Goal: Task Accomplishment & Management: Use online tool/utility

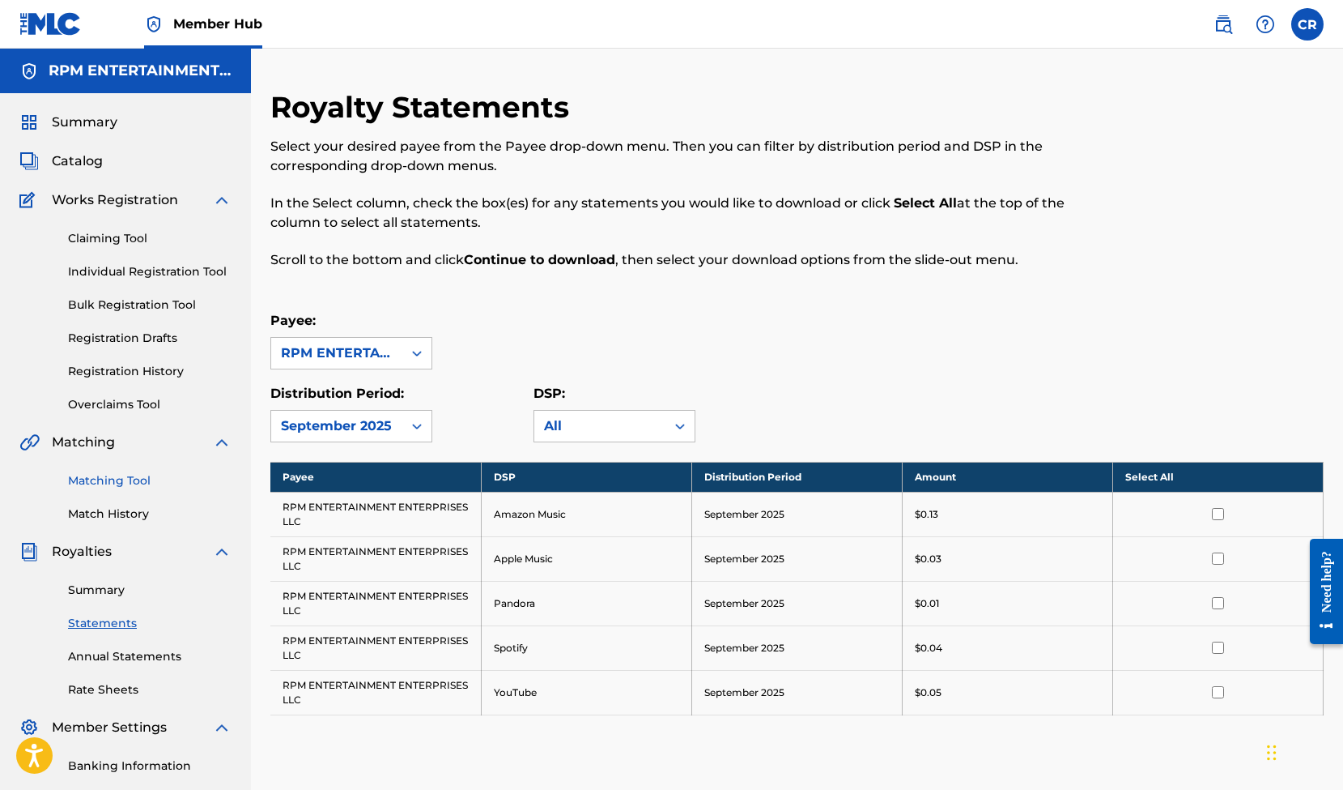
click at [118, 477] on link "Matching Tool" at bounding box center [150, 480] width 164 height 17
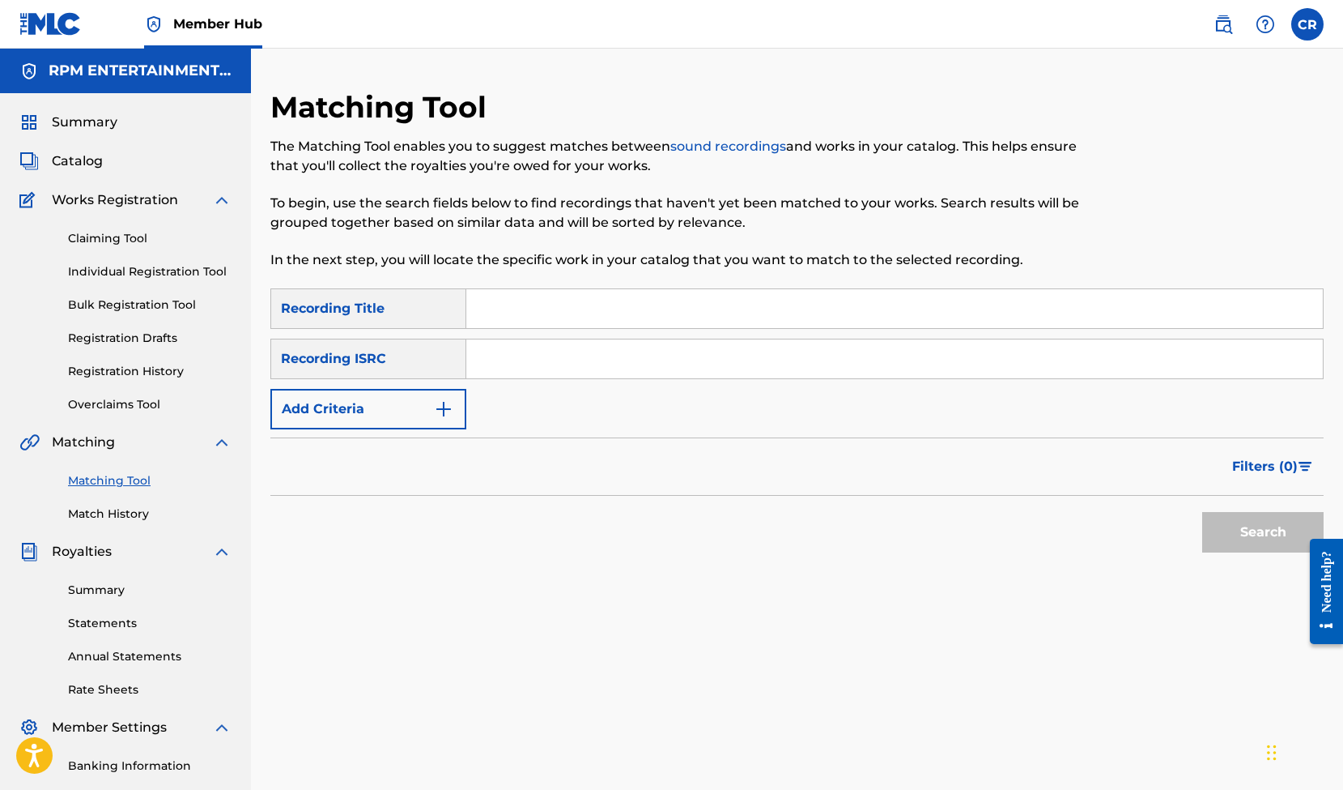
click at [559, 312] on input "Search Form" at bounding box center [894, 308] width 857 height 39
type input "Sweet As Pie"
click at [445, 403] on img "Search Form" at bounding box center [443, 408] width 19 height 19
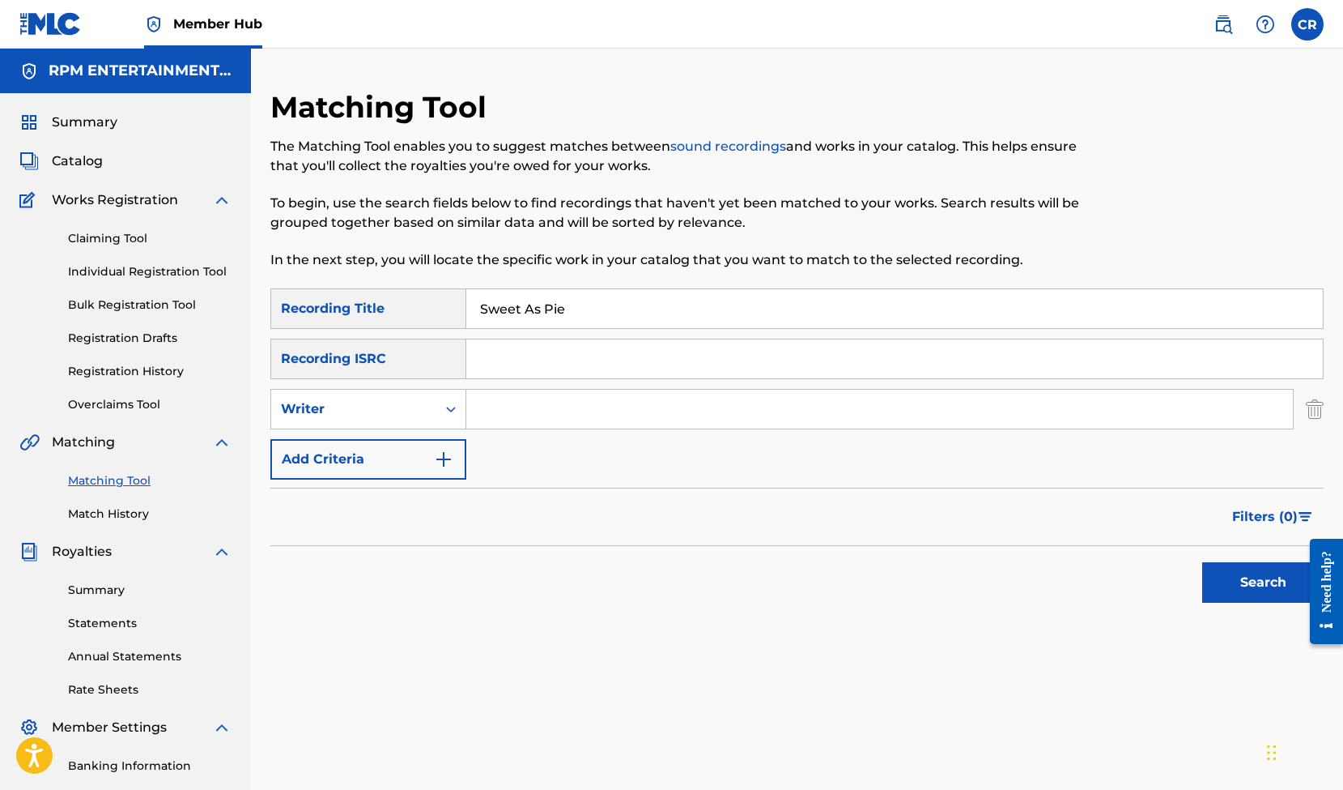
click at [538, 413] on input "Search Form" at bounding box center [879, 408] width 827 height 39
type input "[PERSON_NAME]"
click at [1245, 582] on button "Search" at bounding box center [1262, 582] width 121 height 40
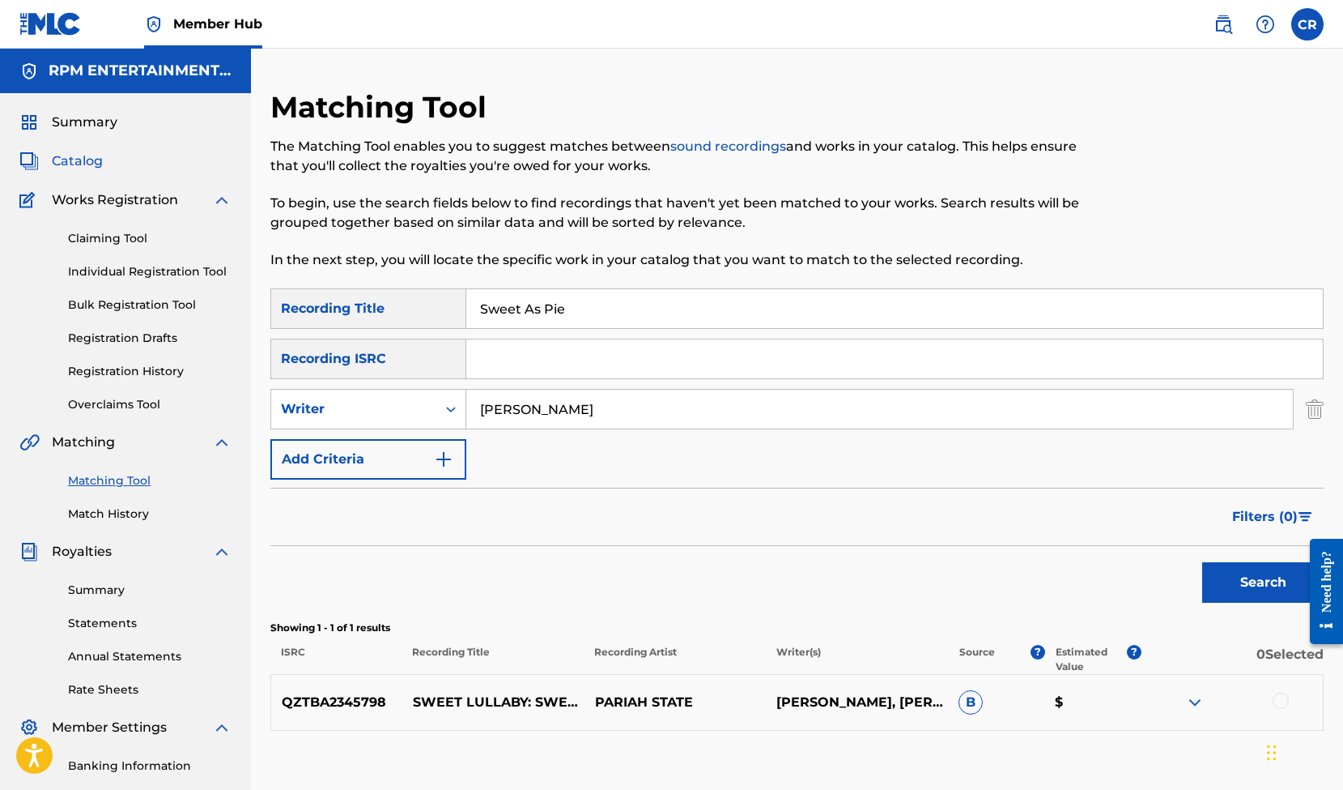
click at [83, 164] on span "Catalog" at bounding box center [77, 160] width 51 height 19
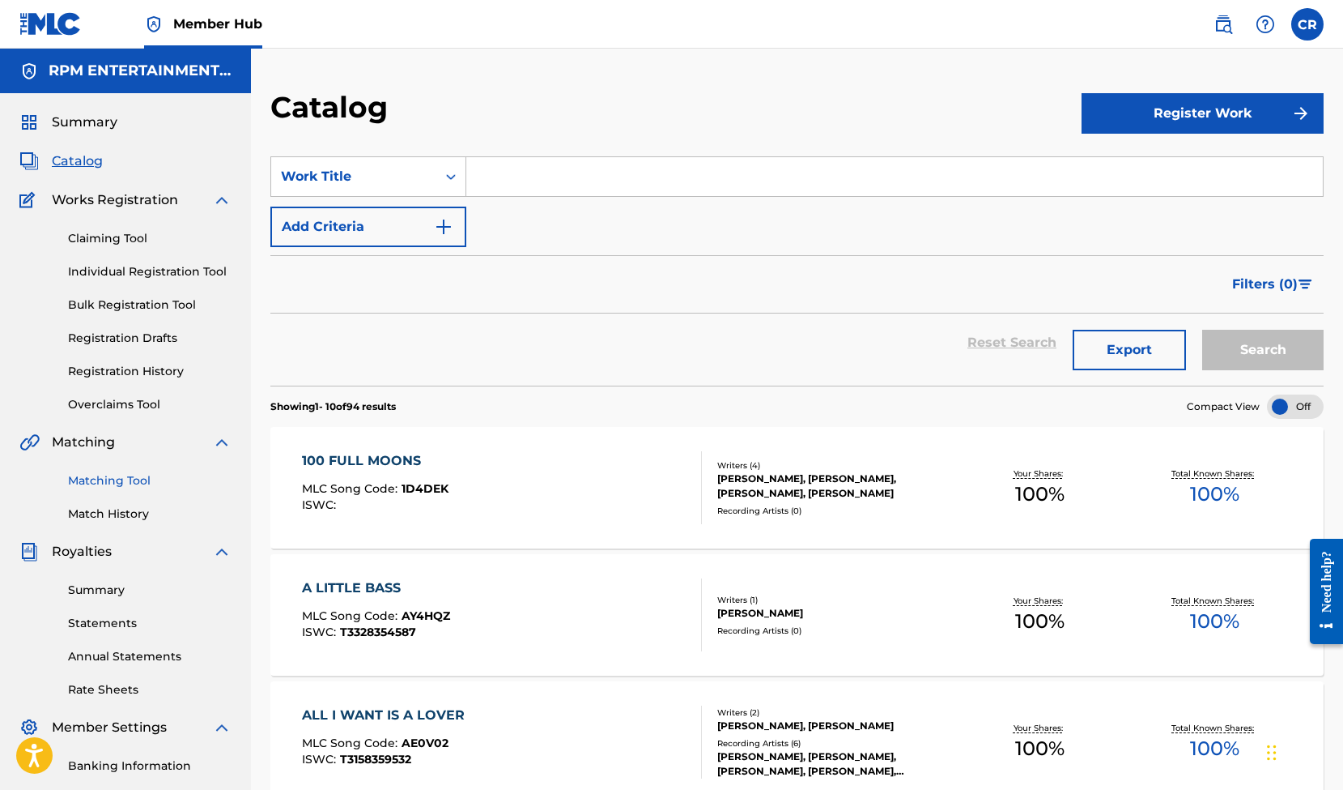
click at [105, 476] on link "Matching Tool" at bounding box center [150, 480] width 164 height 17
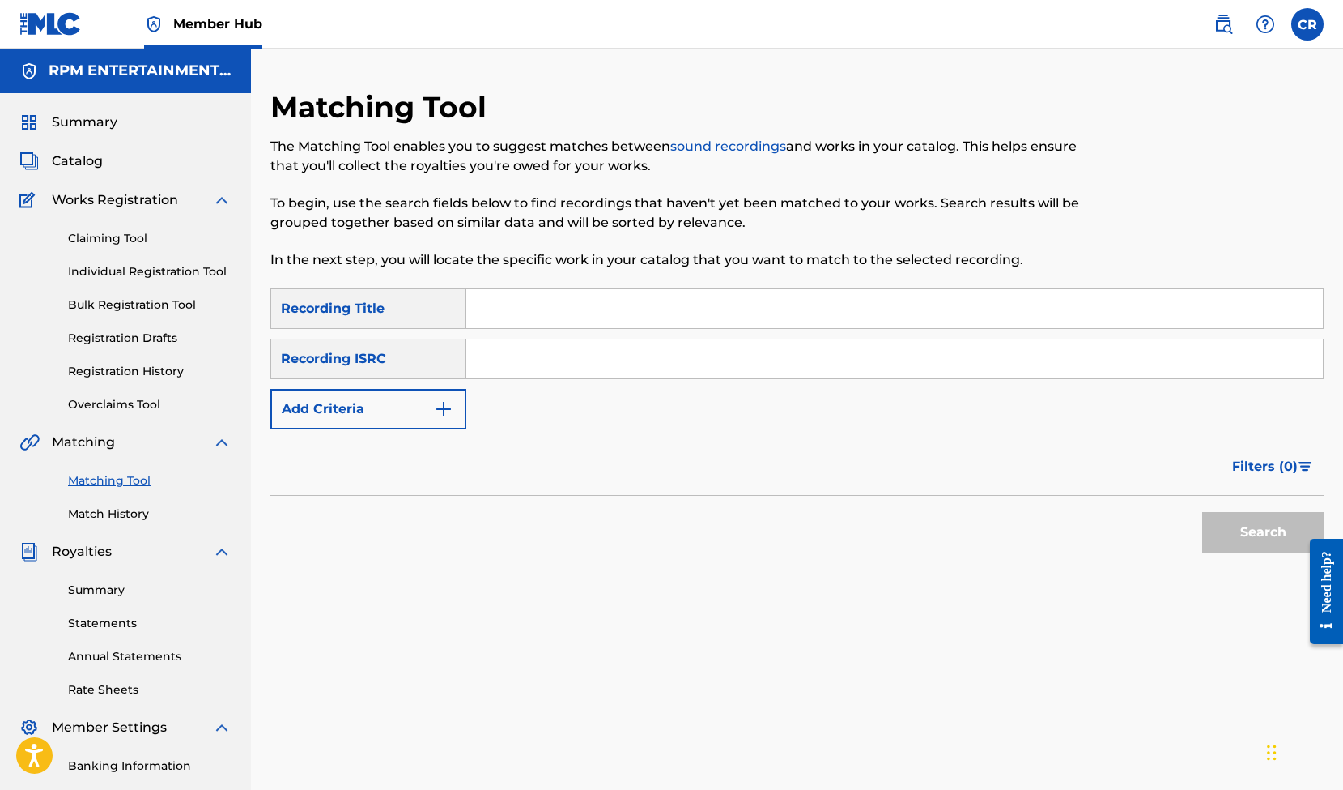
click at [567, 304] on input "Search Form" at bounding box center [894, 308] width 857 height 39
type input "Behind My Mind"
click at [449, 406] on img "Search Form" at bounding box center [443, 408] width 19 height 19
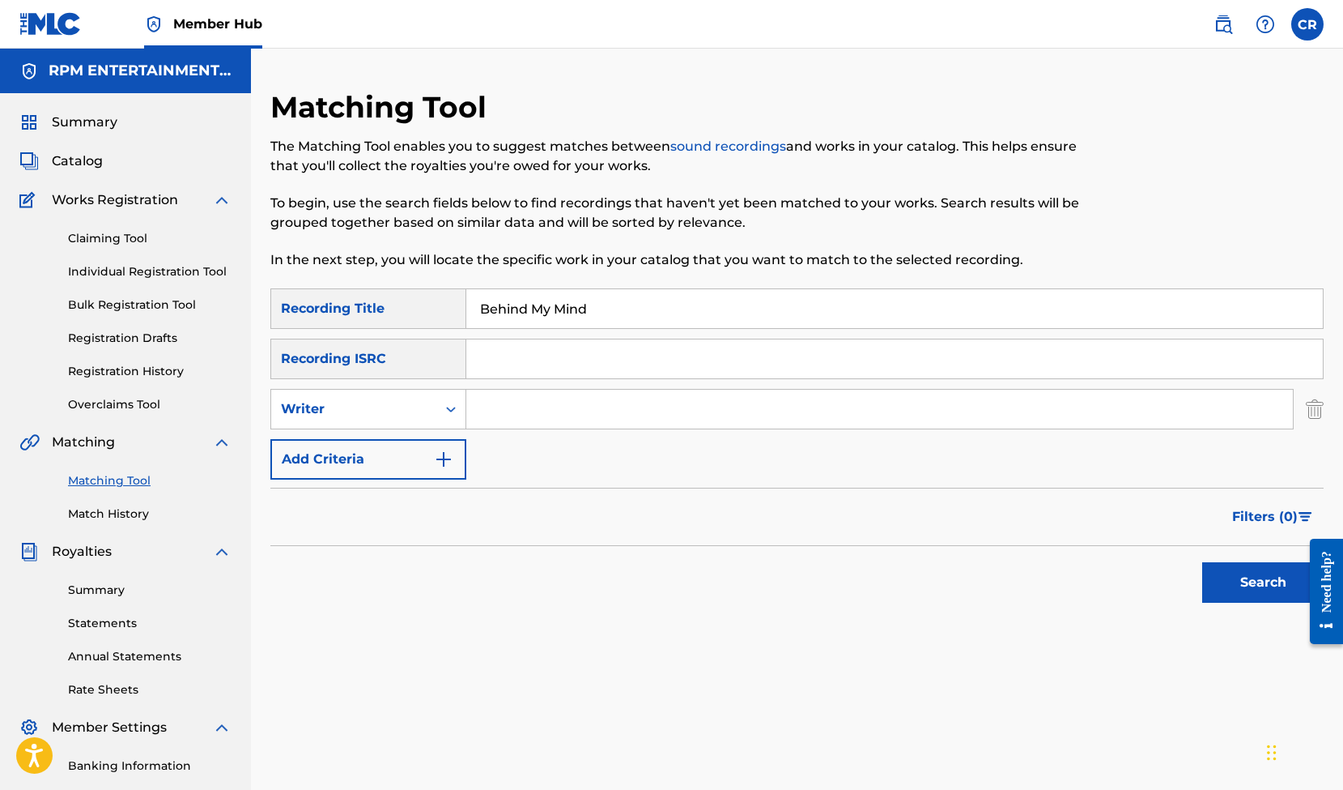
click at [524, 415] on input "Search Form" at bounding box center [879, 408] width 827 height 39
type input "[PERSON_NAME]"
click at [1236, 572] on button "Search" at bounding box center [1262, 582] width 121 height 40
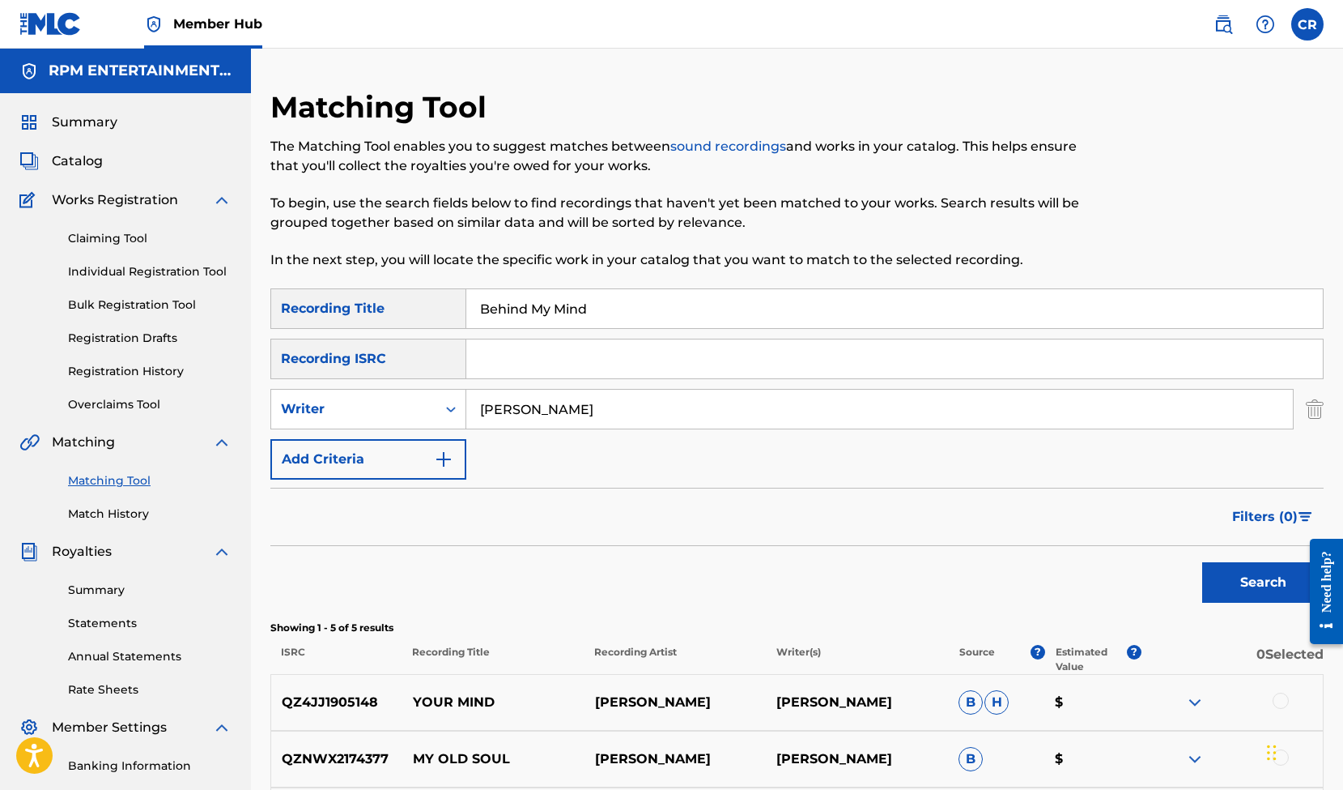
drag, startPoint x: 622, startPoint y: 309, endPoint x: 470, endPoint y: 304, distance: 152.3
click at [470, 304] on input "Behind My Mind" at bounding box center [894, 308] width 857 height 39
click at [480, 411] on input "[PERSON_NAME]" at bounding box center [879, 408] width 827 height 39
type input "[PERSON_NAME]"
click at [1247, 589] on button "Search" at bounding box center [1262, 582] width 121 height 40
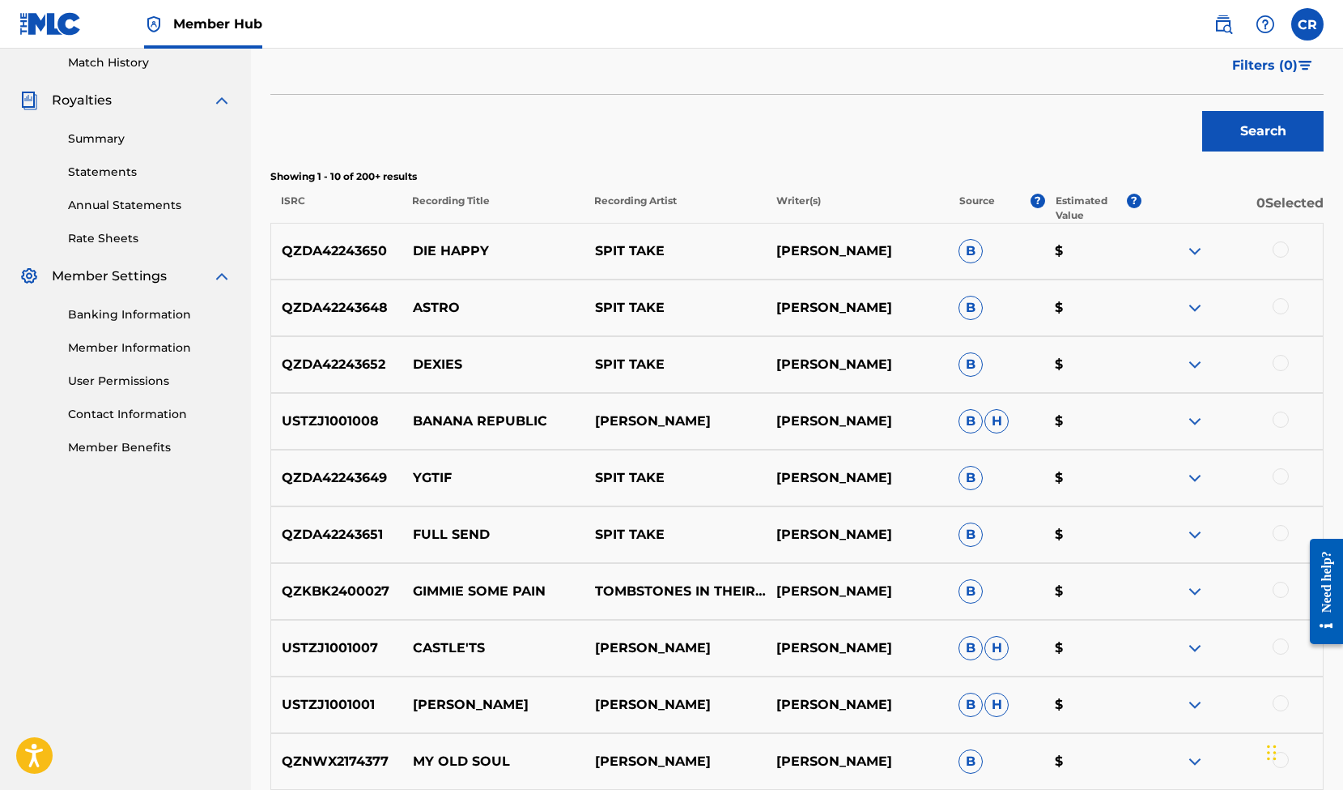
scroll to position [478, 0]
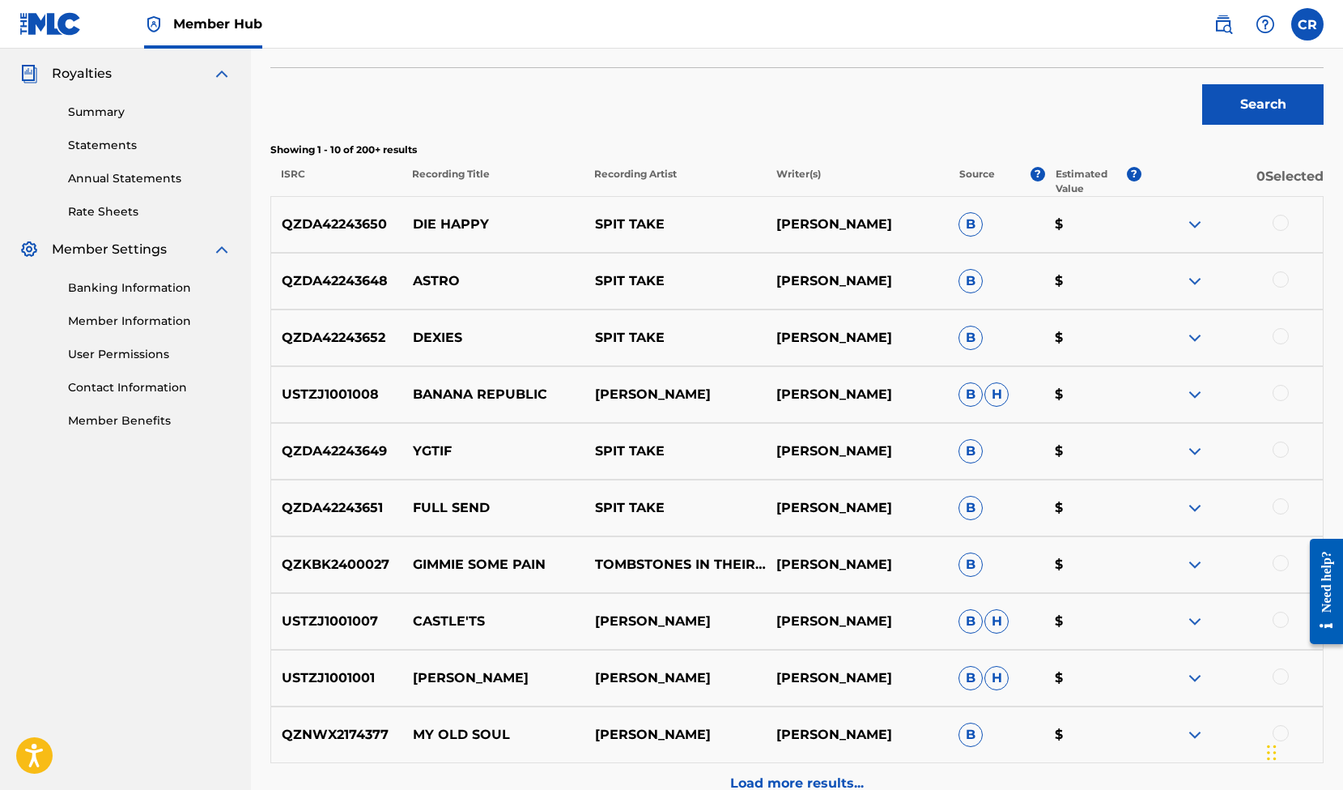
click at [1193, 564] on img at bounding box center [1194, 564] width 19 height 19
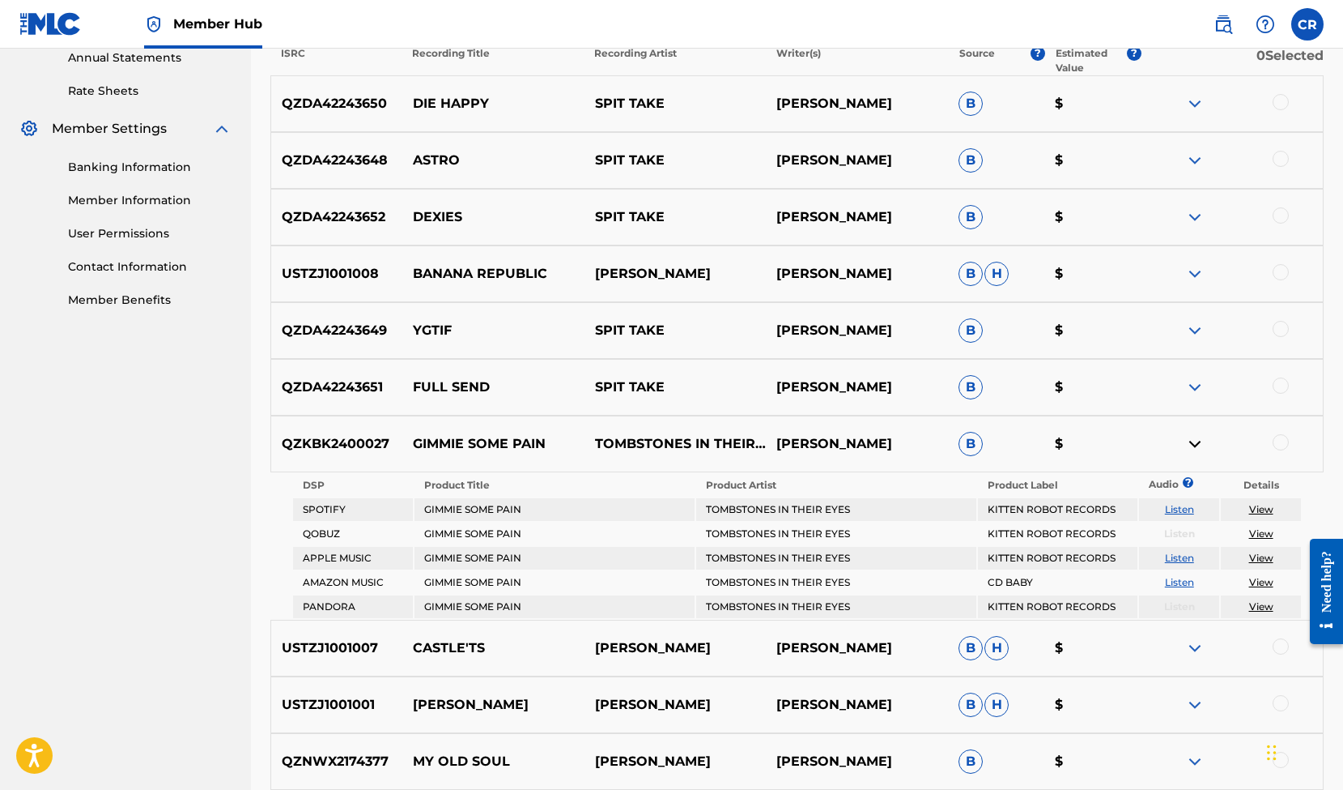
scroll to position [664, 0]
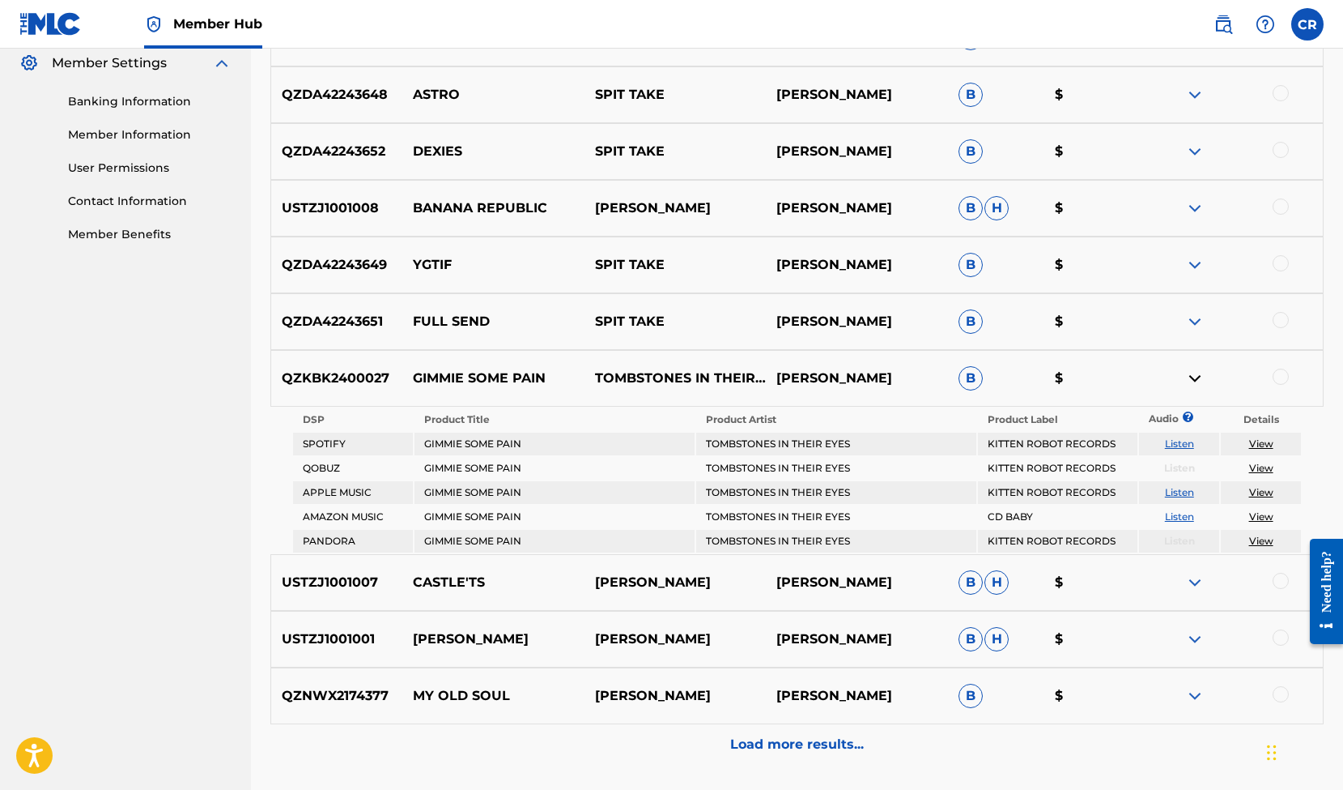
click at [1176, 445] on link "Listen" at bounding box center [1179, 443] width 29 height 12
click at [1190, 378] on img at bounding box center [1194, 377] width 19 height 19
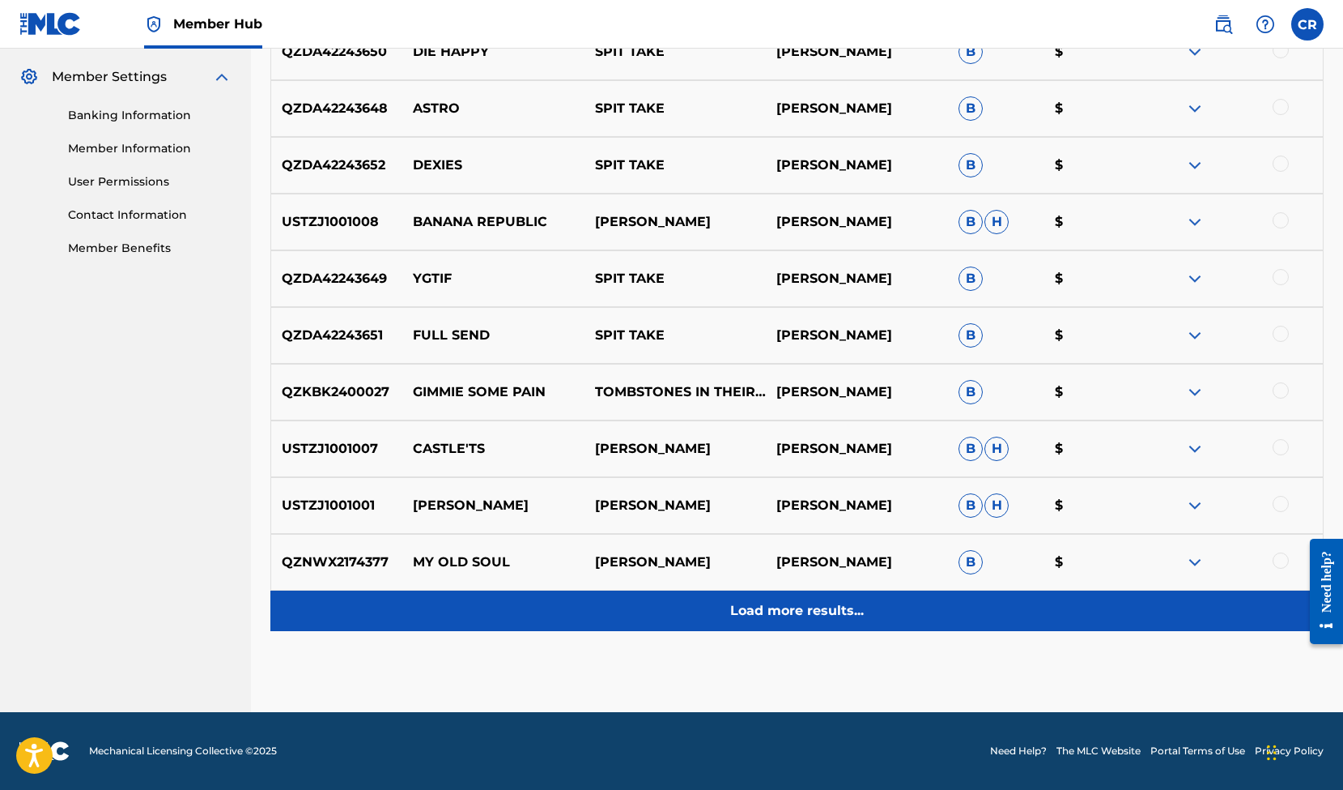
click at [809, 611] on p "Load more results..." at bounding box center [797, 610] width 134 height 19
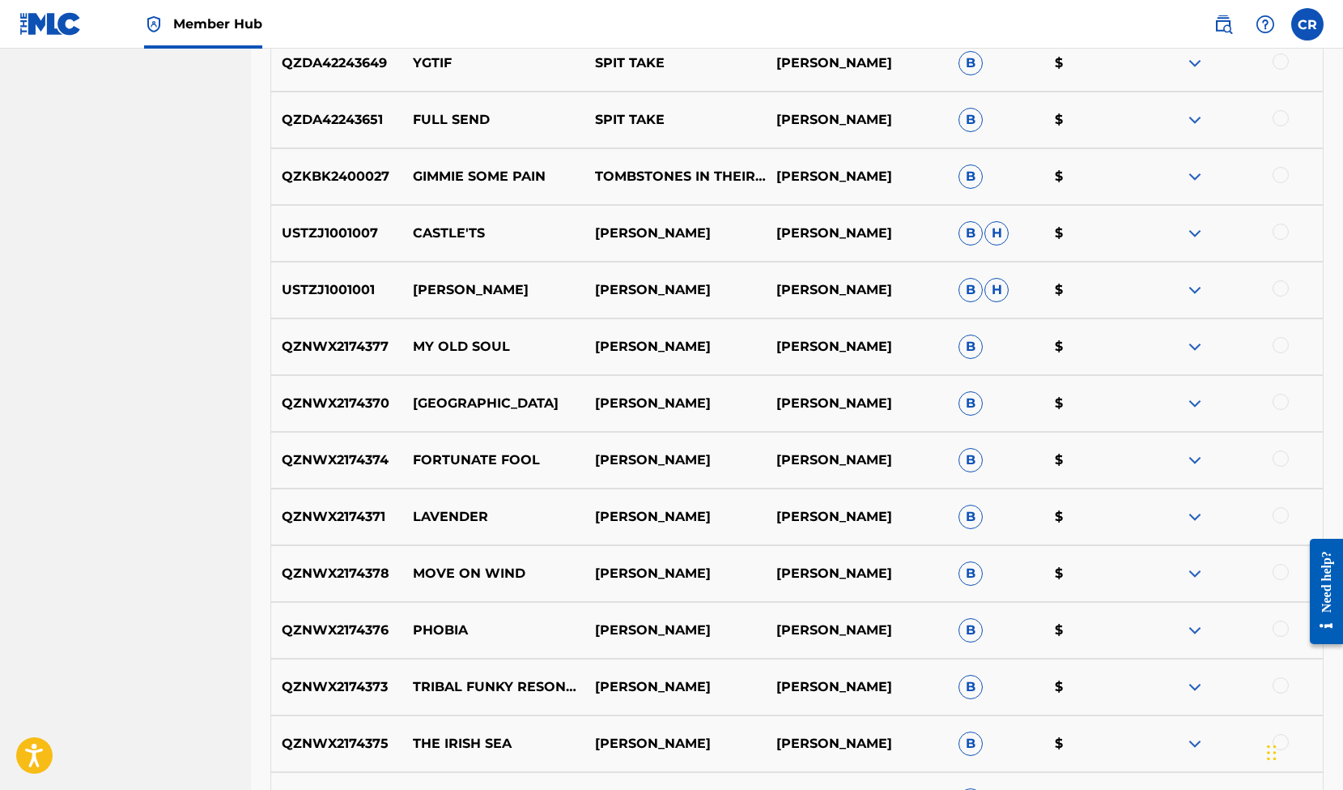
scroll to position [907, 0]
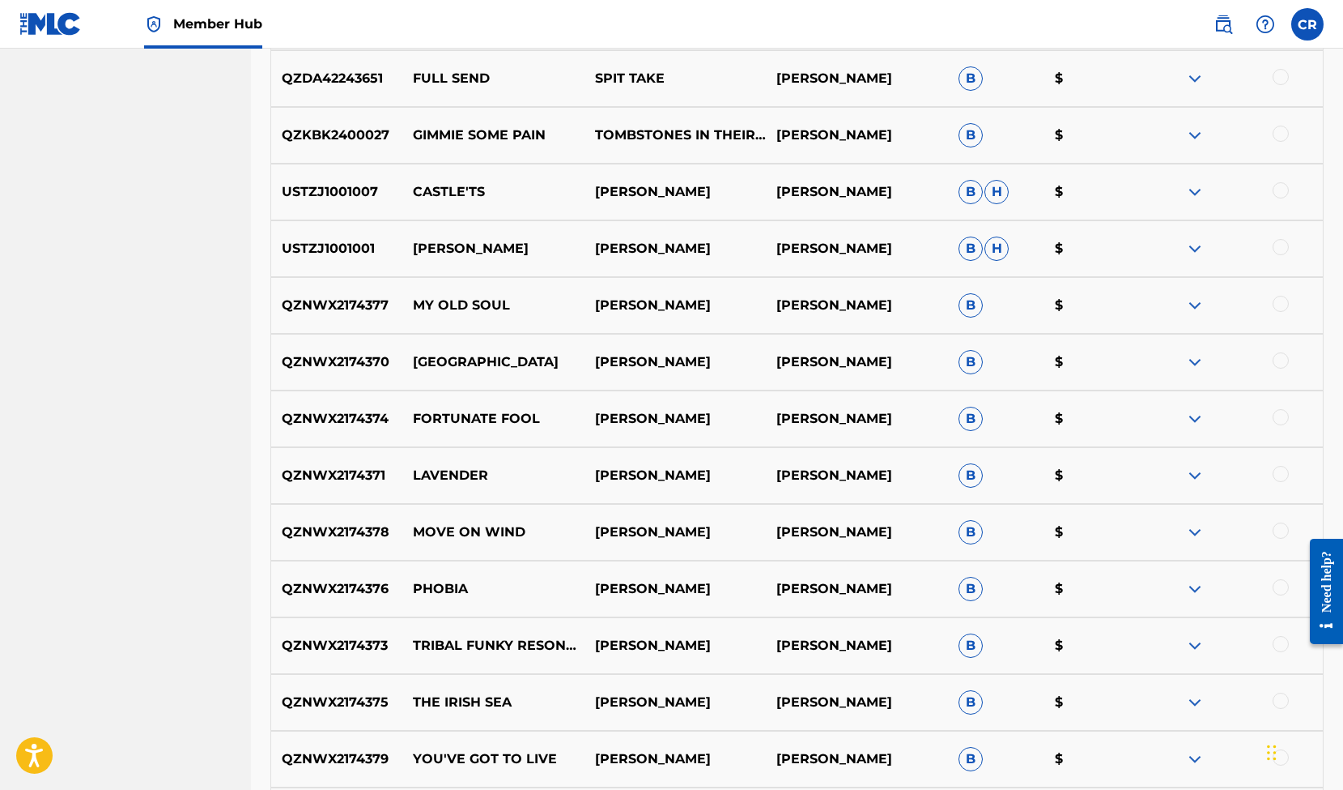
click at [1194, 476] on img at bounding box center [1194, 475] width 19 height 19
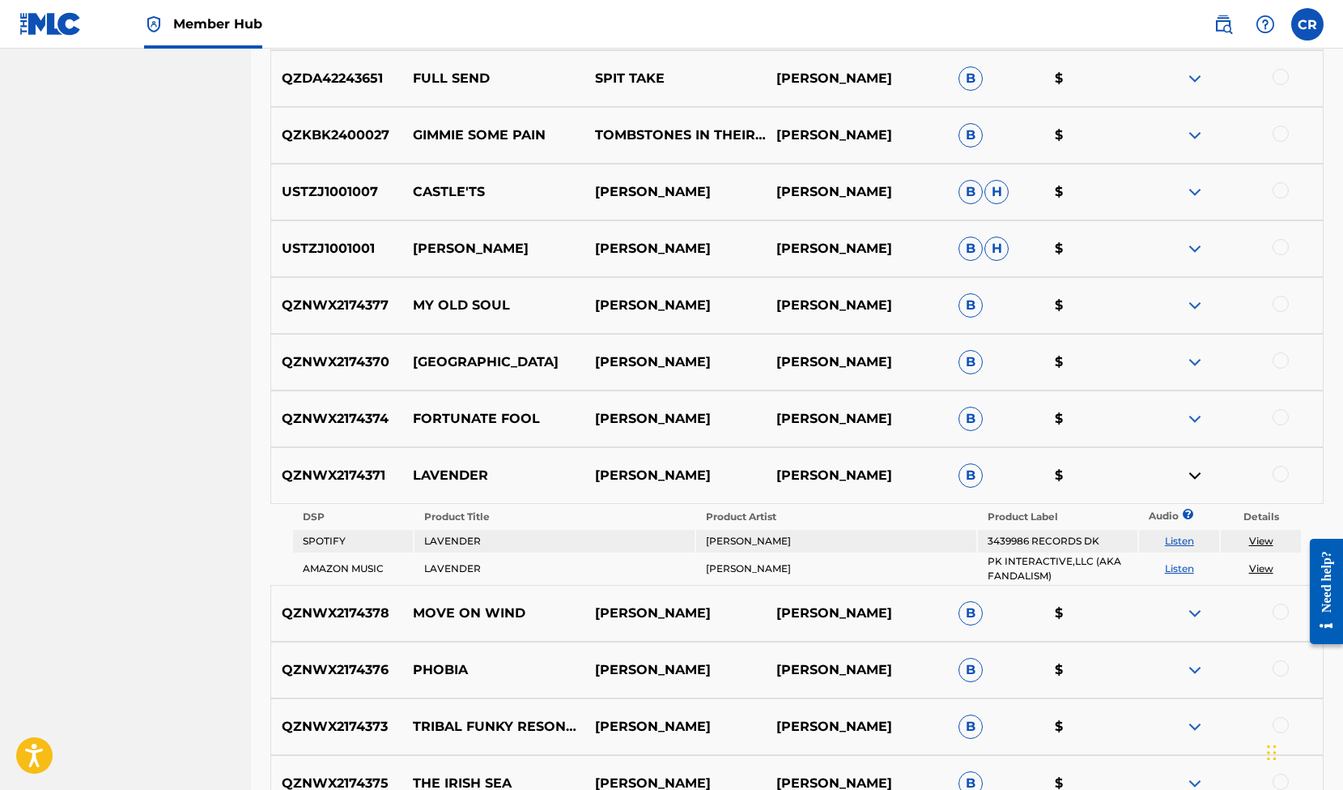
click at [1194, 476] on img at bounding box center [1194, 475] width 19 height 19
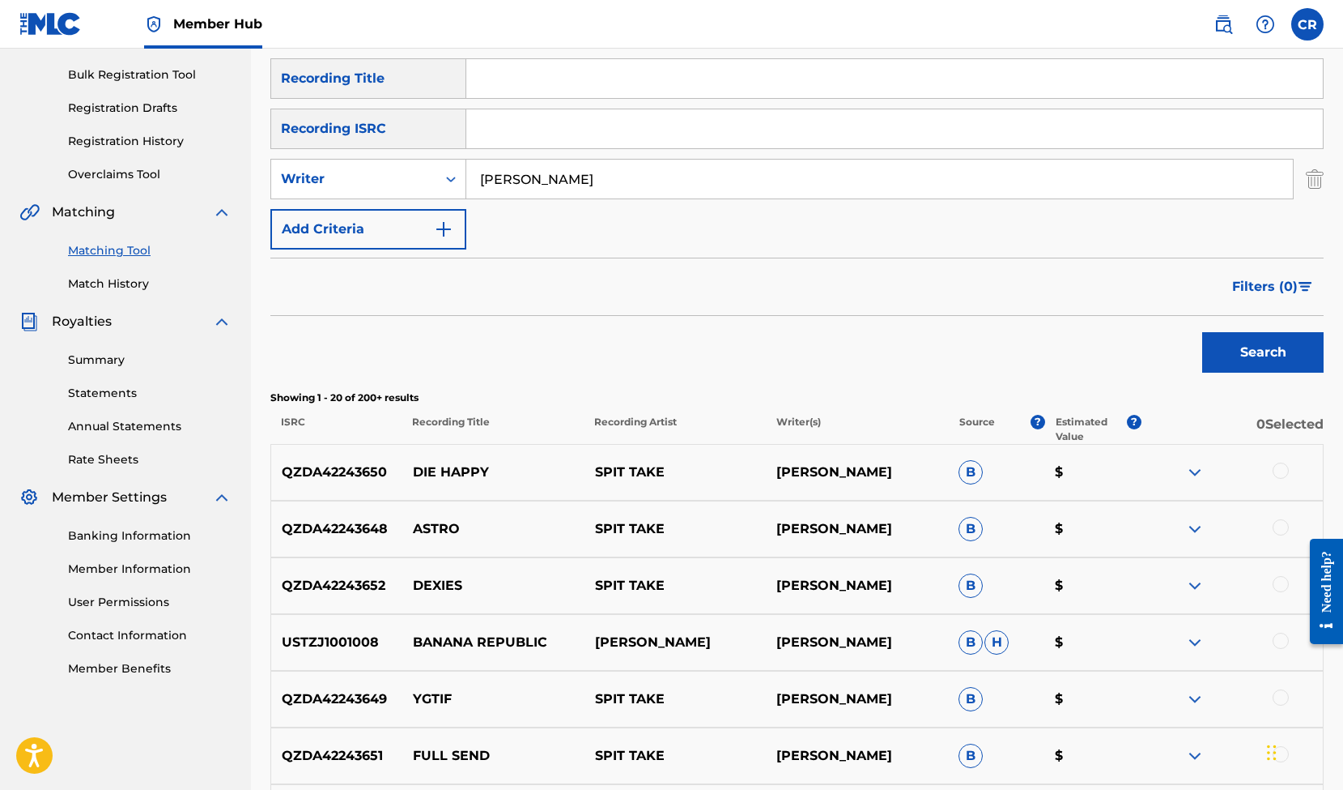
scroll to position [73, 0]
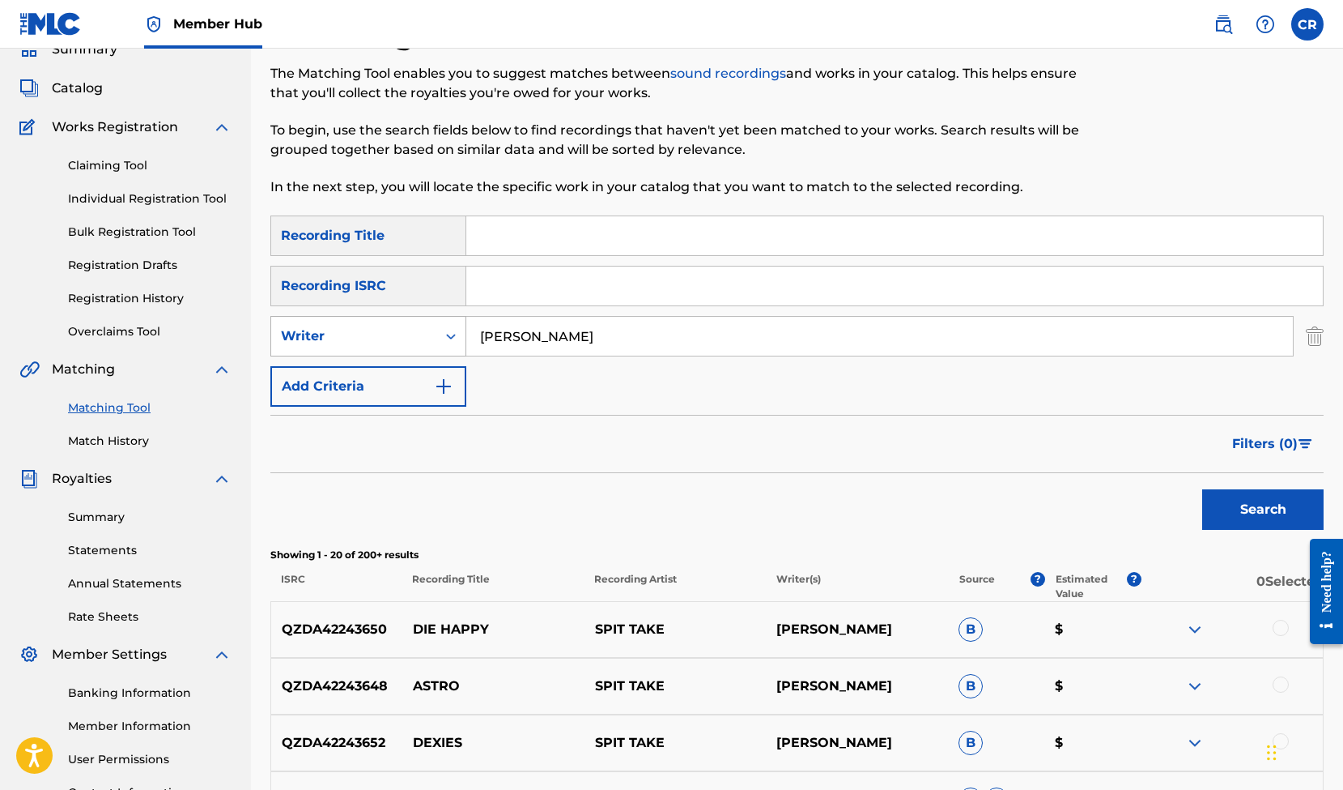
click at [449, 346] on div "Search Form" at bounding box center [450, 335] width 29 height 29
click at [363, 377] on div "Recording Artist" at bounding box center [368, 376] width 194 height 40
click at [585, 338] on input "Search Form" at bounding box center [879, 336] width 827 height 39
type input "Tombstones In Their Eye"
click at [1254, 509] on button "Search" at bounding box center [1262, 509] width 121 height 40
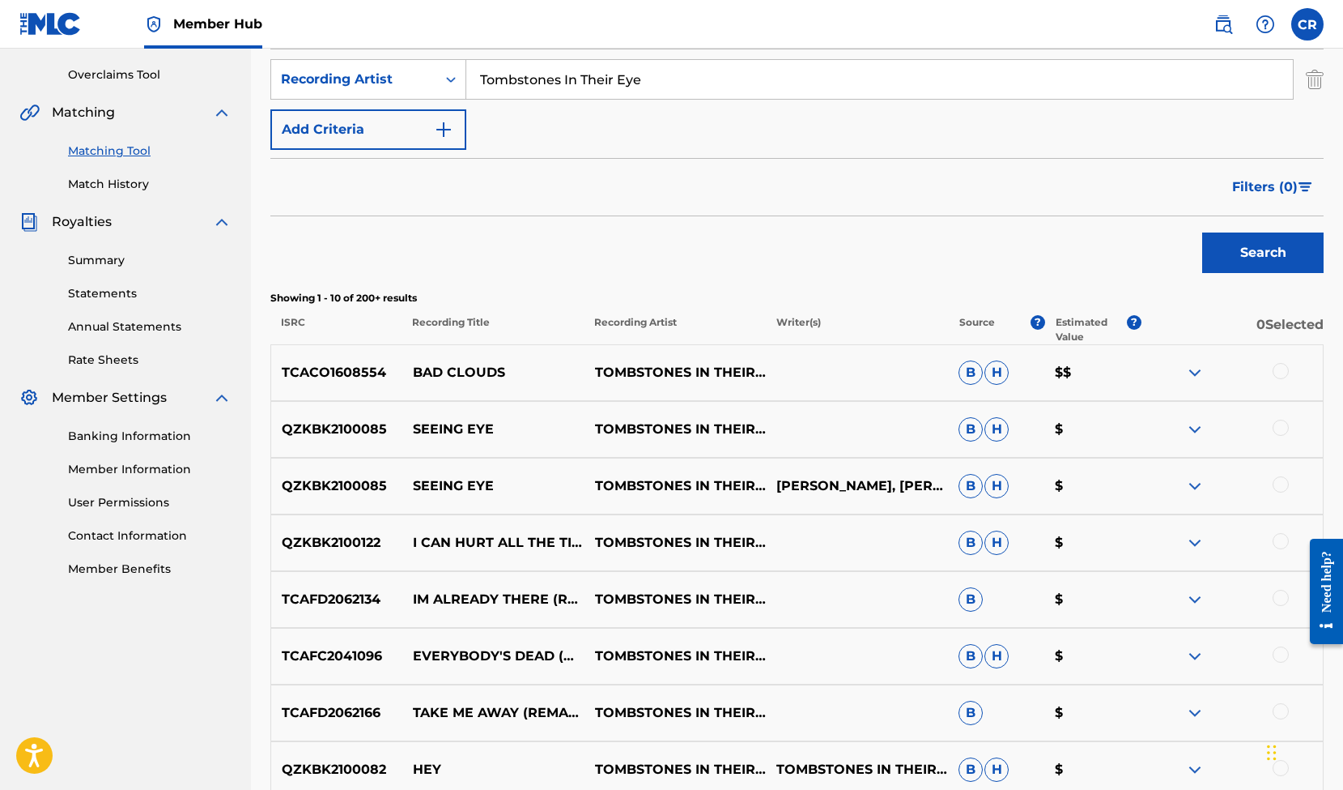
scroll to position [397, 0]
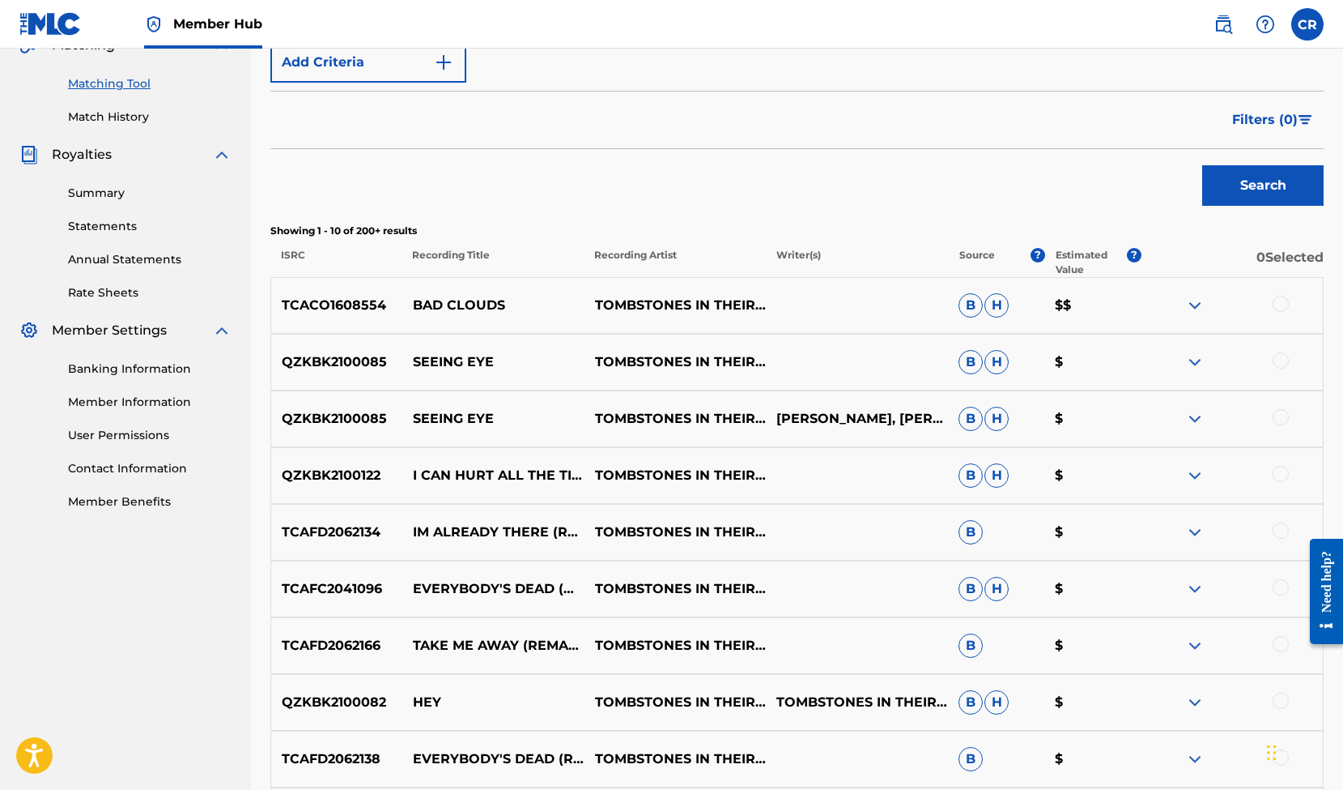
click at [1190, 300] on img at bounding box center [1194, 305] width 19 height 19
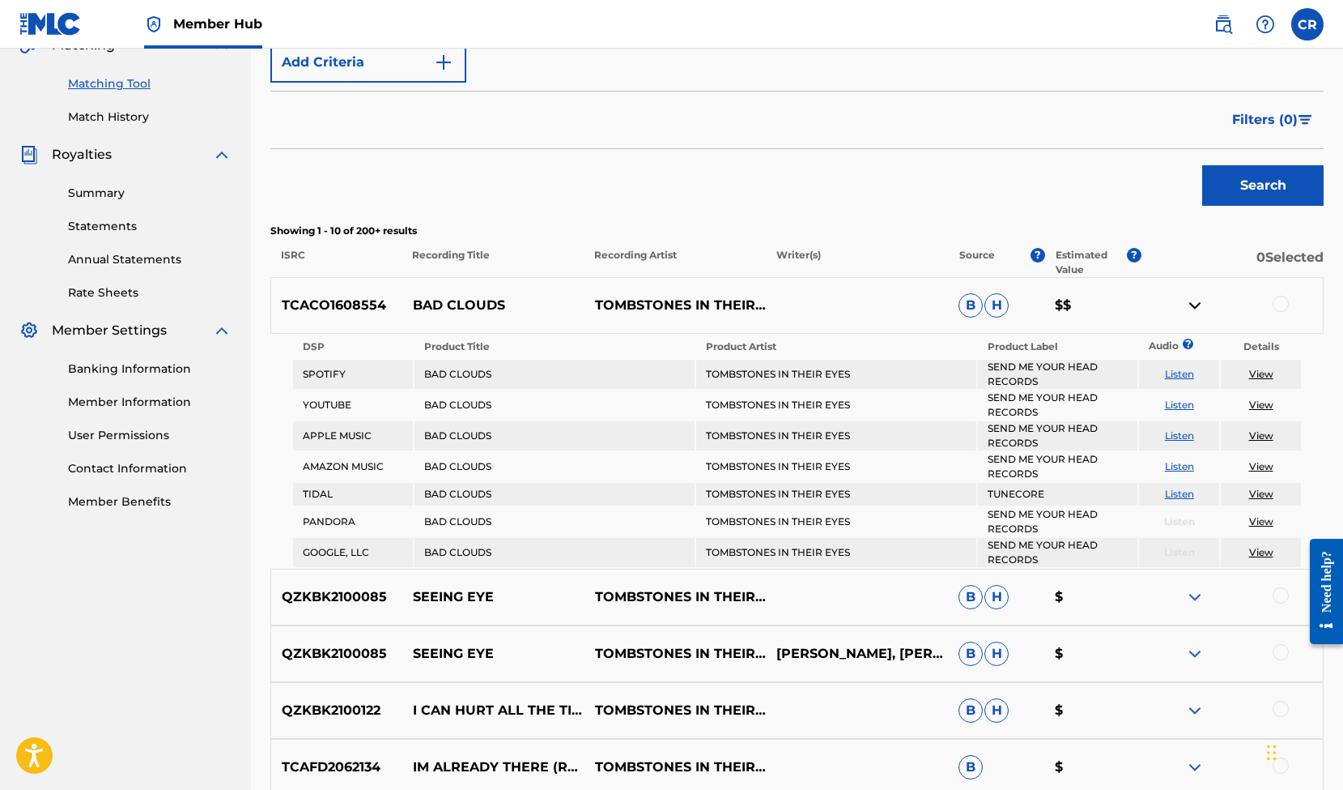
click at [1189, 307] on img at bounding box center [1194, 305] width 19 height 19
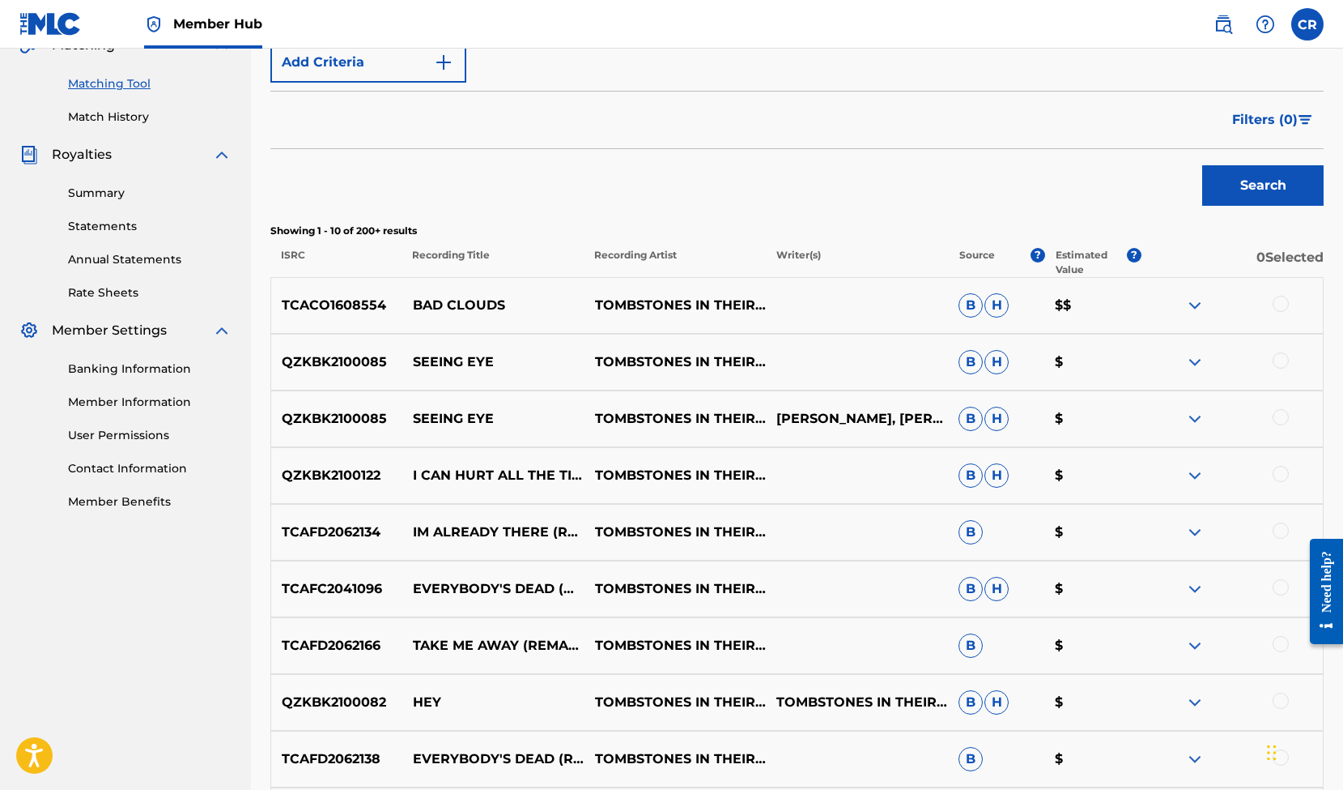
click at [1196, 363] on img at bounding box center [1194, 361] width 19 height 19
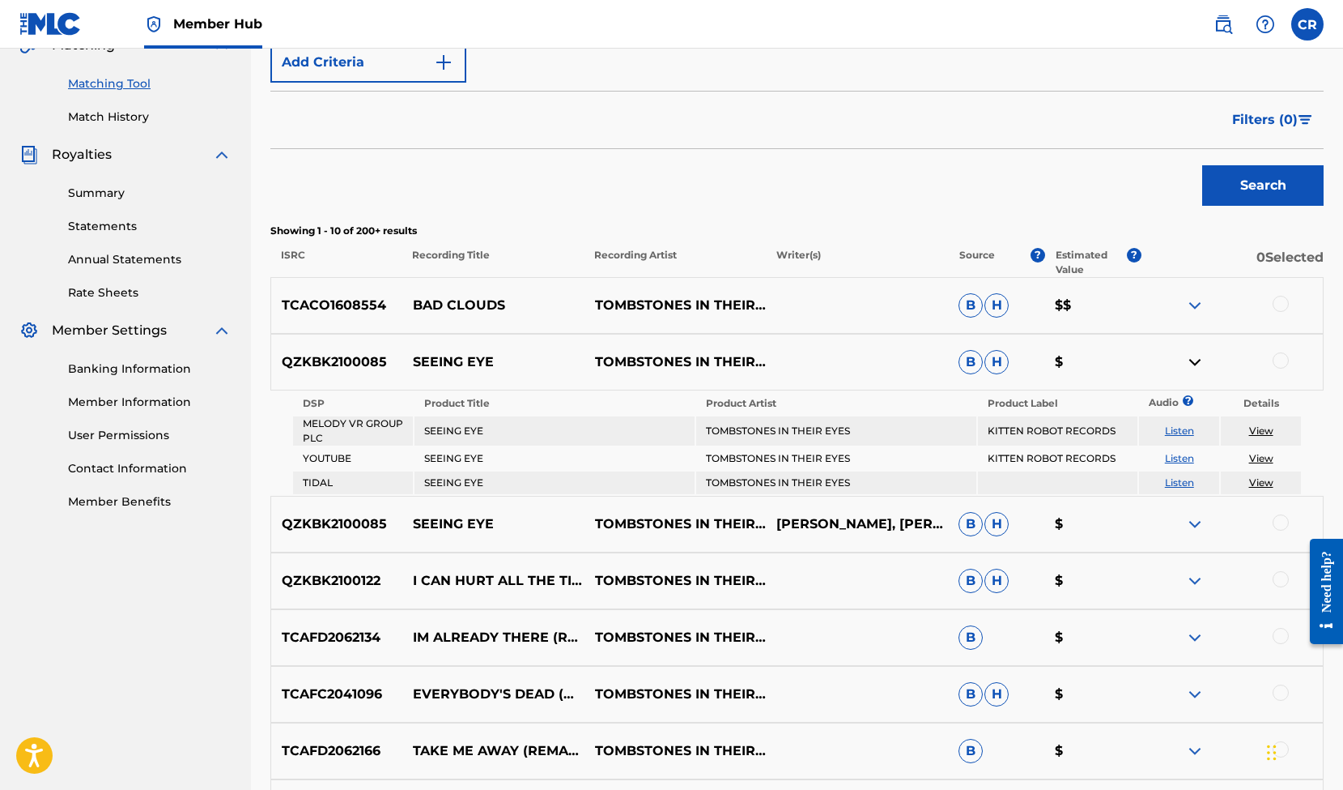
click at [1196, 362] on img at bounding box center [1194, 361] width 19 height 19
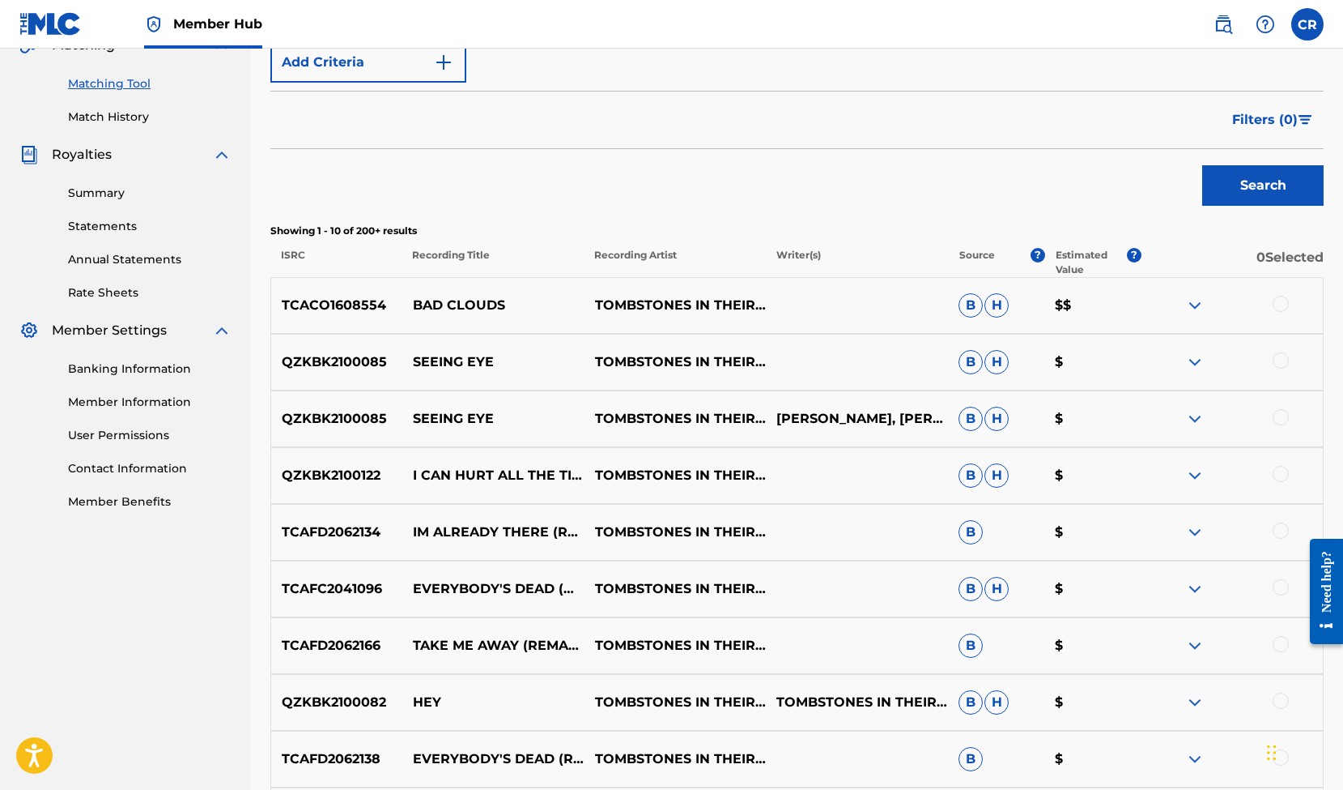
click at [1195, 417] on img at bounding box center [1194, 418] width 19 height 19
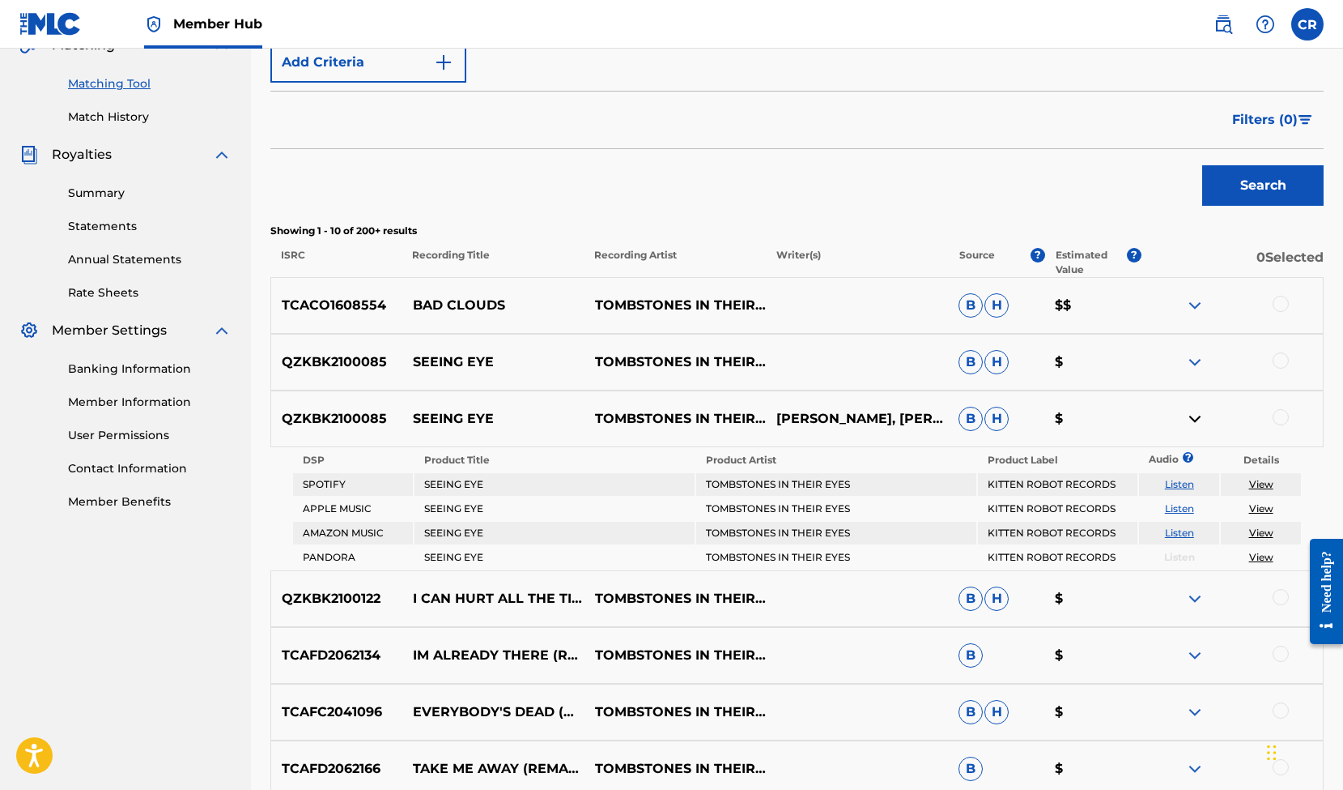
click at [1195, 417] on img at bounding box center [1194, 418] width 19 height 19
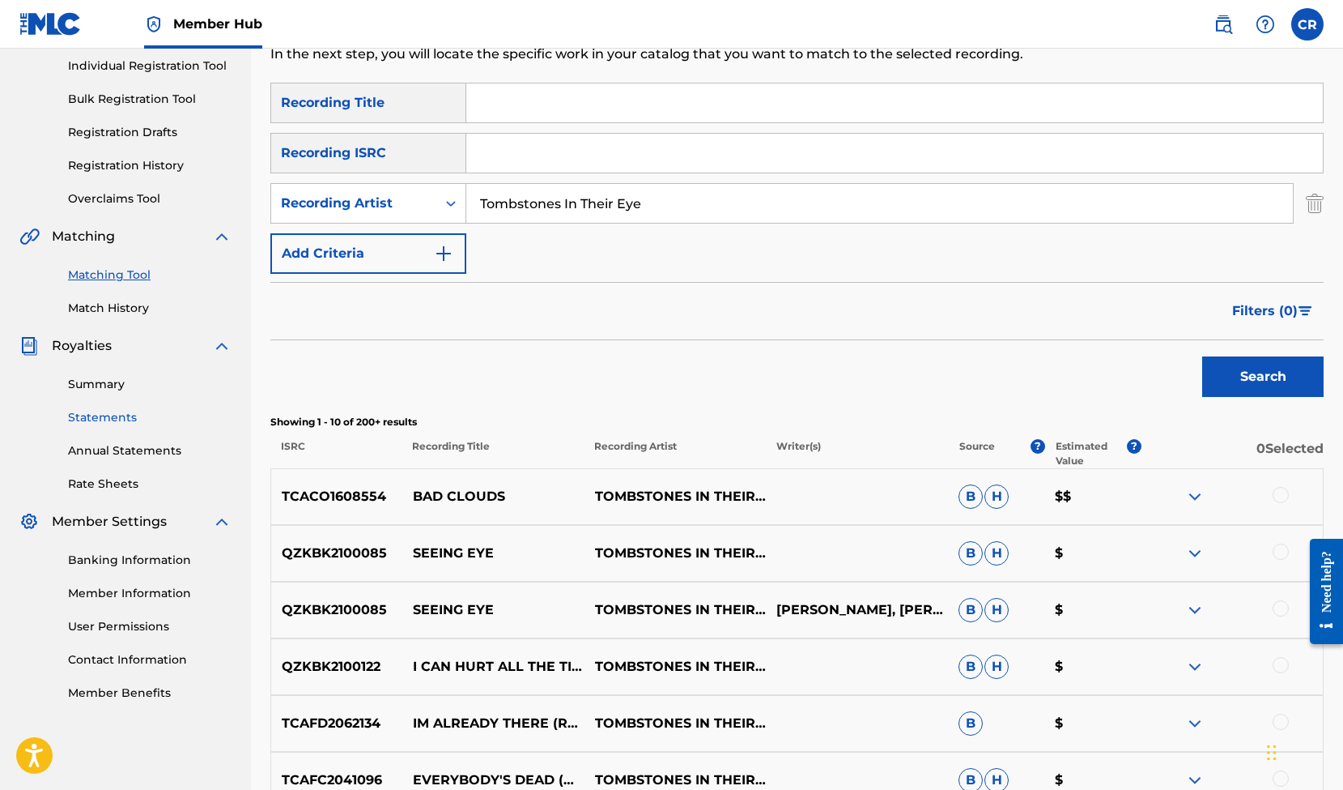
scroll to position [0, 0]
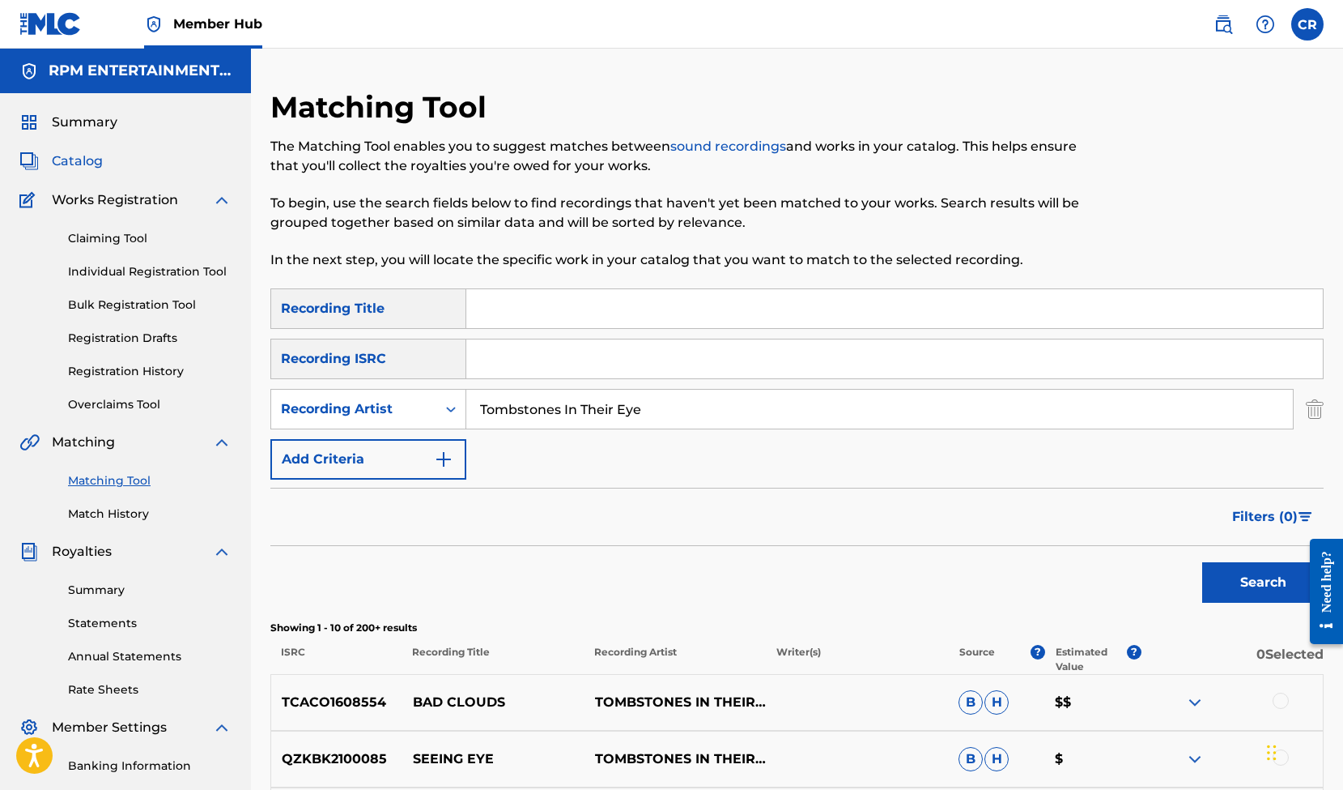
click at [91, 158] on span "Catalog" at bounding box center [77, 160] width 51 height 19
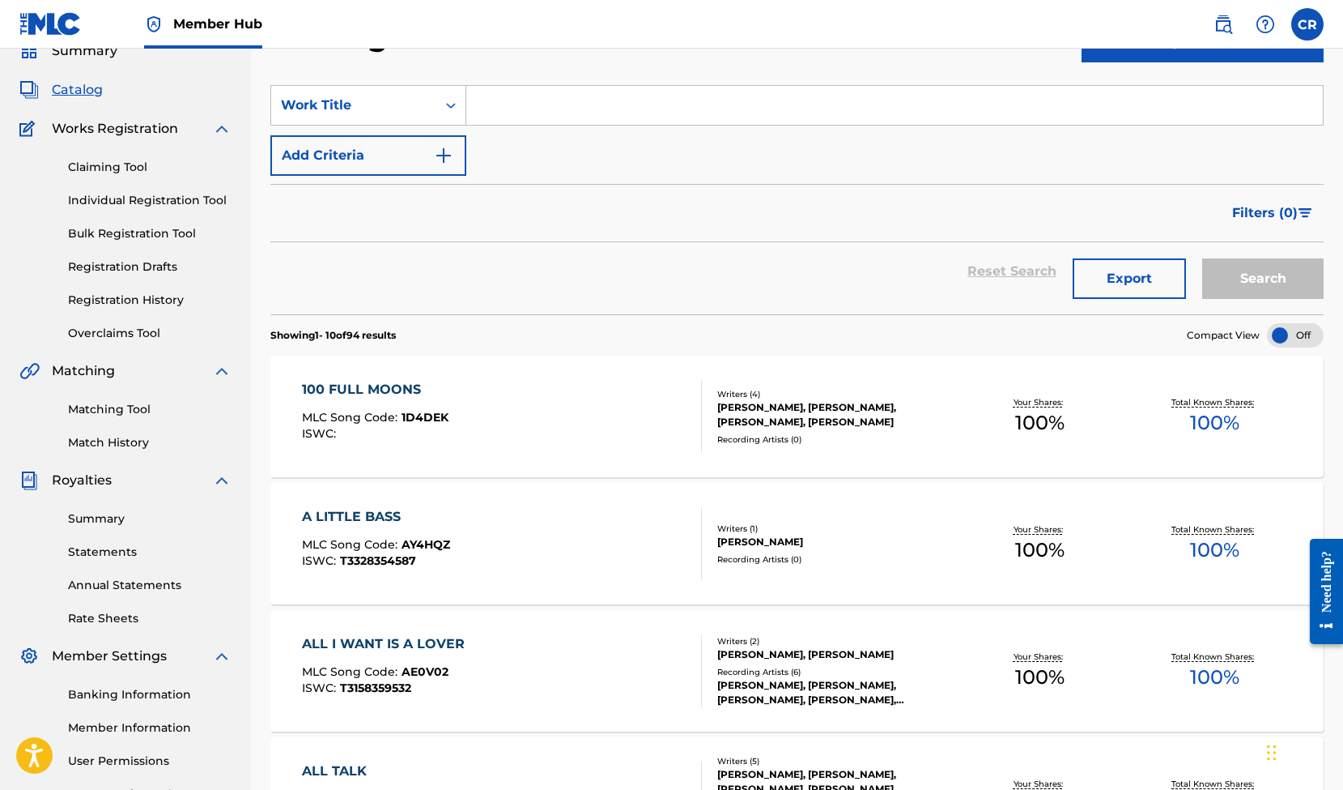
scroll to position [123, 0]
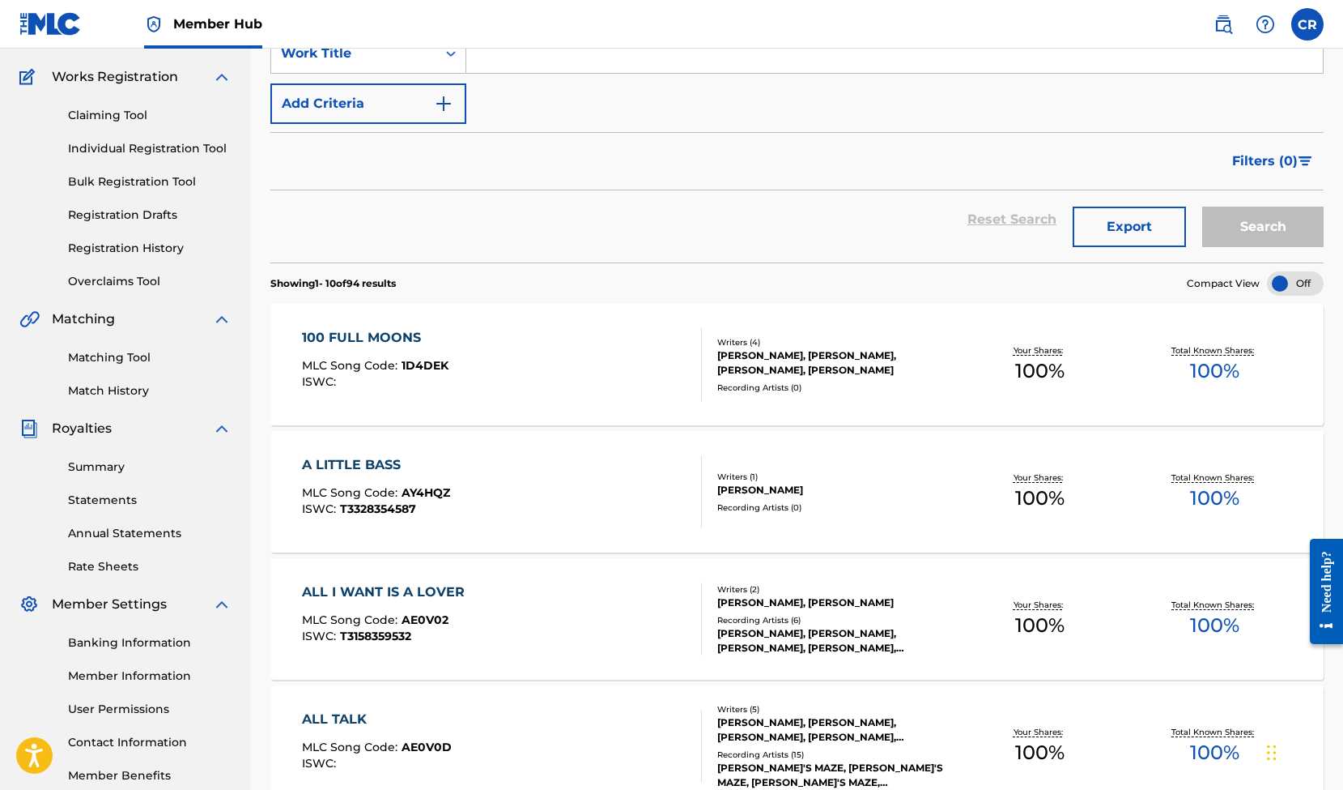
click at [756, 349] on div "[PERSON_NAME], [PERSON_NAME], [PERSON_NAME], [PERSON_NAME]" at bounding box center [834, 362] width 235 height 29
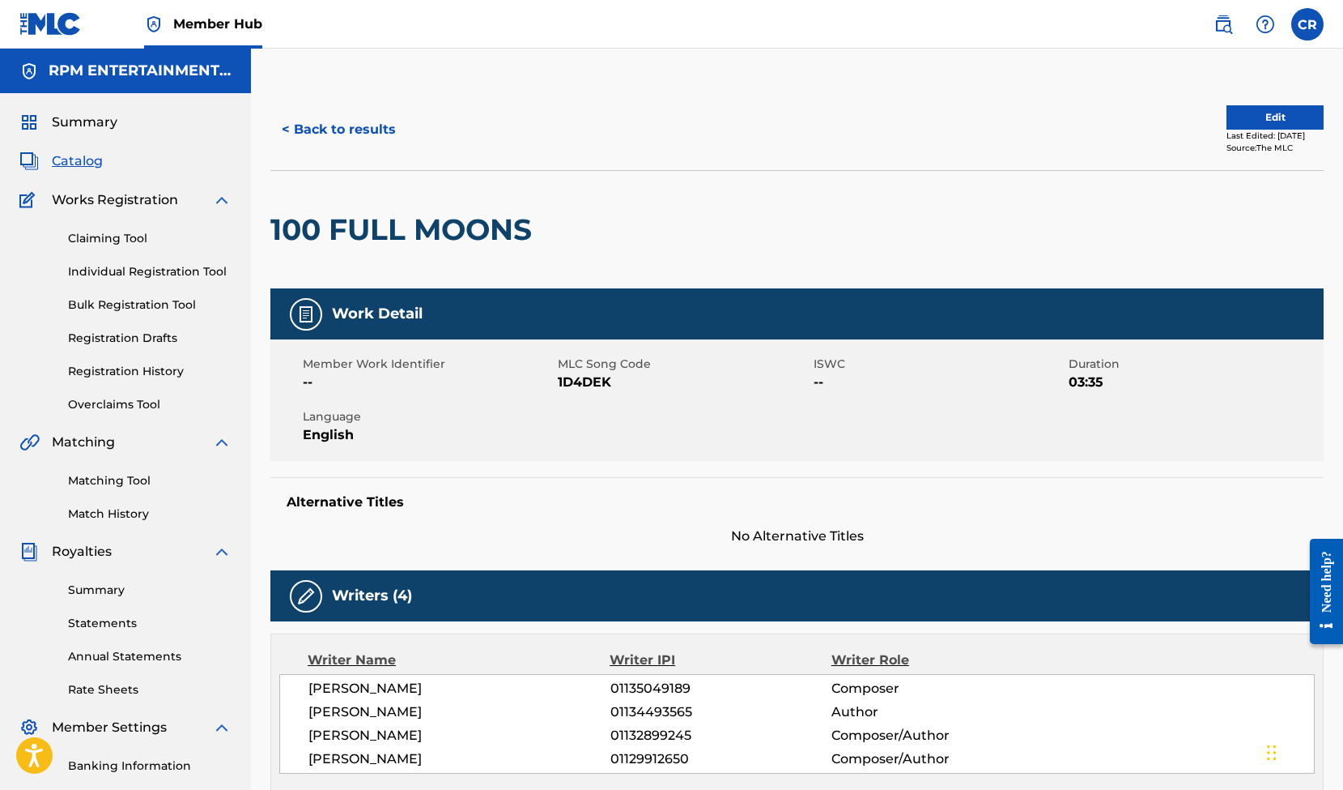
click at [70, 156] on span "Catalog" at bounding box center [77, 160] width 51 height 19
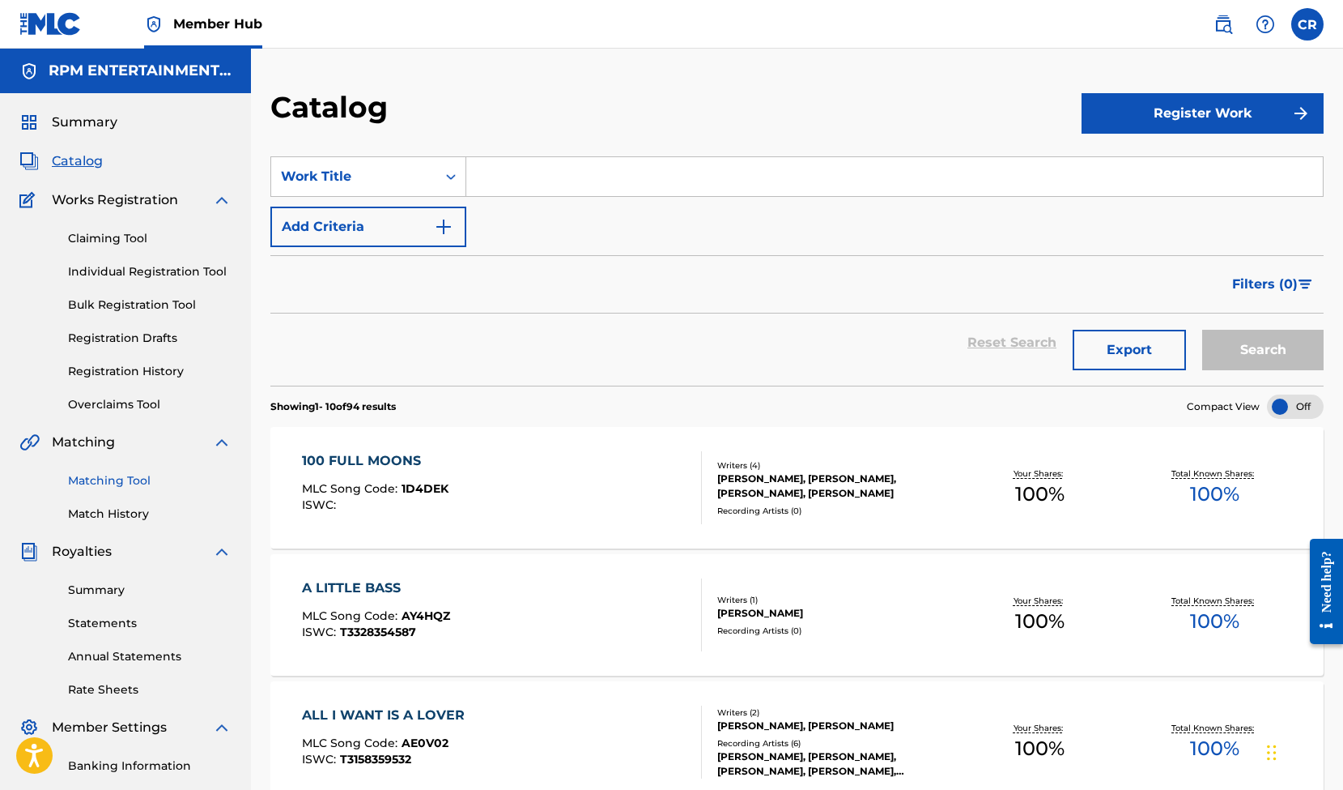
click at [119, 483] on link "Matching Tool" at bounding box center [150, 480] width 164 height 17
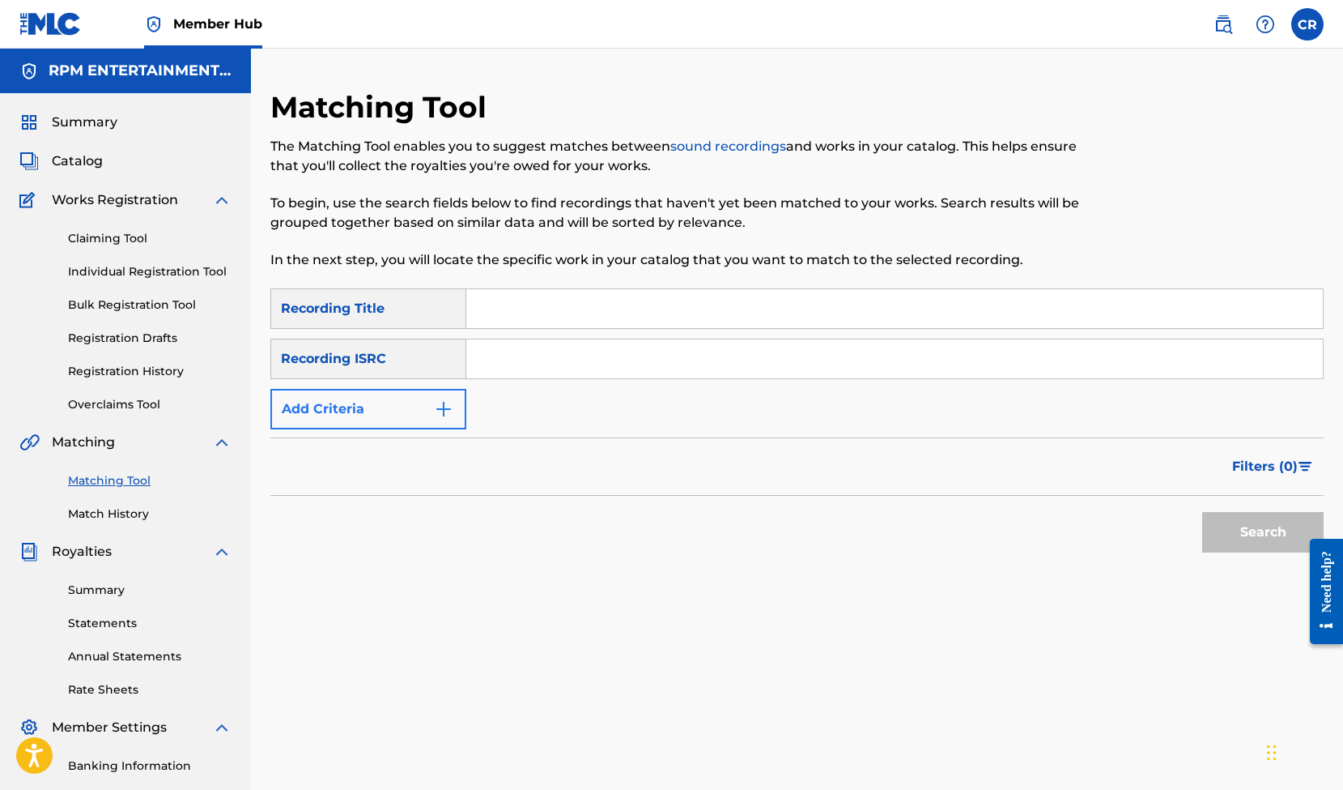
click at [450, 408] on img "Search Form" at bounding box center [443, 408] width 19 height 19
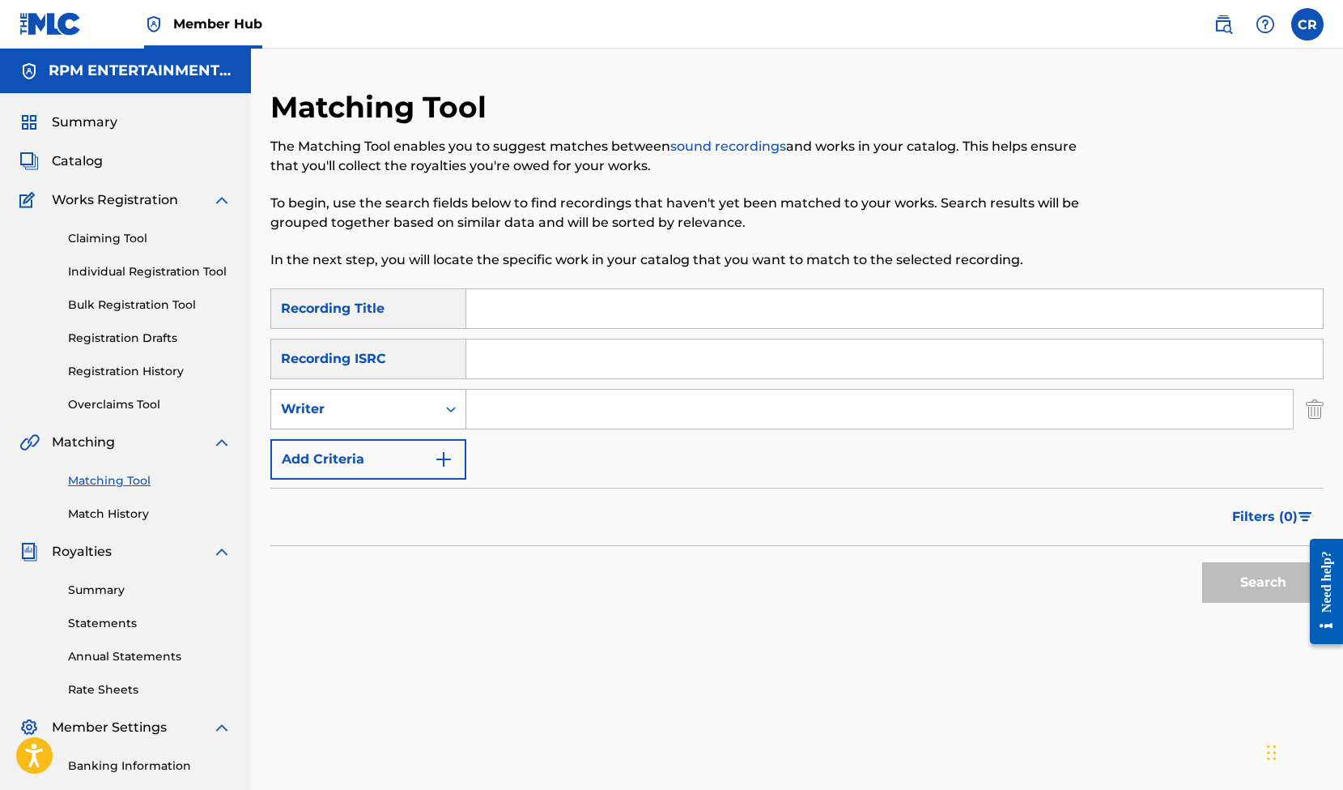
click at [455, 414] on icon "Search Form" at bounding box center [451, 409] width 16 height 16
click at [377, 454] on div "Recording Artist" at bounding box center [368, 449] width 194 height 40
click at [564, 407] on input "Search Form" at bounding box center [879, 408] width 827 height 39
type input "Tombstones in their eye"
click at [1263, 582] on button "Search" at bounding box center [1262, 582] width 121 height 40
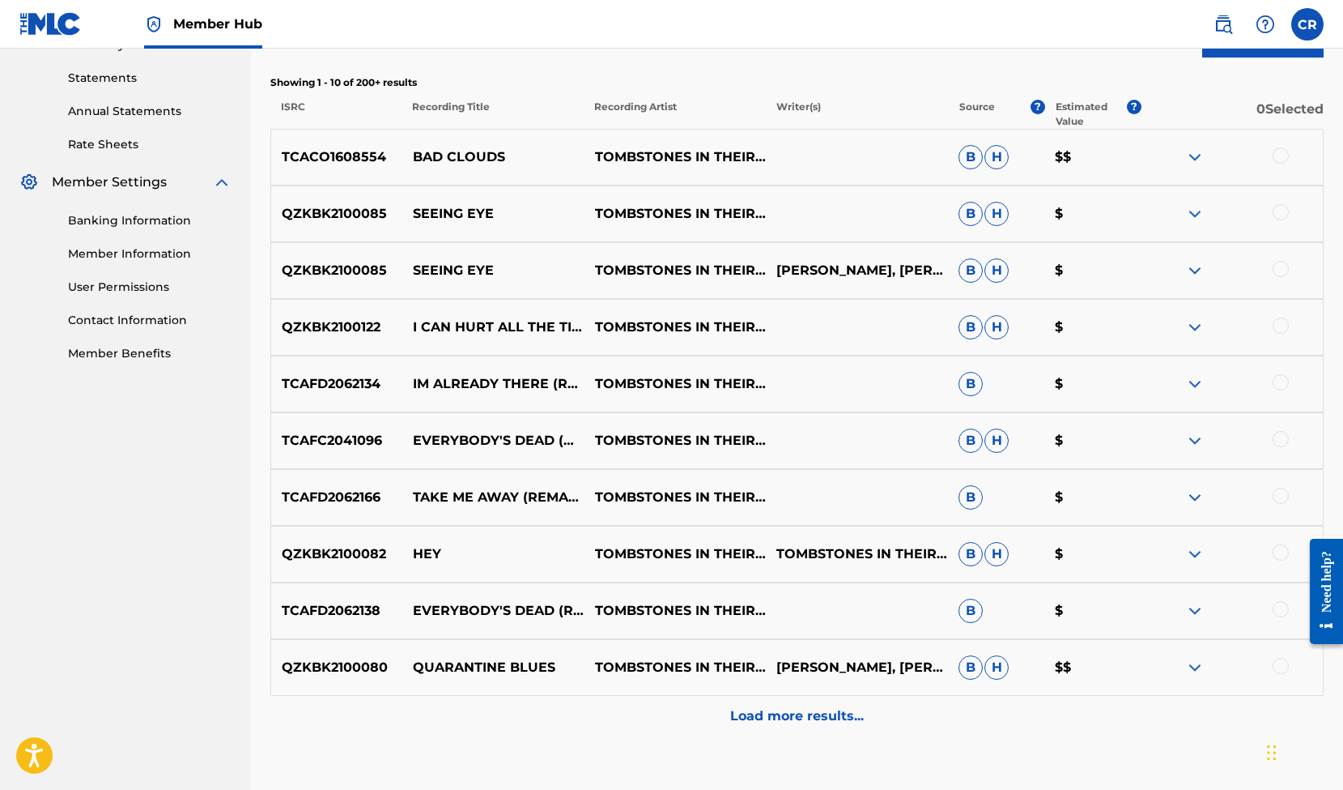
scroll to position [548, 0]
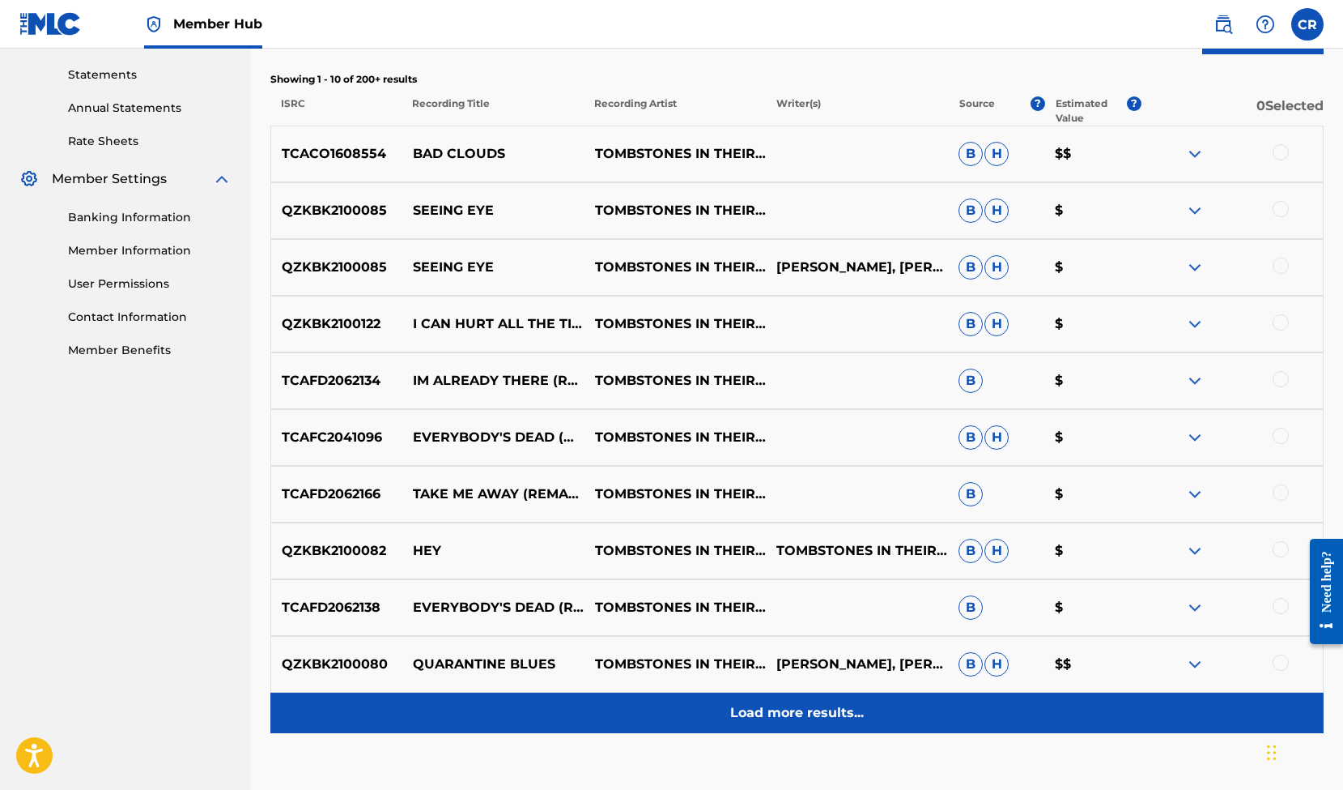
click at [826, 716] on p "Load more results..." at bounding box center [797, 712] width 134 height 19
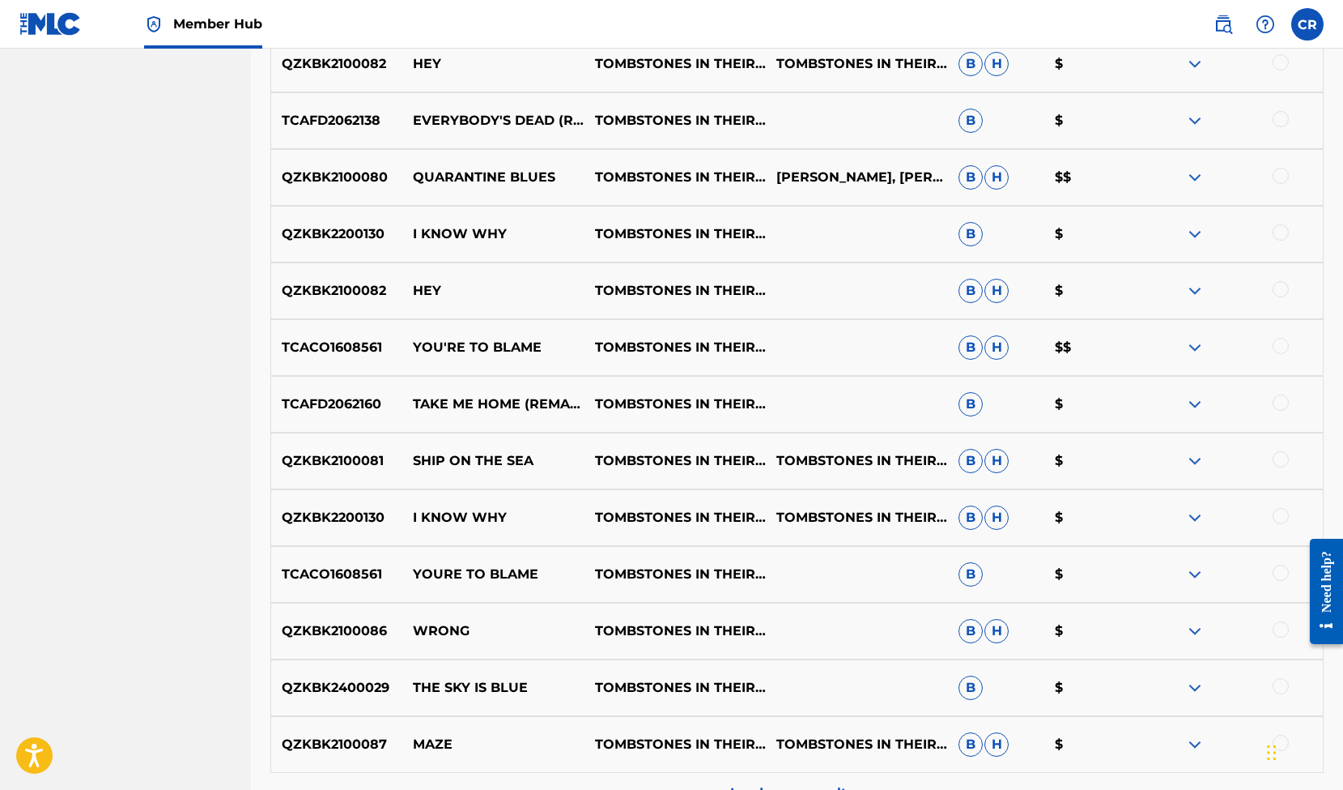
scroll to position [1211, 0]
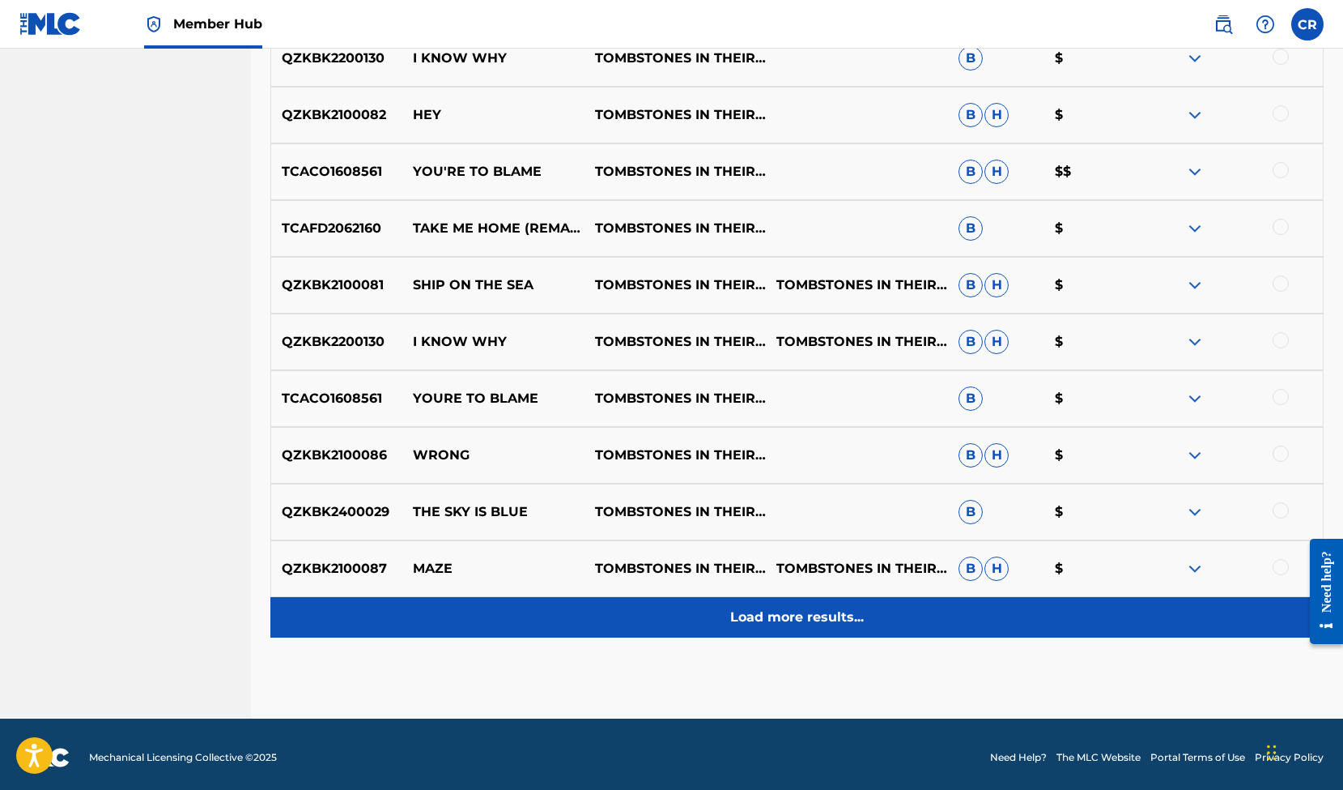
click at [797, 619] on p "Load more results..." at bounding box center [797, 616] width 134 height 19
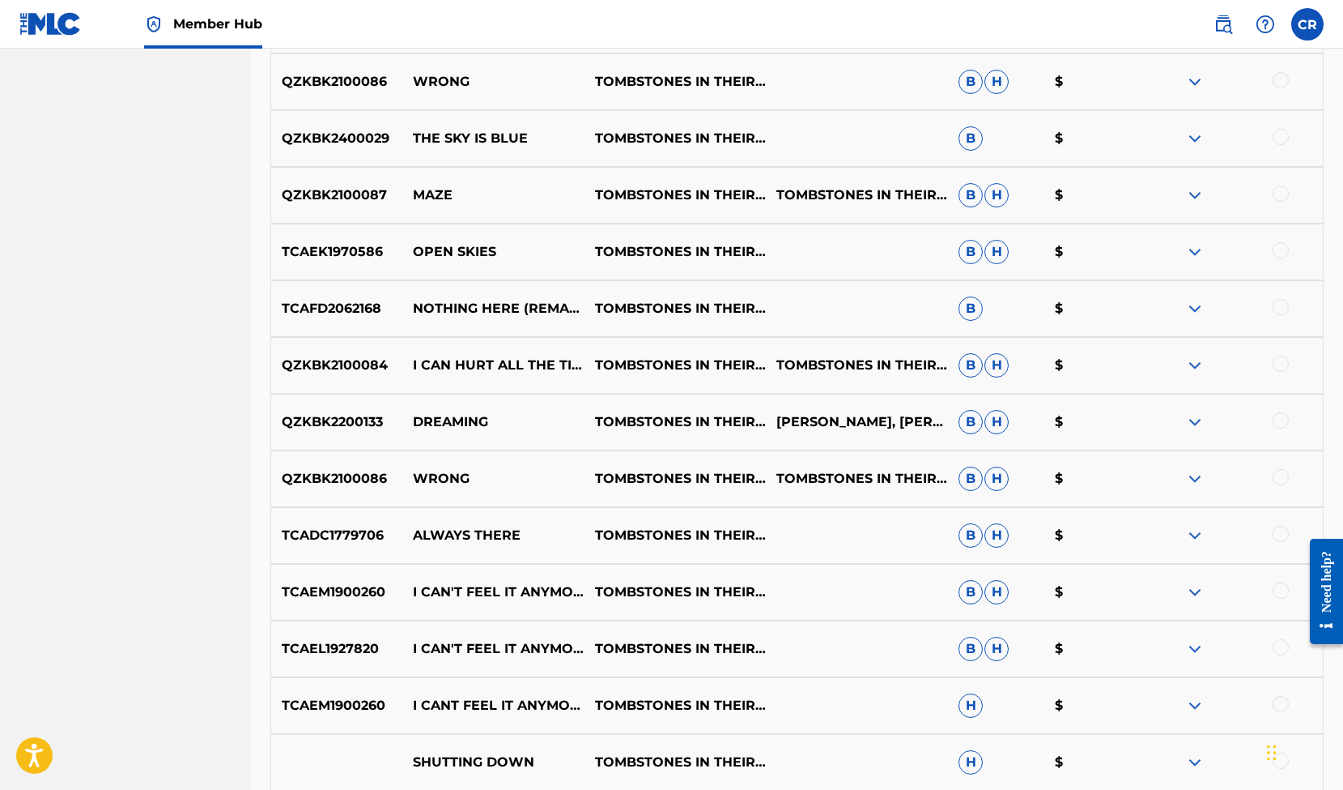
scroll to position [1784, 0]
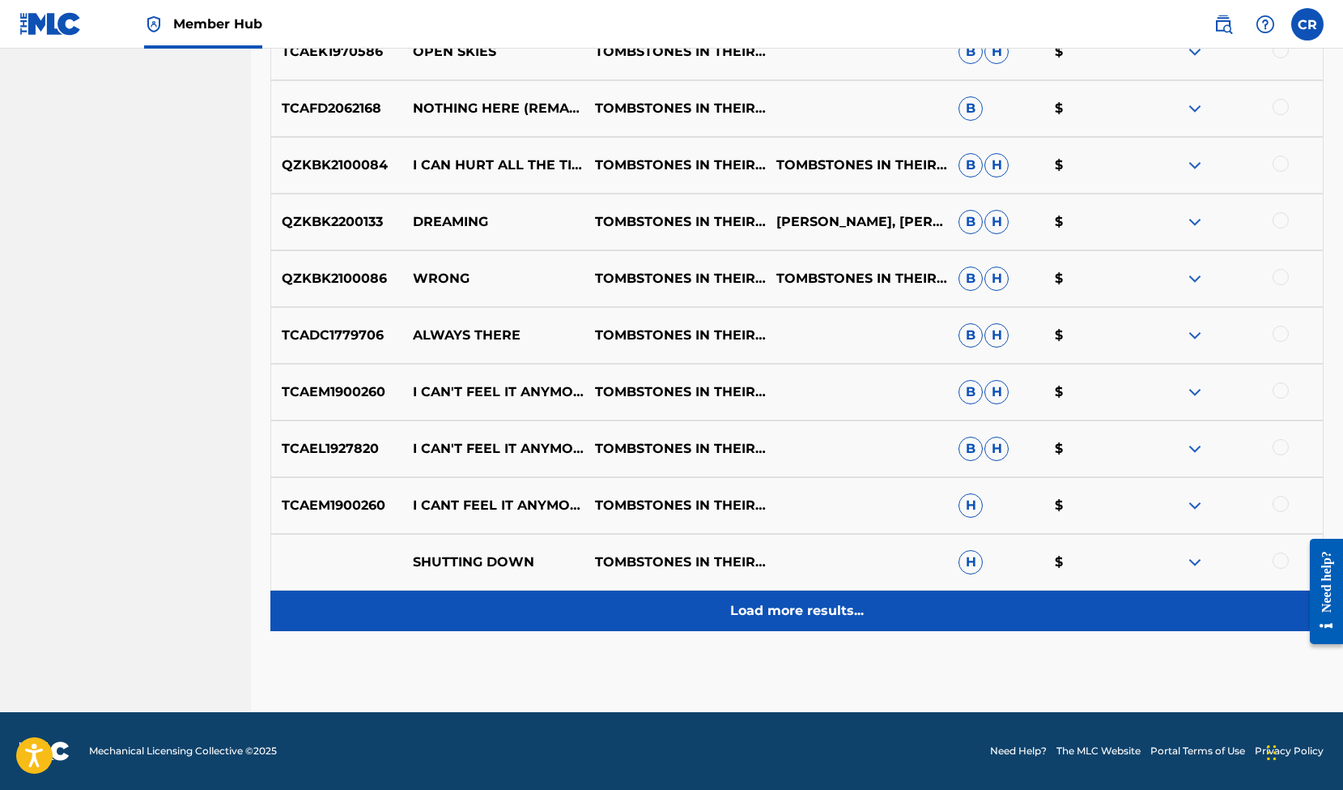
click at [815, 607] on p "Load more results..." at bounding box center [797, 610] width 134 height 19
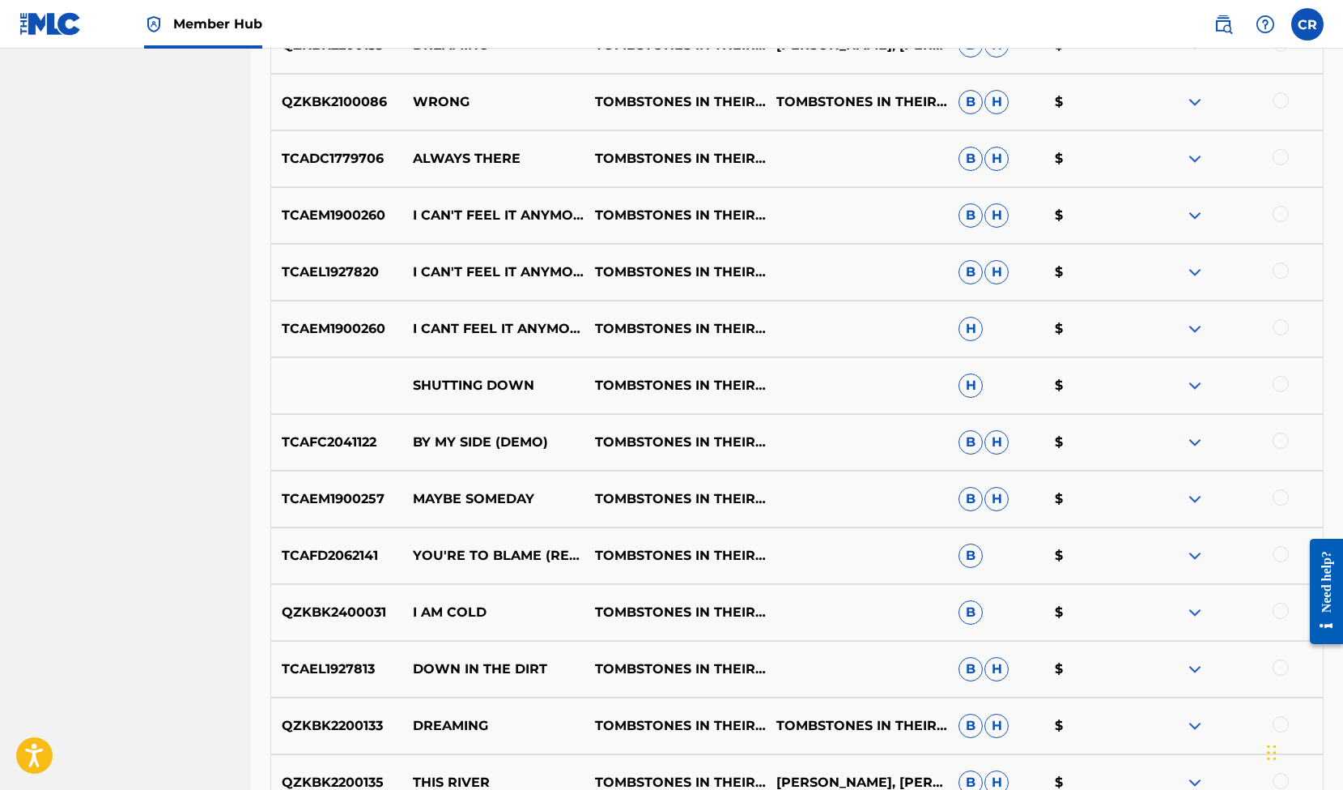
scroll to position [2351, 0]
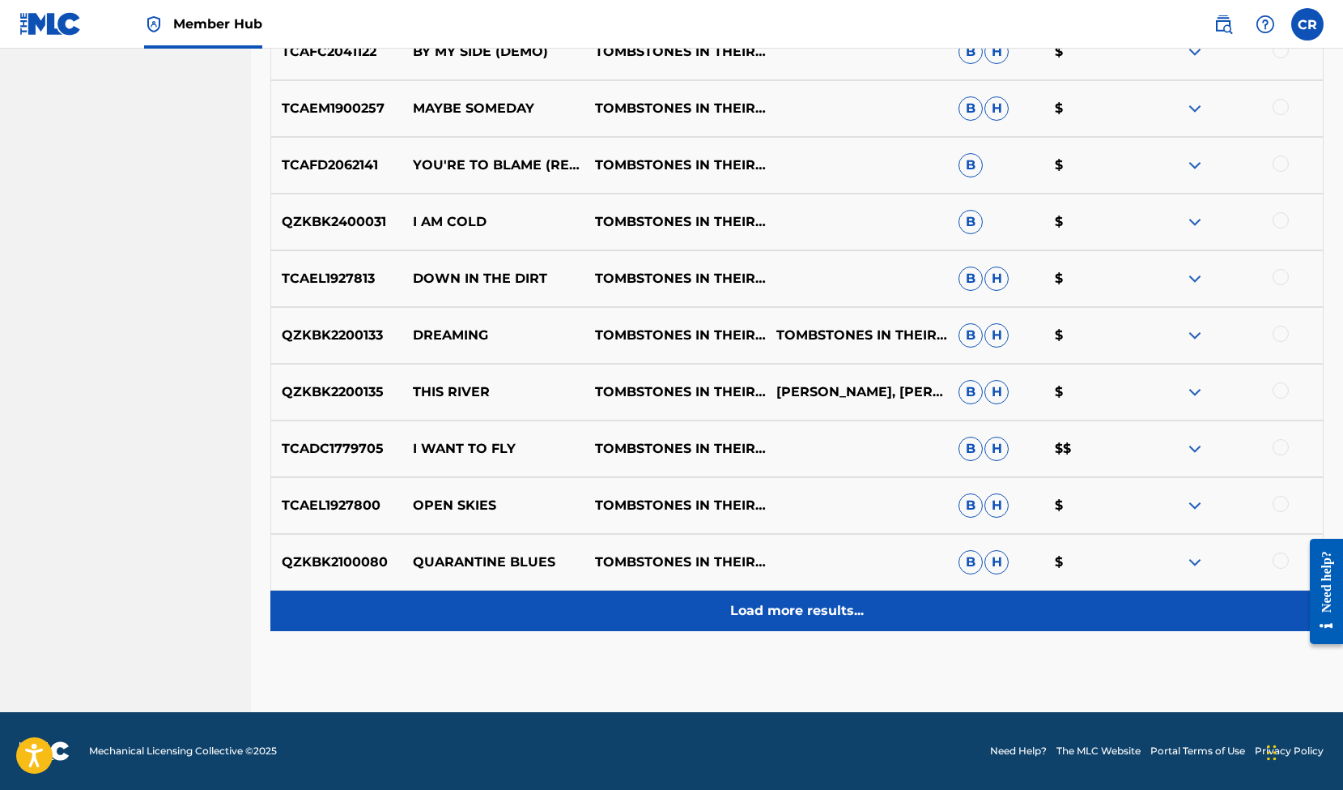
click at [804, 611] on p "Load more results..." at bounding box center [797, 610] width 134 height 19
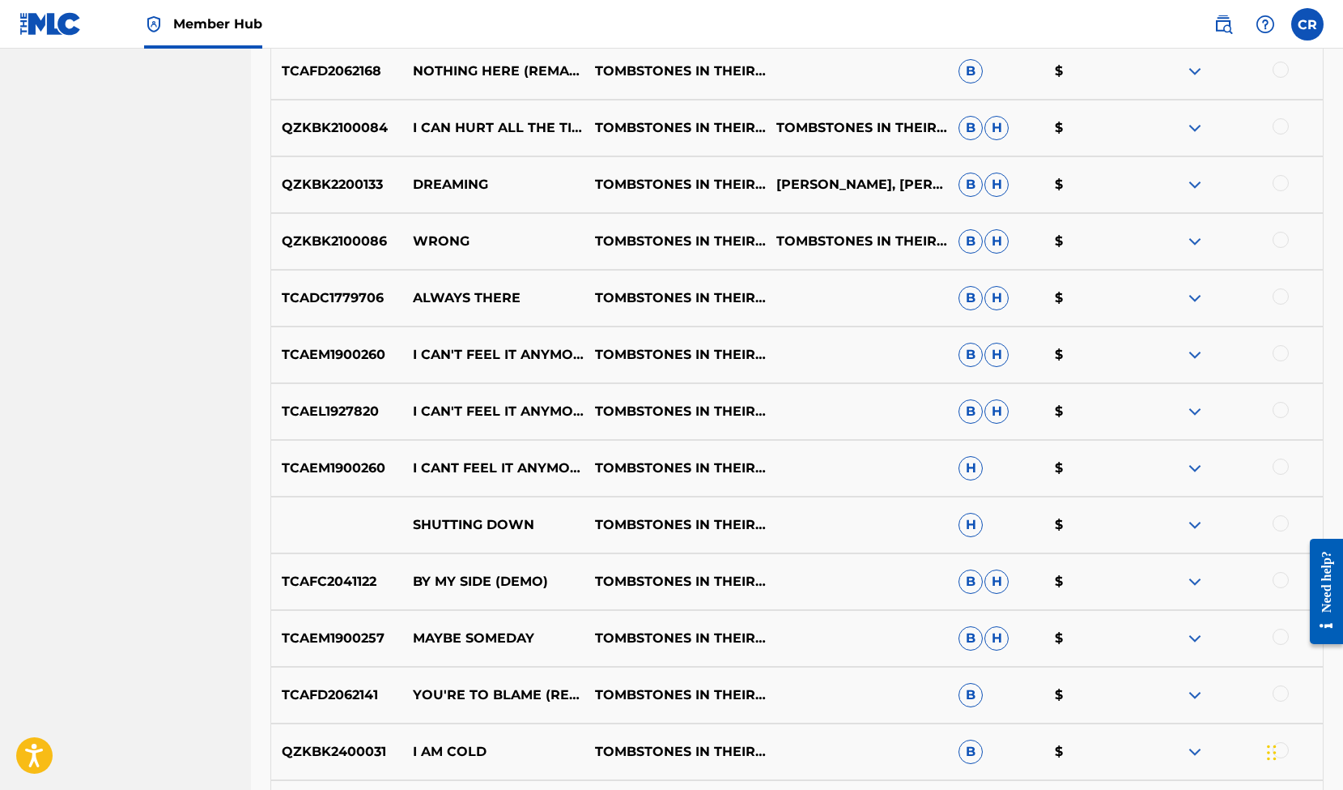
scroll to position [2918, 0]
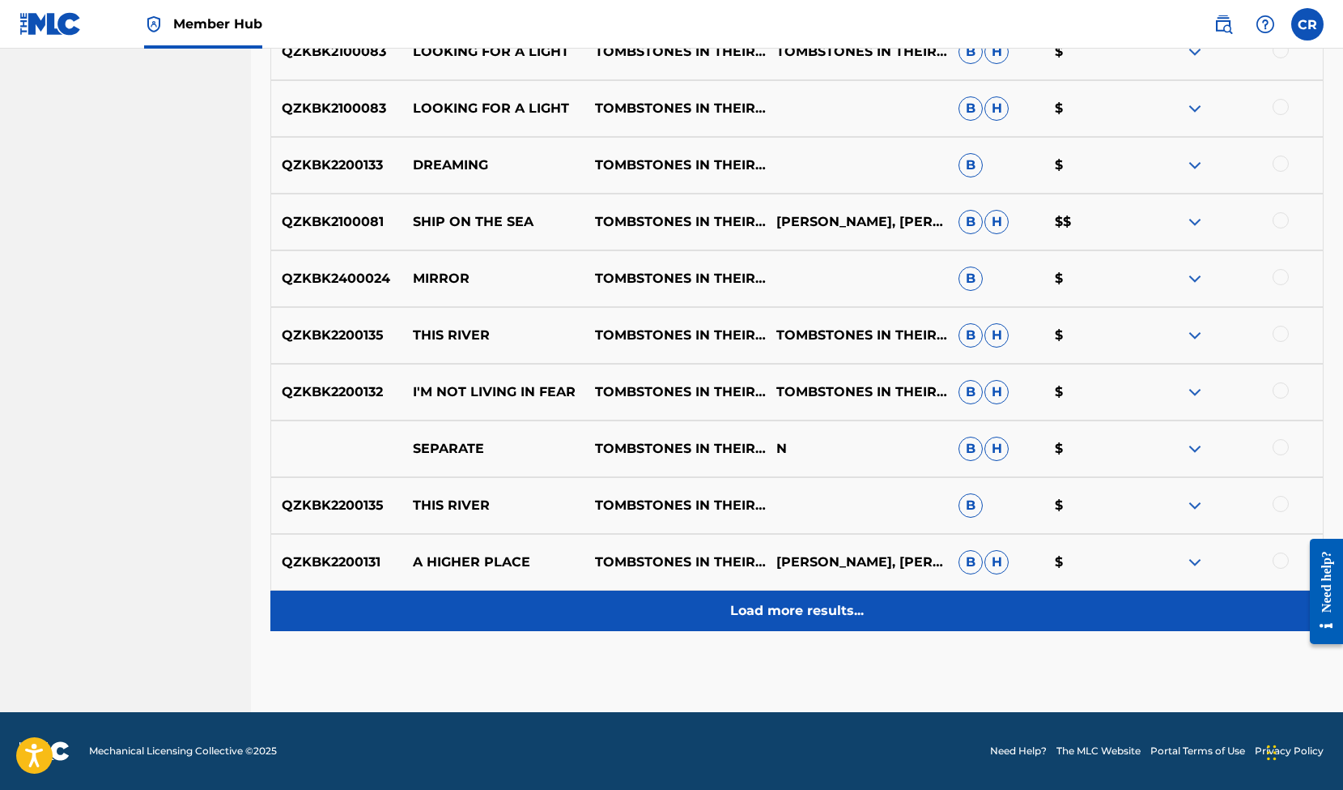
click at [794, 610] on p "Load more results..." at bounding box center [797, 610] width 134 height 19
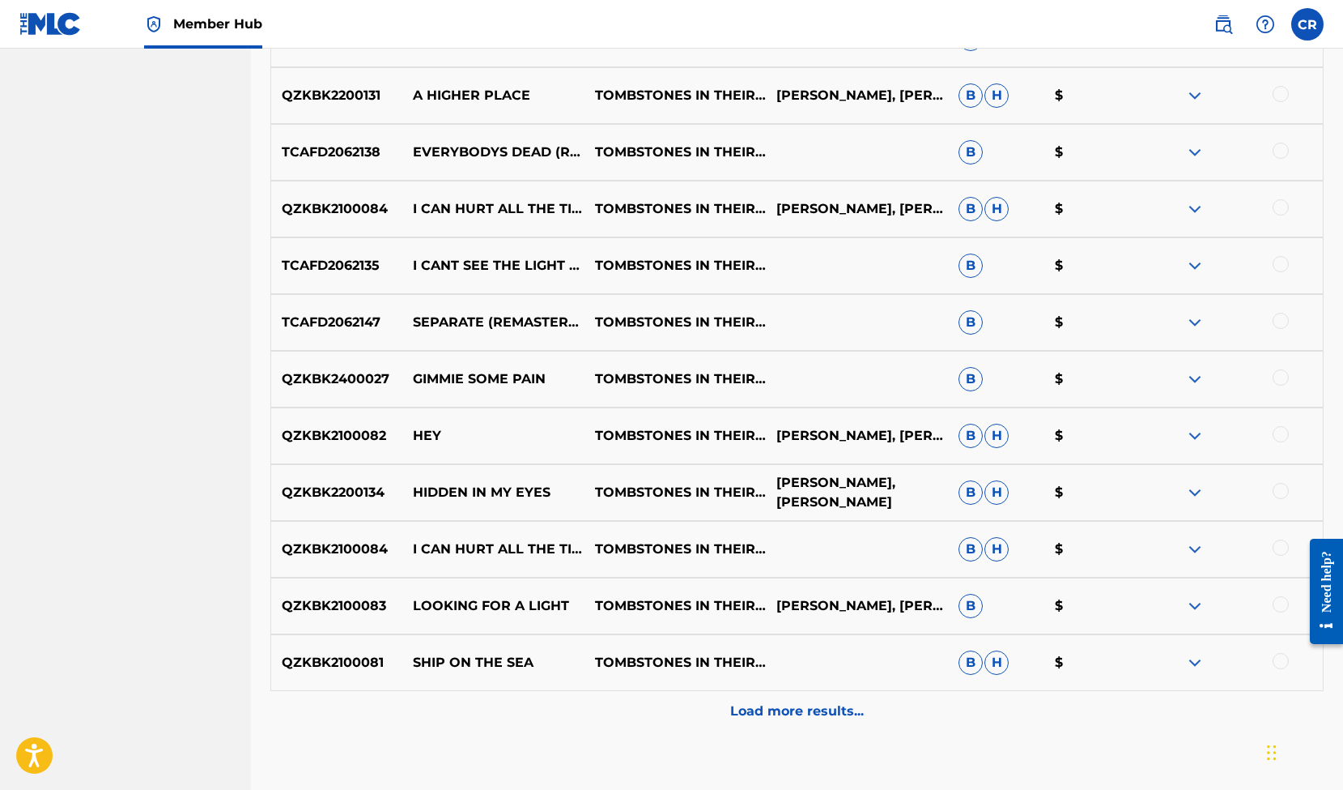
scroll to position [3484, 0]
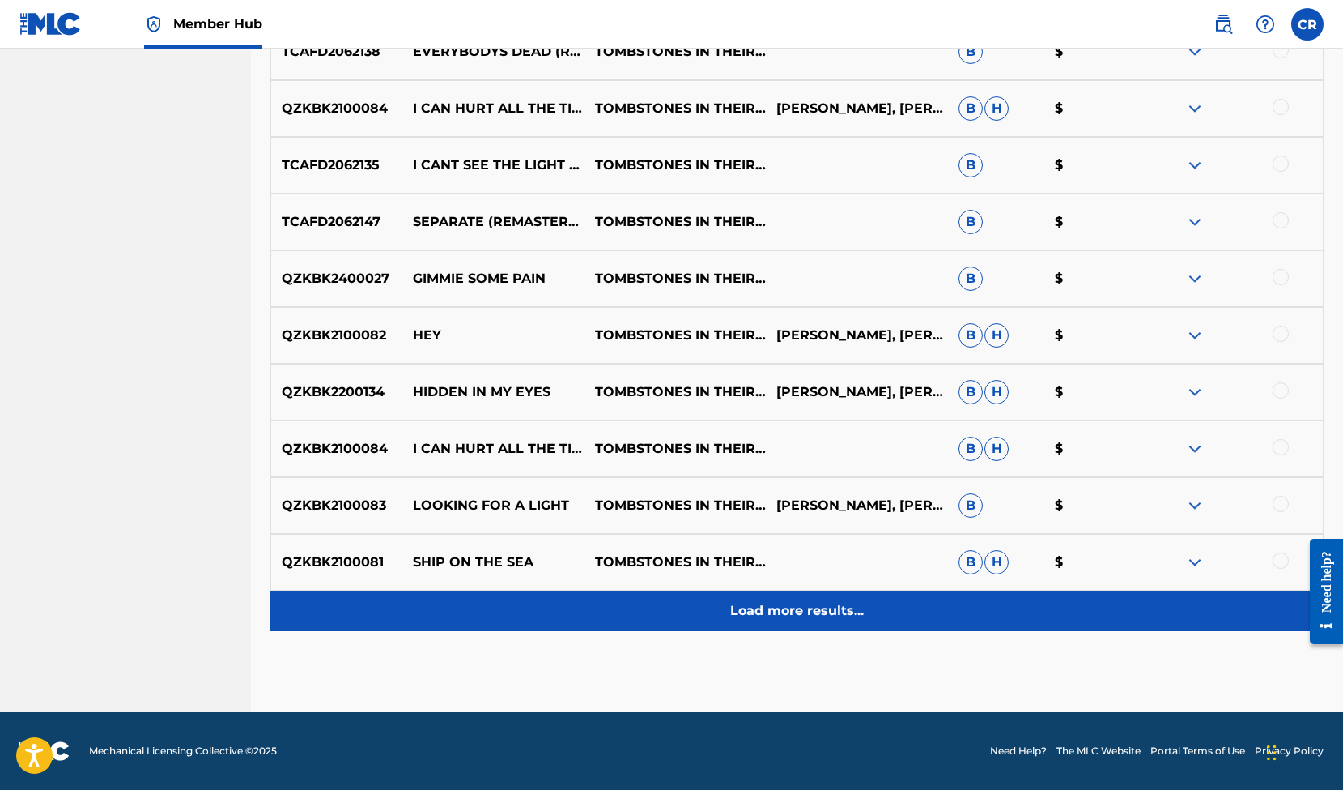
click at [799, 612] on p "Load more results..." at bounding box center [797, 610] width 134 height 19
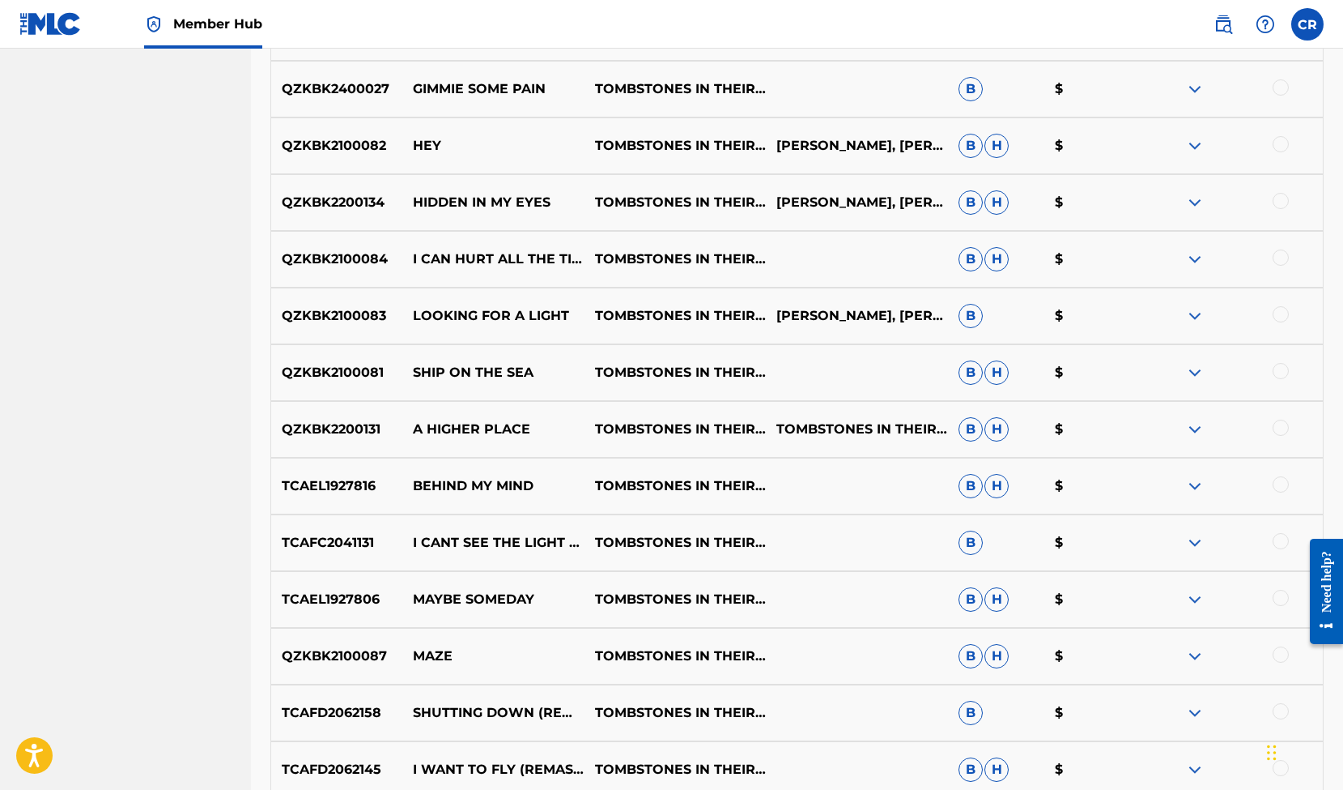
scroll to position [4051, 0]
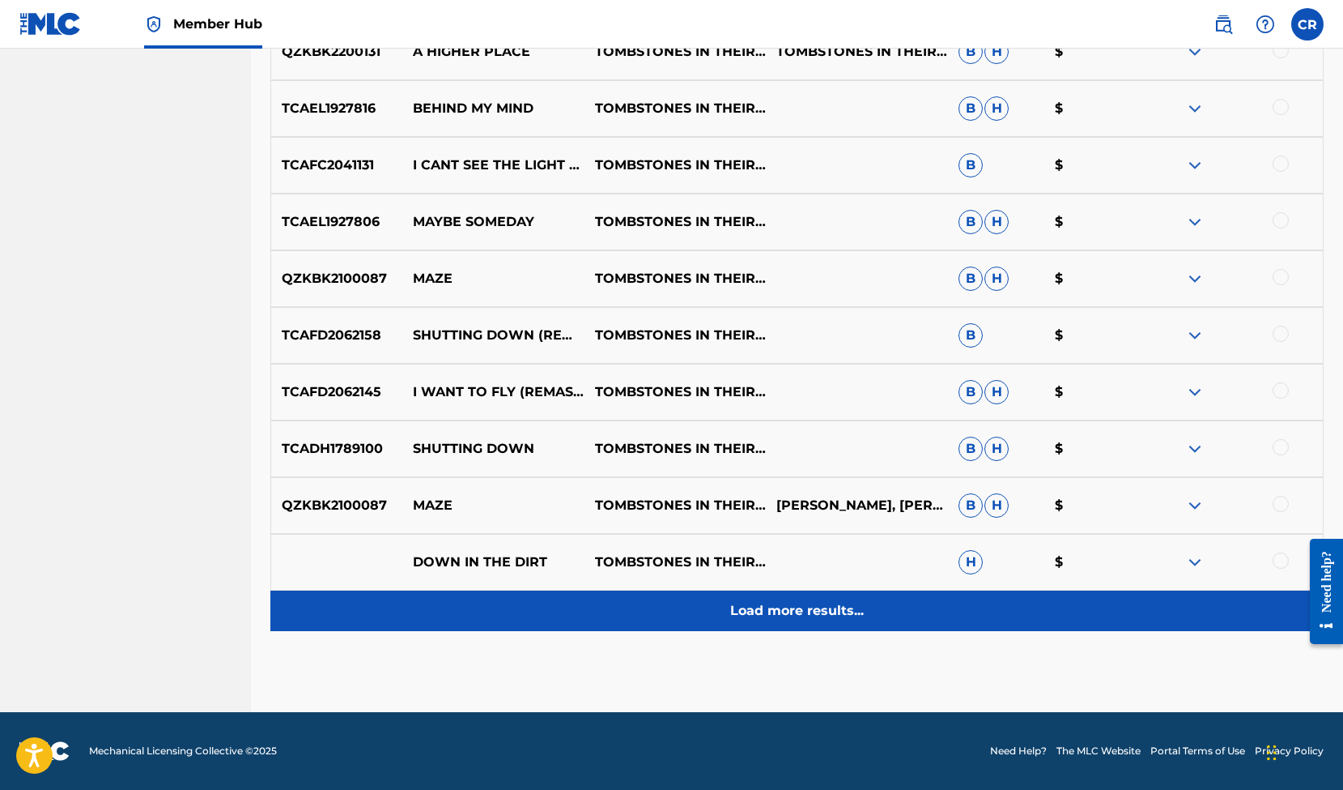
click at [782, 621] on div "Load more results..." at bounding box center [796, 610] width 1053 height 40
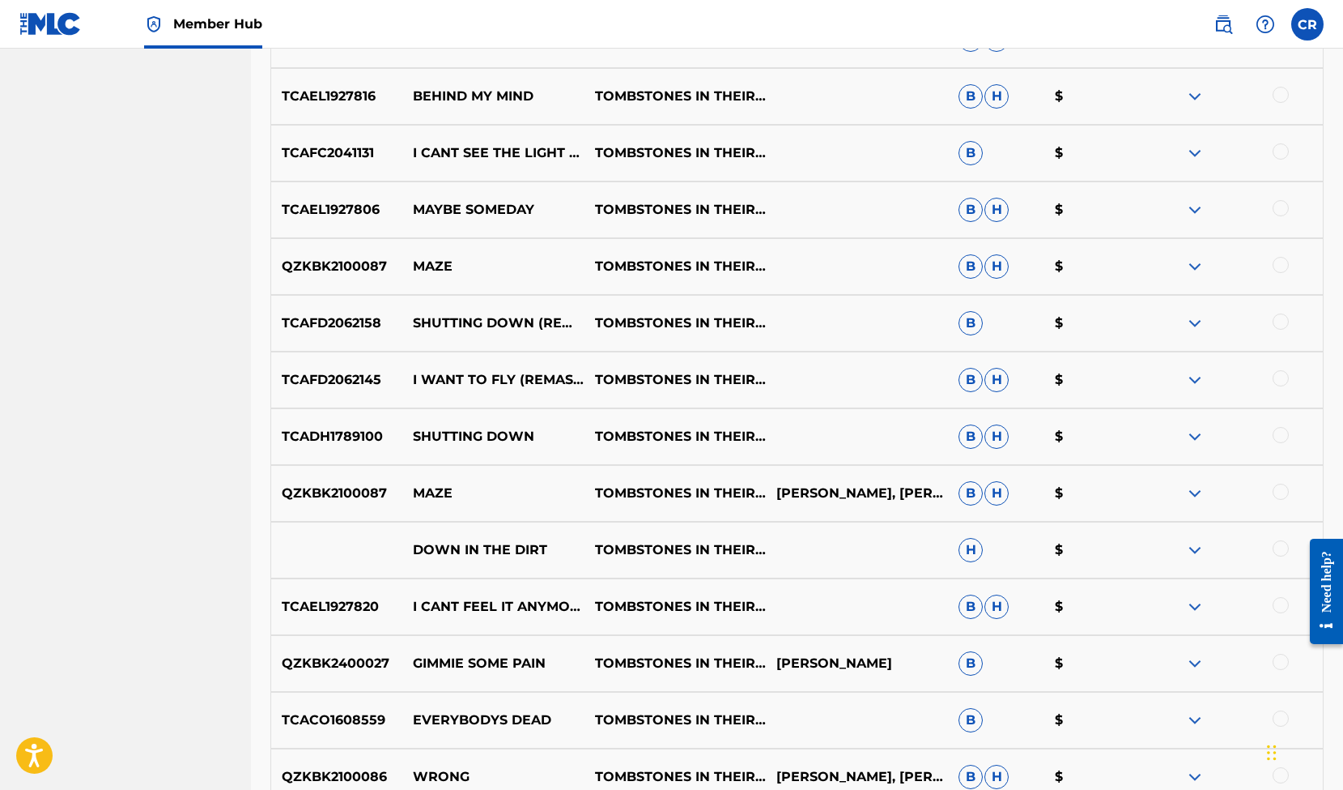
scroll to position [4618, 0]
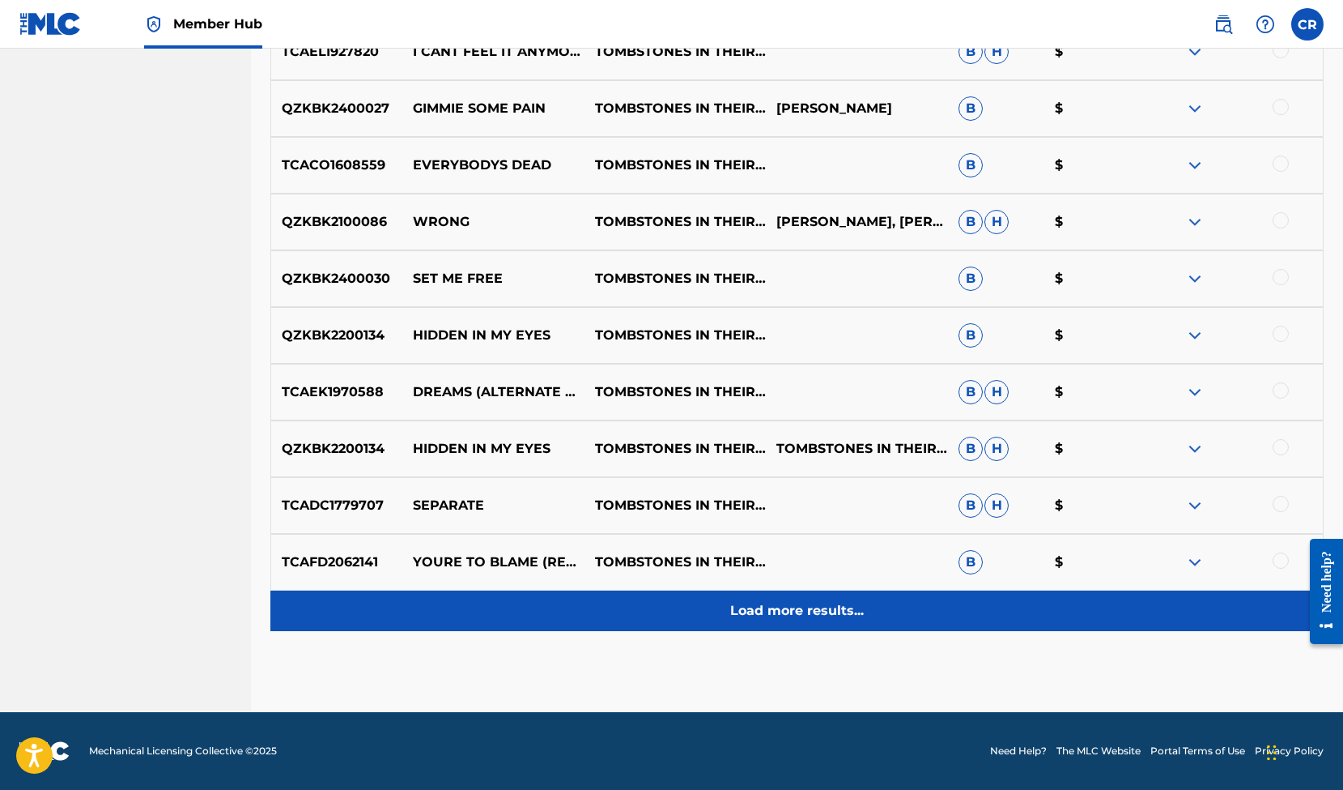
click at [832, 608] on p "Load more results..." at bounding box center [797, 610] width 134 height 19
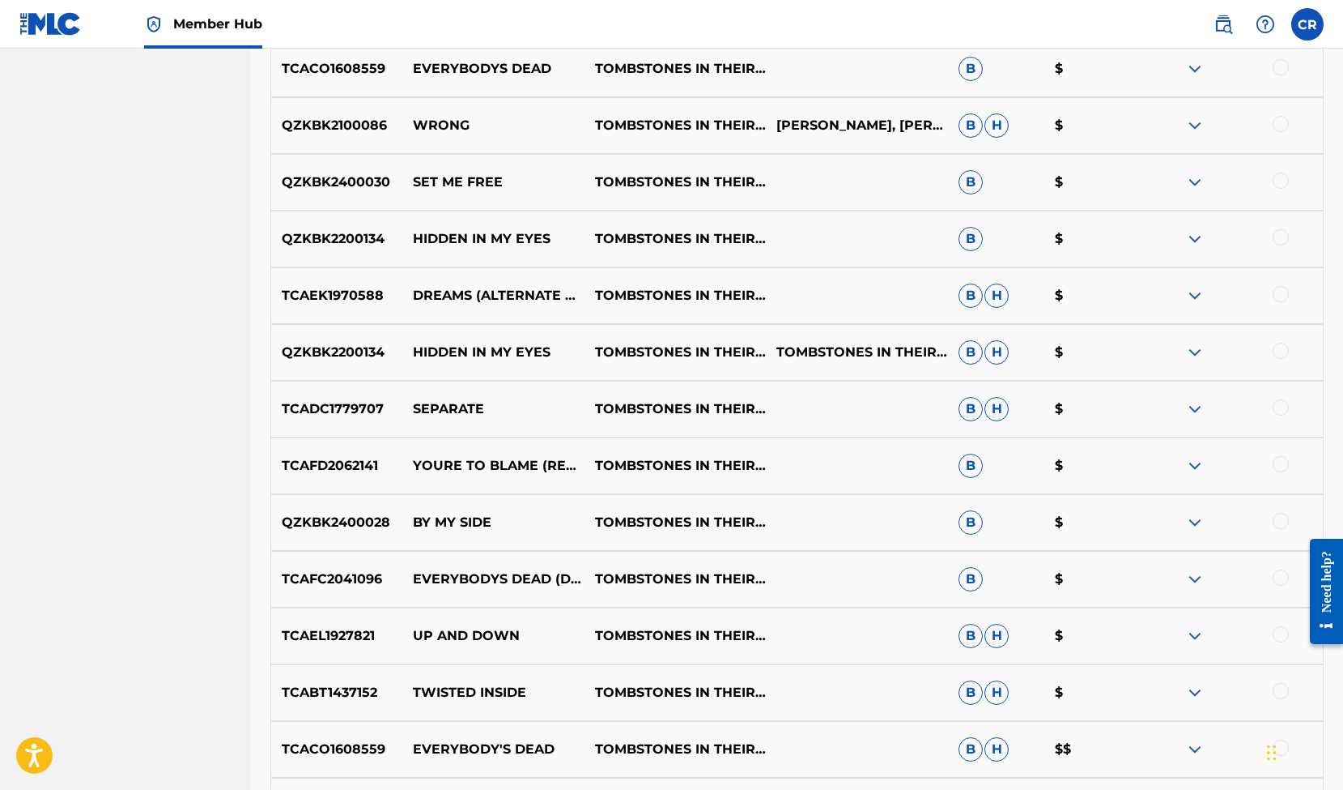
scroll to position [5185, 0]
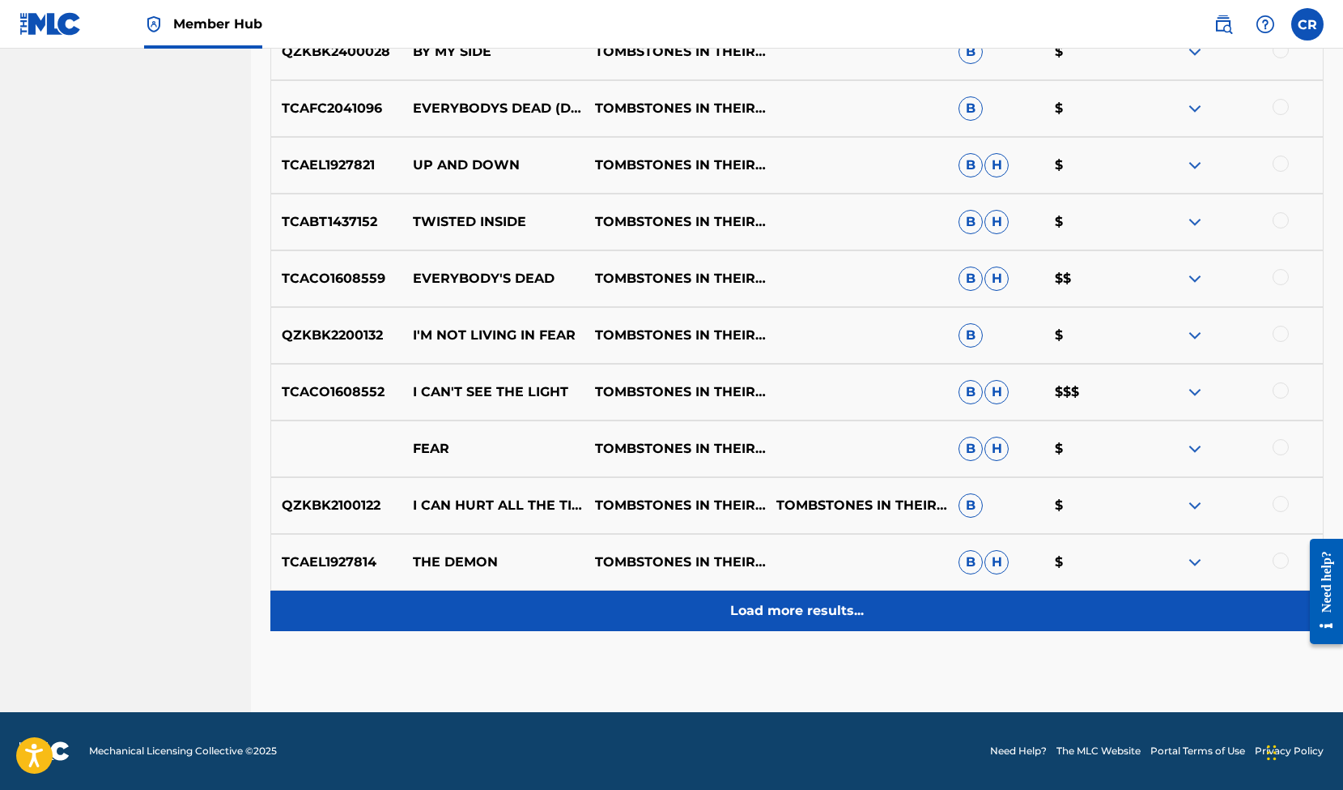
click at [795, 619] on p "Load more results..." at bounding box center [797, 610] width 134 height 19
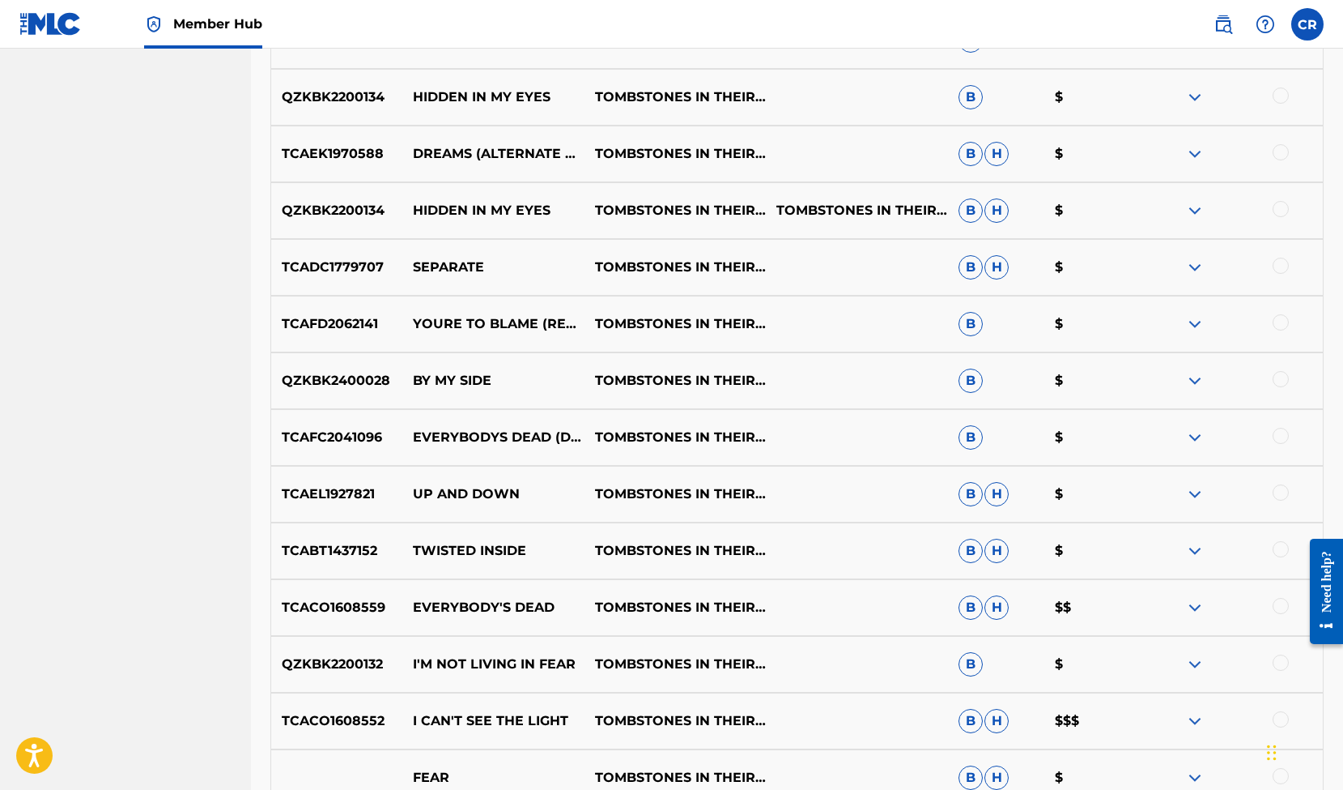
scroll to position [5752, 0]
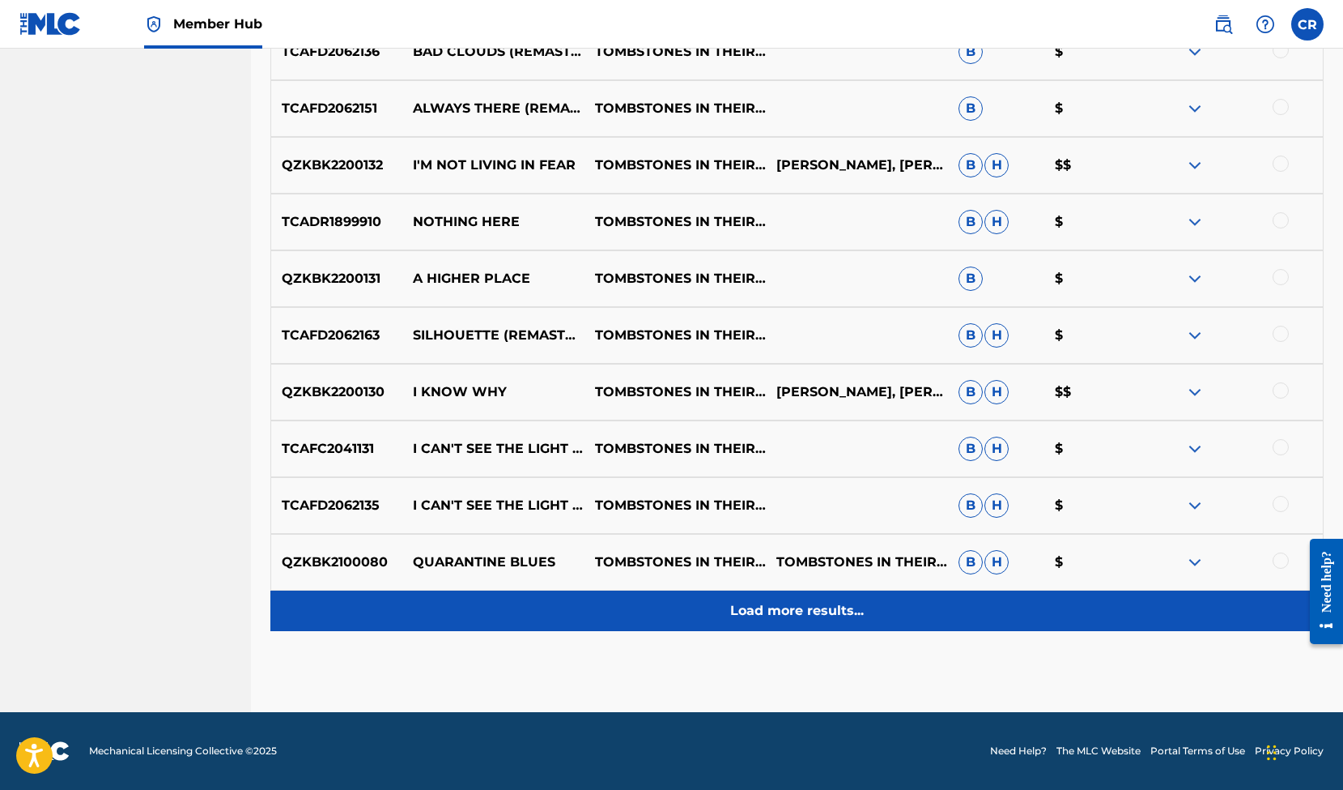
click at [825, 611] on p "Load more results..." at bounding box center [797, 610] width 134 height 19
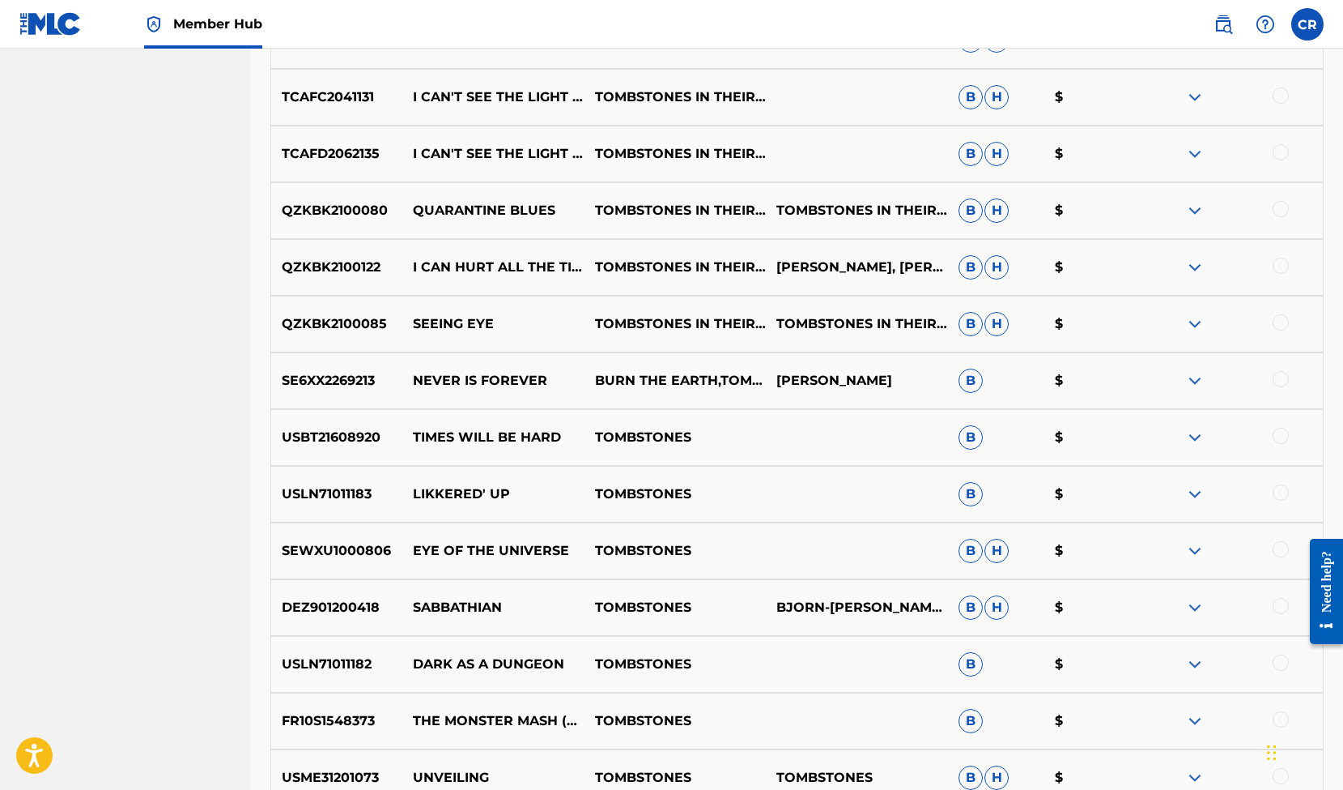
scroll to position [6319, 0]
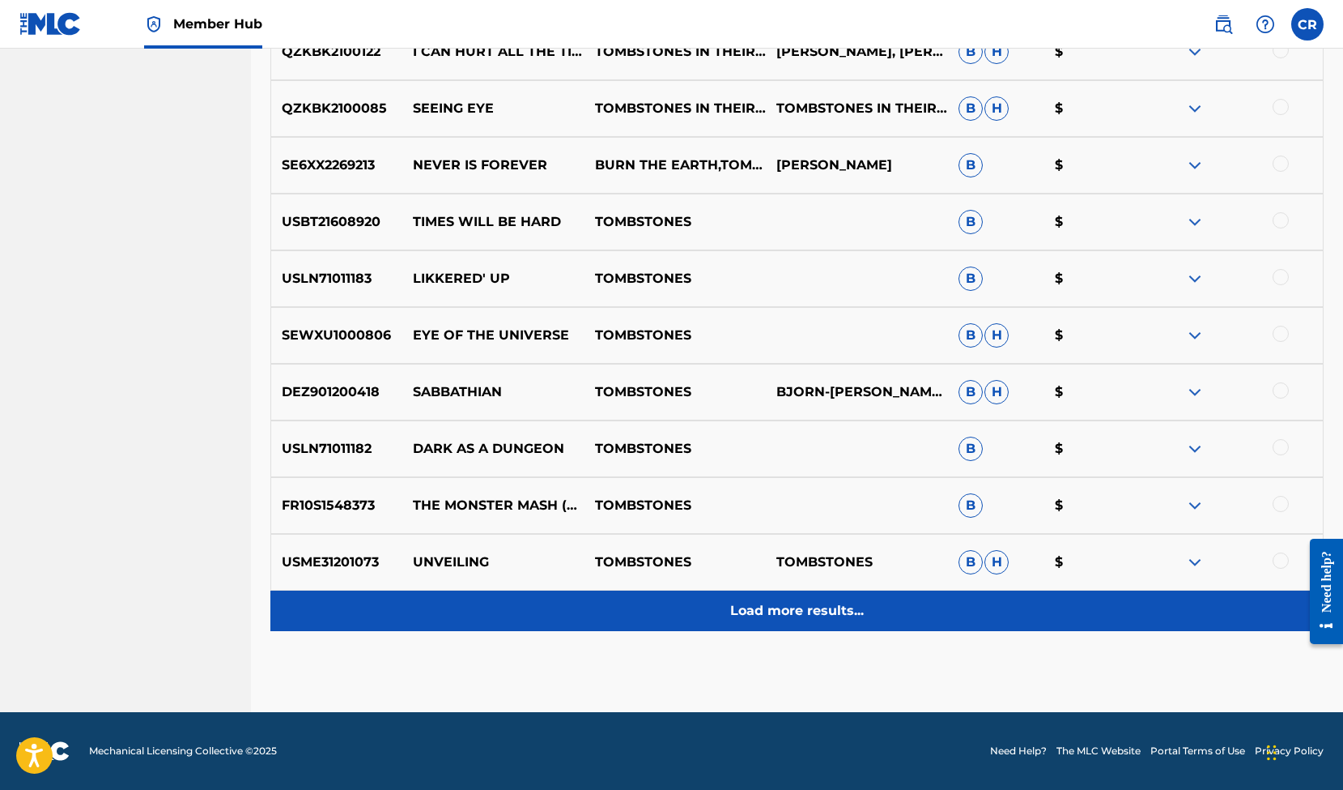
click at [815, 615] on p "Load more results..." at bounding box center [797, 610] width 134 height 19
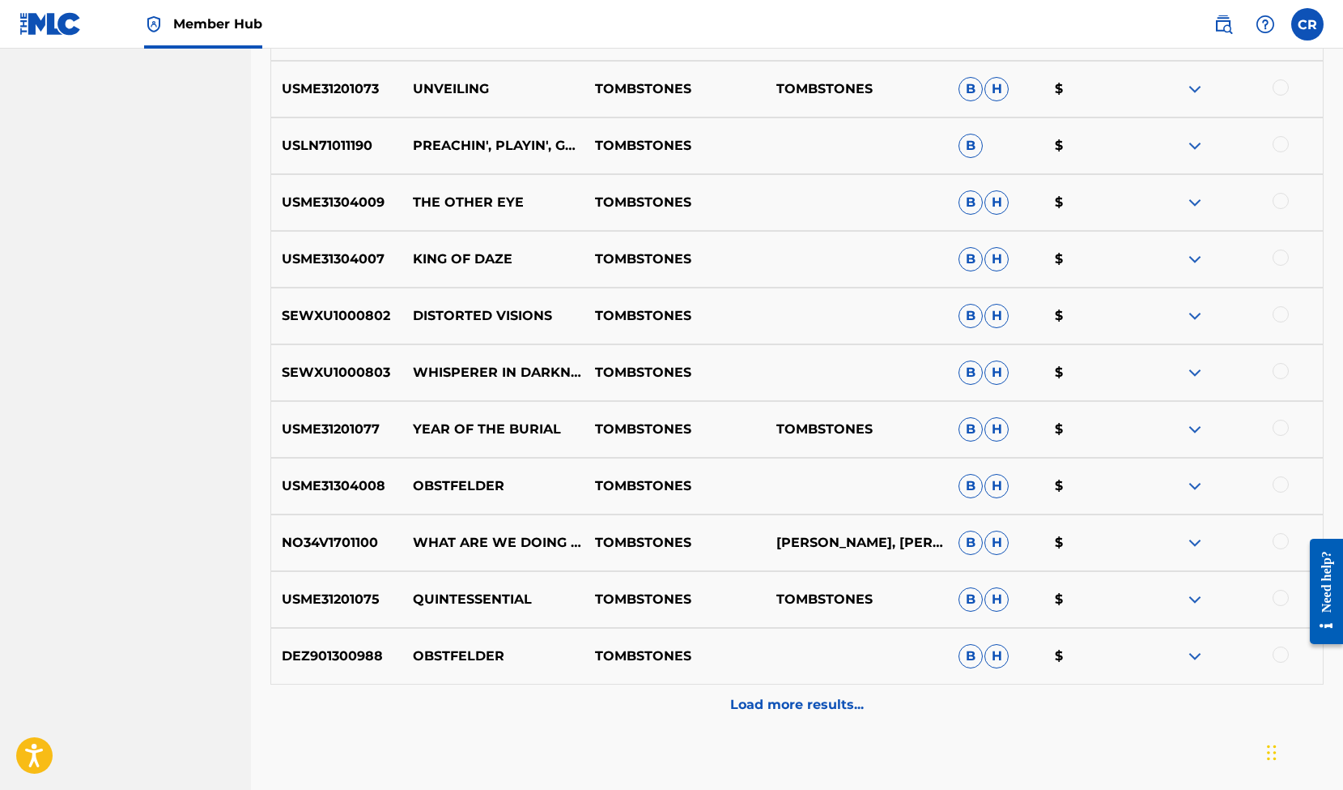
scroll to position [6885, 0]
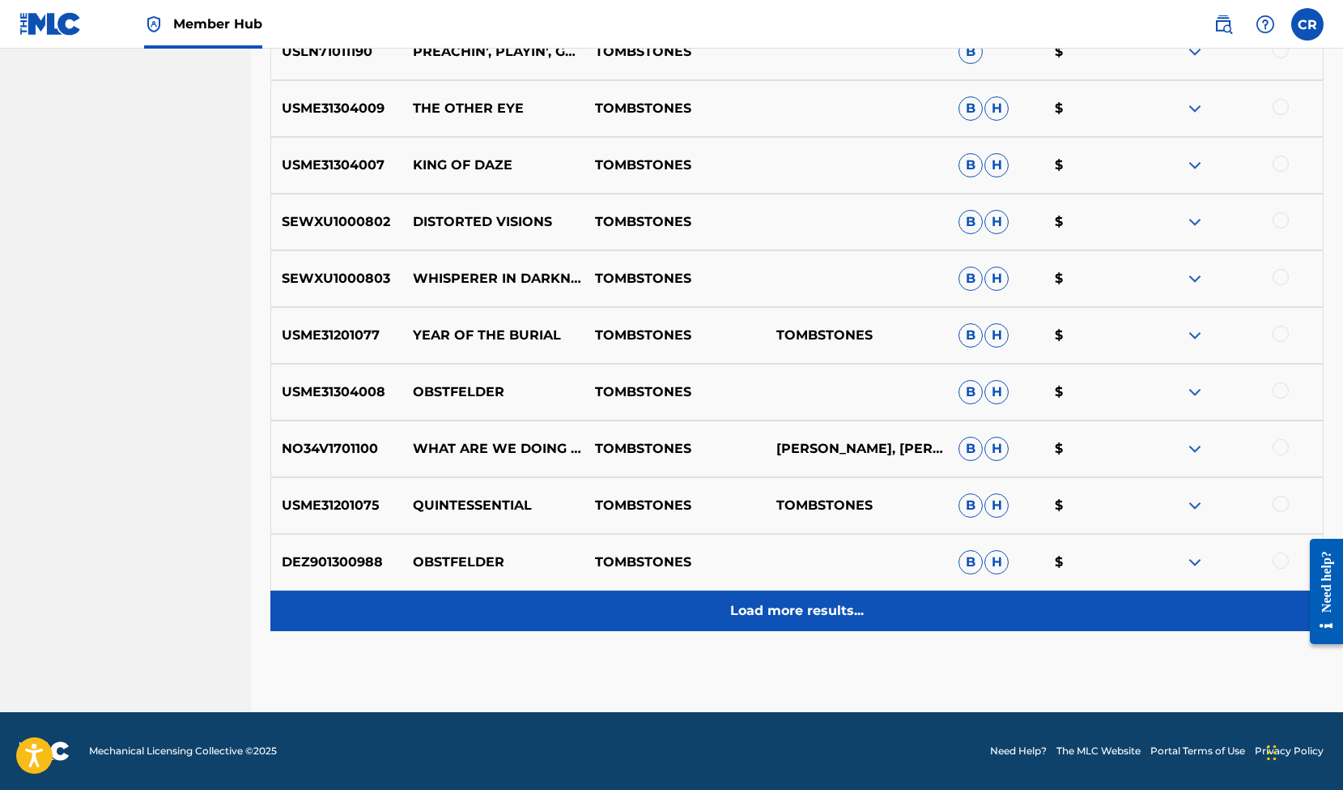
click at [828, 615] on p "Load more results..." at bounding box center [797, 610] width 134 height 19
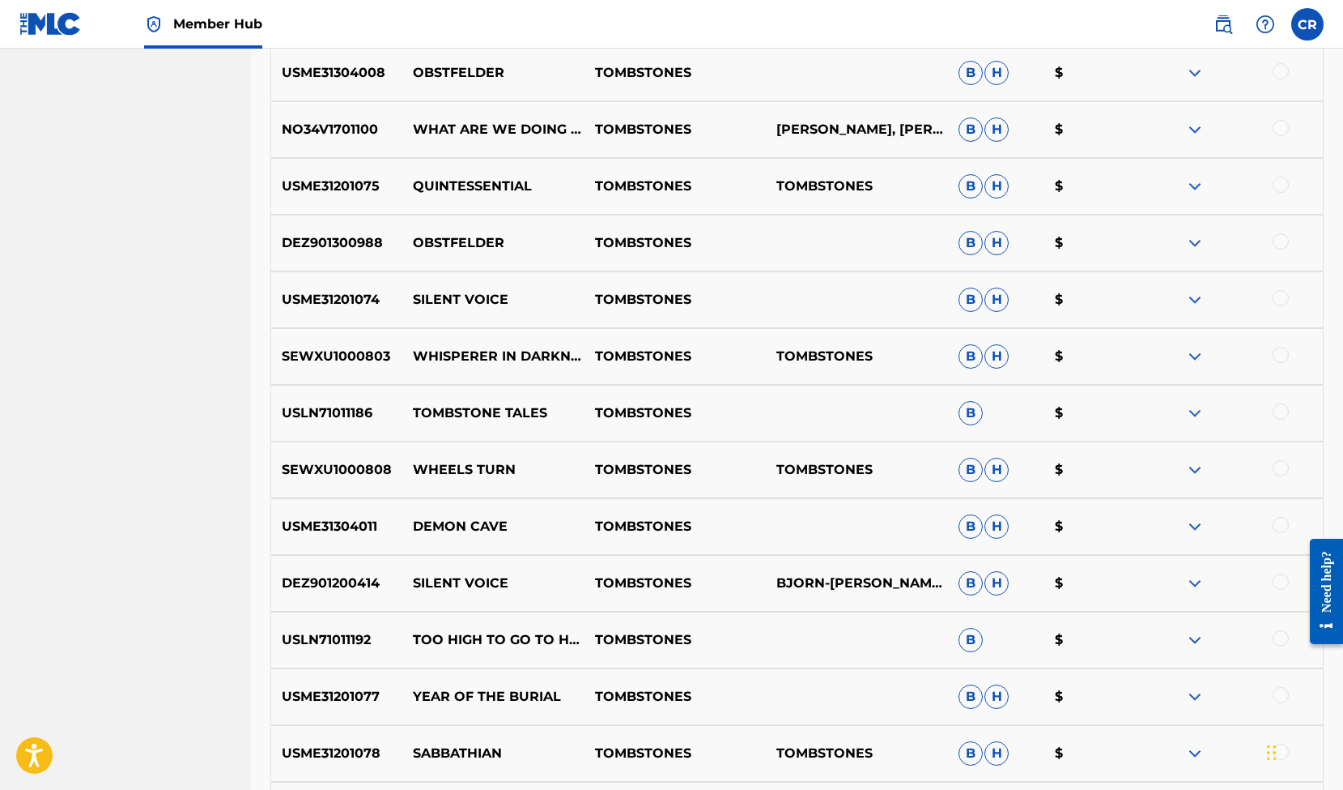
scroll to position [7452, 0]
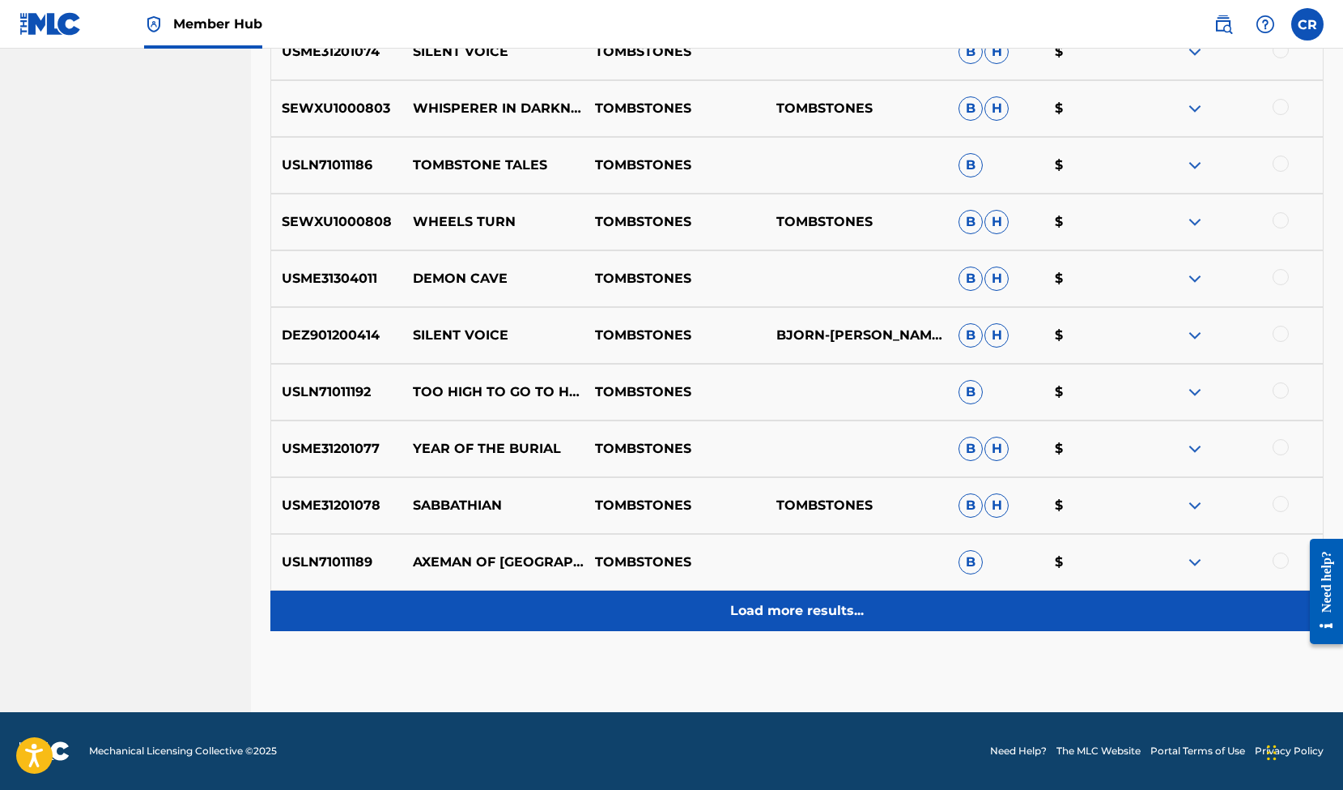
click at [819, 609] on p "Load more results..." at bounding box center [797, 610] width 134 height 19
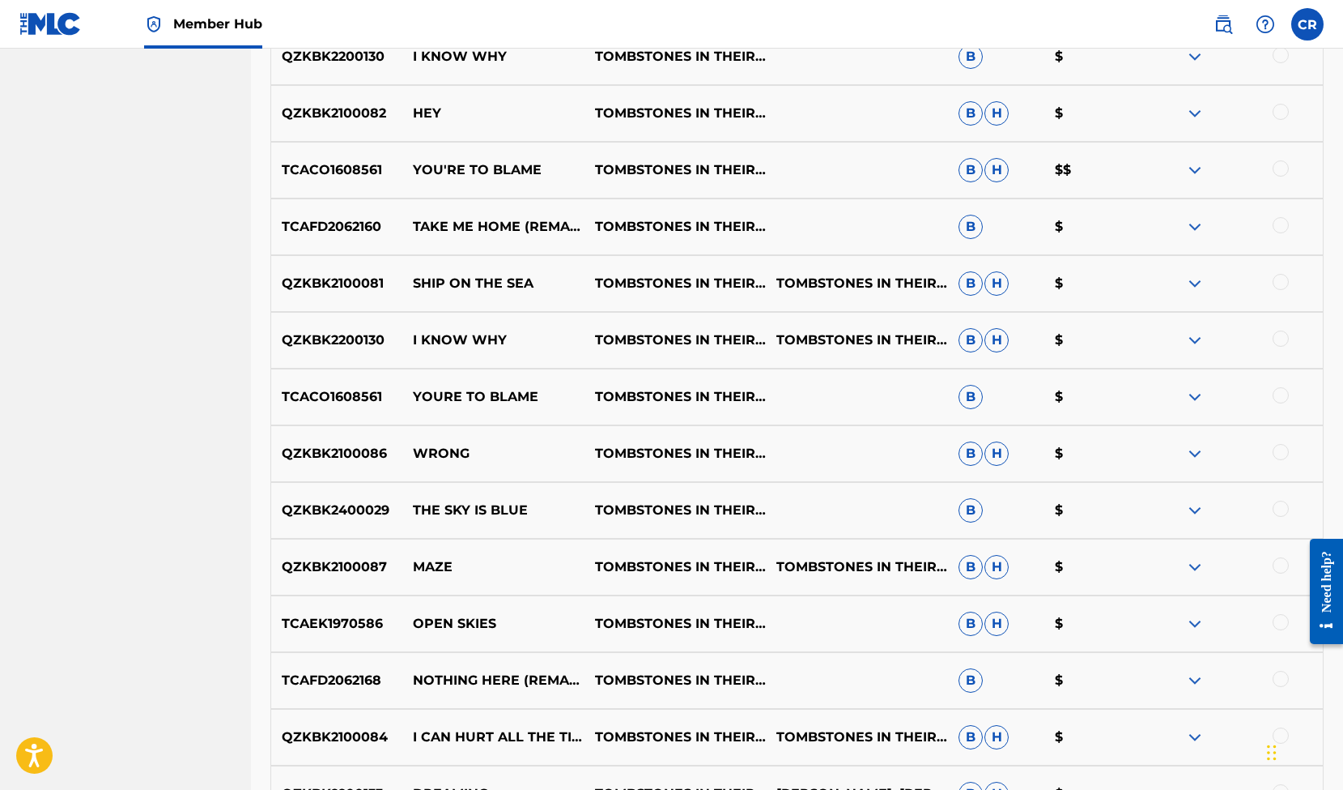
scroll to position [0, 0]
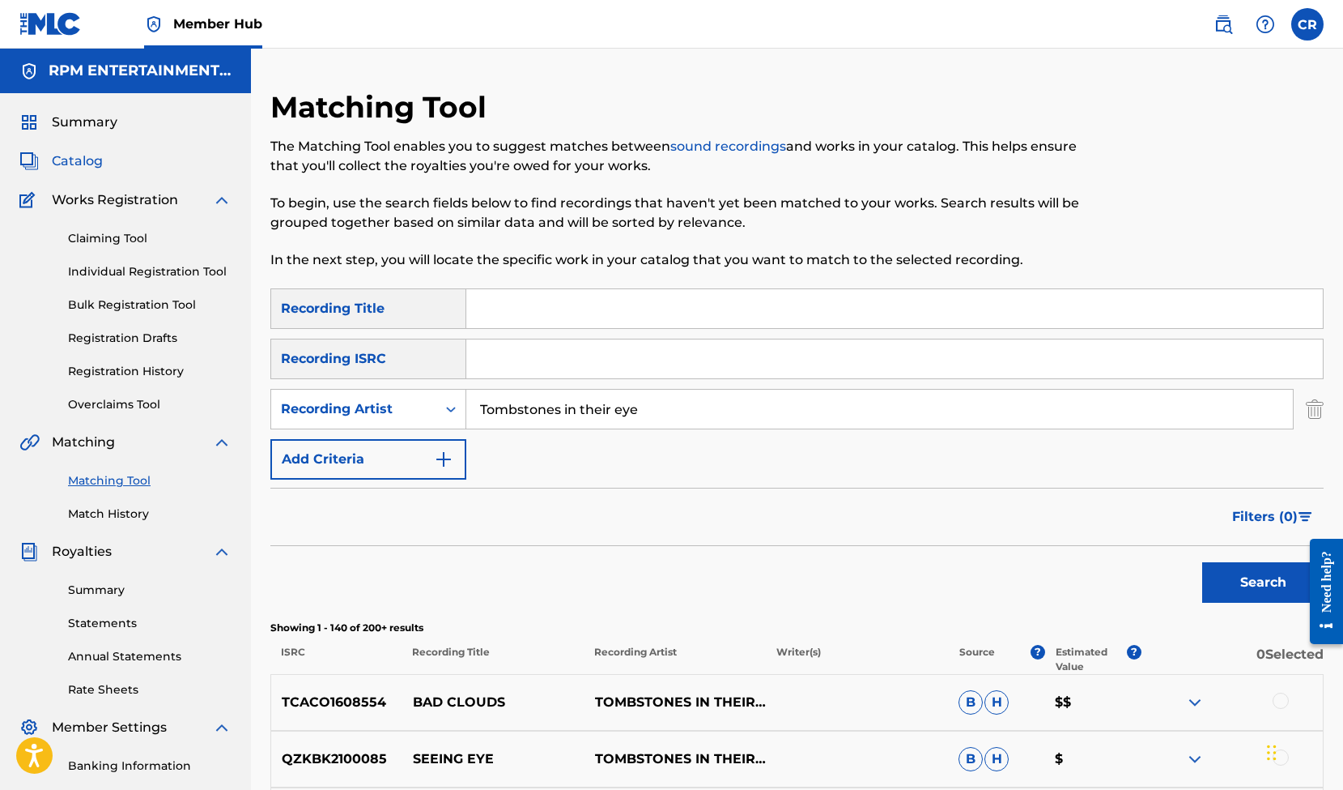
click at [74, 164] on span "Catalog" at bounding box center [77, 160] width 51 height 19
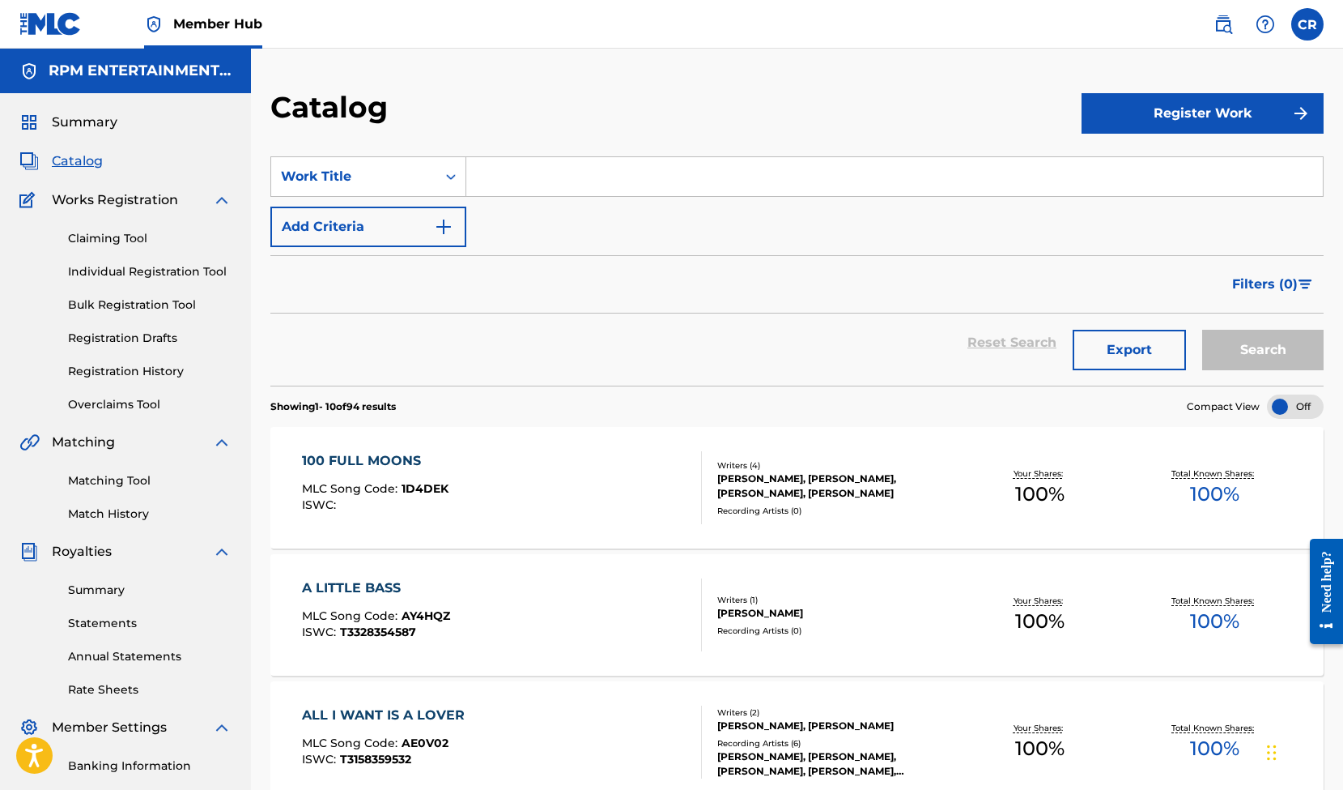
click at [768, 485] on div "[PERSON_NAME], [PERSON_NAME], [PERSON_NAME], [PERSON_NAME]" at bounding box center [834, 485] width 235 height 29
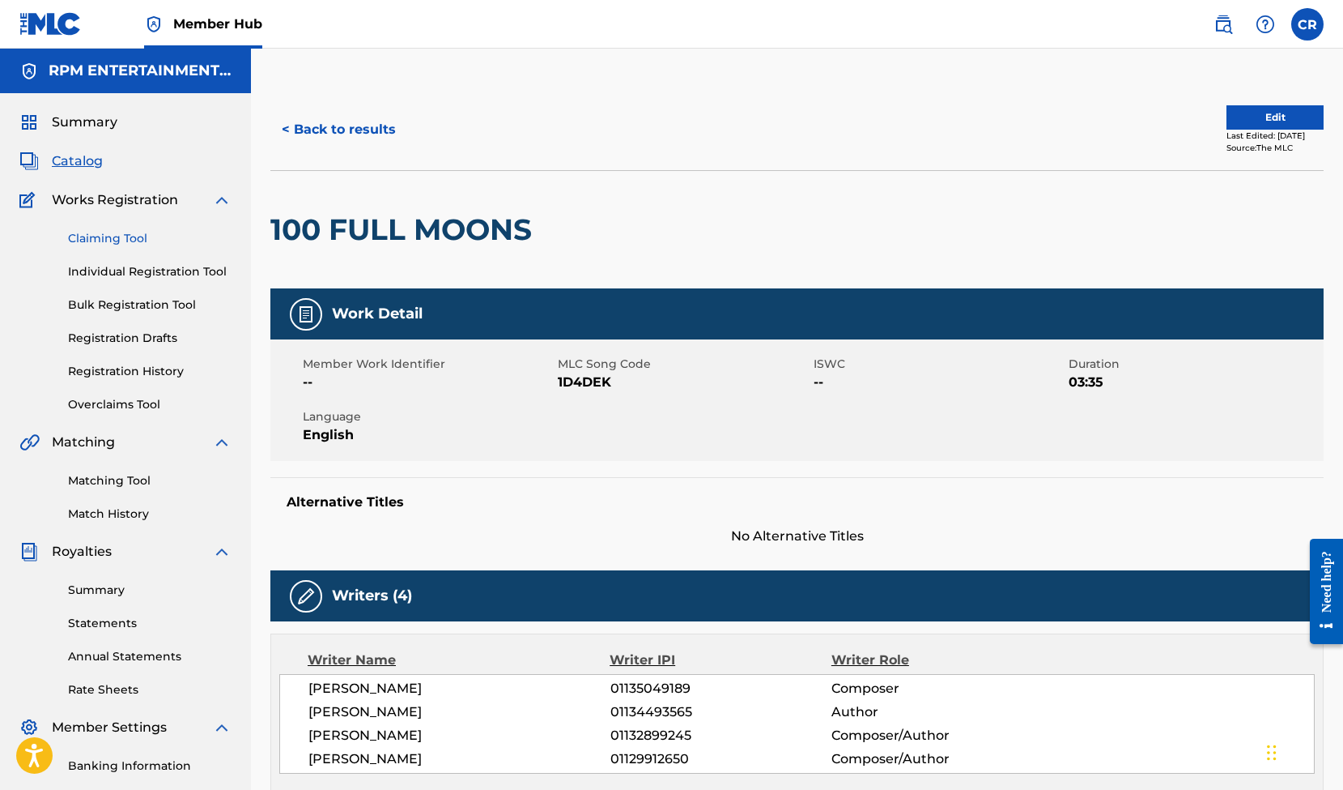
click at [92, 240] on link "Claiming Tool" at bounding box center [150, 238] width 164 height 17
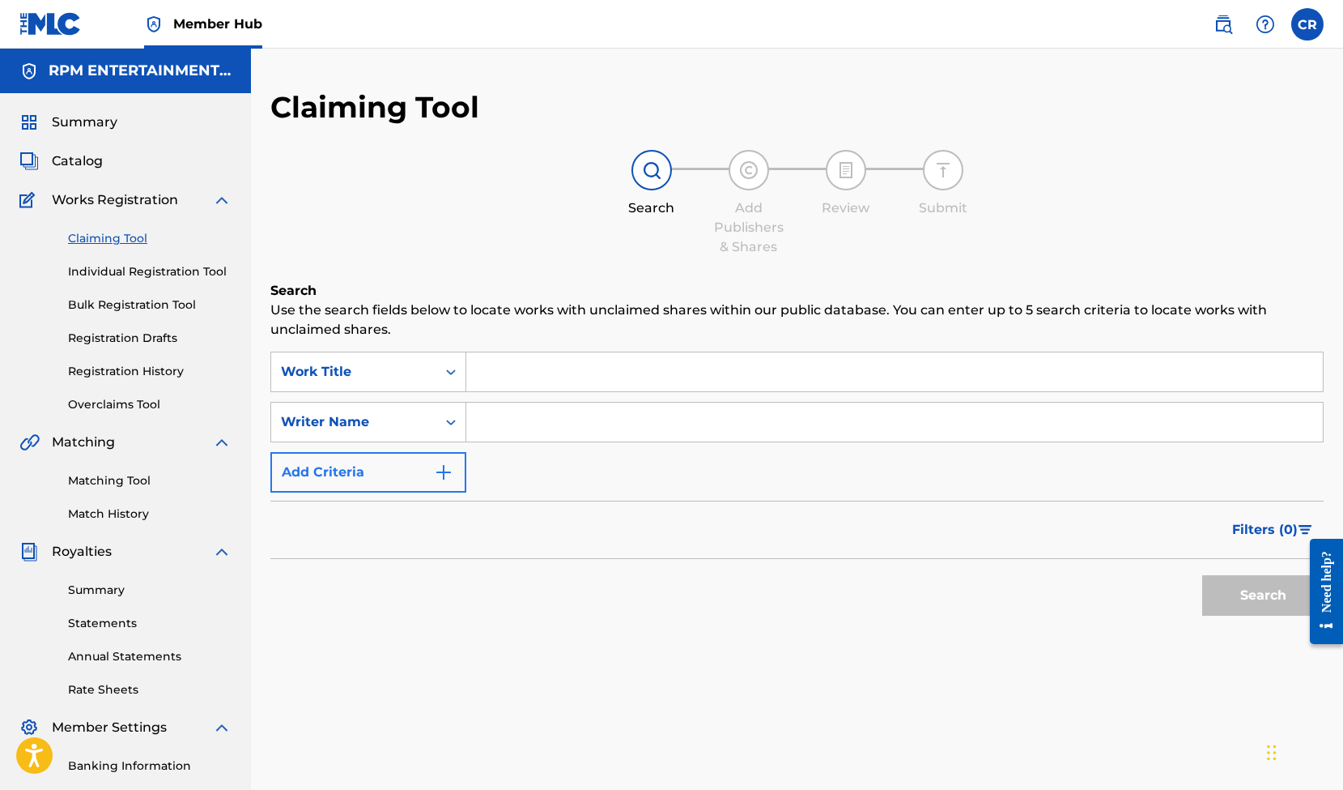
click at [447, 462] on img "Search Form" at bounding box center [443, 471] width 19 height 19
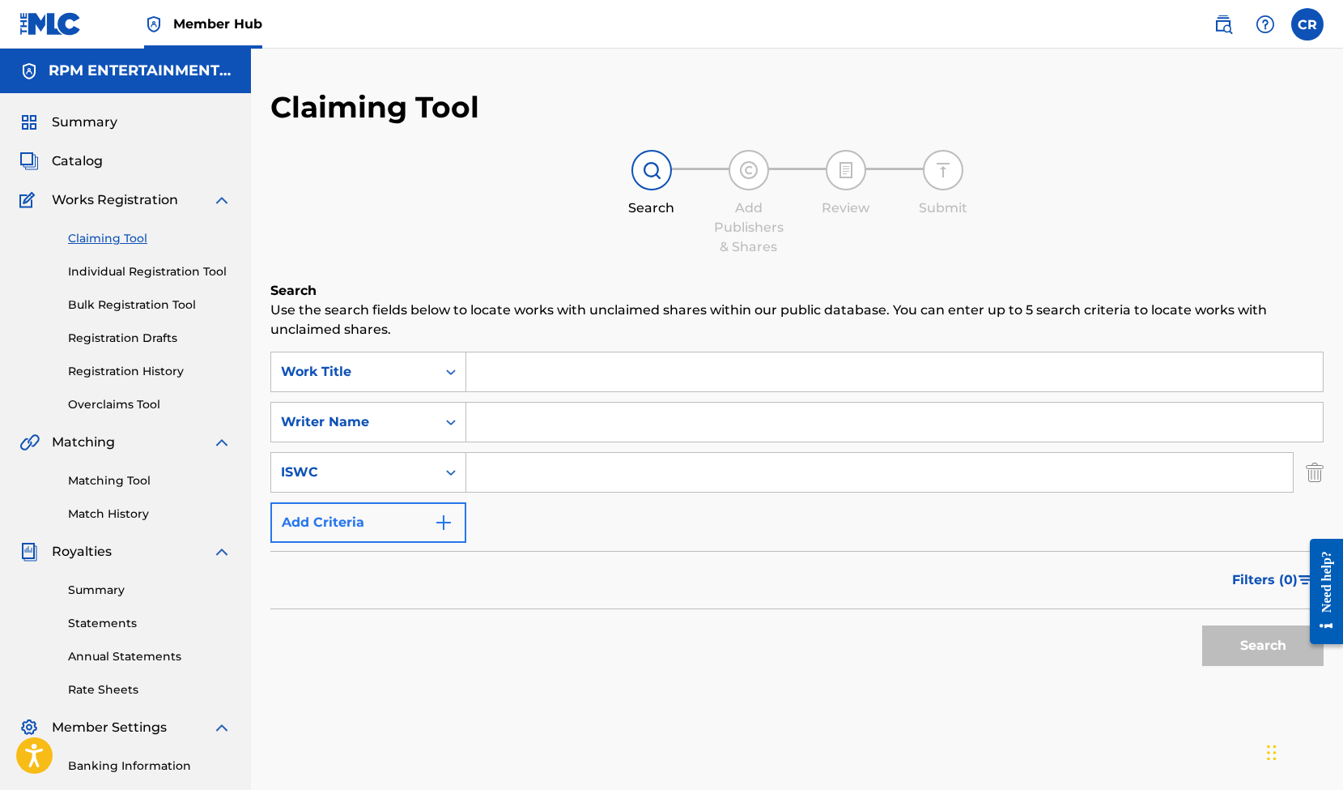
click at [447, 517] on img "Search Form" at bounding box center [443, 522] width 19 height 19
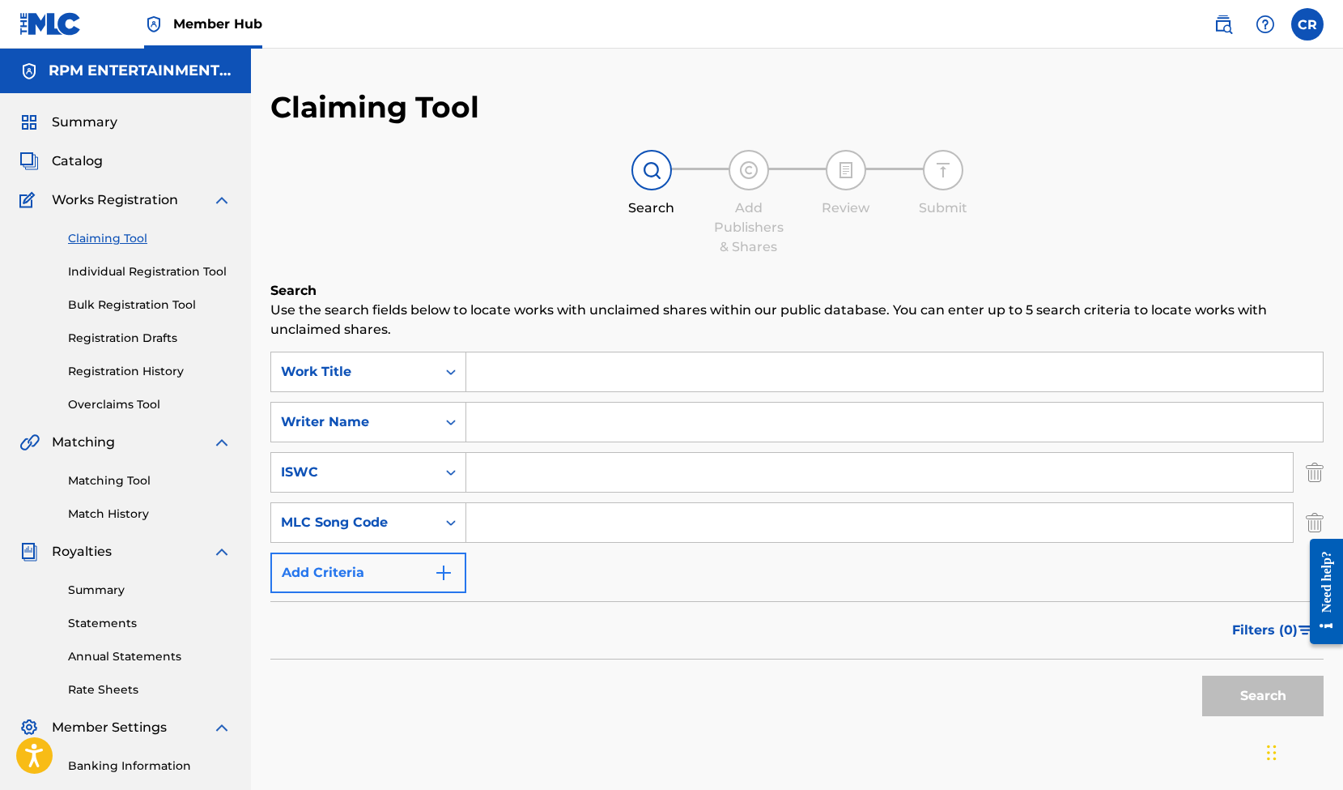
click at [442, 564] on img "Search Form" at bounding box center [443, 572] width 19 height 19
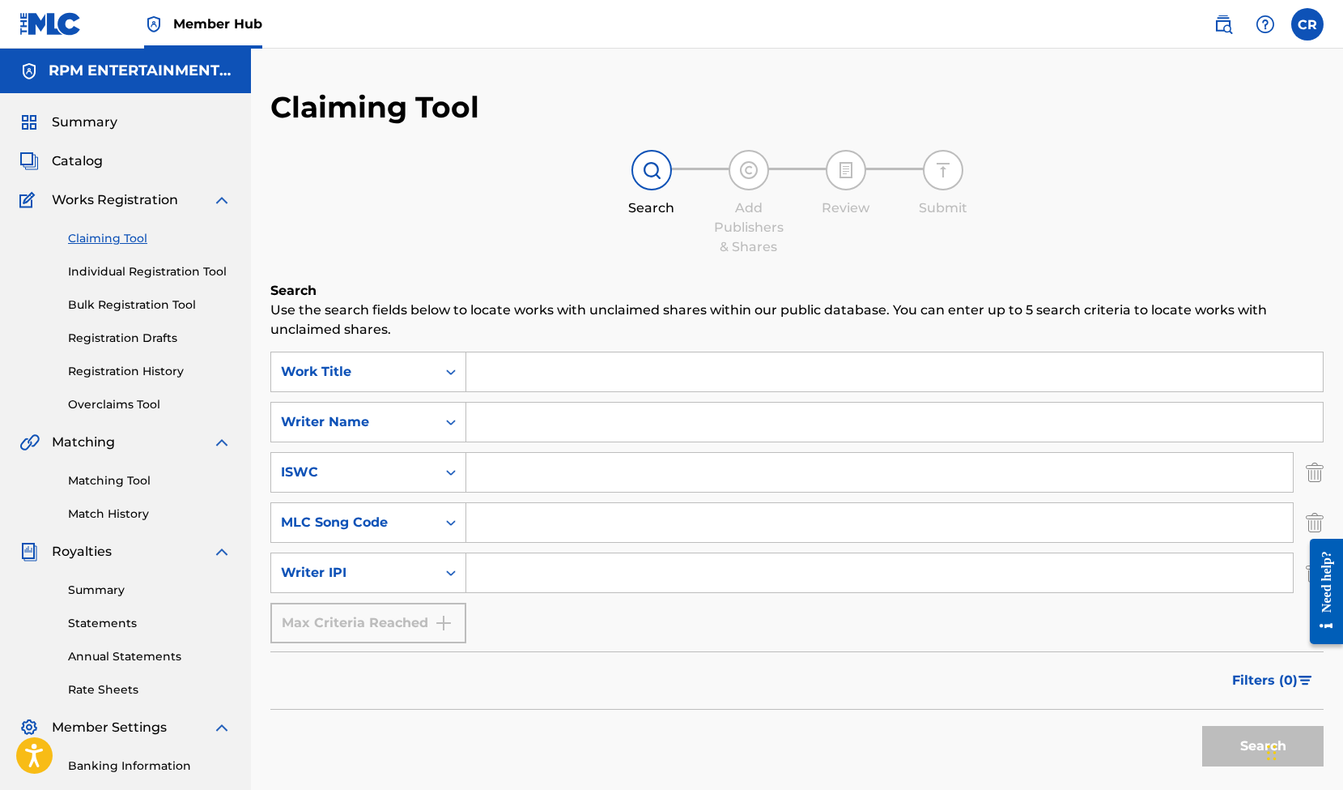
click at [503, 379] on input "Search Form" at bounding box center [894, 371] width 857 height 39
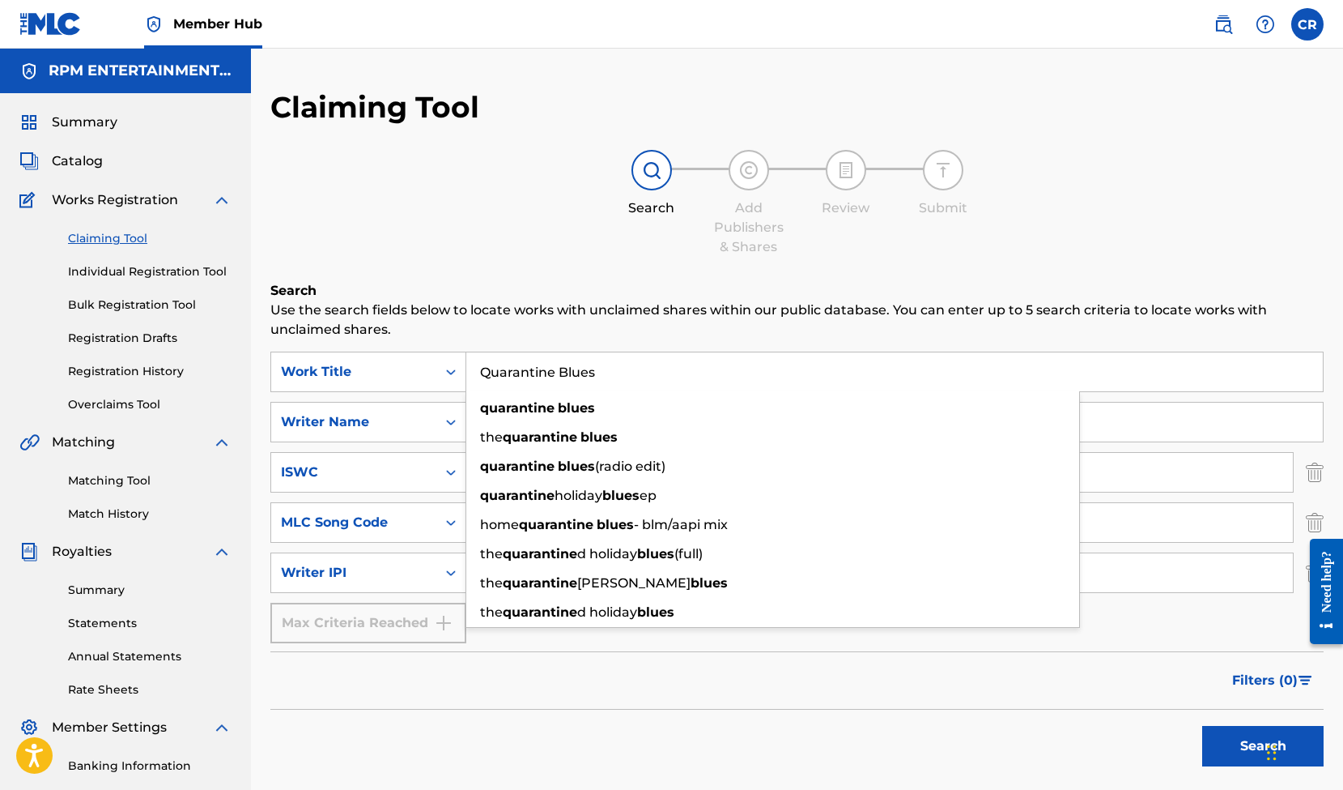
type input "Quarantine Blues"
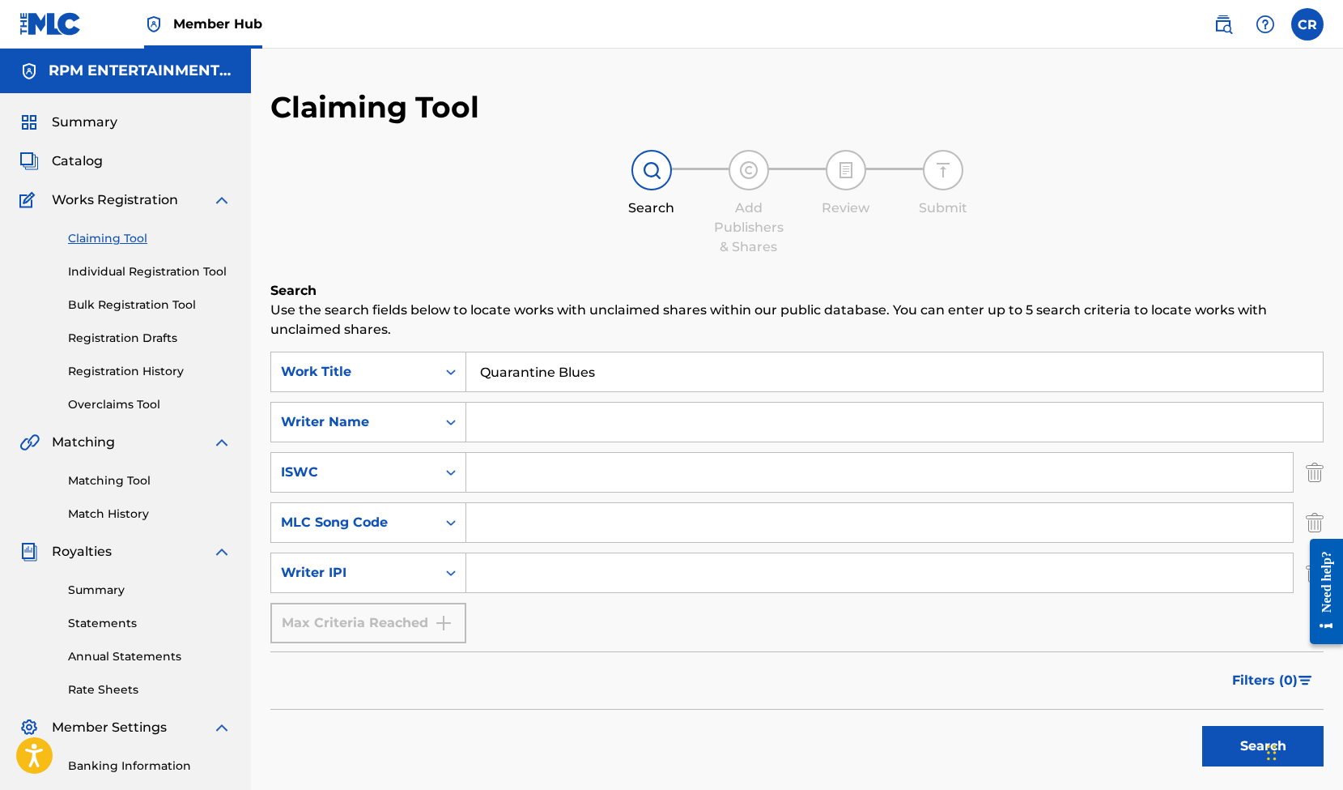
click at [480, 430] on input "Search Form" at bounding box center [894, 421] width 857 height 39
type input "[PERSON_NAME]"
click at [1222, 739] on button "Search" at bounding box center [1262, 746] width 121 height 40
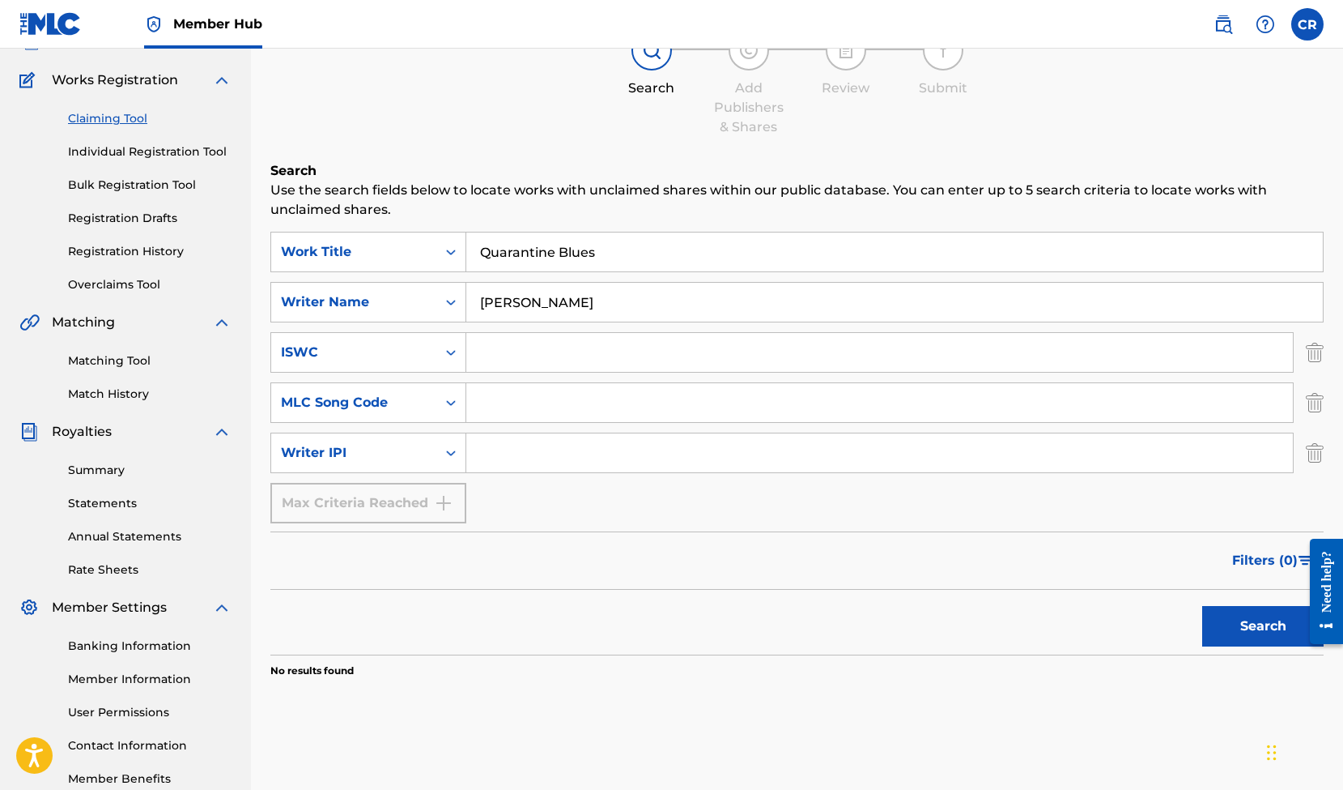
scroll to position [194, 0]
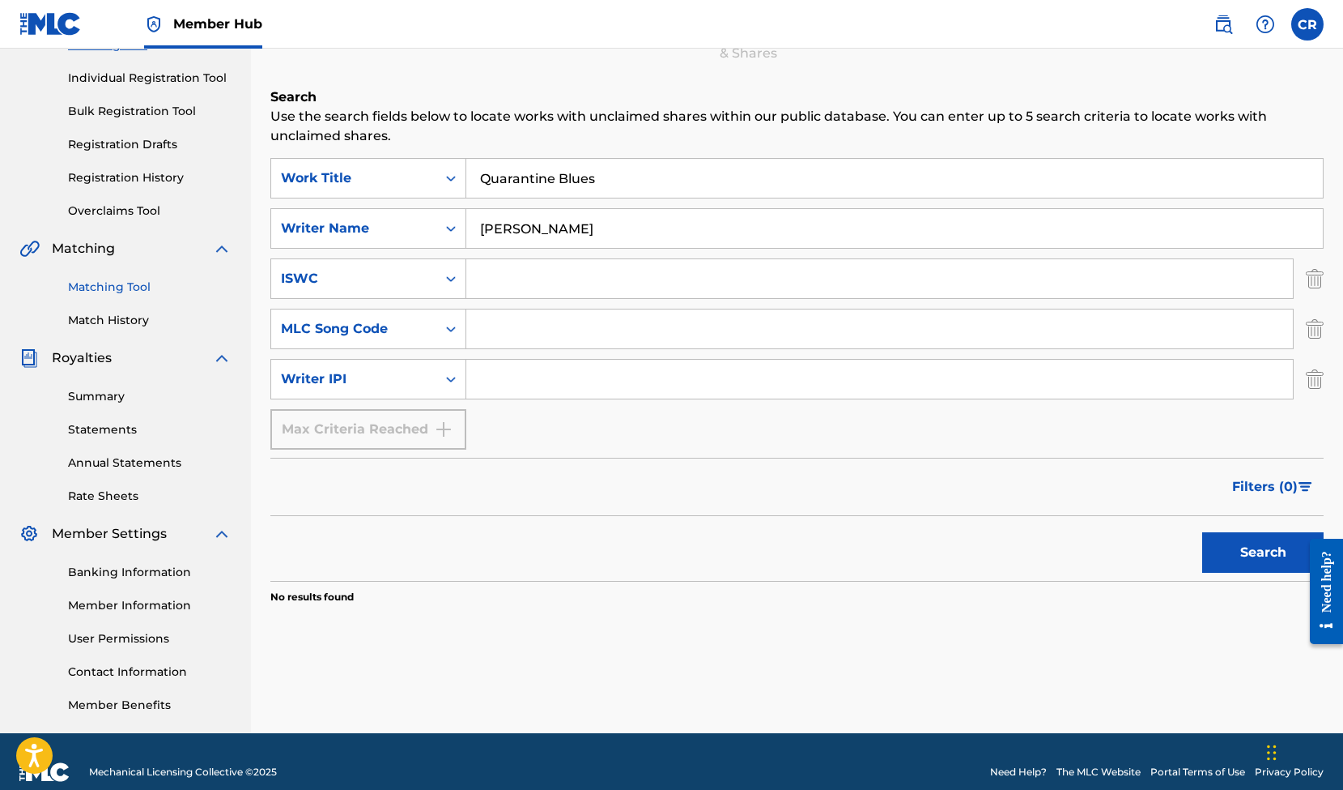
click at [107, 283] on link "Matching Tool" at bounding box center [150, 287] width 164 height 17
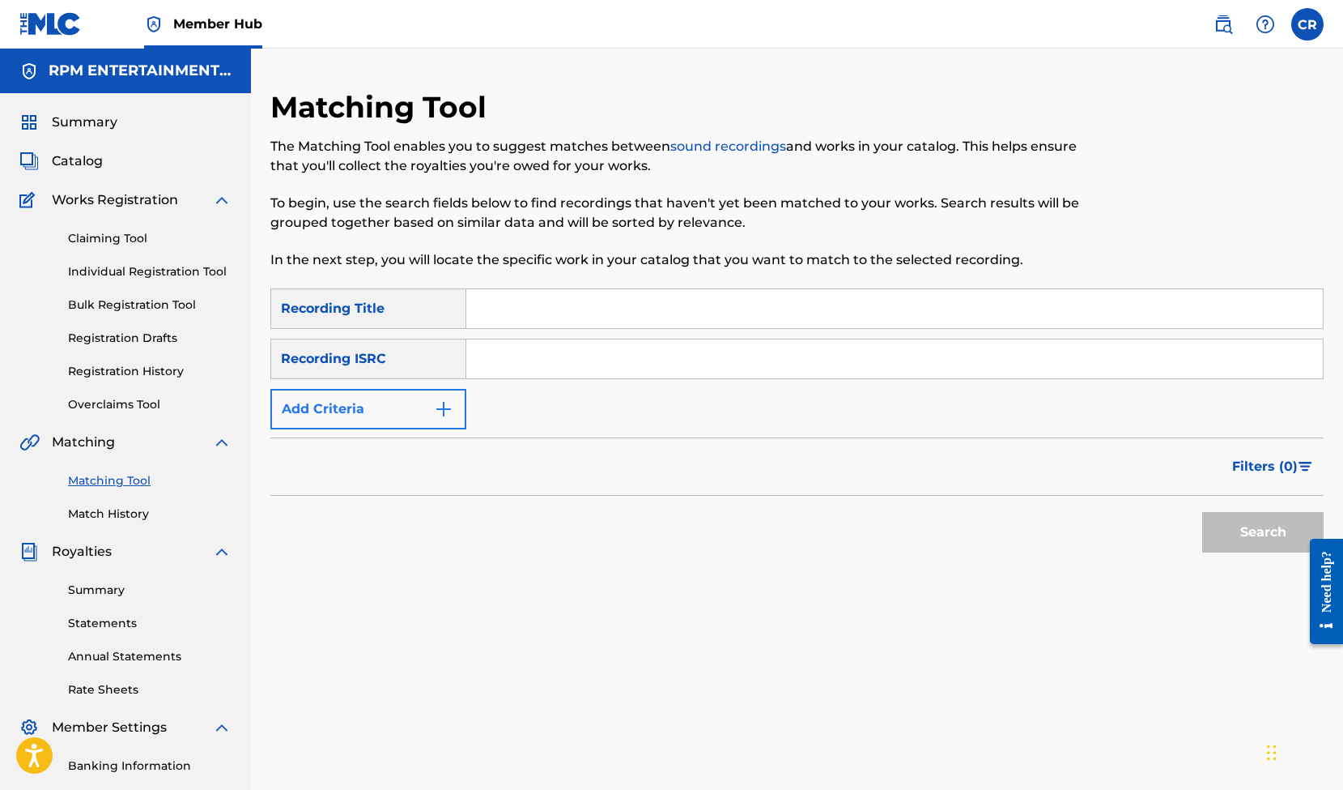
click at [451, 403] on img "Search Form" at bounding box center [443, 408] width 19 height 19
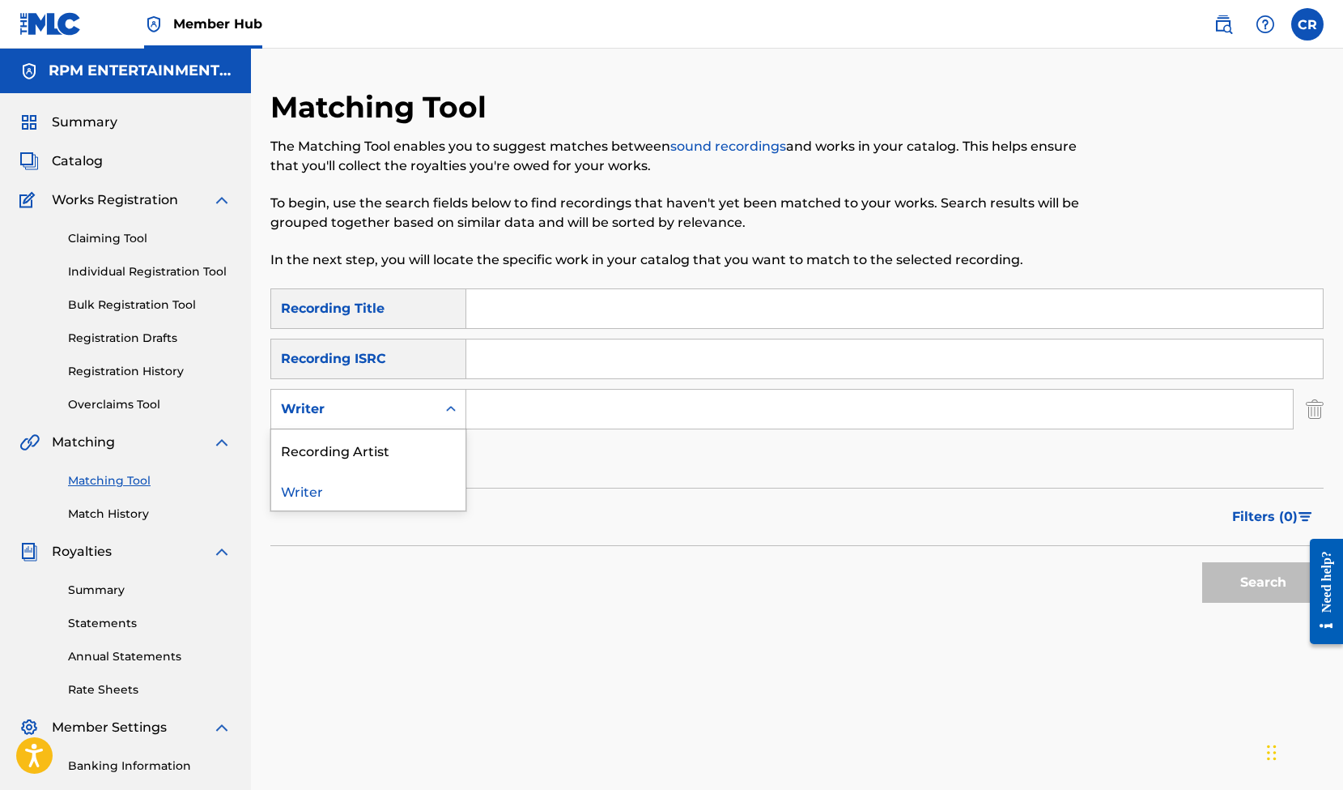
click at [449, 406] on icon "Search Form" at bounding box center [451, 409] width 16 height 16
click at [388, 446] on div "Recording Artist" at bounding box center [368, 449] width 194 height 40
click at [560, 419] on input "Search Form" at bounding box center [879, 408] width 827 height 39
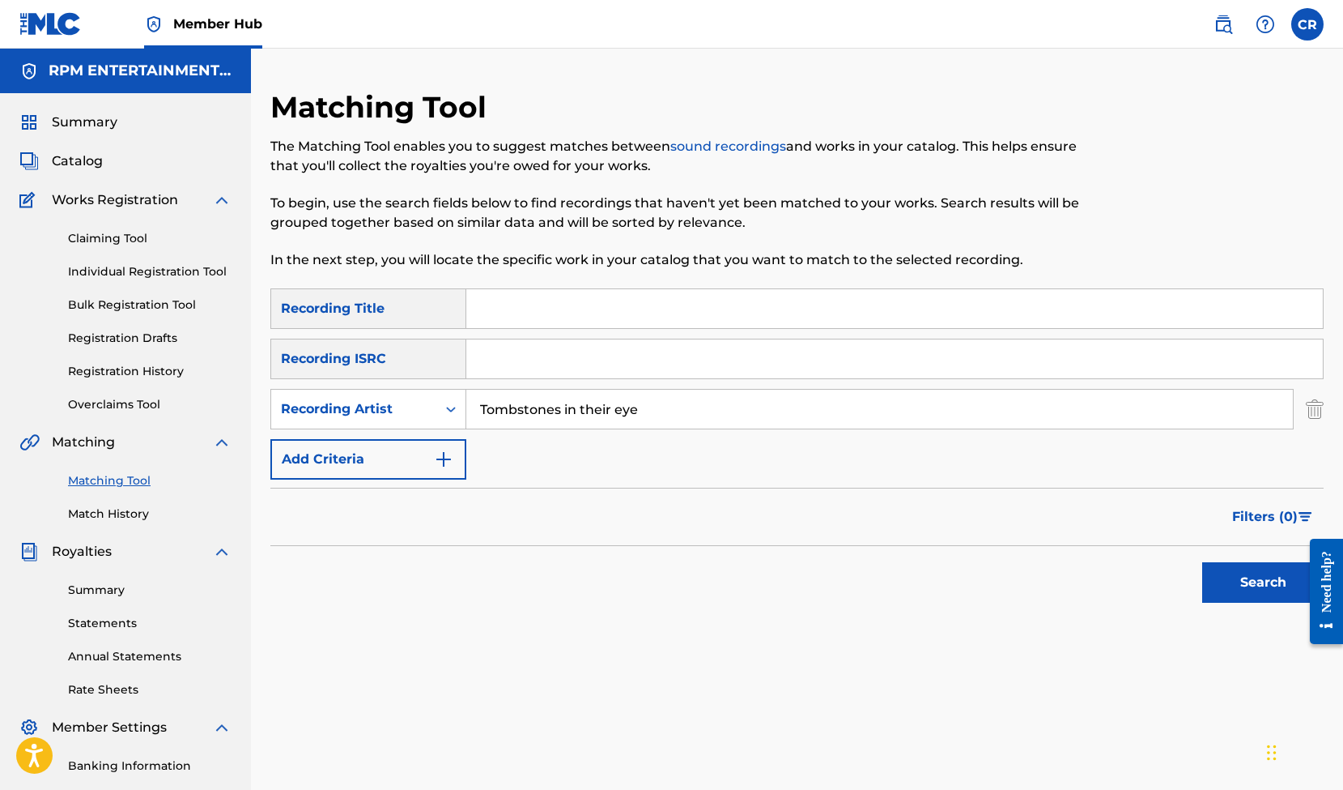
type input "Tombstones in their eye"
click at [1263, 582] on button "Search" at bounding box center [1262, 582] width 121 height 40
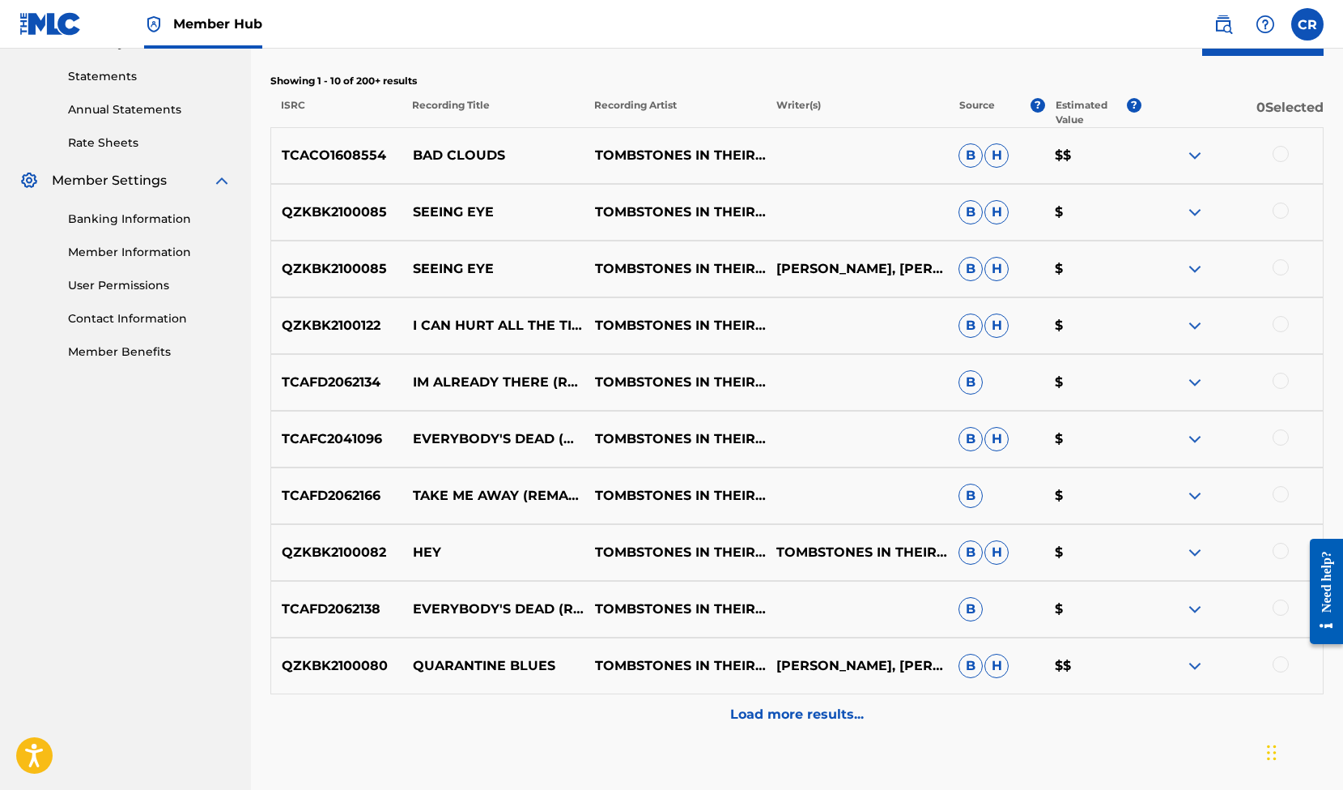
scroll to position [515, 0]
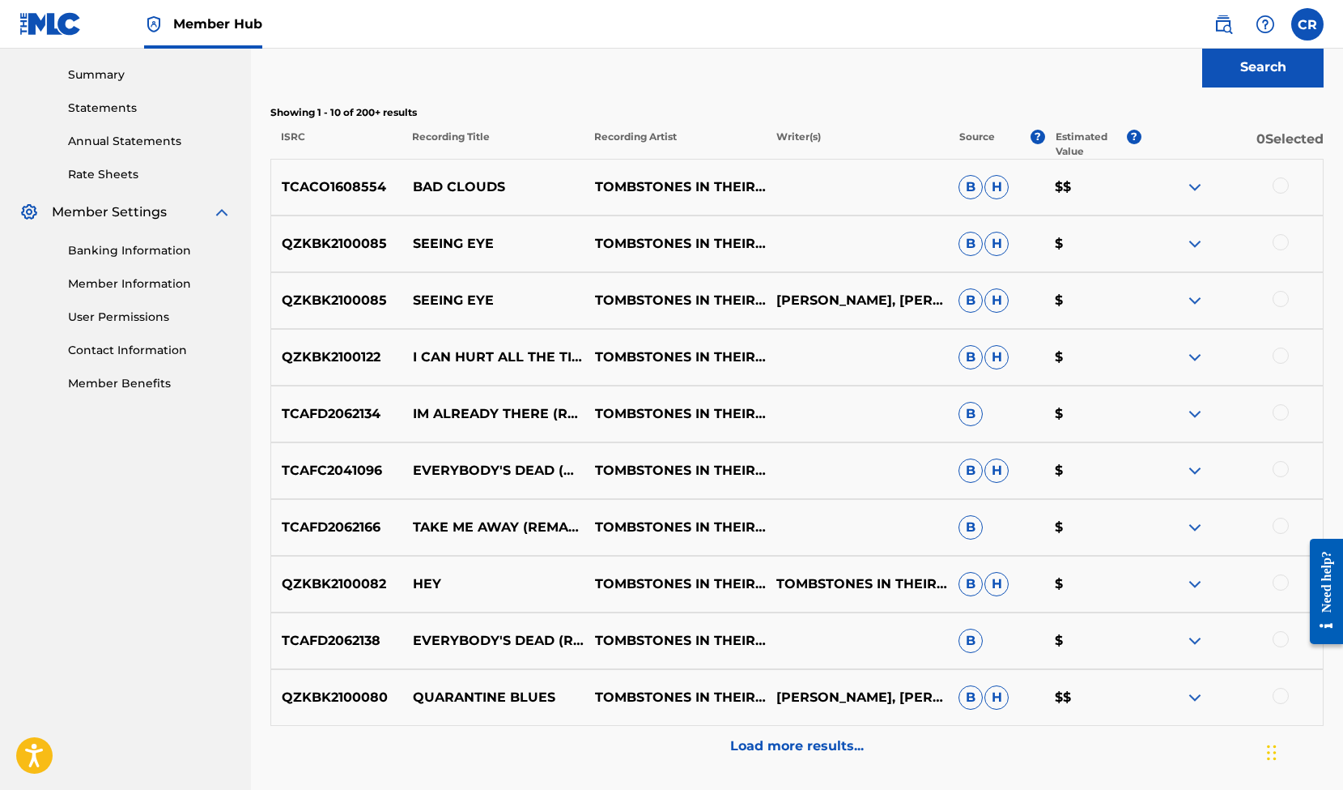
click at [1210, 185] on div at bounding box center [1232, 186] width 182 height 19
click at [1202, 185] on img at bounding box center [1194, 186] width 19 height 19
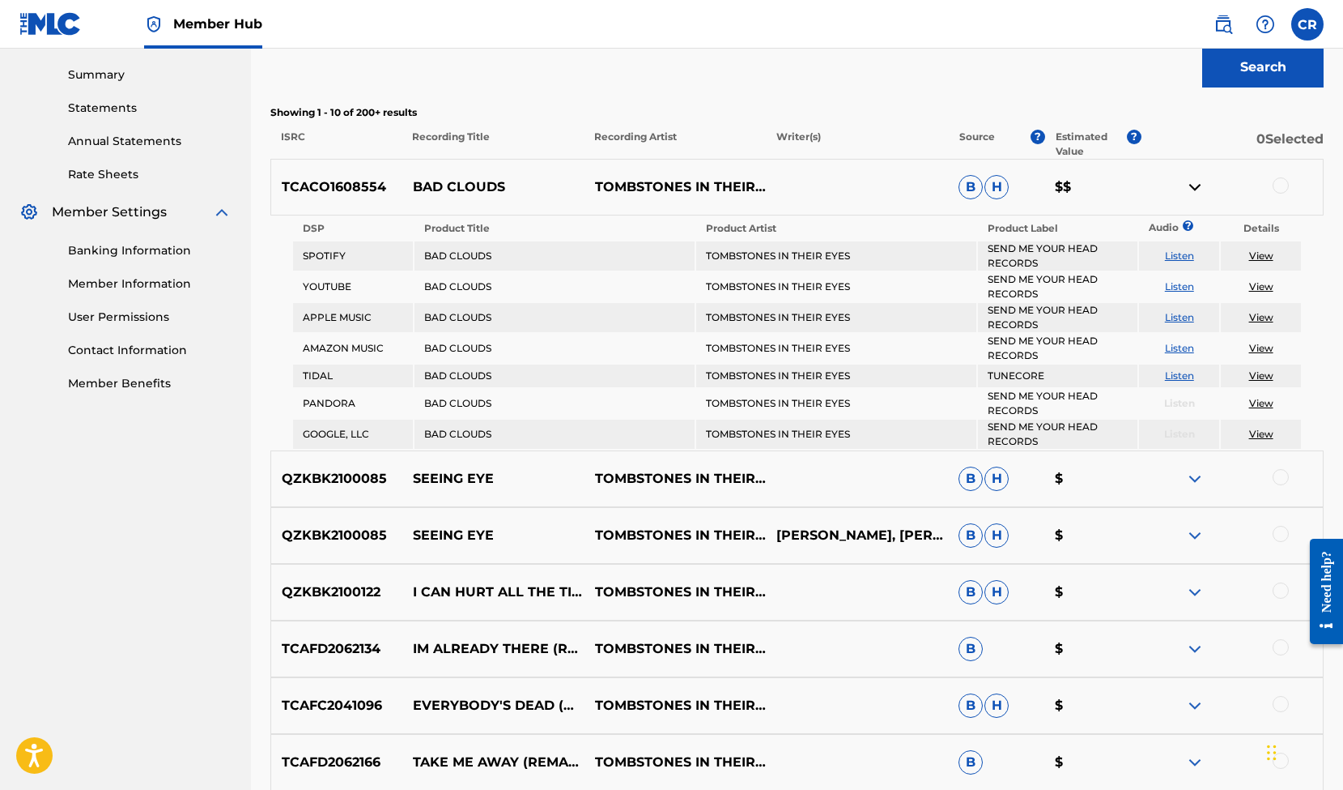
click at [1202, 185] on img at bounding box center [1194, 186] width 19 height 19
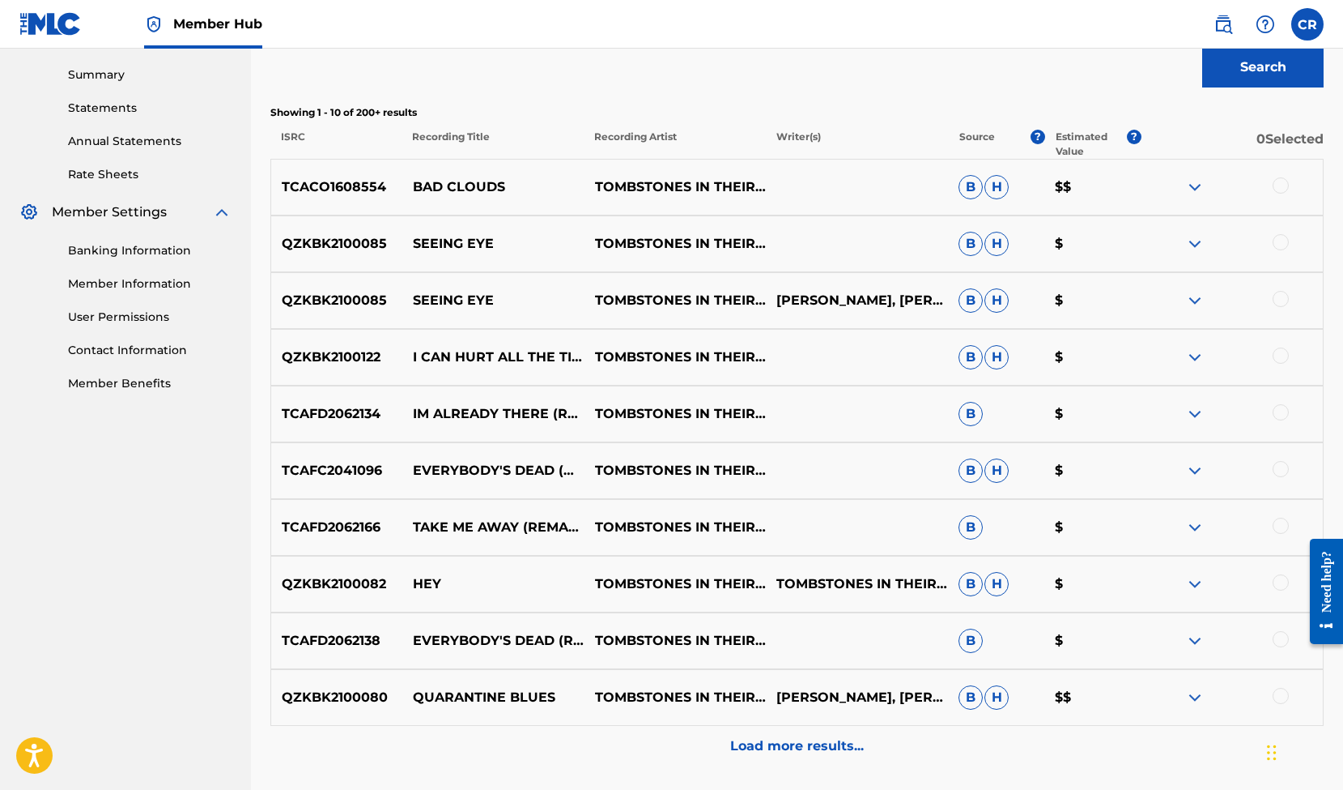
click at [1194, 704] on img at bounding box center [1194, 696] width 19 height 19
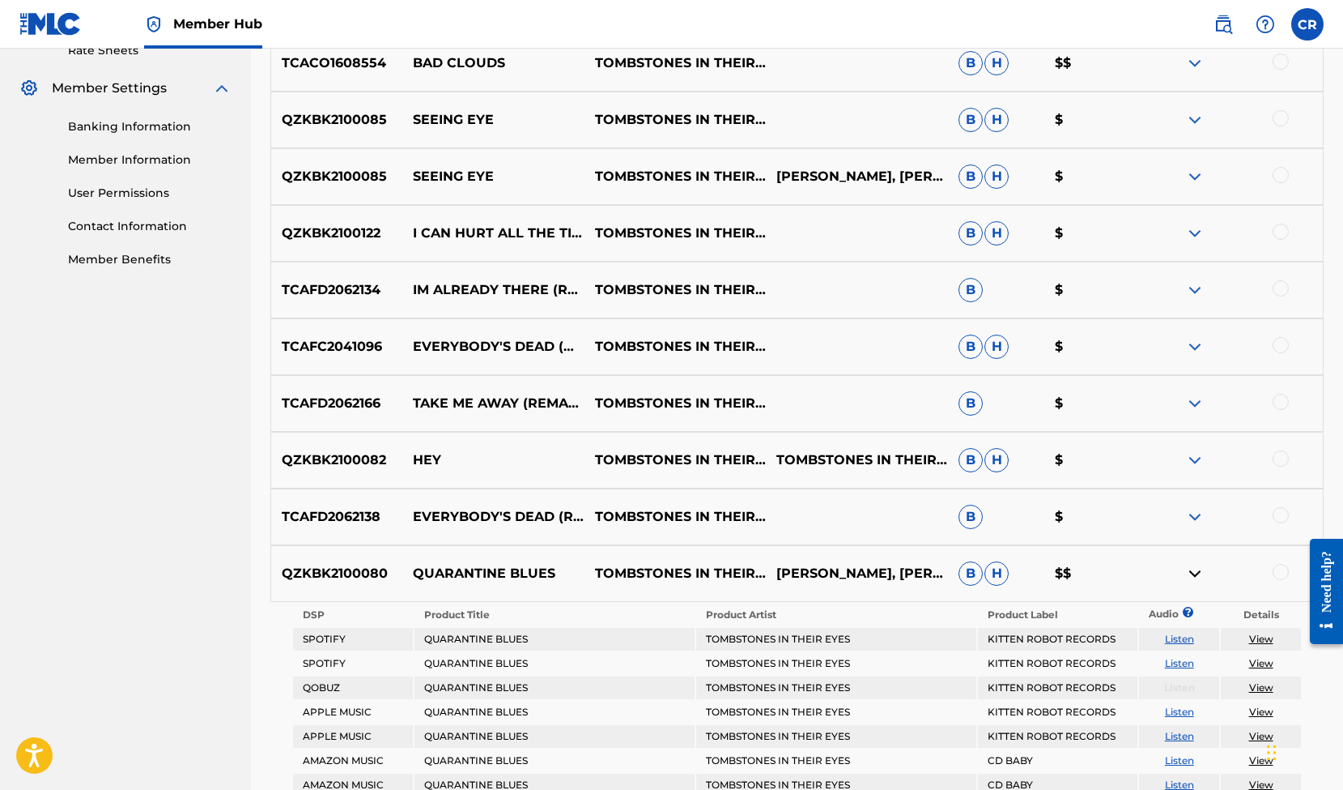
scroll to position [801, 0]
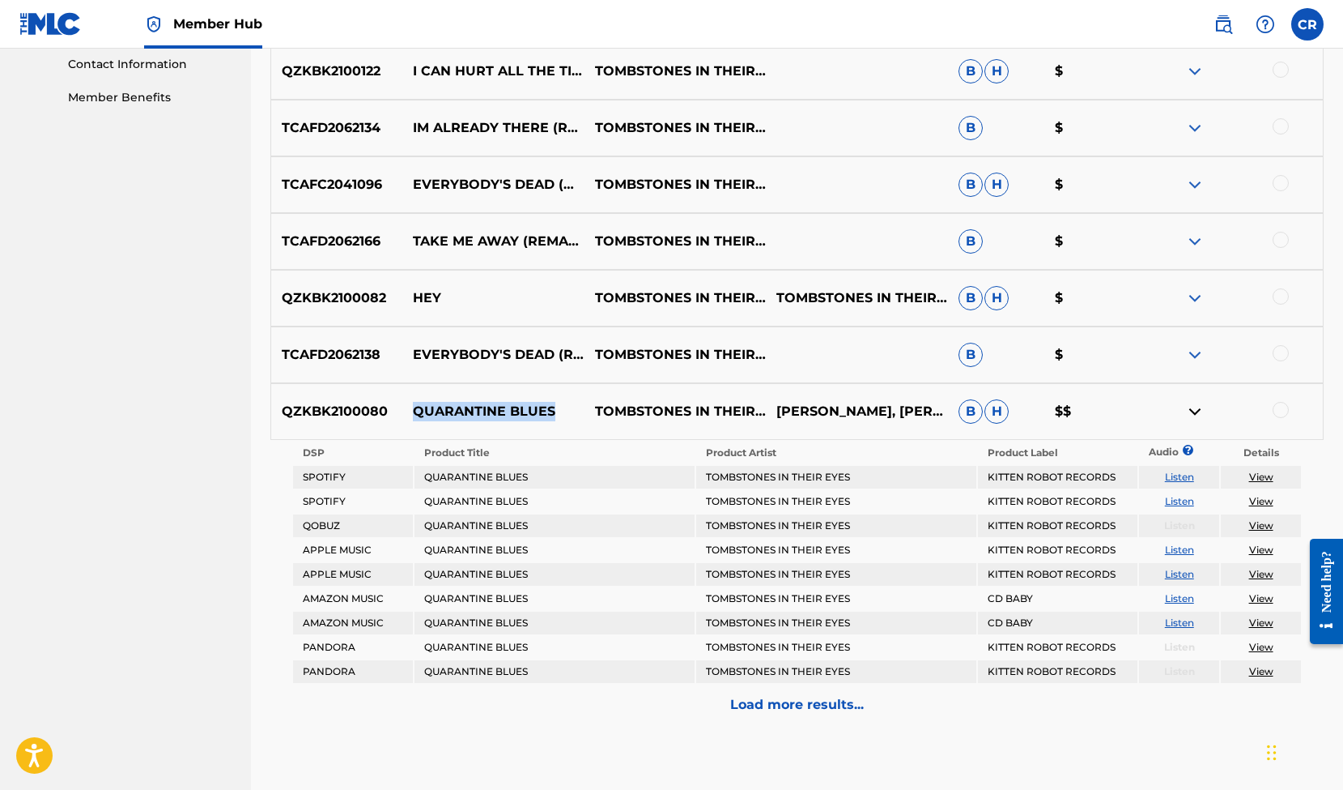
drag, startPoint x: 551, startPoint y: 410, endPoint x: 412, endPoint y: 407, distance: 139.3
click at [412, 407] on p "QUARANTINE BLUES" at bounding box center [493, 411] width 182 height 19
copy p "QUARANTINE BLUES"
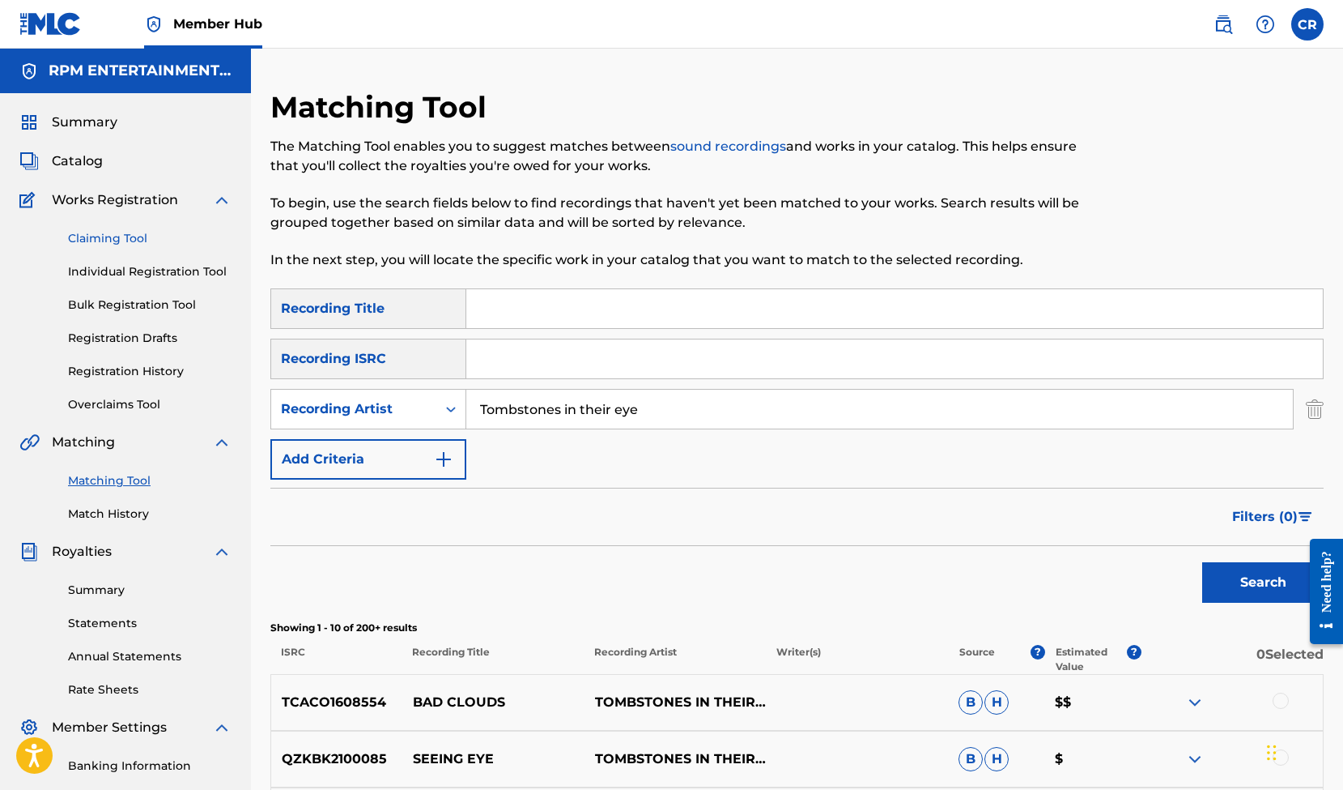
click at [129, 236] on link "Claiming Tool" at bounding box center [150, 238] width 164 height 17
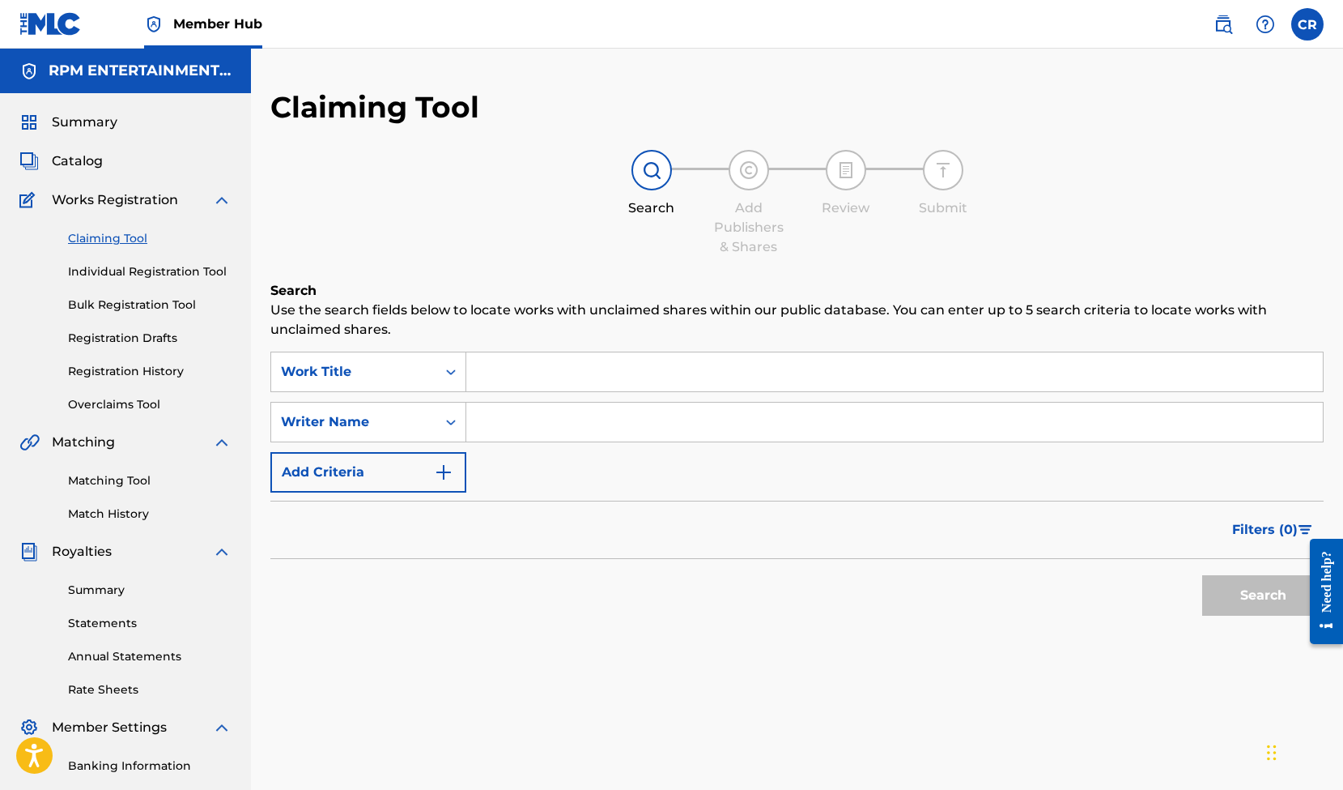
click at [534, 379] on input "Search Form" at bounding box center [894, 371] width 857 height 39
paste input "QUARANTINE BLUES"
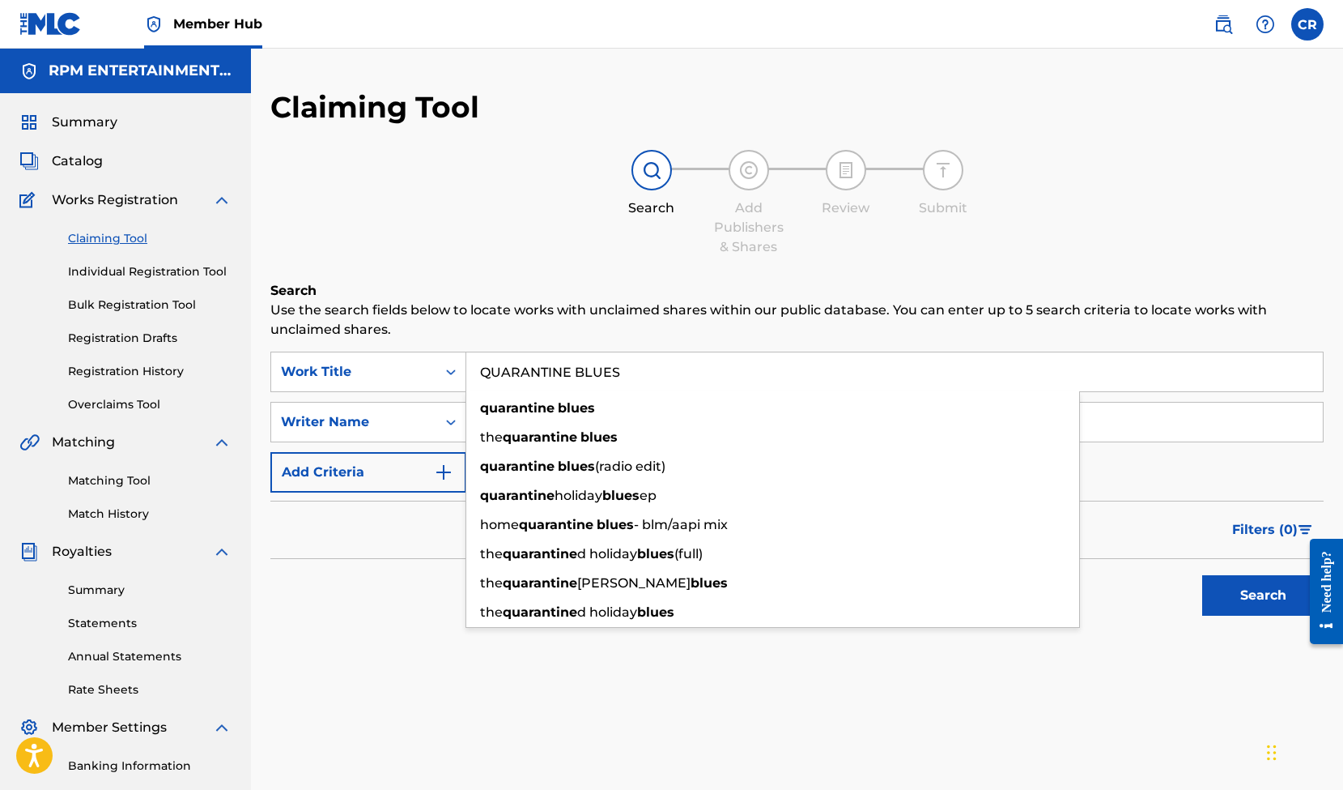
type input "QUARANTINE BLUES"
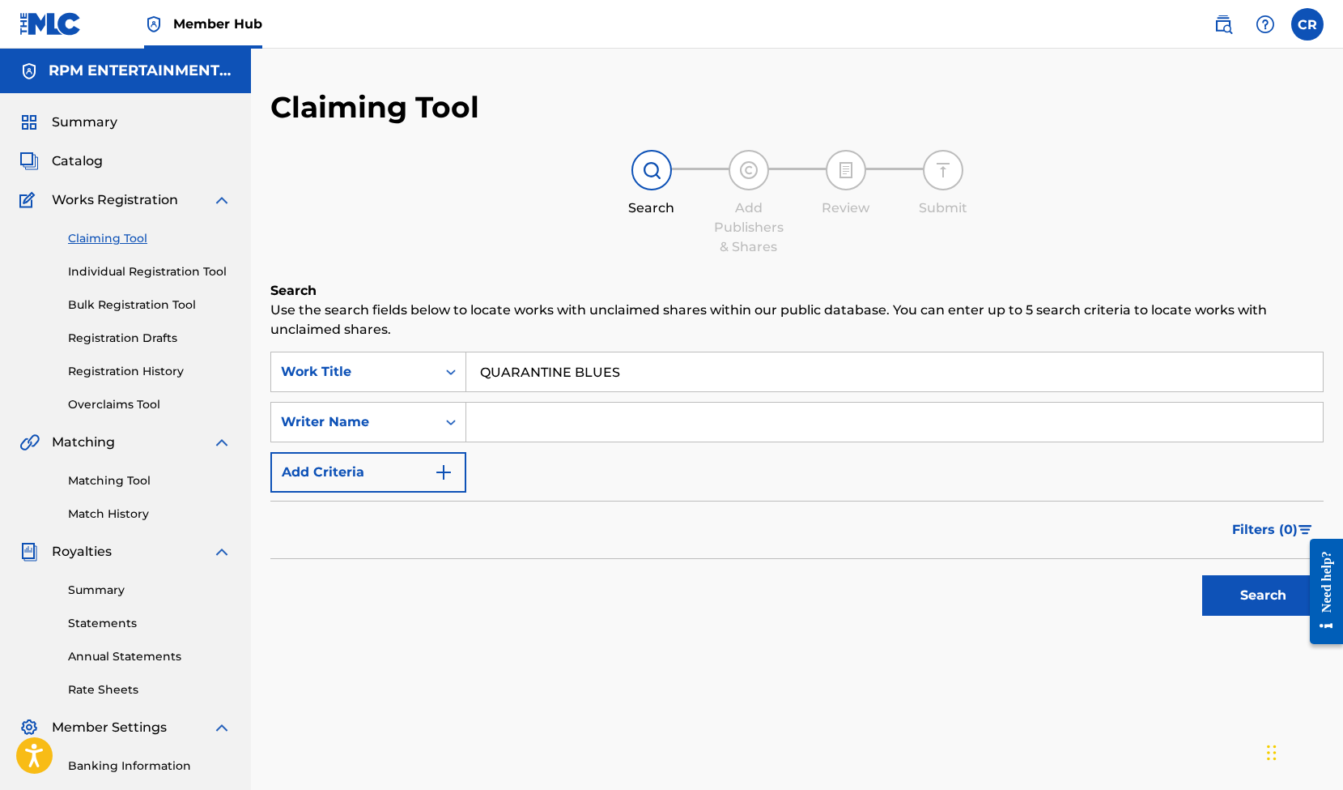
click at [433, 279] on div "Claiming Tool Search Add Publishers & Shares Review Submit Search Use the searc…" at bounding box center [796, 396] width 1053 height 615
click at [509, 428] on input "Search Form" at bounding box center [894, 421] width 857 height 39
type input "[PERSON_NAME]"
click at [1255, 596] on button "Search" at bounding box center [1262, 595] width 121 height 40
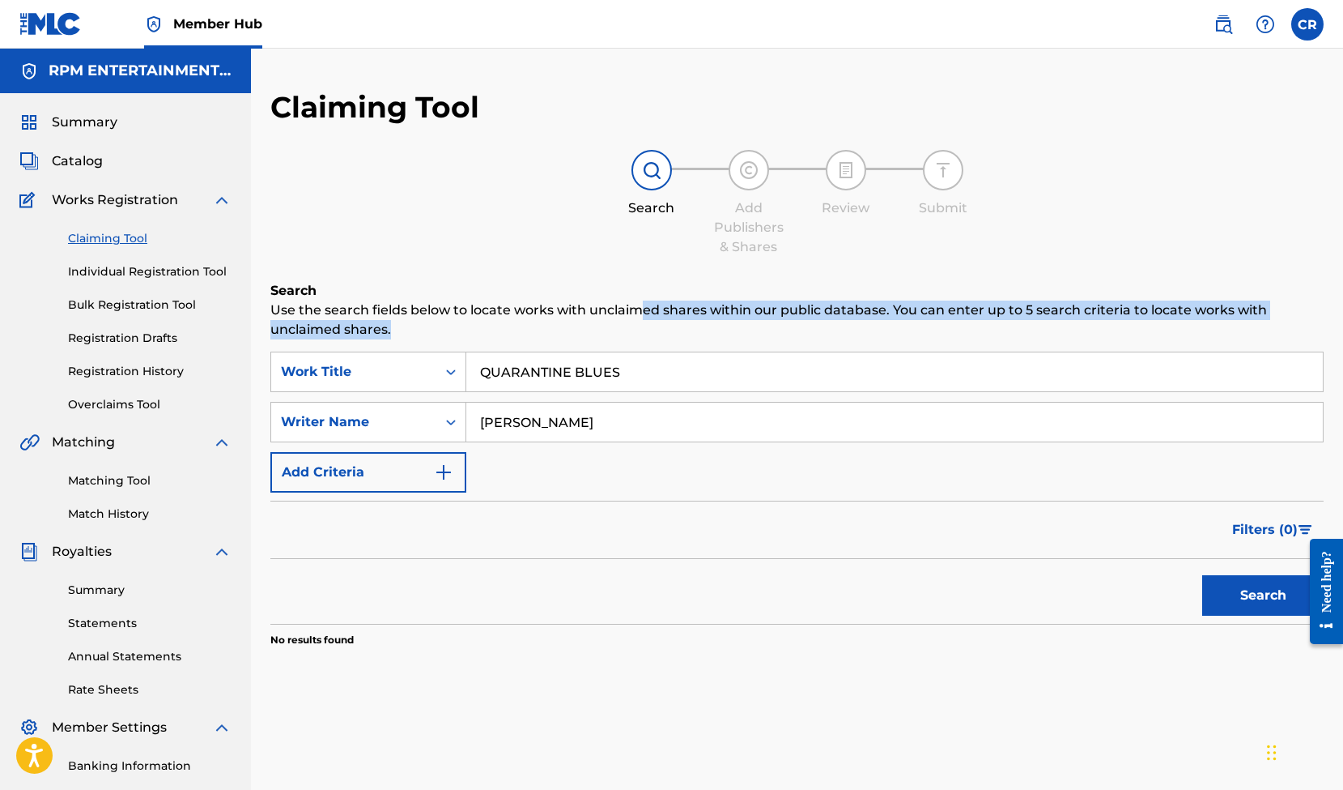
drag, startPoint x: 636, startPoint y: 308, endPoint x: 1070, endPoint y: 317, distance: 434.9
click at [1070, 317] on p "Use the search fields below to locate works with unclaimed shares within our pu…" at bounding box center [796, 319] width 1053 height 39
drag, startPoint x: 710, startPoint y: 308, endPoint x: 615, endPoint y: 309, distance: 94.7
click at [615, 309] on p "Use the search fields below to locate works with unclaimed shares within our pu…" at bounding box center [796, 319] width 1053 height 39
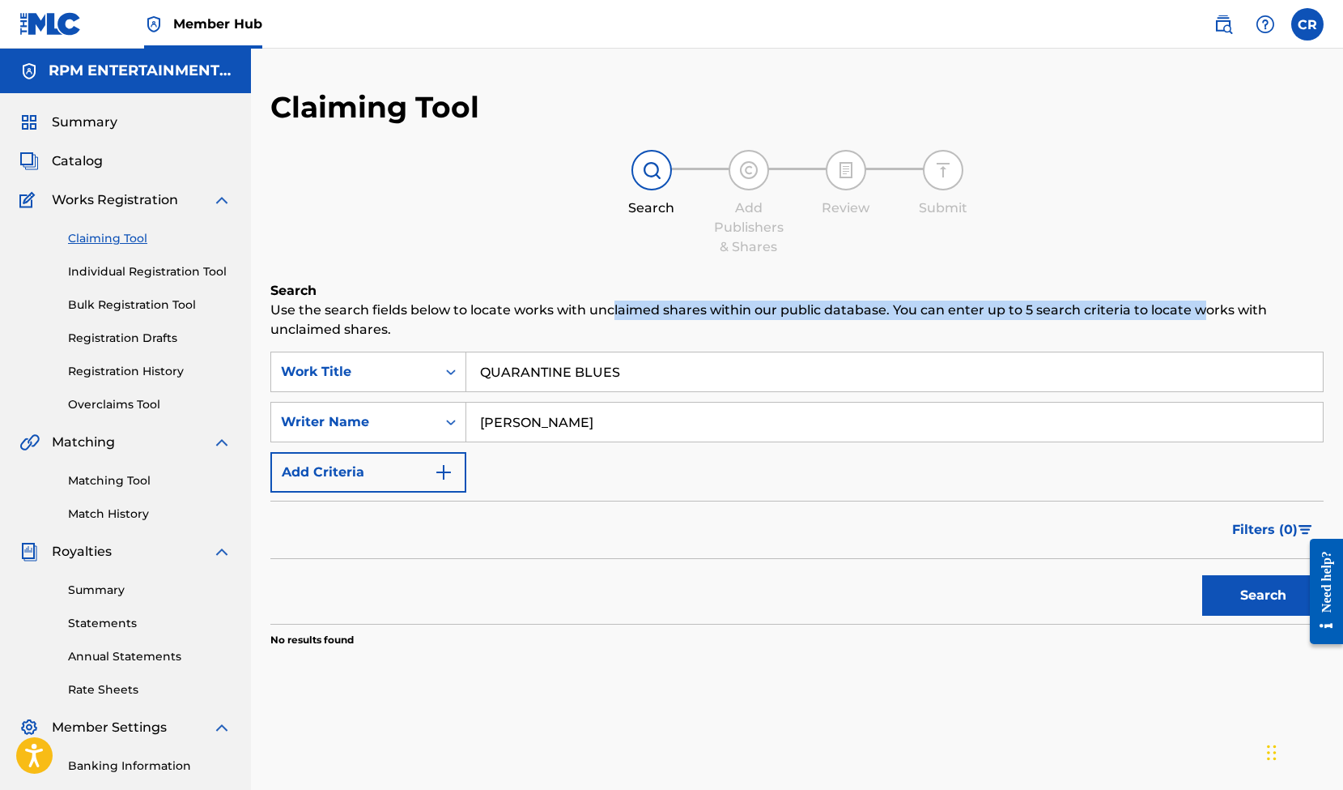
click at [615, 309] on p "Use the search fields below to locate works with unclaimed shares within our pu…" at bounding box center [796, 319] width 1053 height 39
drag, startPoint x: 684, startPoint y: 309, endPoint x: 939, endPoint y: 308, distance: 255.1
click at [939, 308] on p "Use the search fields below to locate works with unclaimed shares within our pu…" at bounding box center [796, 319] width 1053 height 39
drag, startPoint x: 560, startPoint y: 309, endPoint x: 1063, endPoint y: 315, distance: 503.7
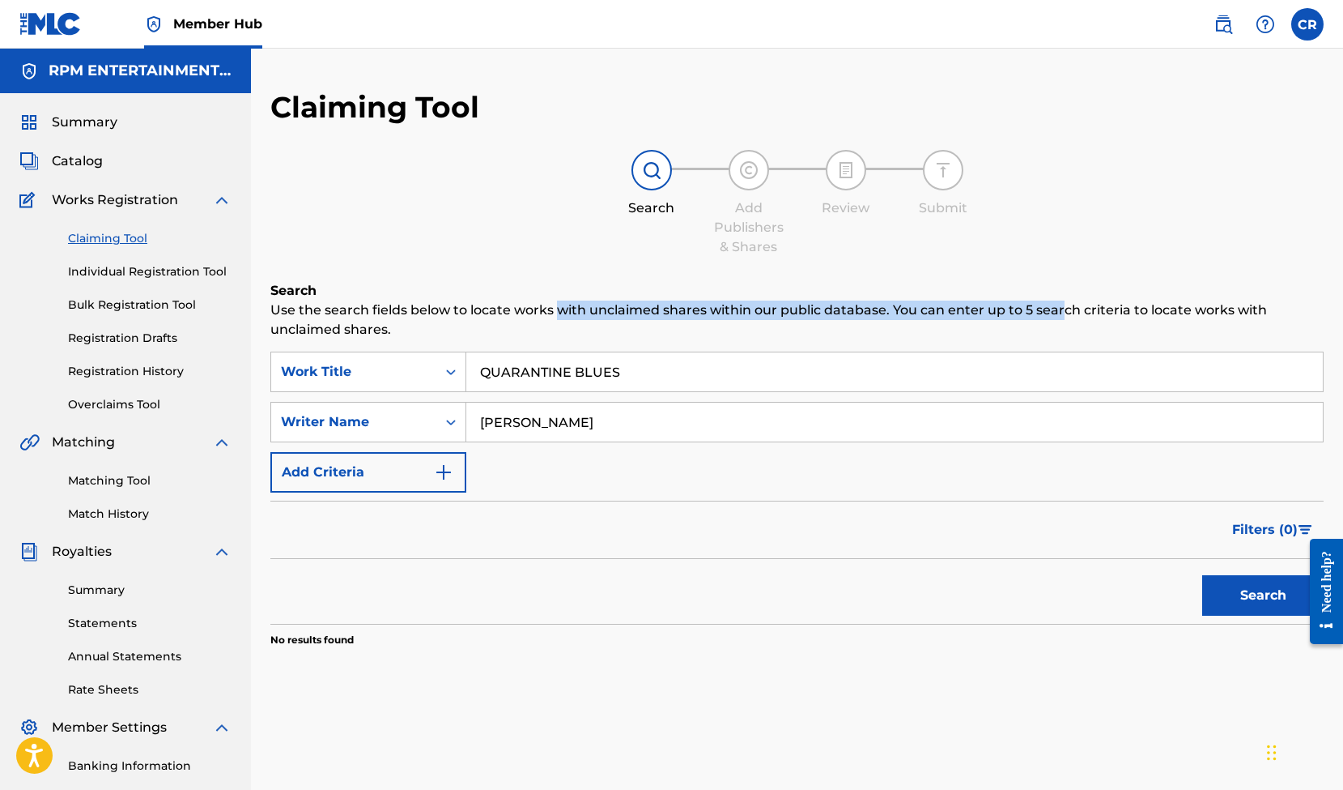
click at [1063, 315] on p "Use the search fields below to locate works with unclaimed shares within our pu…" at bounding box center [796, 319] width 1053 height 39
drag, startPoint x: 990, startPoint y: 315, endPoint x: 399, endPoint y: 312, distance: 590.3
click at [399, 312] on p "Use the search fields below to locate works with unclaimed shares within our pu…" at bounding box center [796, 319] width 1053 height 39
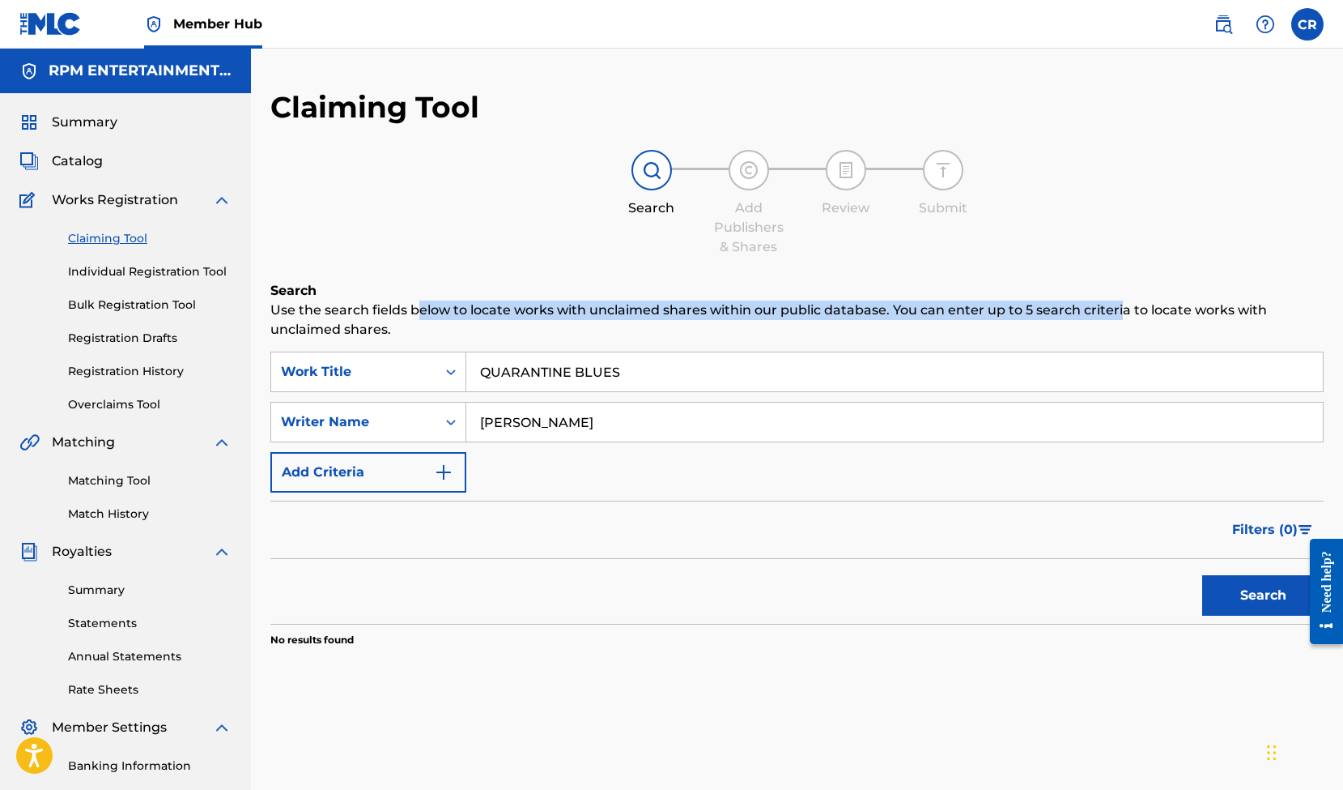
drag, startPoint x: 419, startPoint y: 313, endPoint x: 1118, endPoint y: 314, distance: 698.8
click at [1118, 314] on p "Use the search fields below to locate works with unclaimed shares within our pu…" at bounding box center [796, 319] width 1053 height 39
drag, startPoint x: 479, startPoint y: 308, endPoint x: 394, endPoint y: 308, distance: 85.8
click at [394, 308] on p "Use the search fields below to locate works with unclaimed shares within our pu…" at bounding box center [796, 319] width 1053 height 39
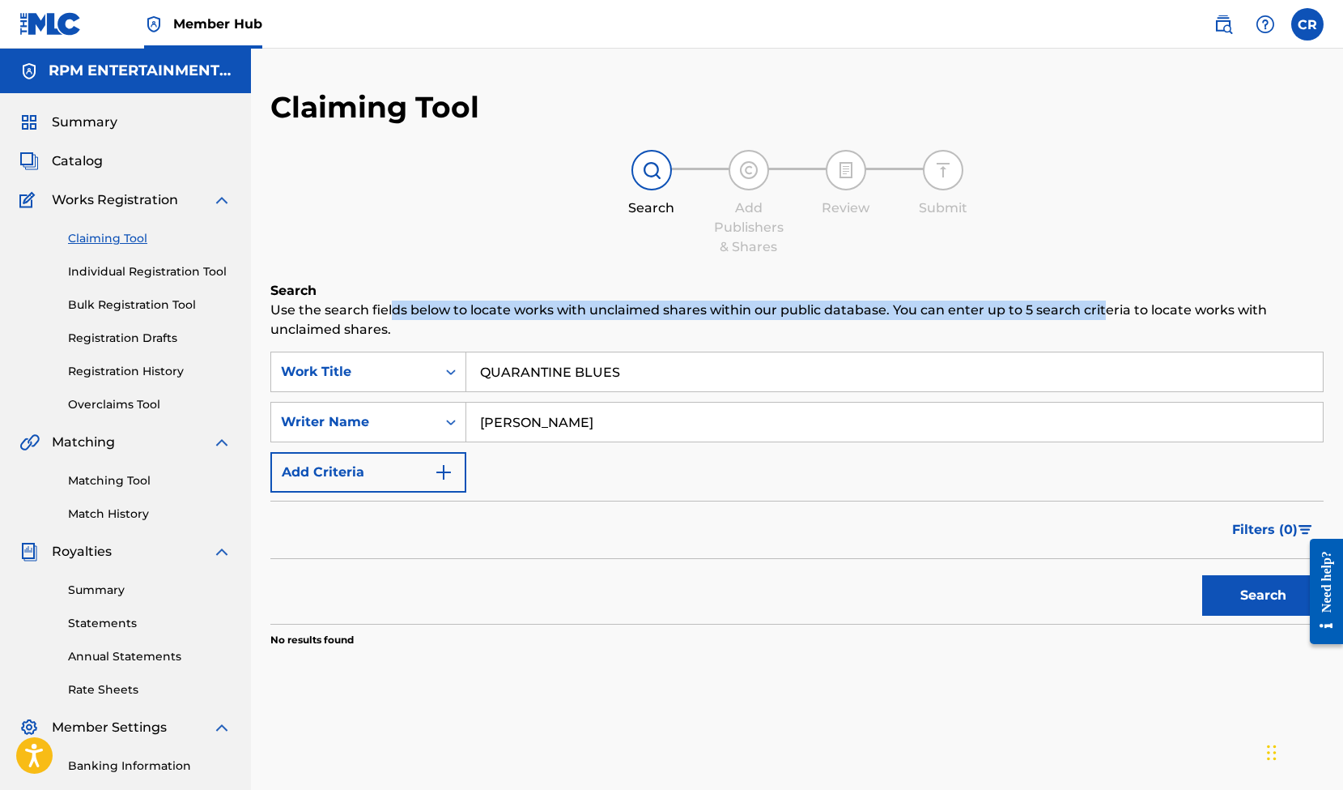
click at [394, 308] on p "Use the search fields below to locate works with unclaimed shares within our pu…" at bounding box center [796, 319] width 1053 height 39
drag, startPoint x: 394, startPoint y: 308, endPoint x: 768, endPoint y: 309, distance: 374.9
click at [768, 309] on p "Use the search fields below to locate works with unclaimed shares within our pu…" at bounding box center [796, 319] width 1053 height 39
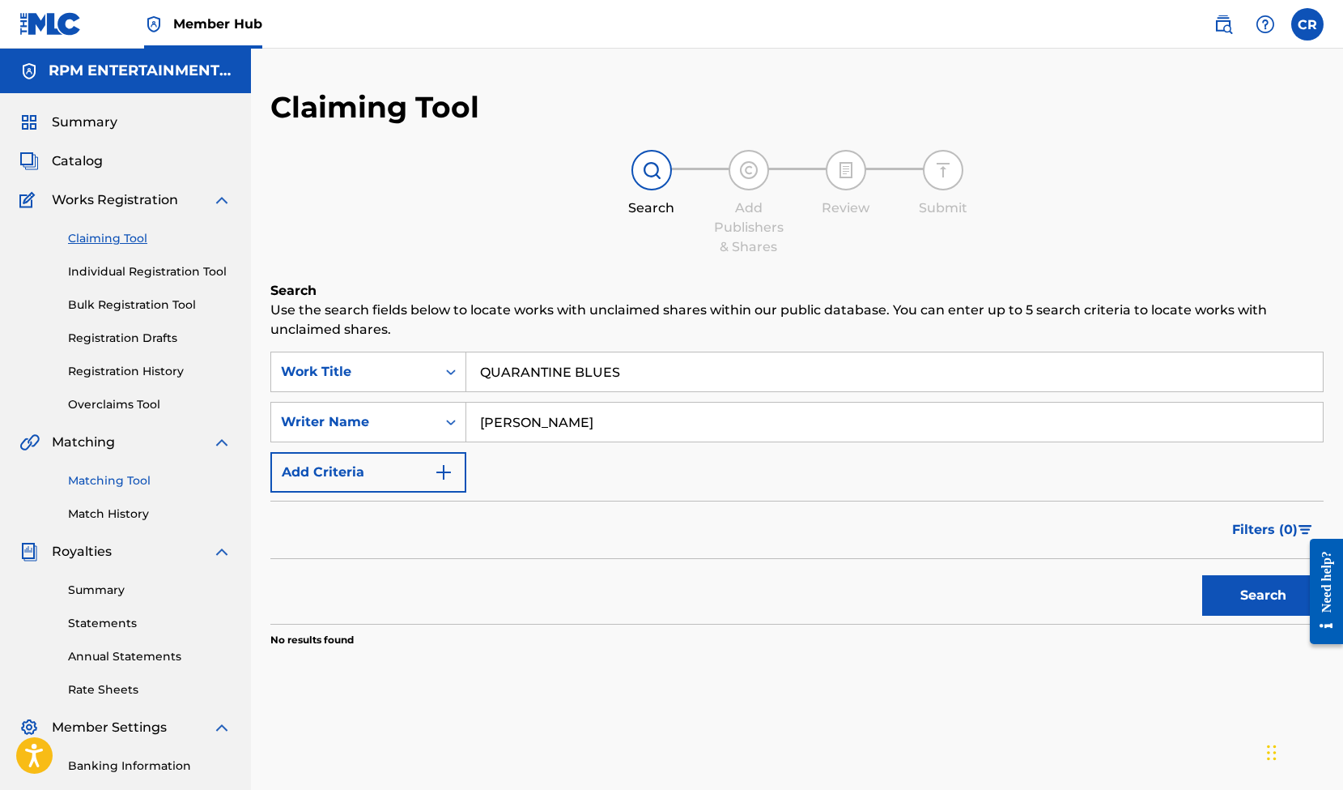
click at [129, 482] on link "Matching Tool" at bounding box center [150, 480] width 164 height 17
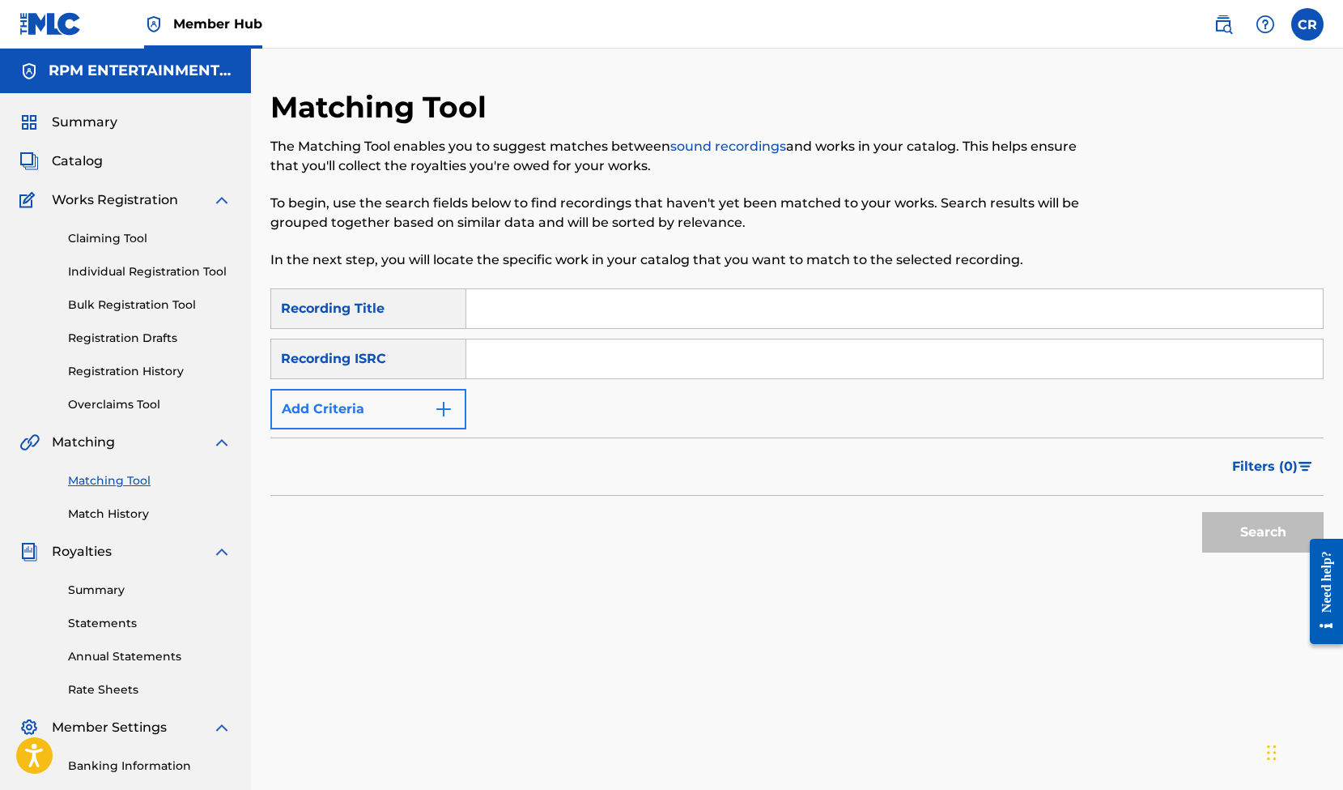
click at [442, 398] on button "Add Criteria" at bounding box center [368, 409] width 196 height 40
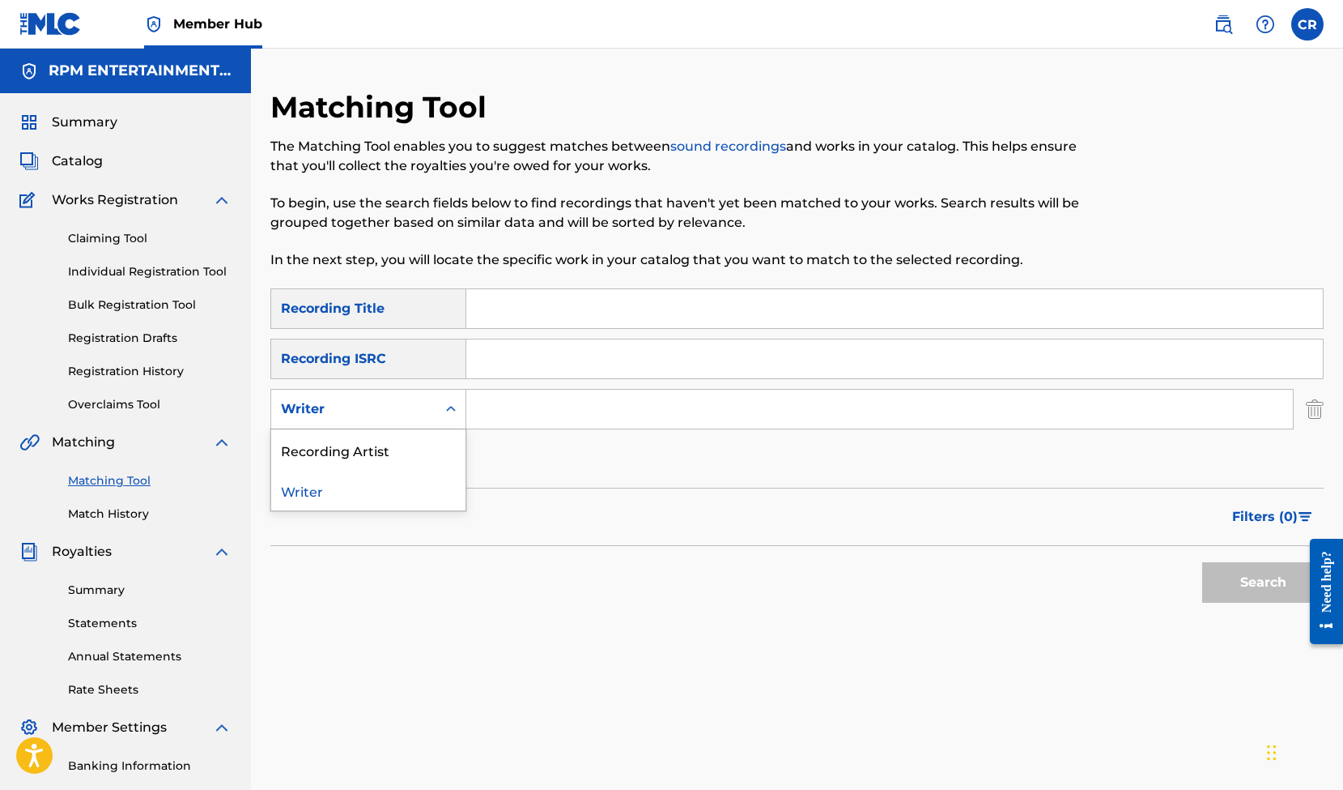
click at [449, 406] on icon "Search Form" at bounding box center [451, 409] width 16 height 16
click at [368, 457] on div "Recording Artist" at bounding box center [368, 449] width 194 height 40
click at [540, 412] on input "Search Form" at bounding box center [879, 408] width 827 height 39
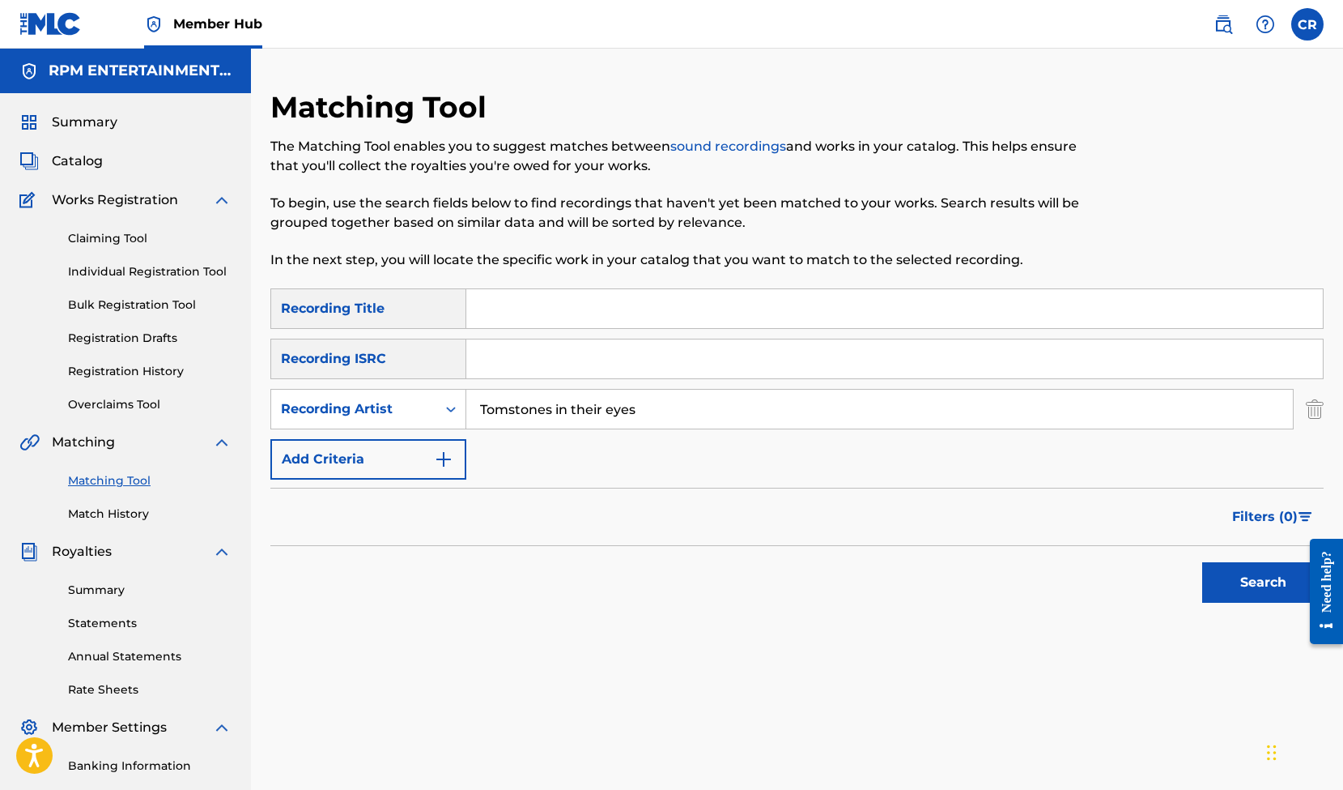
click at [1263, 582] on button "Search" at bounding box center [1262, 582] width 121 height 40
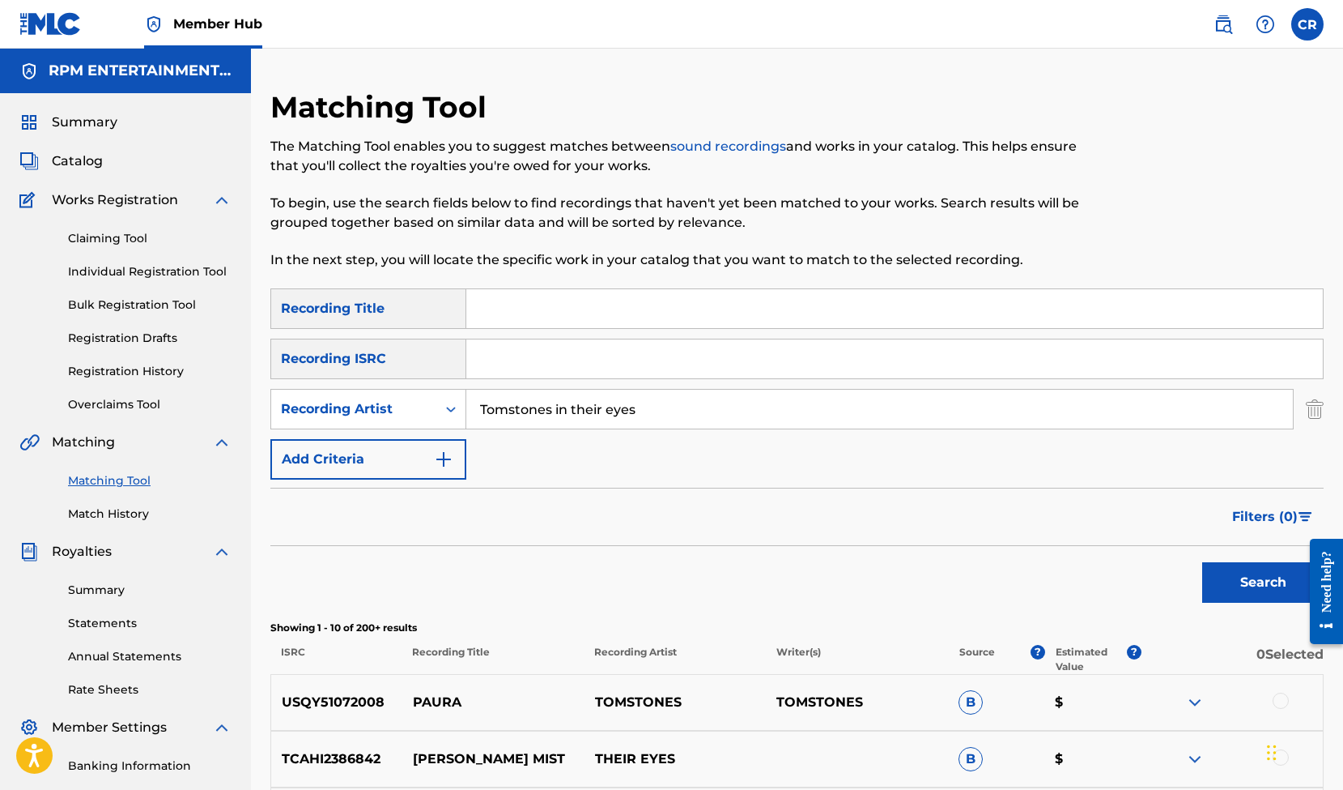
click at [508, 410] on input "Tomstones in their eyes" at bounding box center [879, 408] width 827 height 39
type input "Tombstones in their eyes"
click at [1263, 582] on button "Search" at bounding box center [1262, 582] width 121 height 40
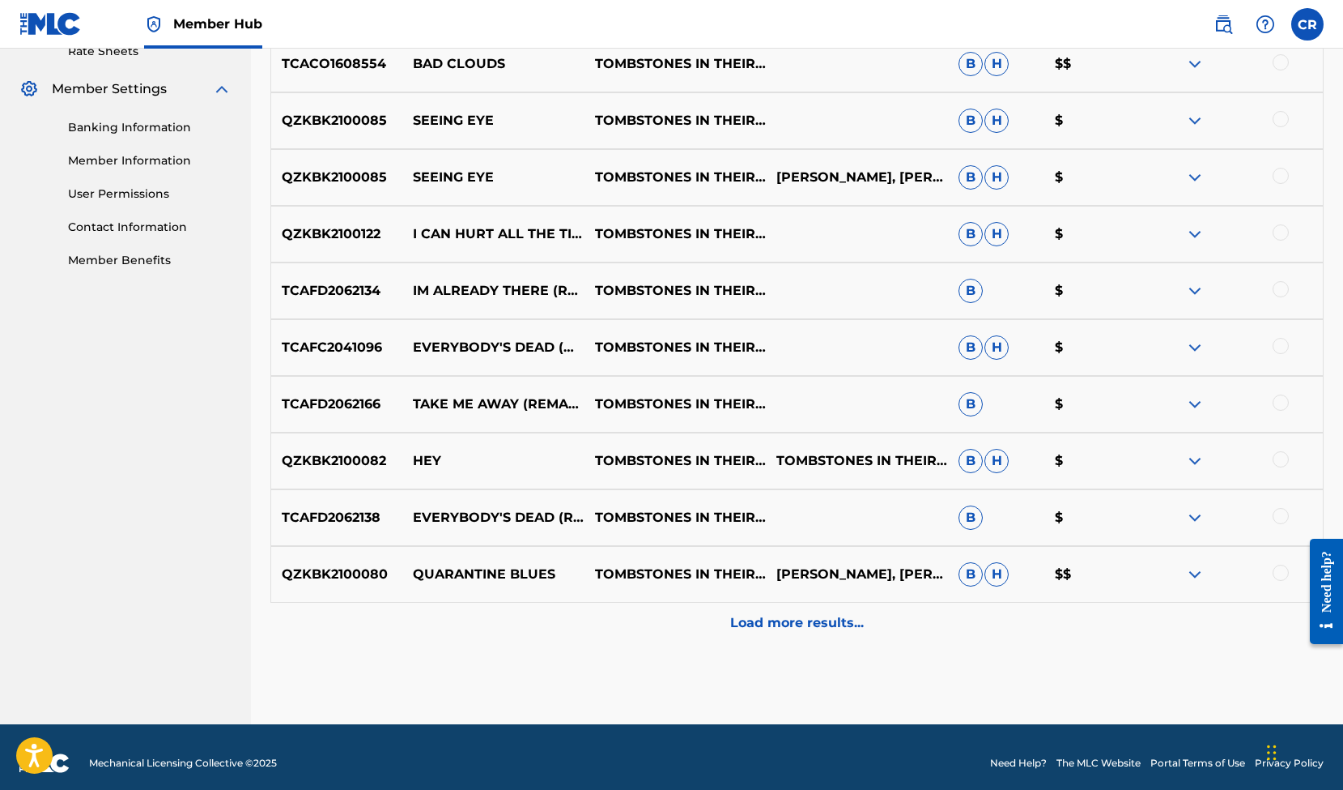
scroll to position [650, 0]
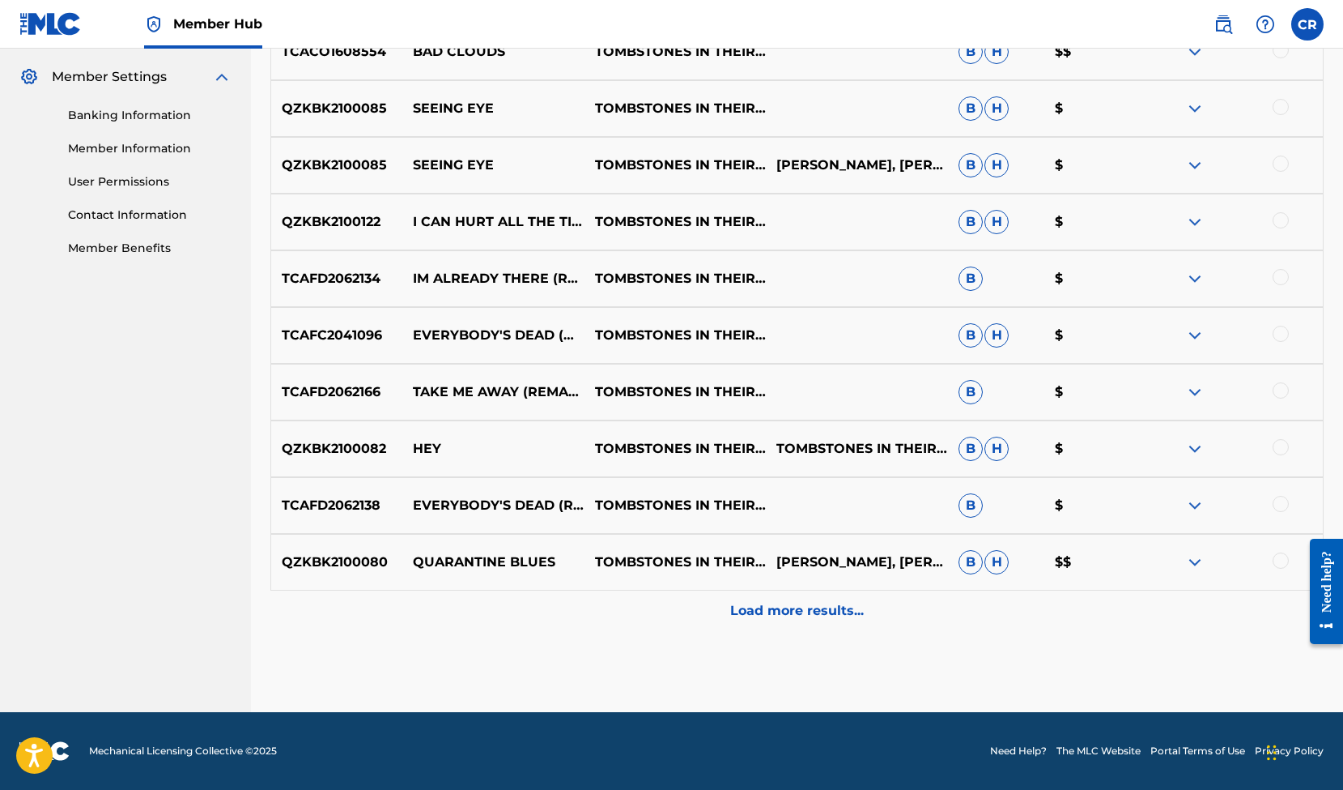
click at [1197, 559] on img at bounding box center [1194, 561] width 19 height 19
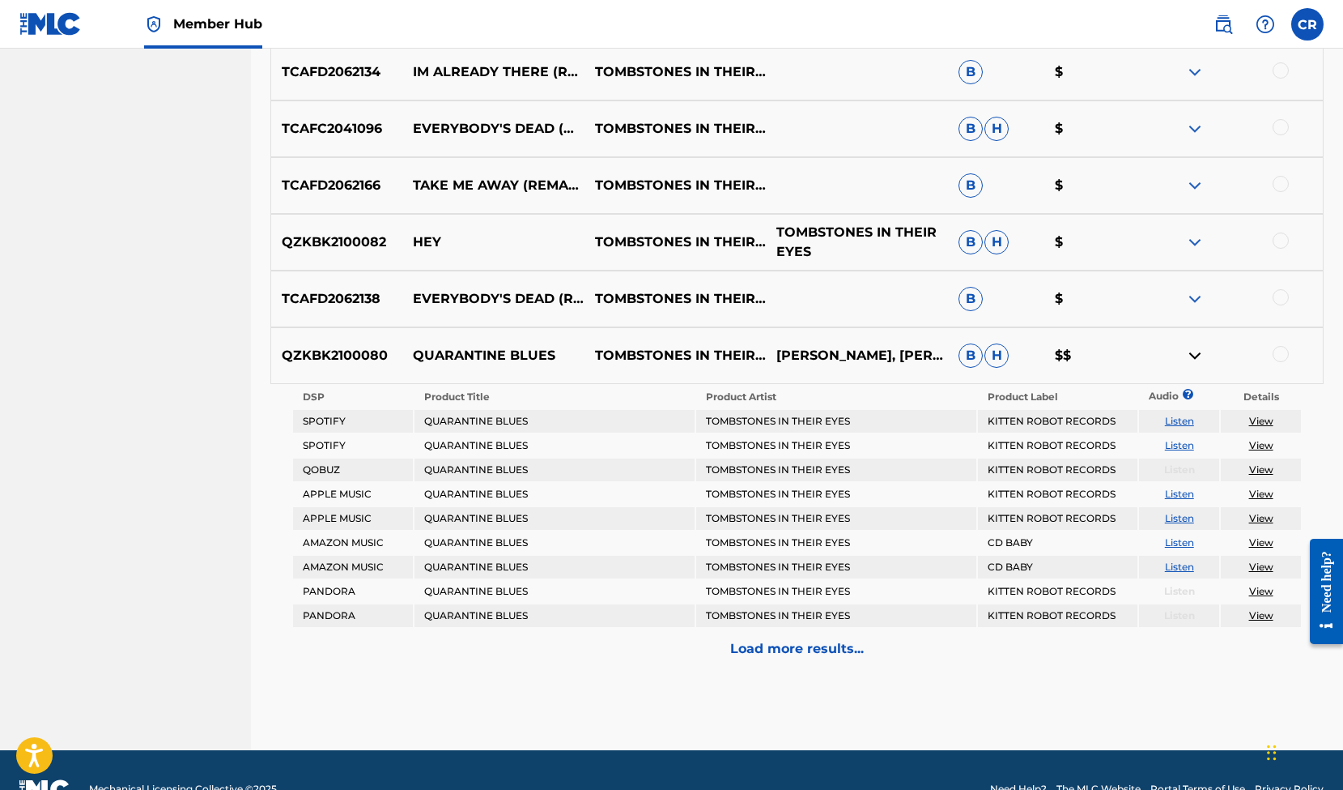
scroll to position [895, 0]
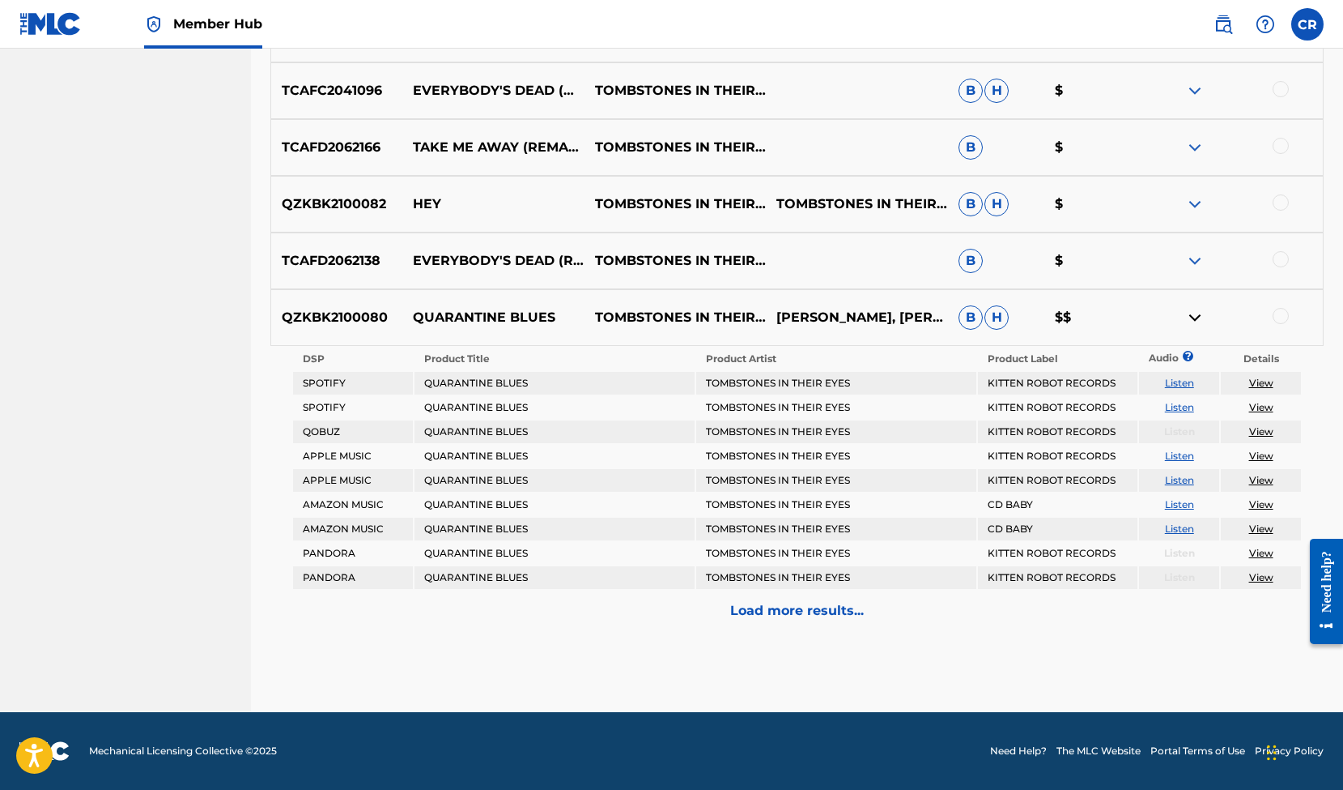
click at [1196, 317] on img at bounding box center [1194, 317] width 19 height 19
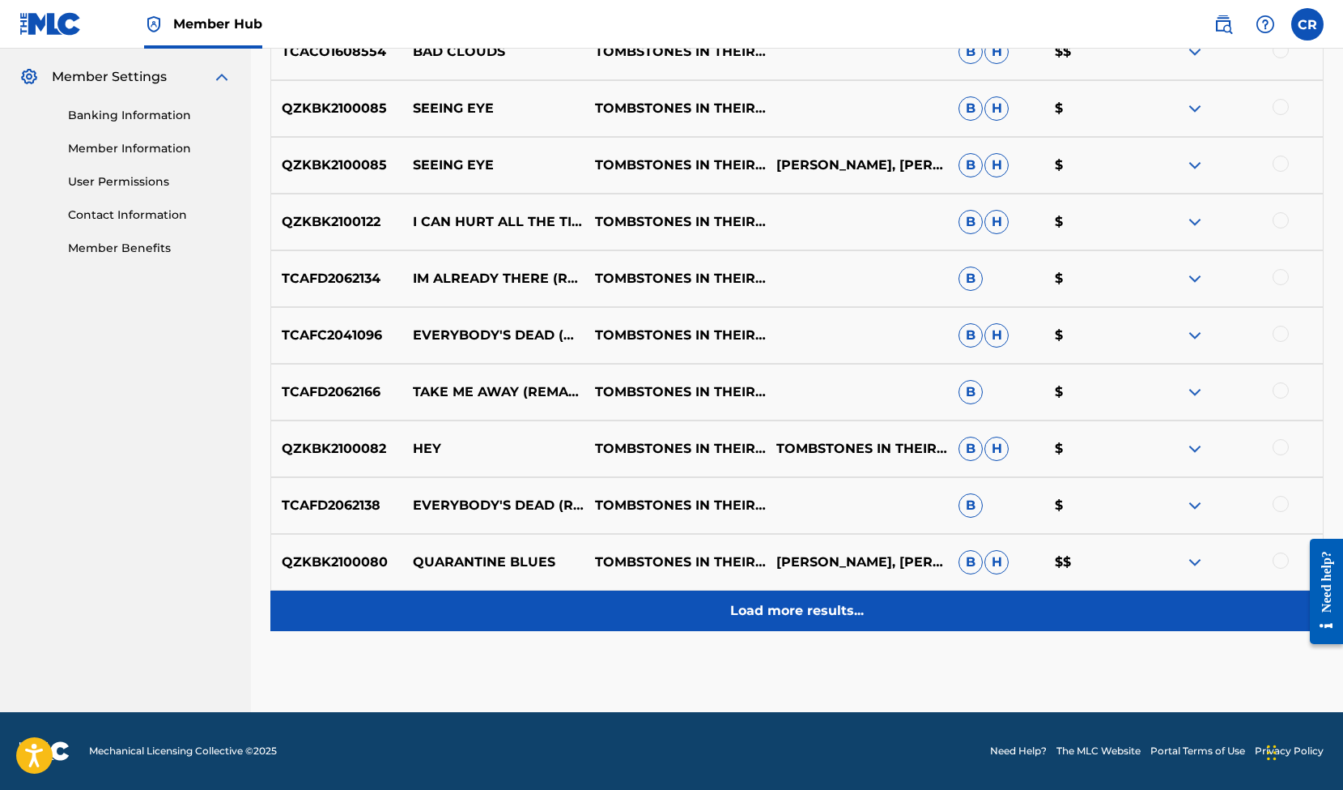
click at [808, 611] on p "Load more results..." at bounding box center [797, 610] width 134 height 19
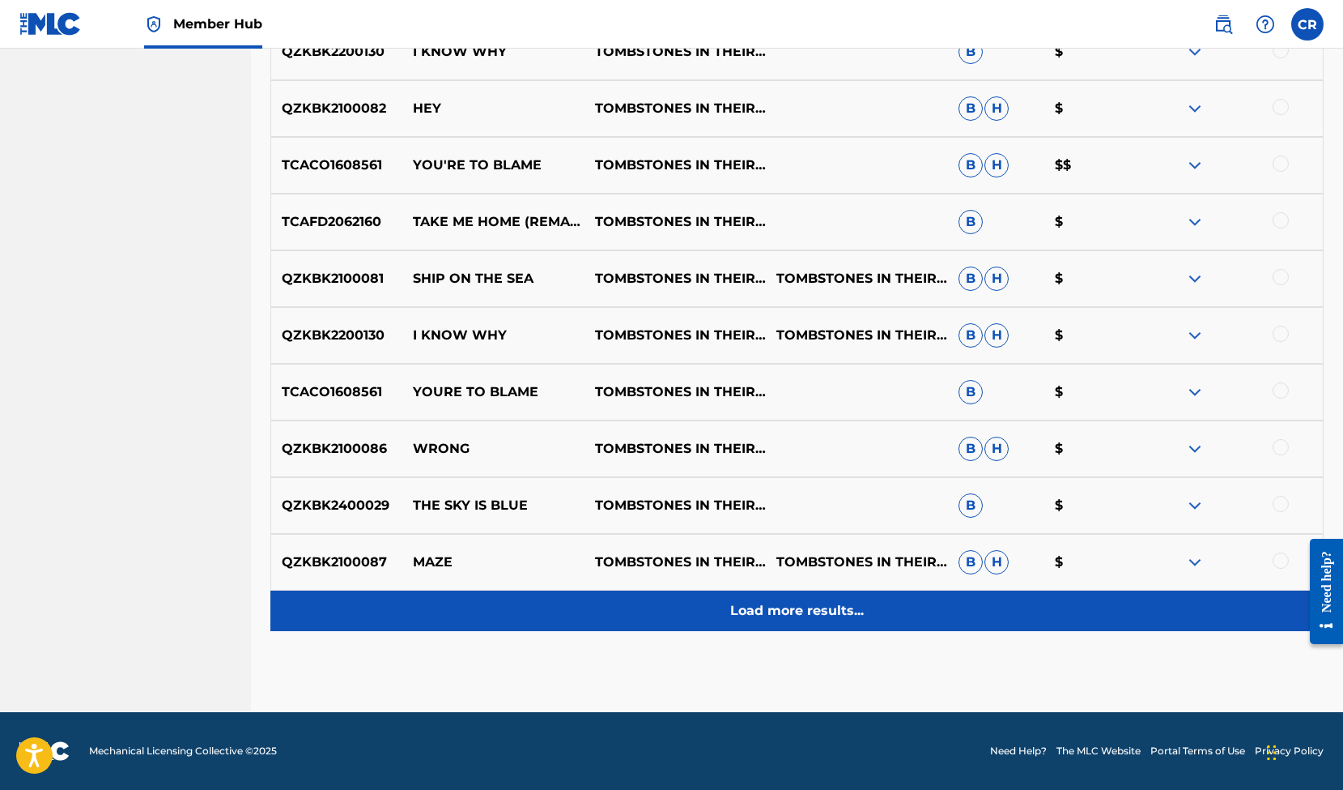
click at [836, 605] on p "Load more results..." at bounding box center [797, 610] width 134 height 19
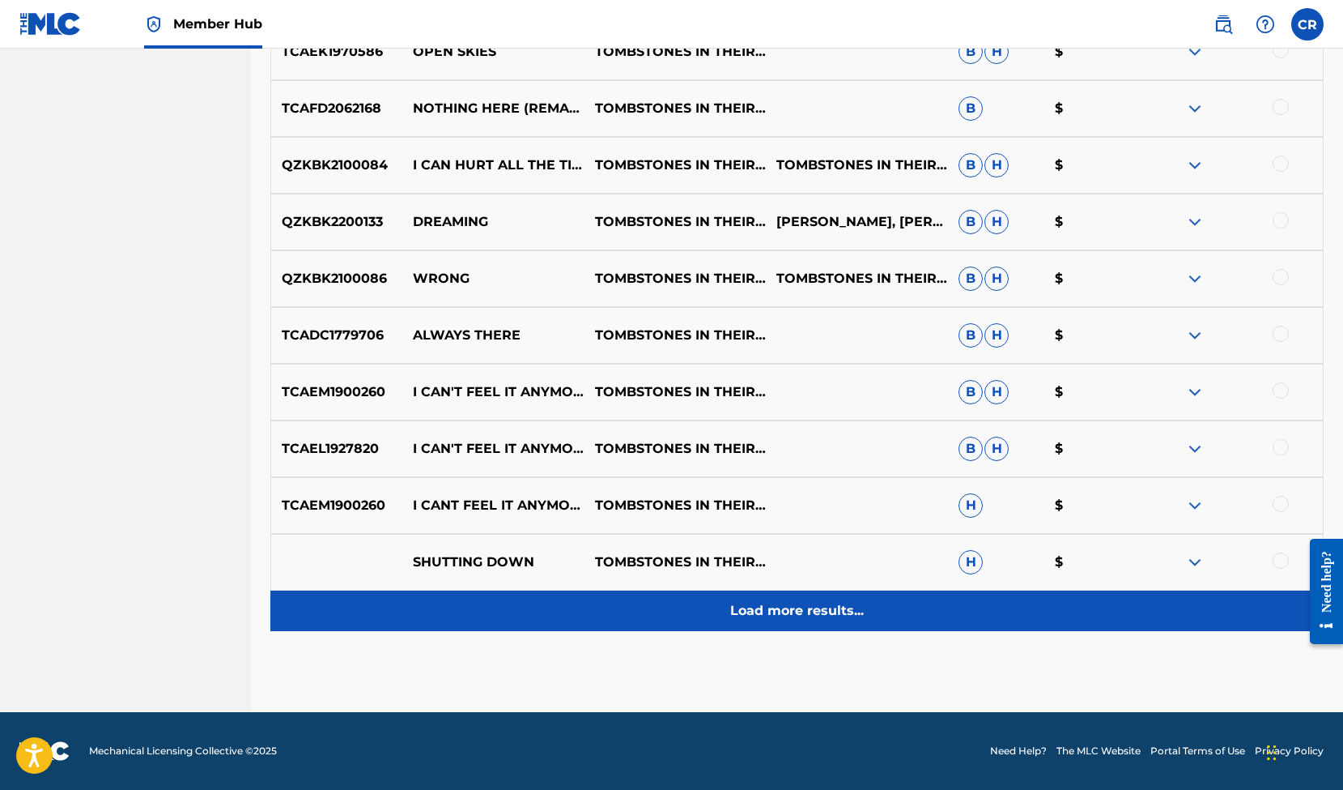
click at [812, 615] on p "Load more results..." at bounding box center [797, 610] width 134 height 19
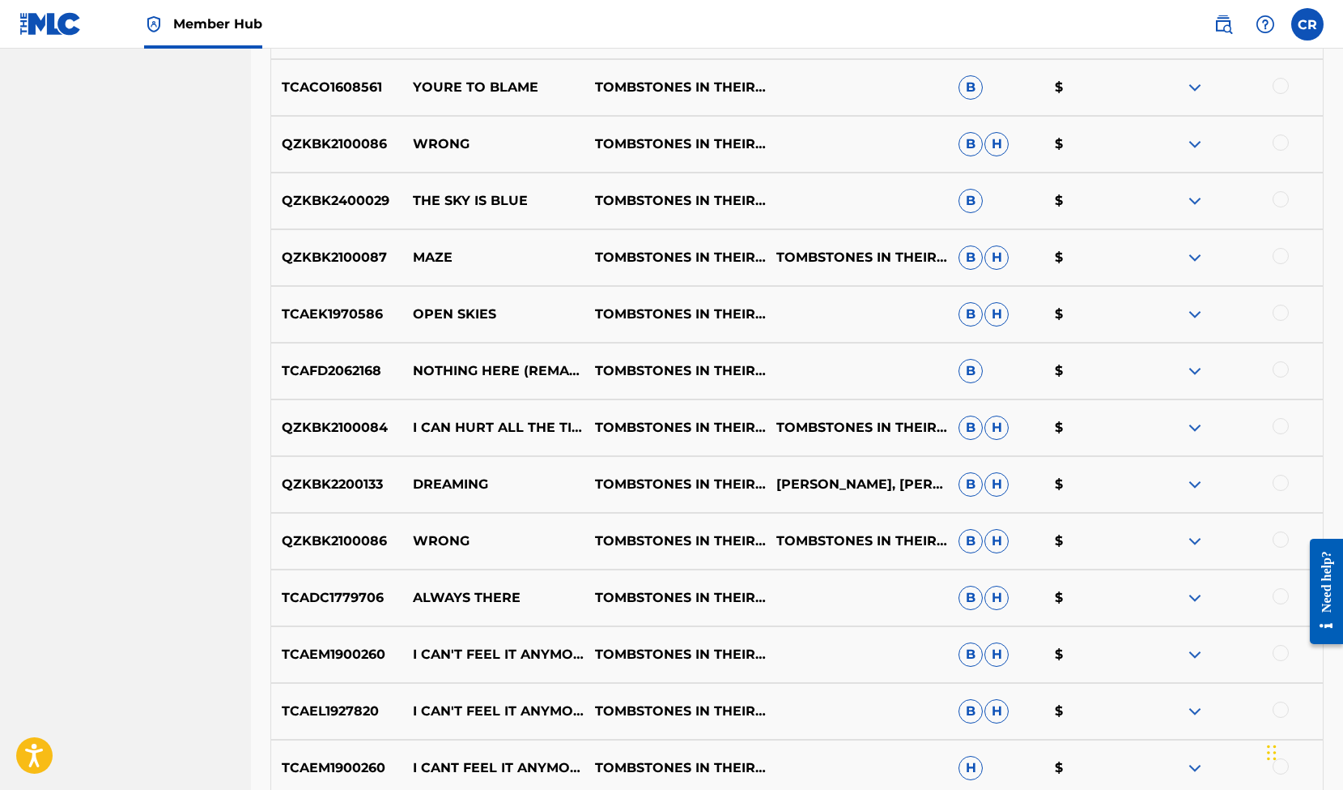
scroll to position [2351, 0]
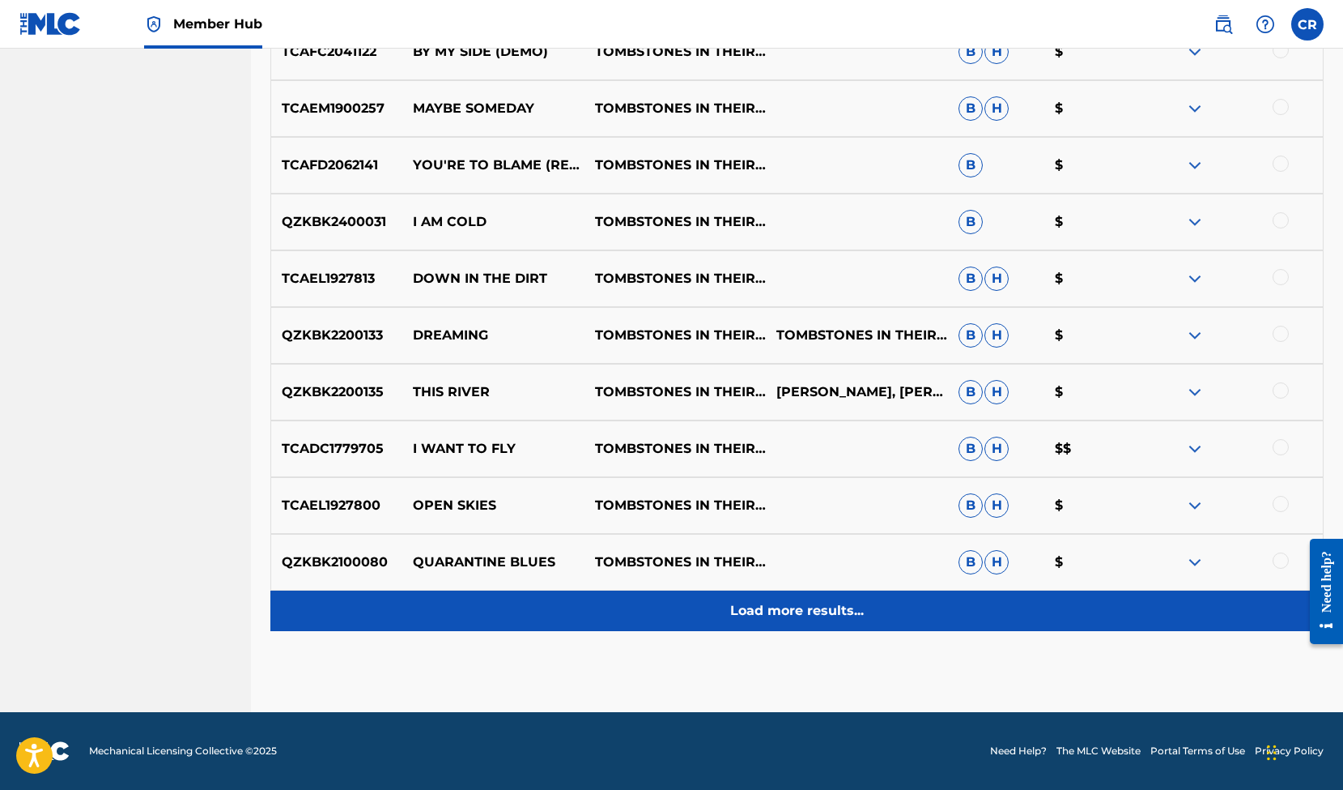
click at [832, 607] on p "Load more results..." at bounding box center [797, 610] width 134 height 19
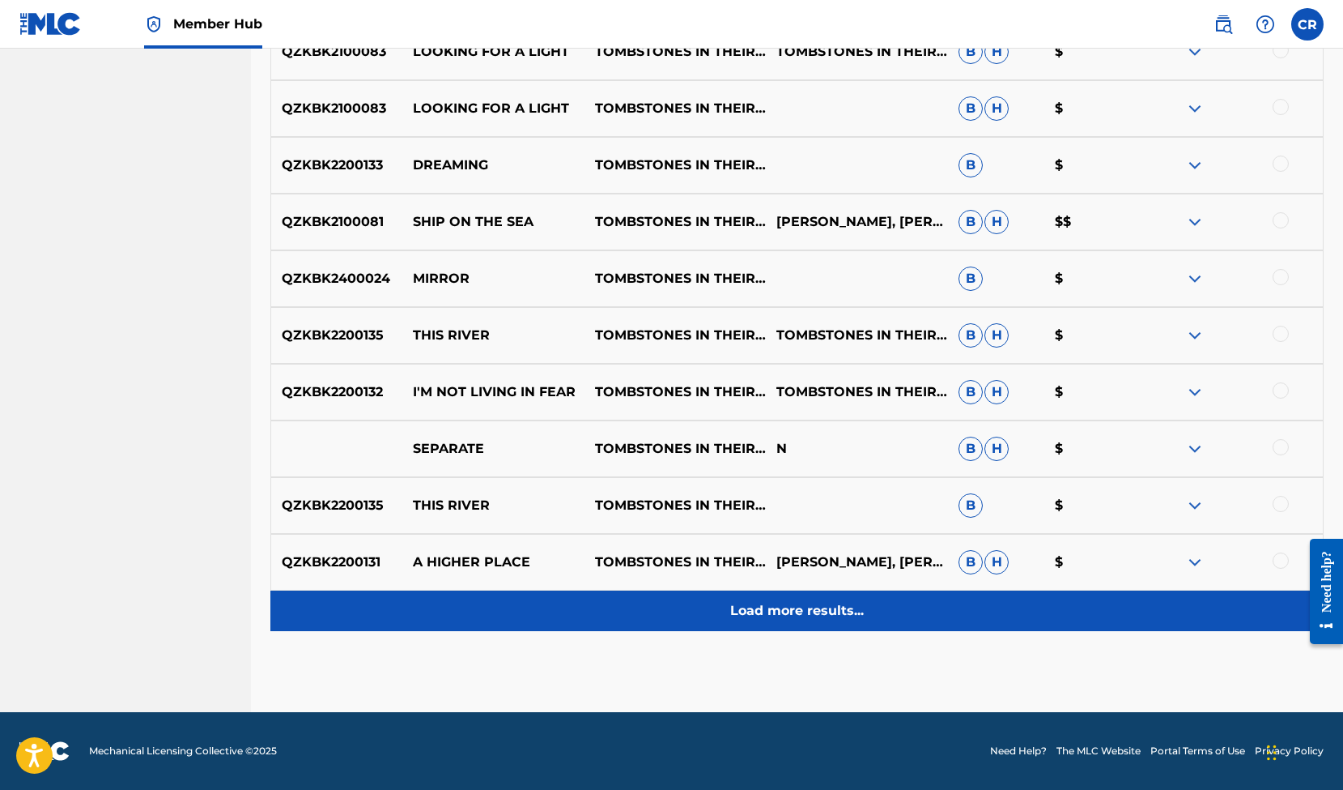
click at [834, 610] on p "Load more results..." at bounding box center [797, 610] width 134 height 19
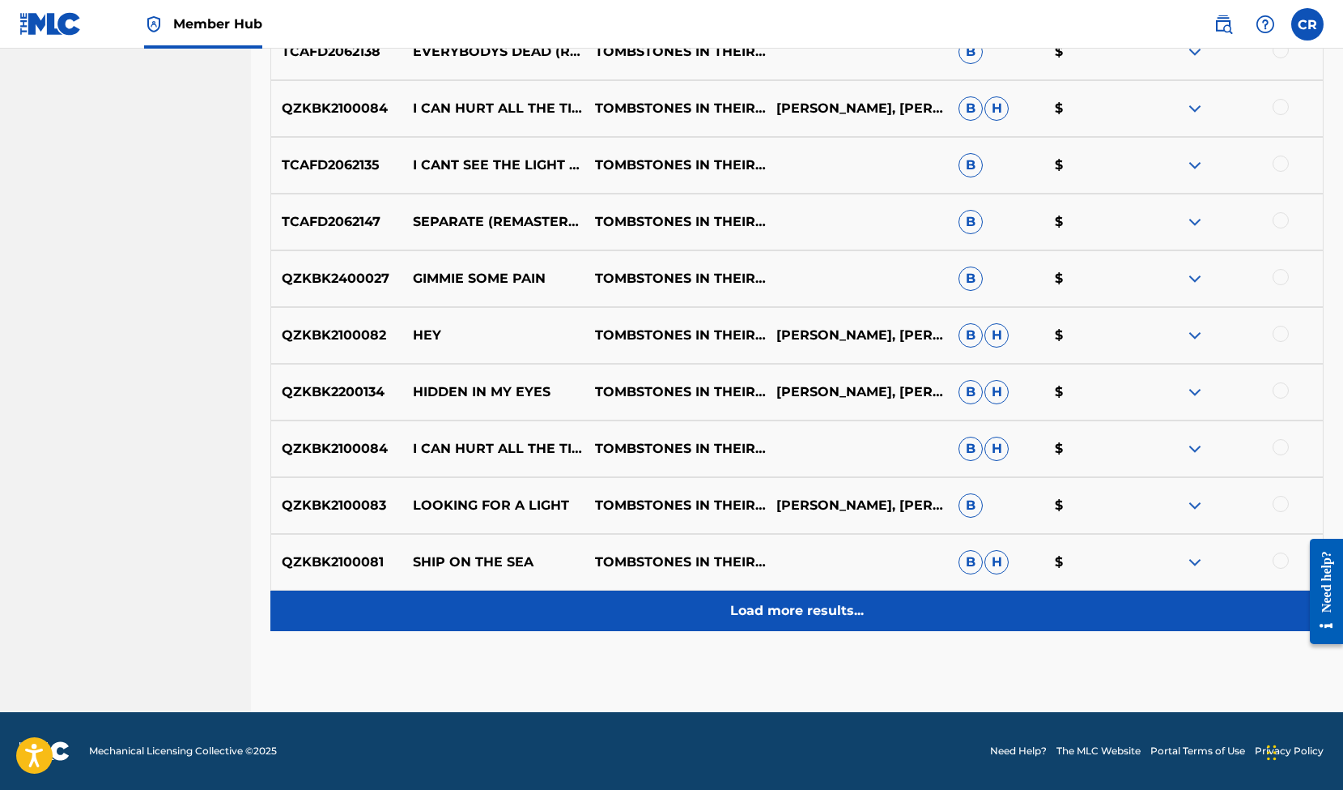
click at [827, 610] on p "Load more results..." at bounding box center [797, 610] width 134 height 19
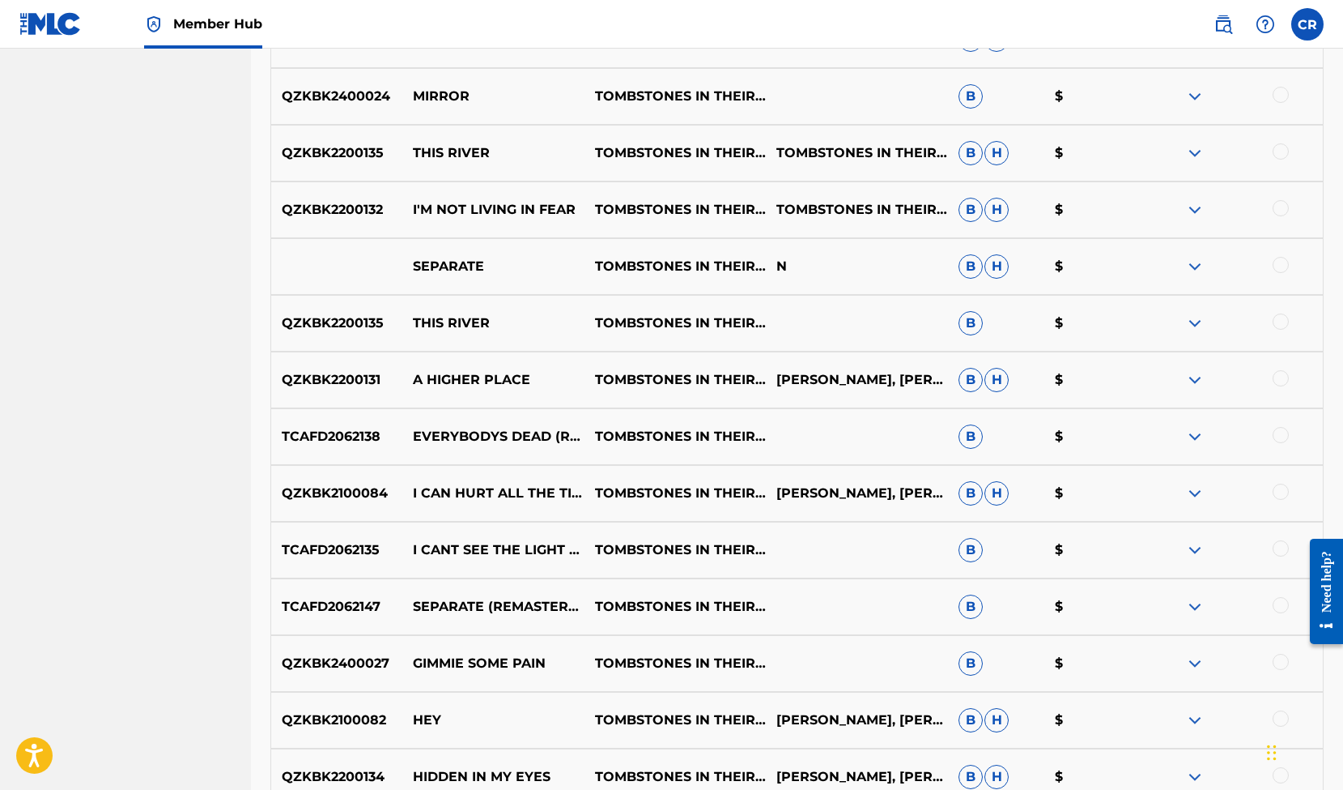
scroll to position [4051, 0]
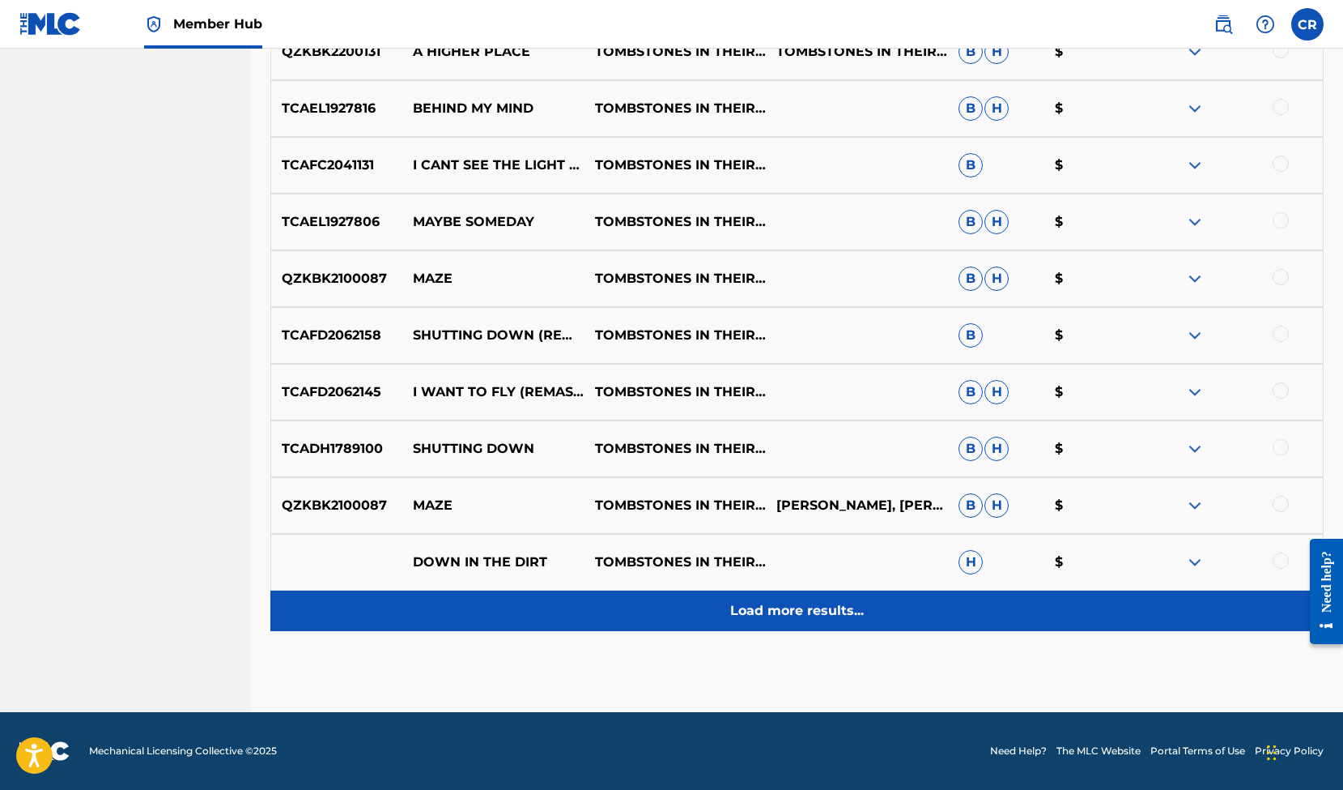
click at [819, 611] on p "Load more results..." at bounding box center [797, 610] width 134 height 19
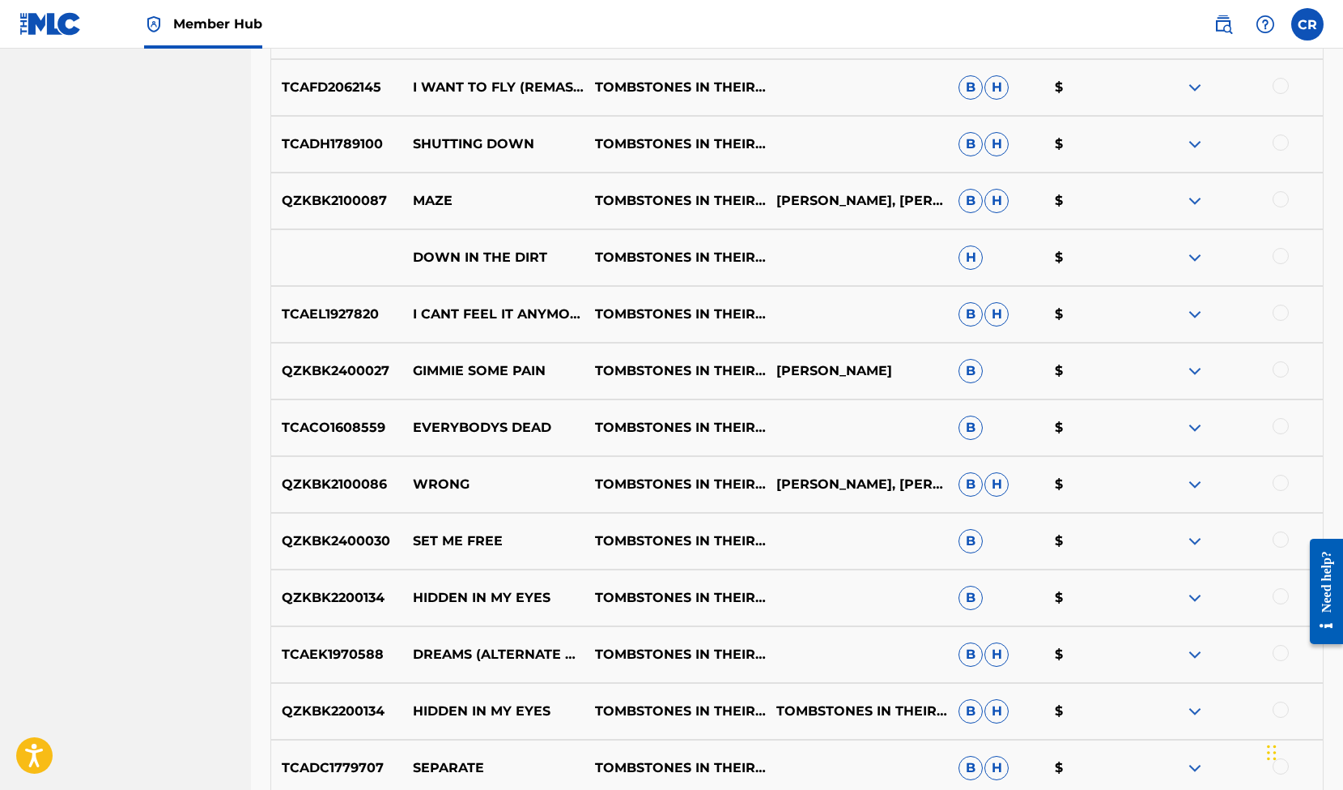
scroll to position [4618, 0]
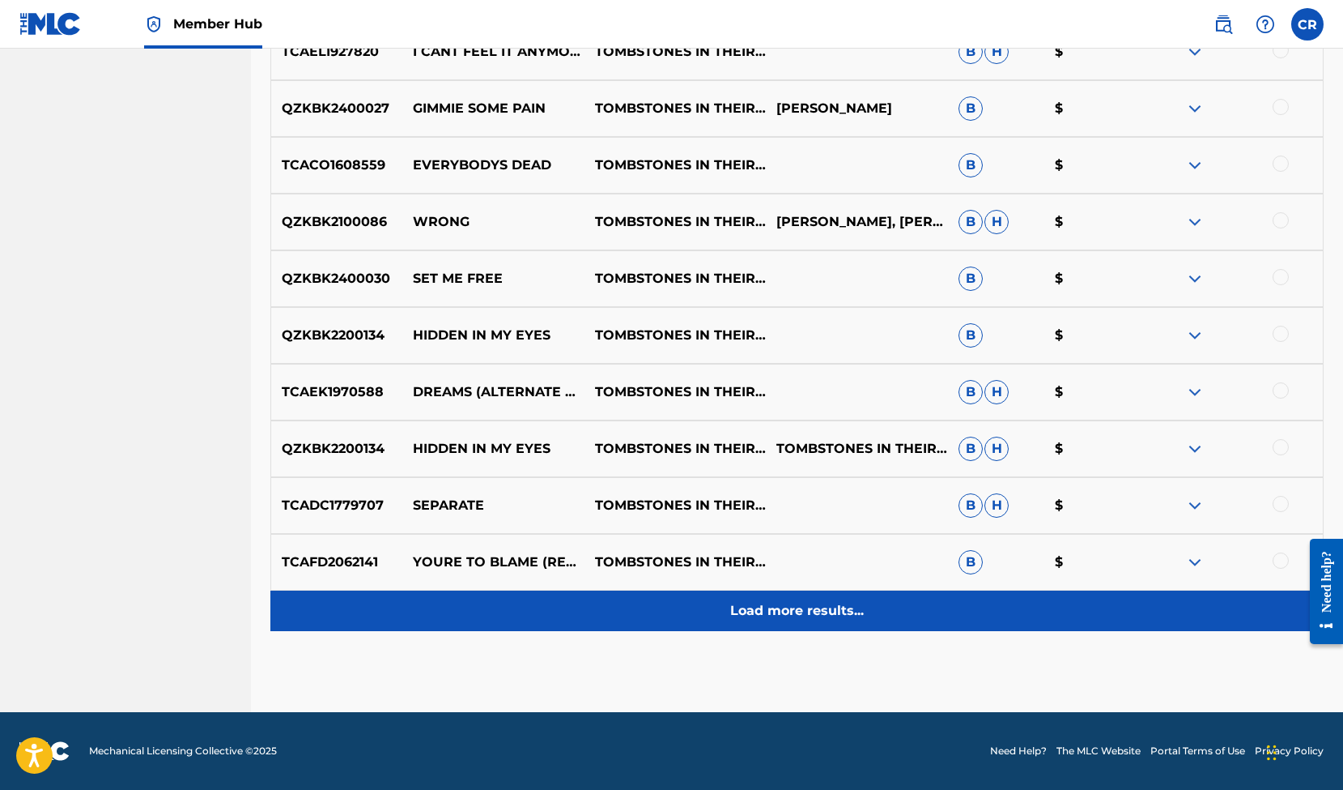
click at [829, 619] on p "Load more results..." at bounding box center [797, 610] width 134 height 19
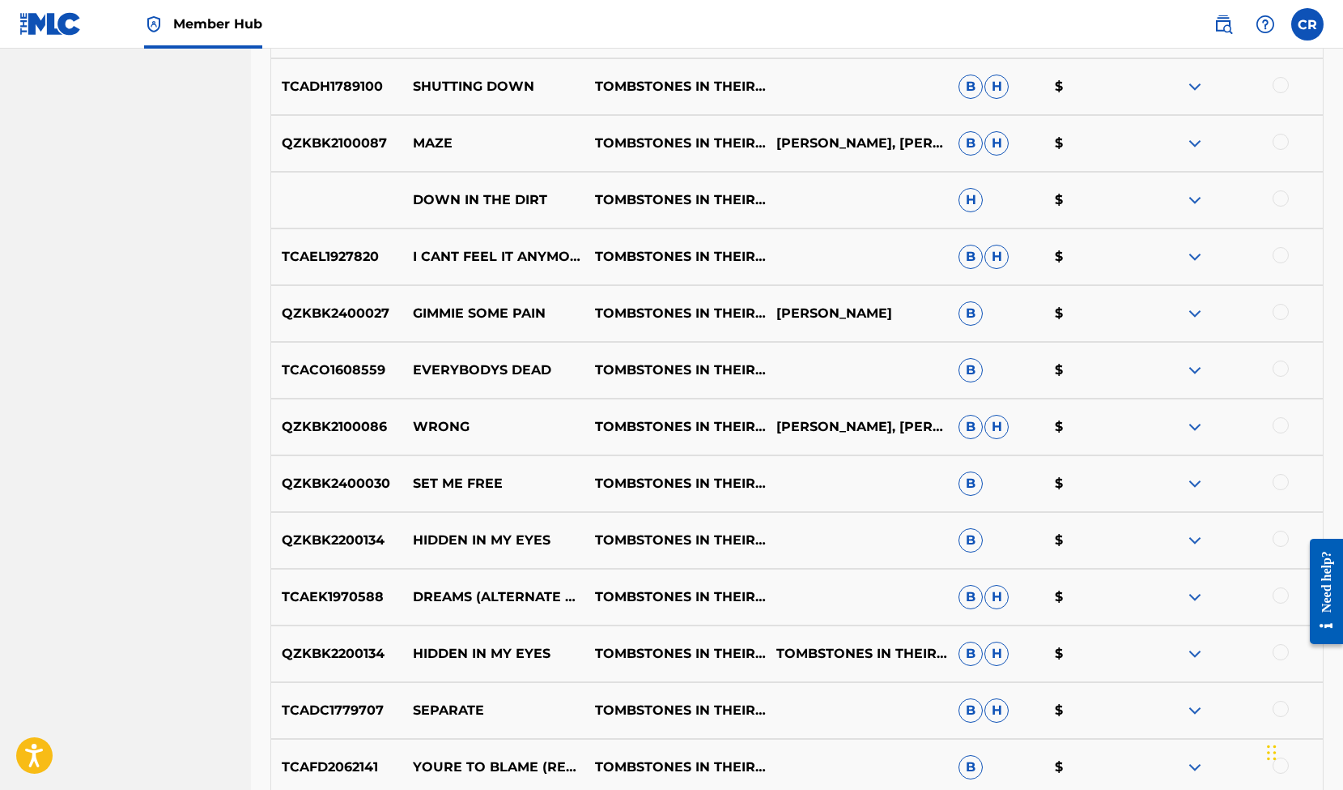
scroll to position [5185, 0]
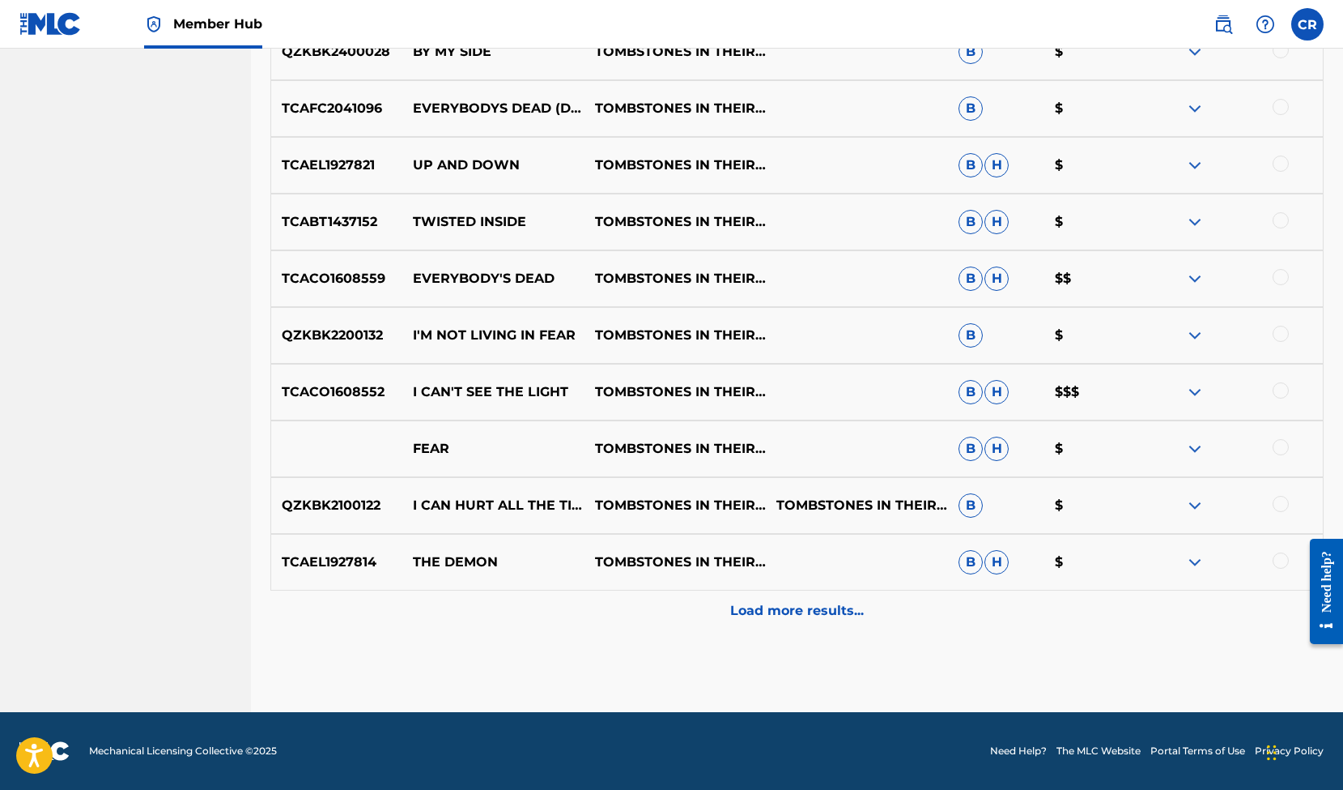
click at [1197, 389] on img at bounding box center [1194, 391] width 19 height 19
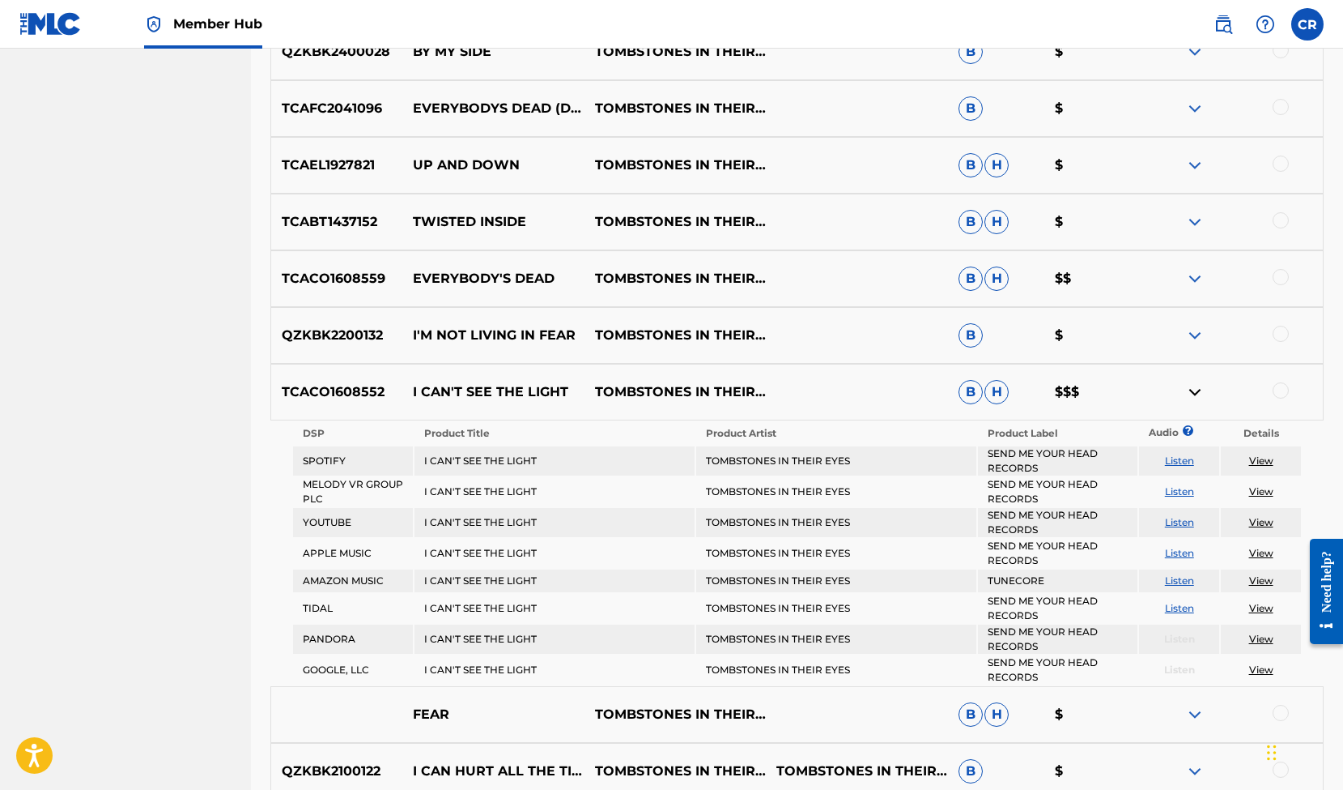
click at [1187, 521] on link "Listen" at bounding box center [1179, 522] width 29 height 12
click at [1252, 463] on link "View" at bounding box center [1261, 460] width 24 height 12
click at [1259, 521] on link "View" at bounding box center [1261, 522] width 24 height 12
click at [1193, 390] on img at bounding box center [1194, 391] width 19 height 19
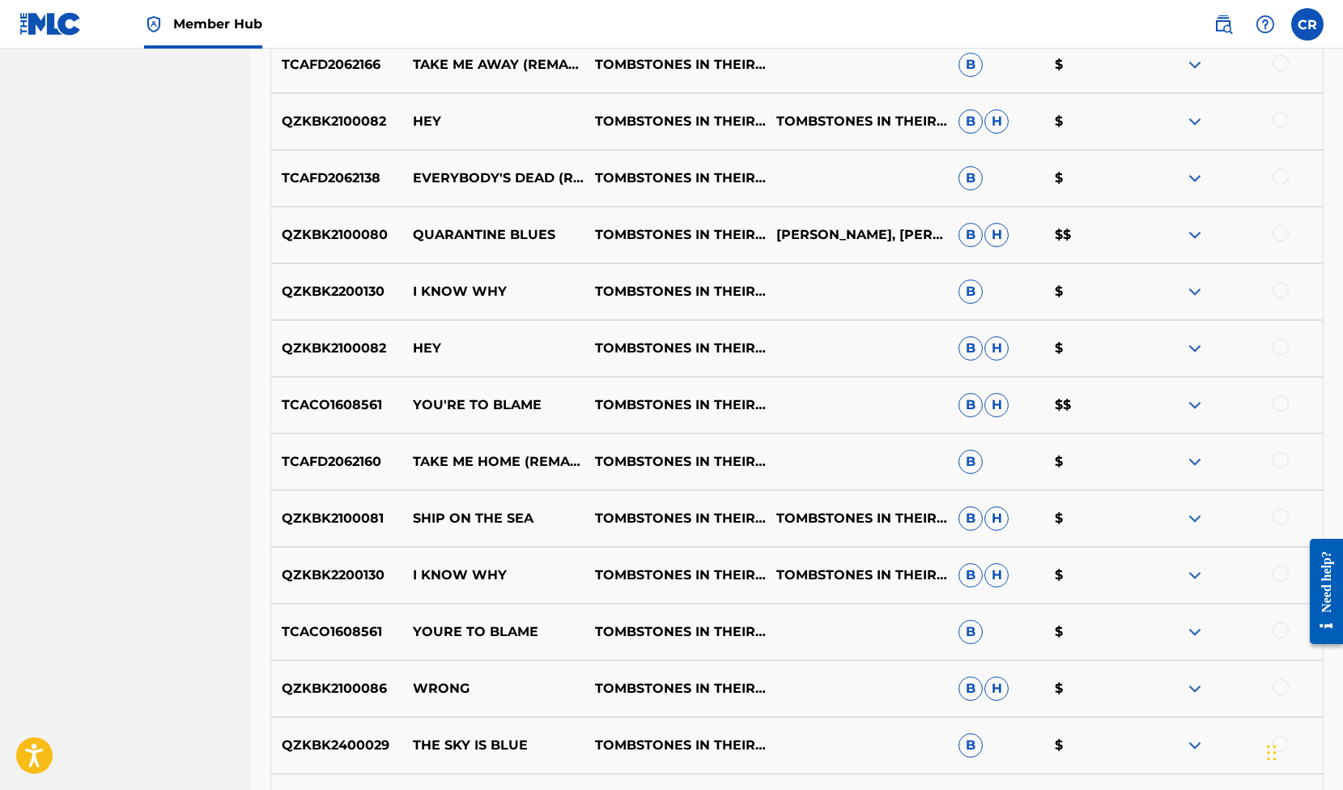
scroll to position [0, 0]
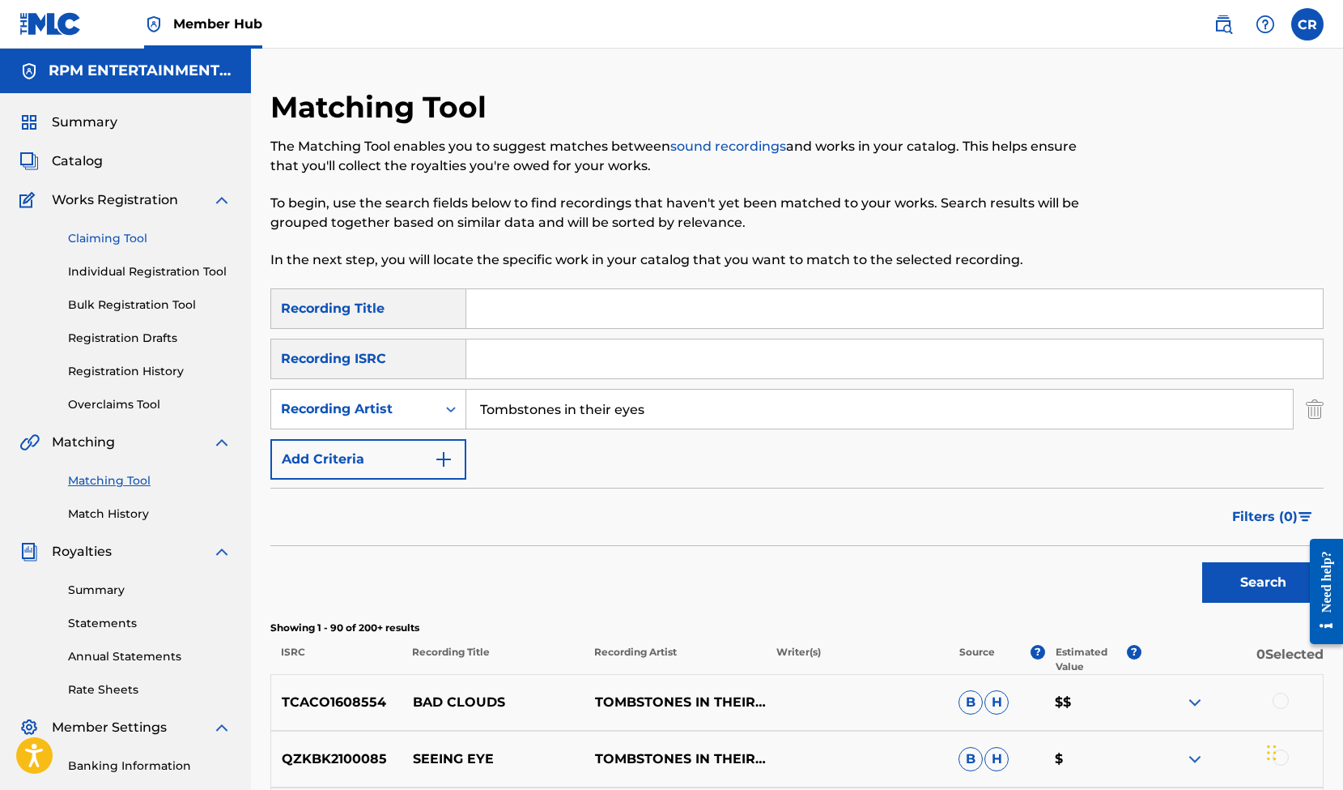
click at [92, 242] on link "Claiming Tool" at bounding box center [150, 238] width 164 height 17
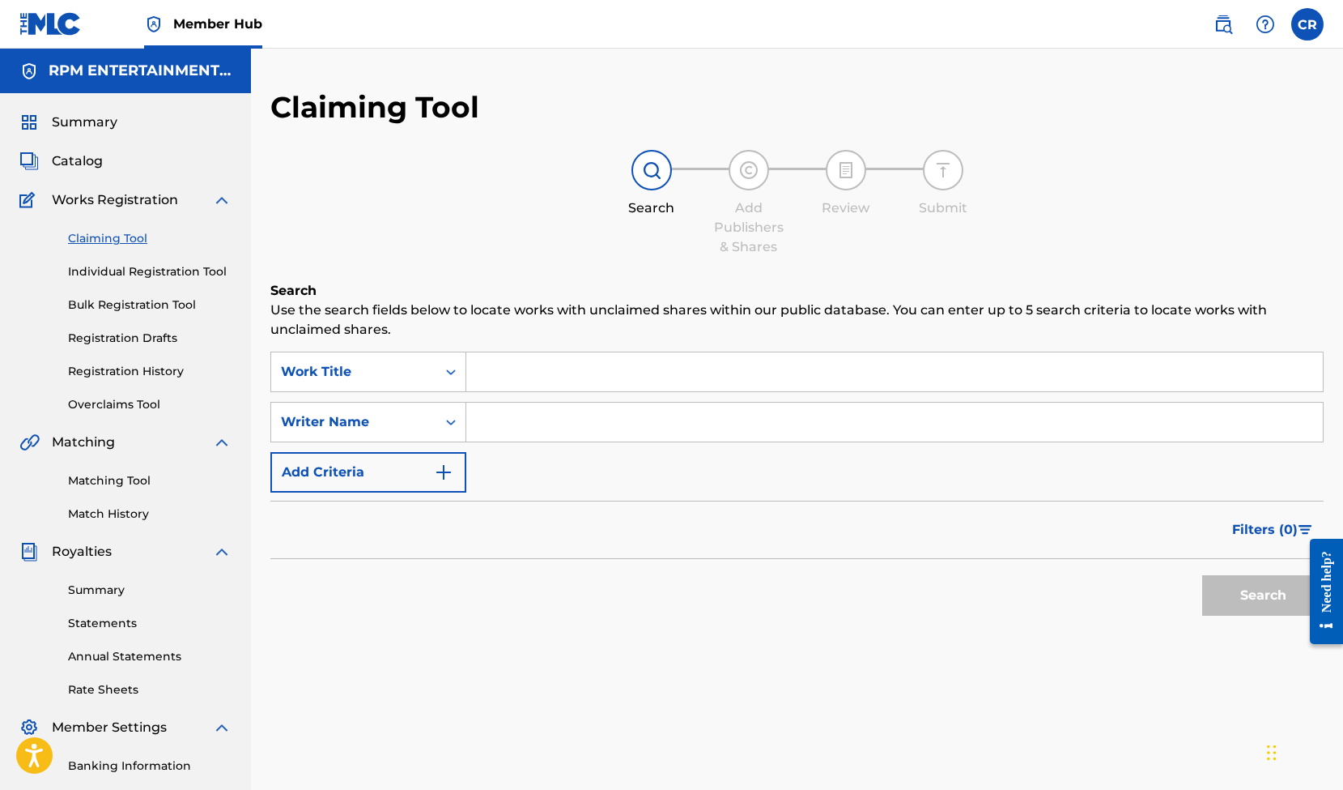
click at [521, 371] on input "Search Form" at bounding box center [894, 371] width 857 height 39
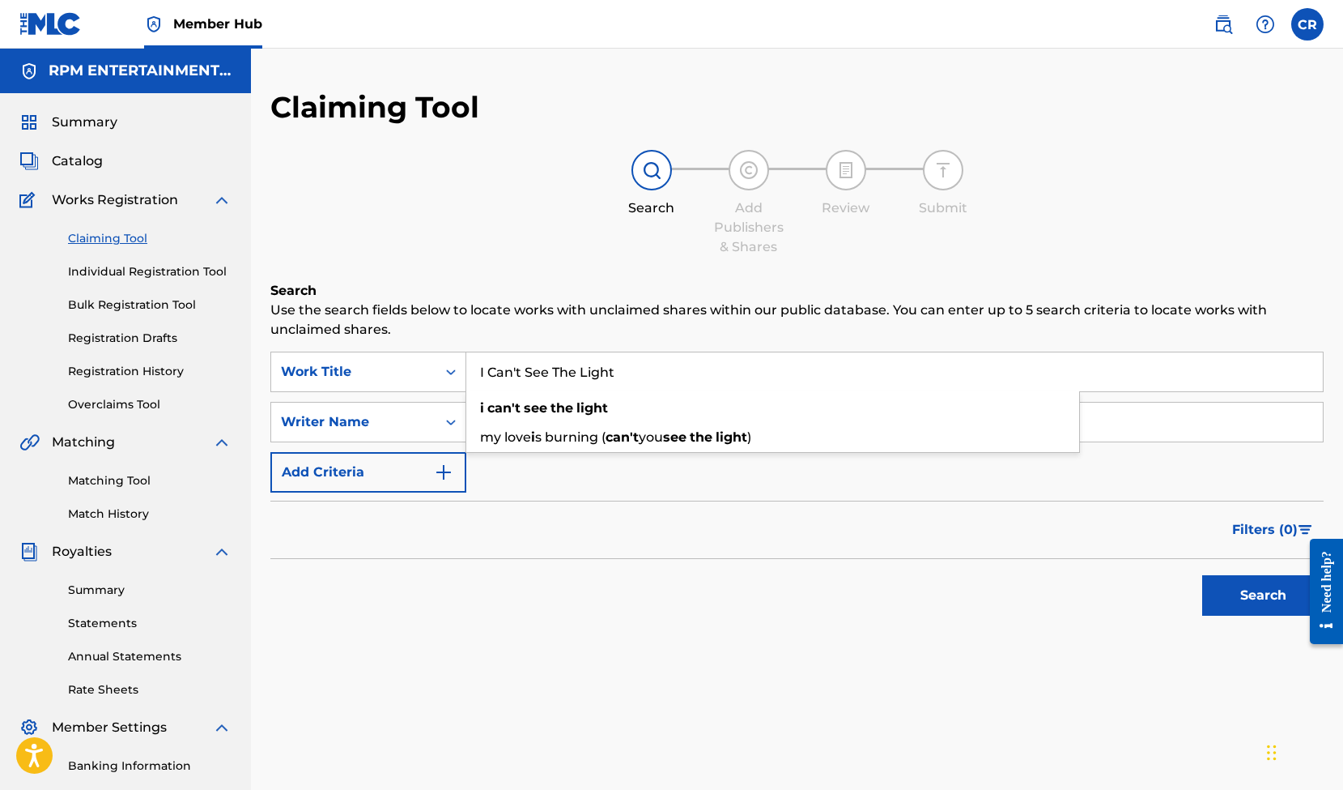
type input "I Can't See The Light"
click at [555, 549] on div "Filters ( 0 )" at bounding box center [796, 529] width 1053 height 58
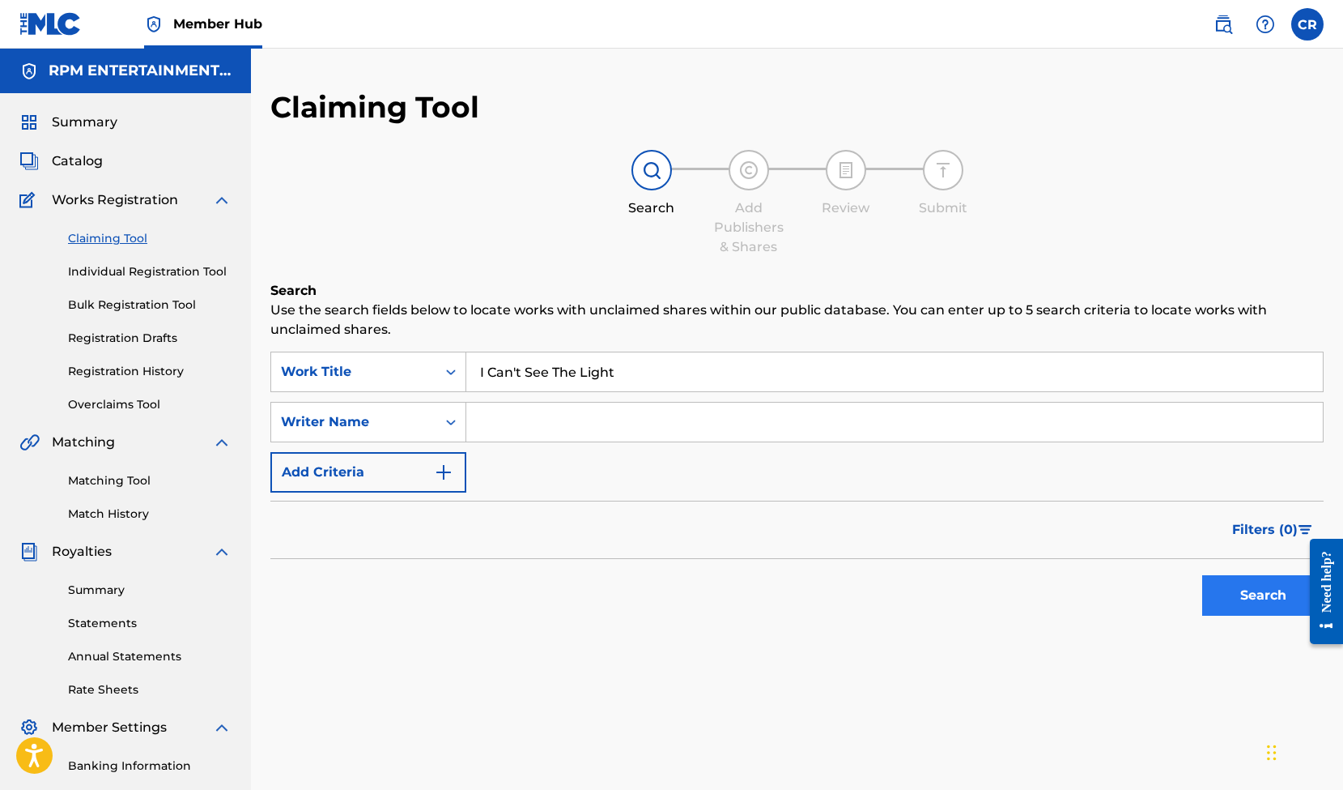
click at [1248, 598] on button "Search" at bounding box center [1262, 595] width 121 height 40
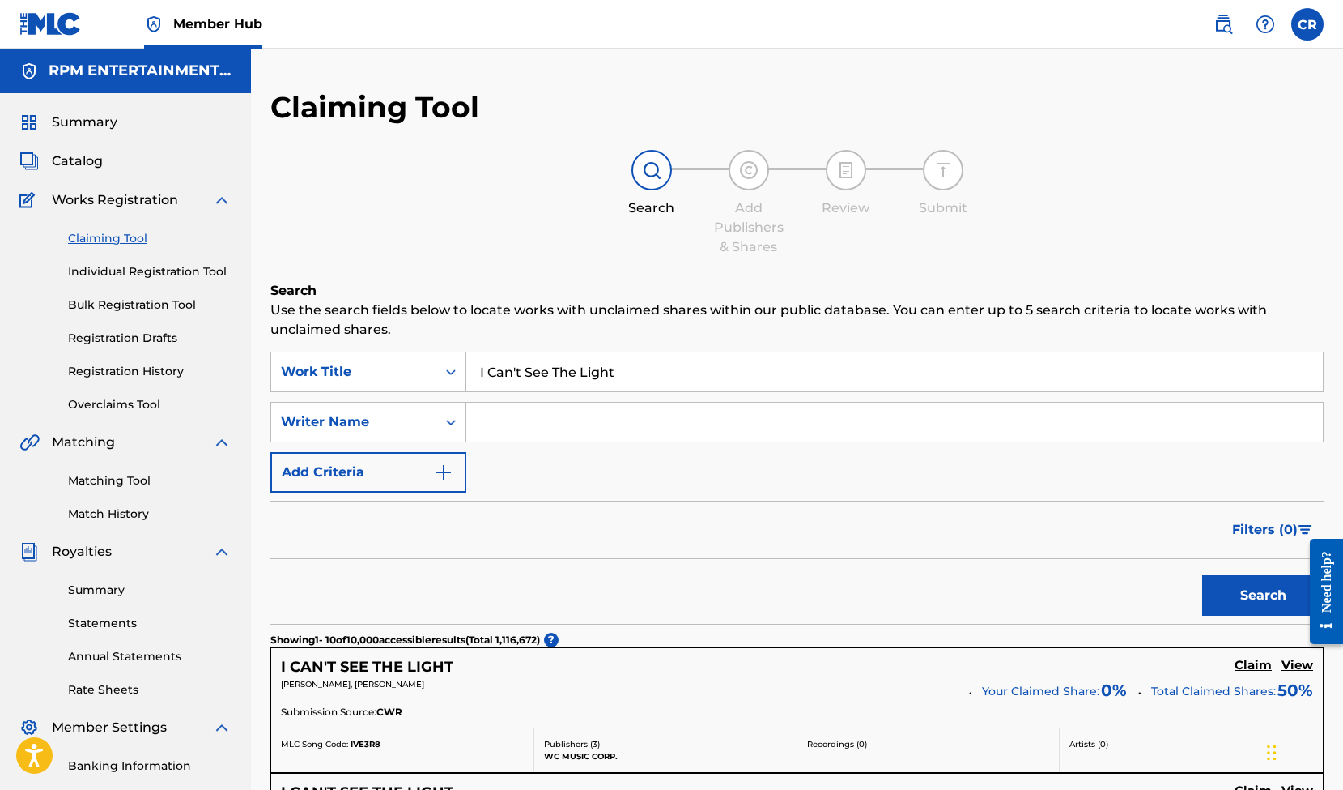
scroll to position [9, 0]
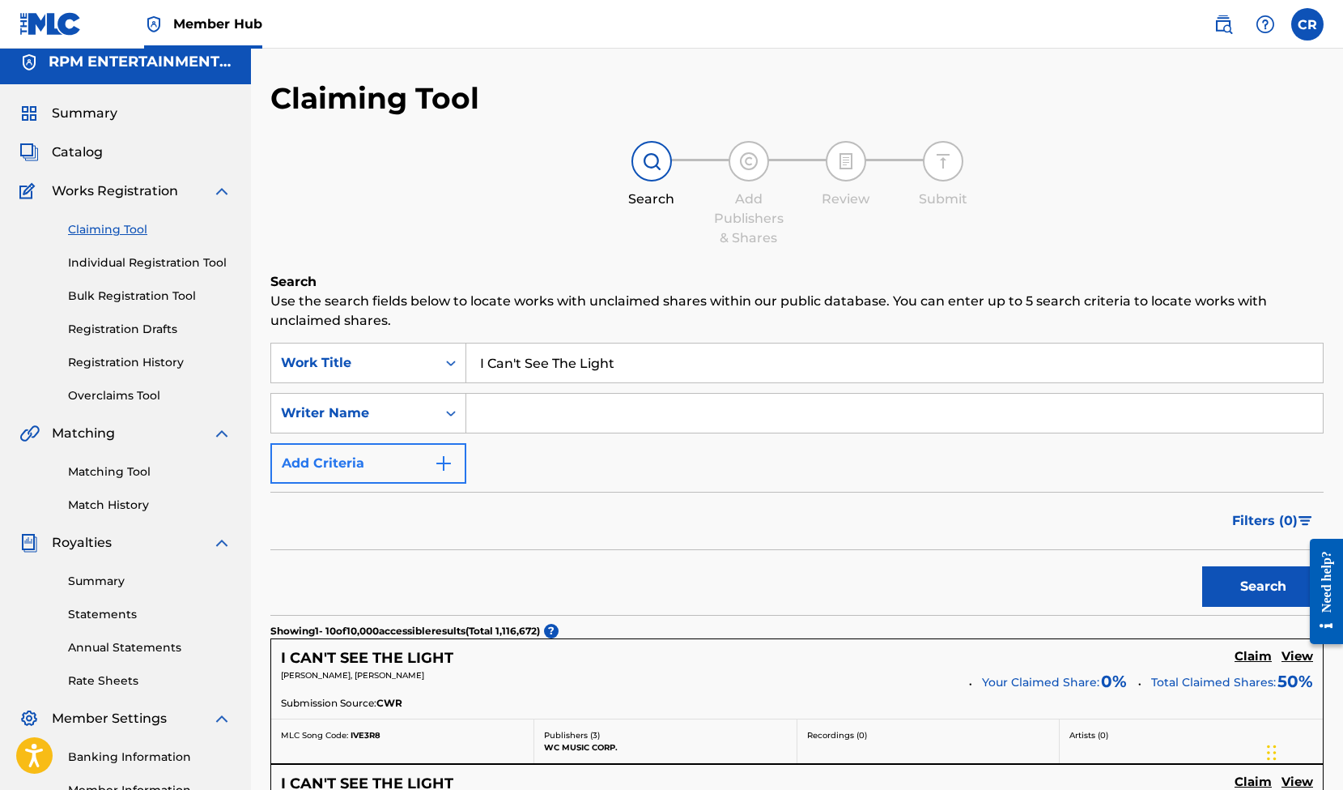
click at [448, 458] on img "Search Form" at bounding box center [443, 462] width 19 height 19
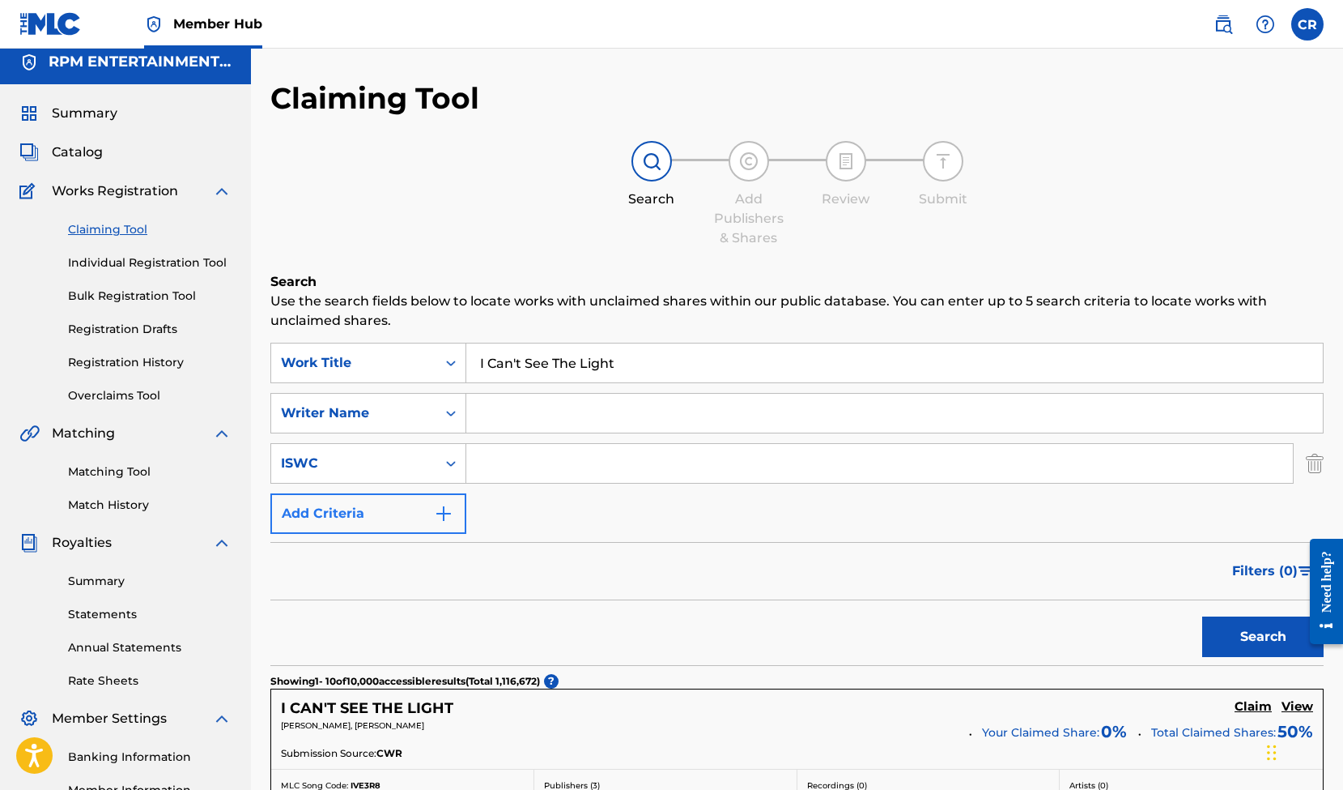
click at [443, 515] on img "Search Form" at bounding box center [443, 513] width 19 height 19
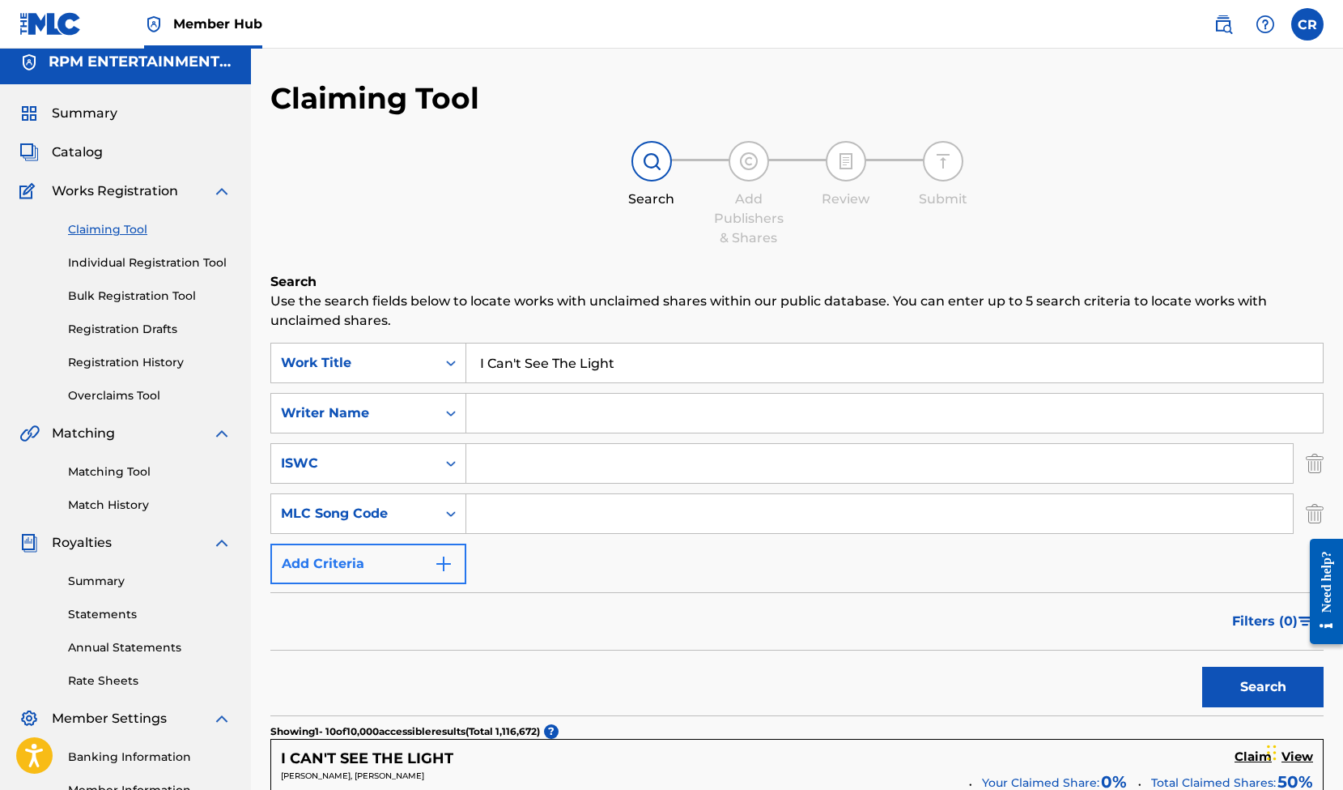
click at [439, 565] on img "Search Form" at bounding box center [443, 563] width 19 height 19
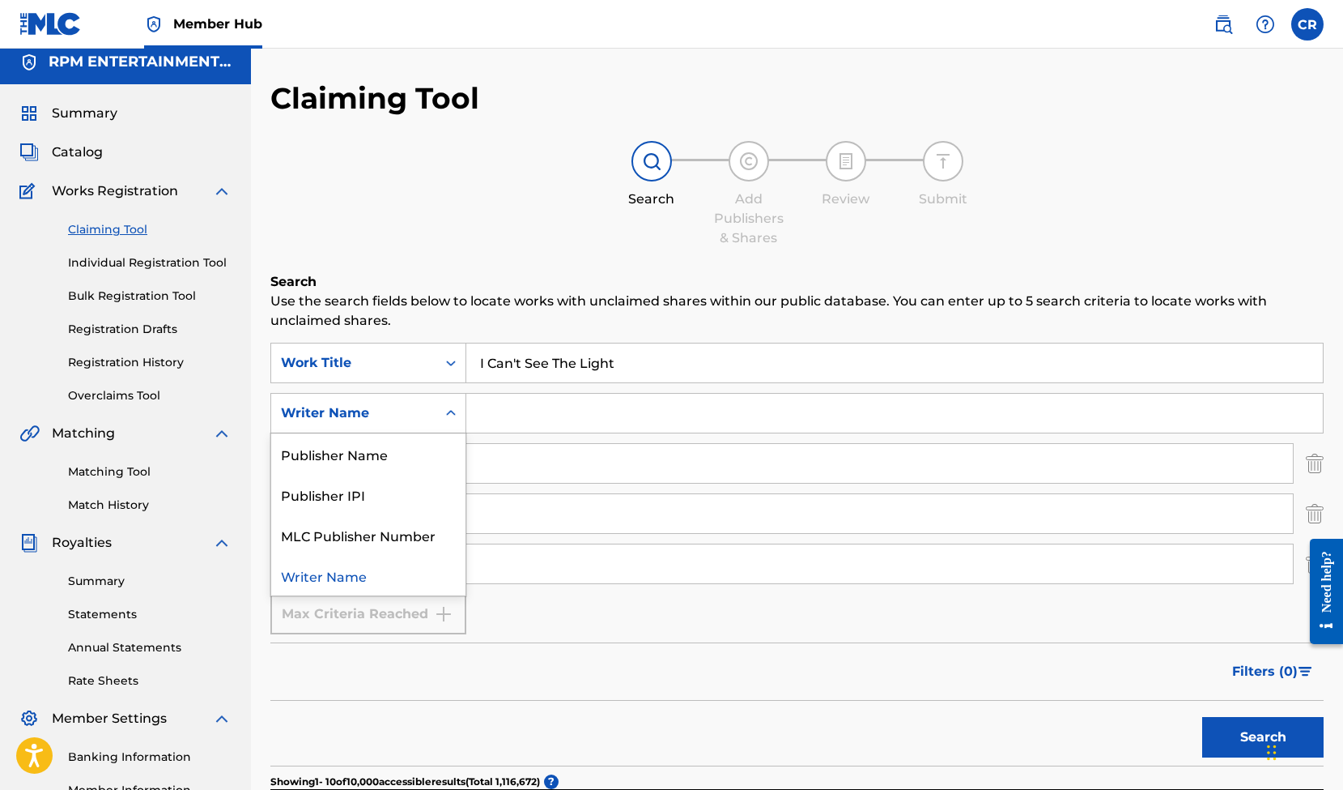
click at [452, 413] on icon "Search Form" at bounding box center [451, 413] width 10 height 6
click at [460, 409] on div "Search Form" at bounding box center [450, 412] width 29 height 29
click at [453, 456] on icon "Search Form" at bounding box center [451, 463] width 16 height 16
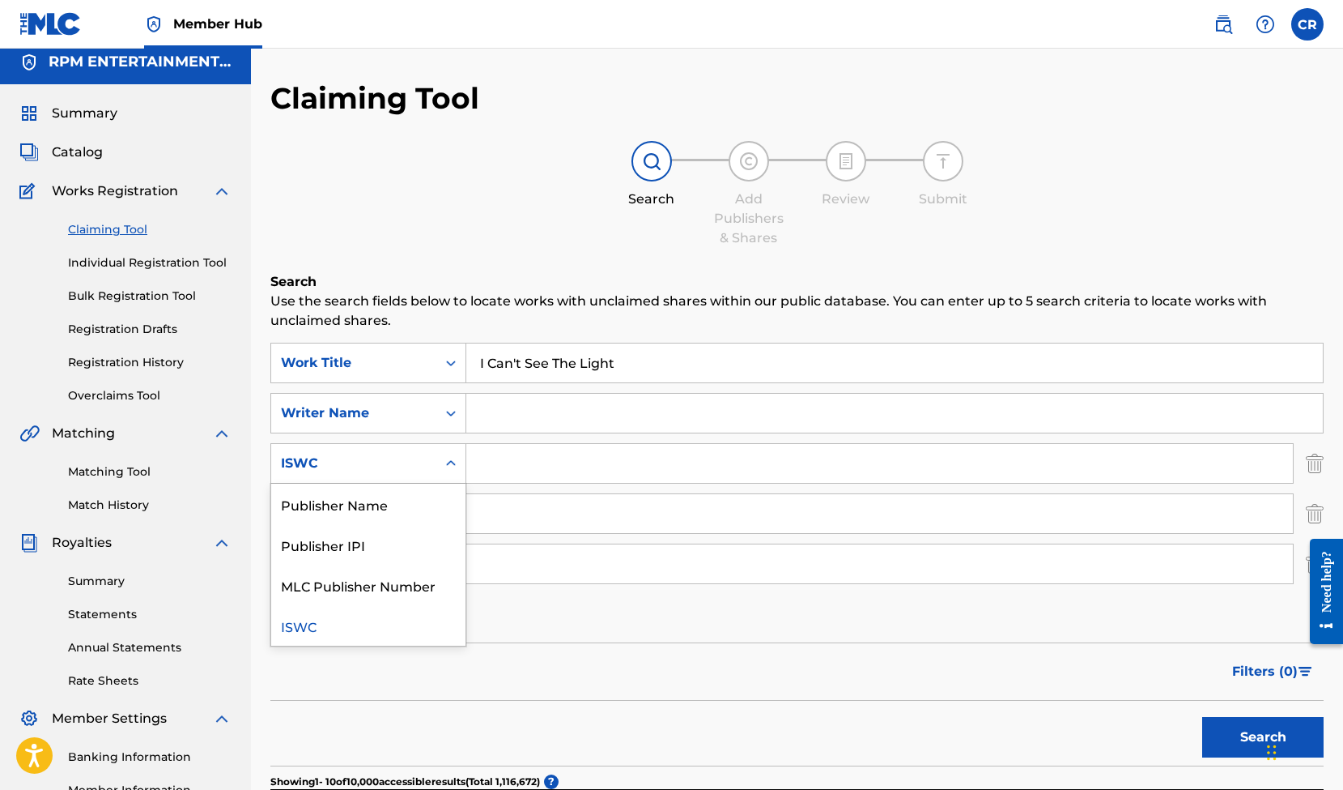
click at [453, 456] on icon "Search Form" at bounding box center [451, 463] width 16 height 16
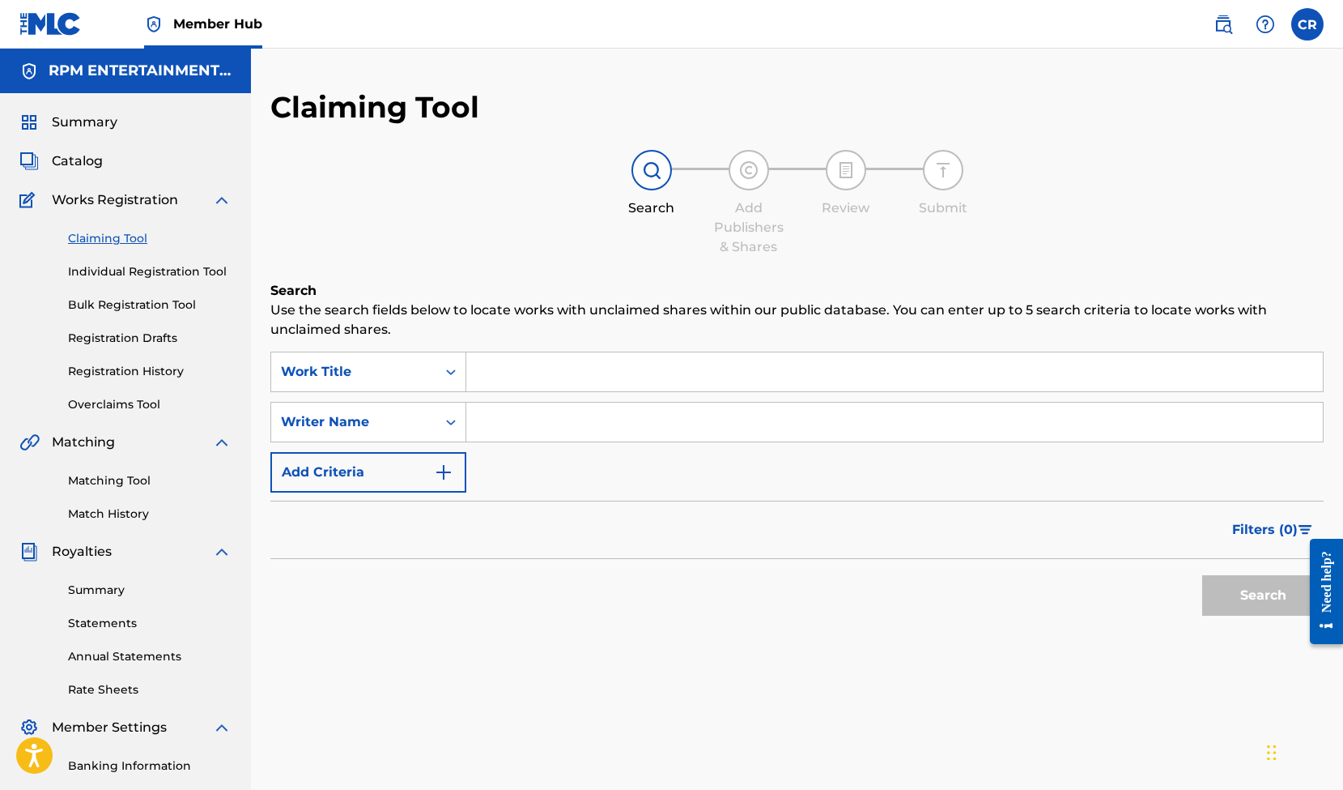
click at [558, 384] on input "Search Form" at bounding box center [894, 371] width 857 height 39
click at [125, 483] on link "Matching Tool" at bounding box center [150, 480] width 164 height 17
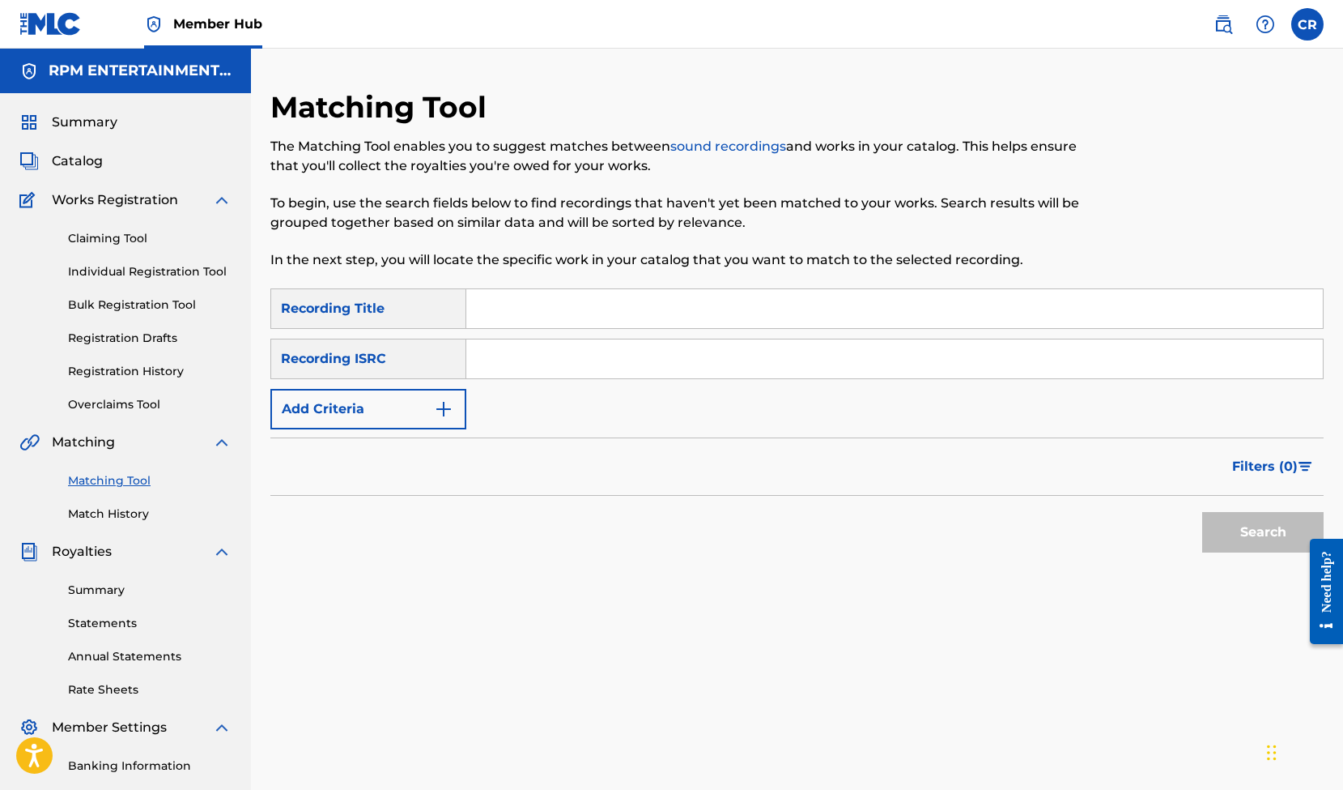
click at [508, 312] on input "Search Form" at bounding box center [894, 308] width 857 height 39
type input "I Can't See The Light"
click at [449, 405] on img "Search Form" at bounding box center [443, 408] width 19 height 19
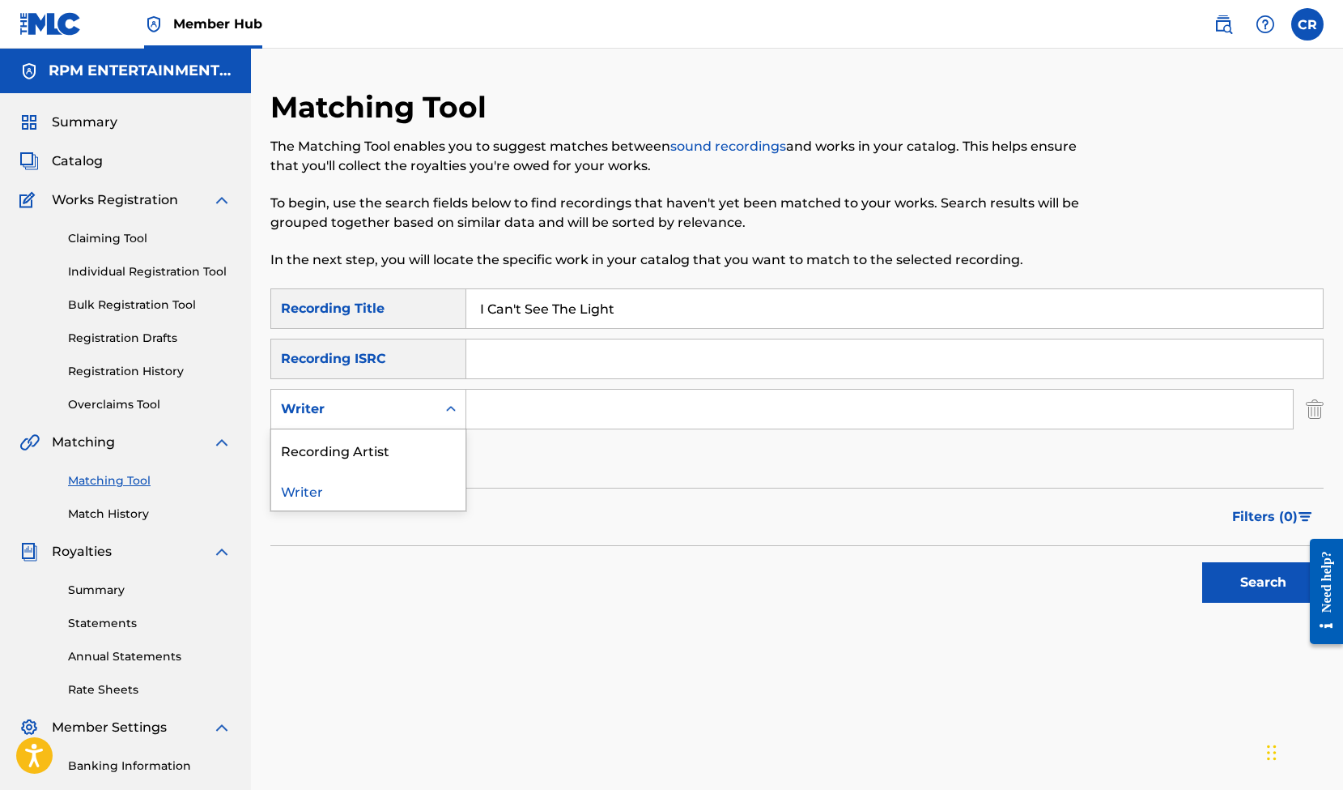
click at [445, 409] on icon "Search Form" at bounding box center [451, 409] width 16 height 16
click at [350, 449] on div "Recording Artist" at bounding box center [368, 449] width 194 height 40
click at [525, 413] on input "Search Form" at bounding box center [879, 408] width 827 height 39
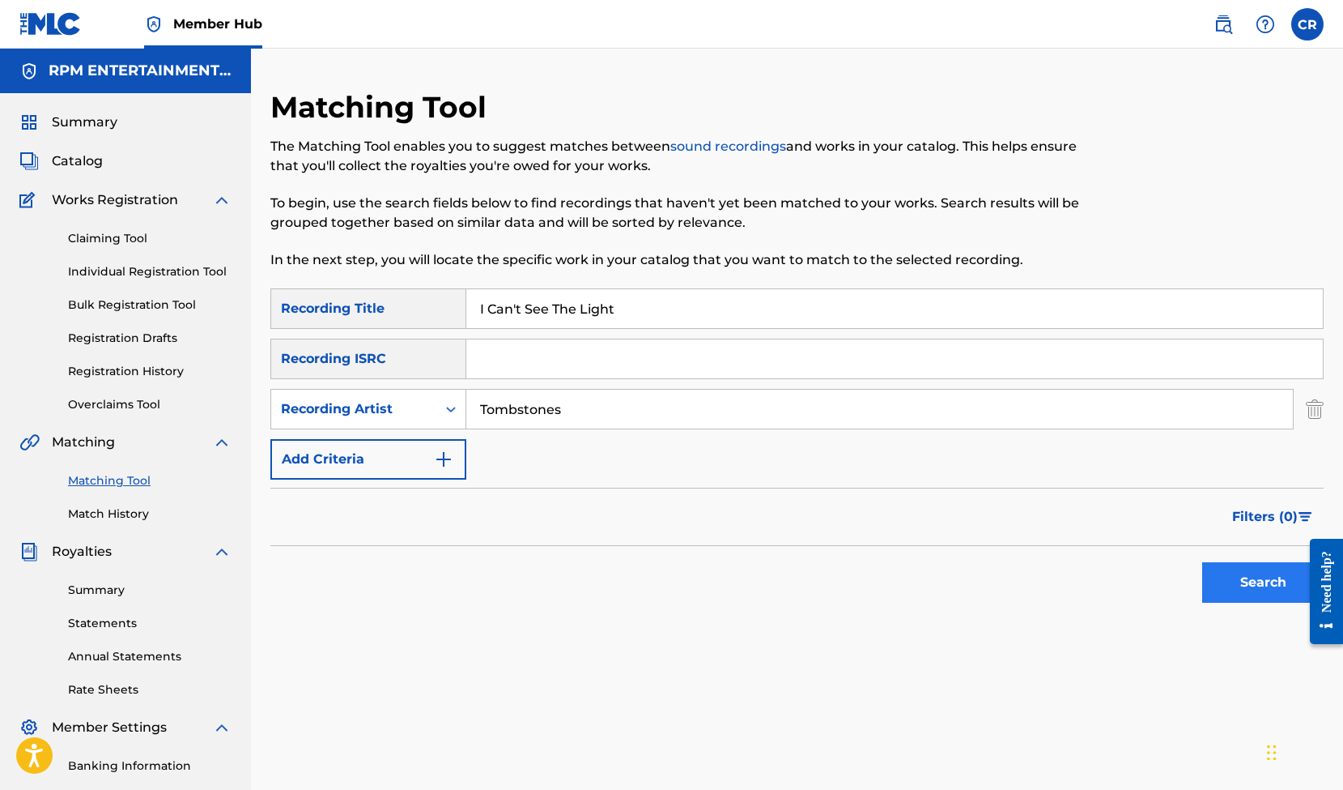
type input "Tombstones"
click at [1241, 582] on button "Search" at bounding box center [1262, 582] width 121 height 40
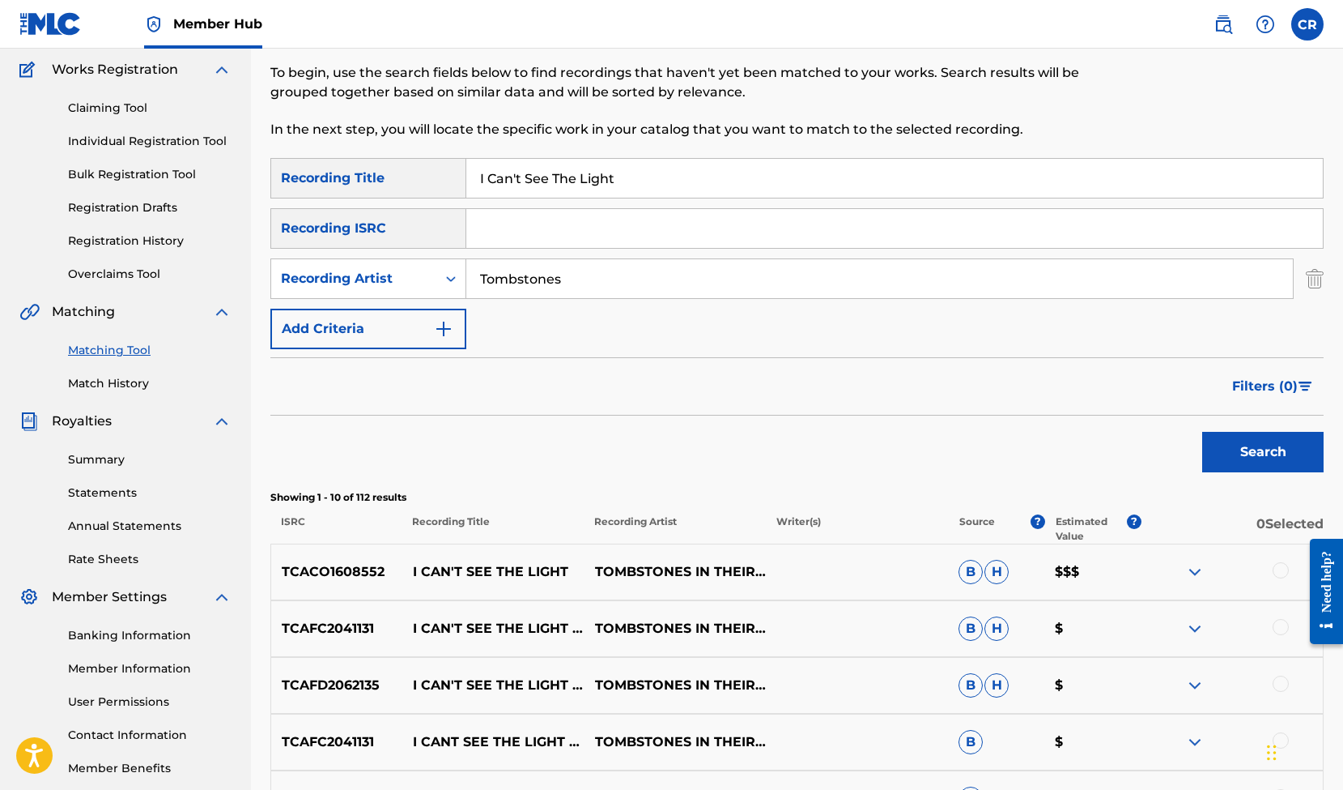
scroll to position [219, 0]
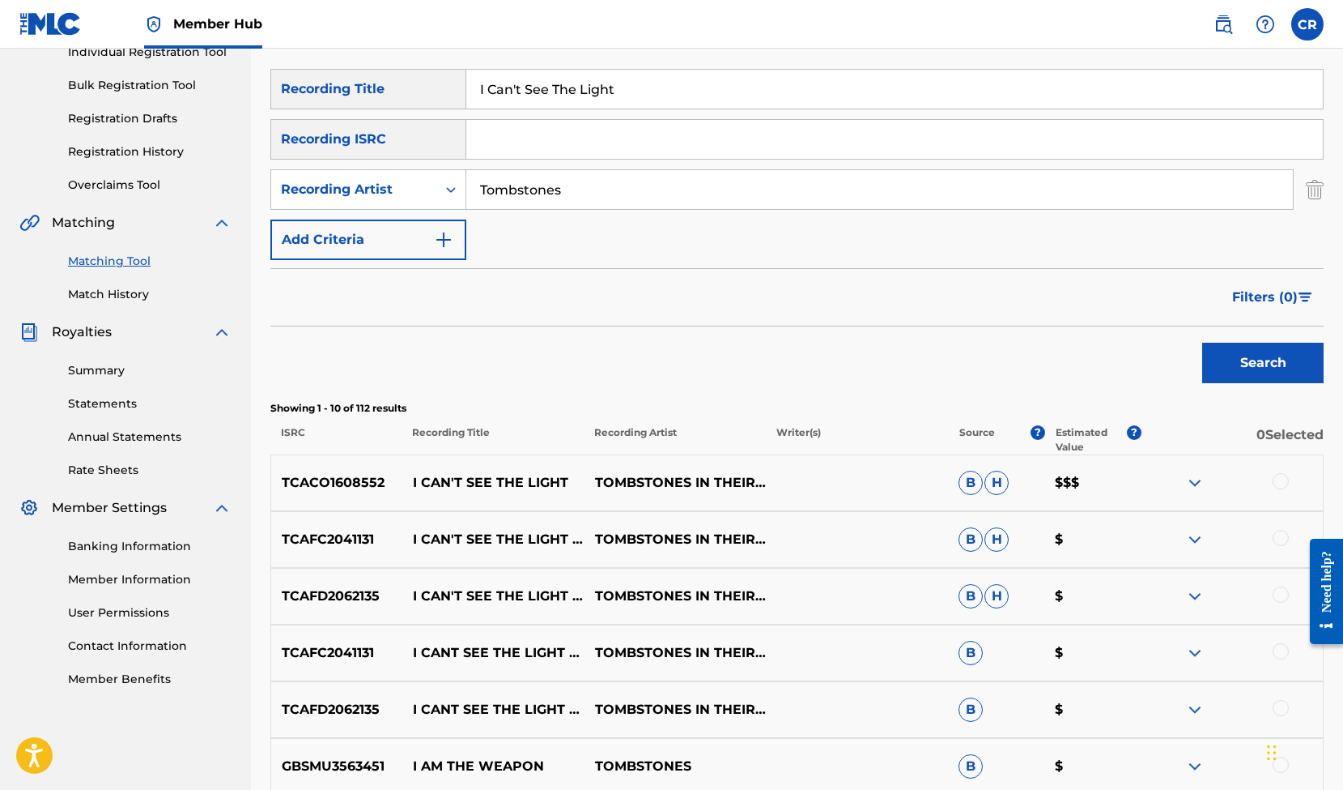
click at [1199, 486] on img at bounding box center [1194, 482] width 19 height 19
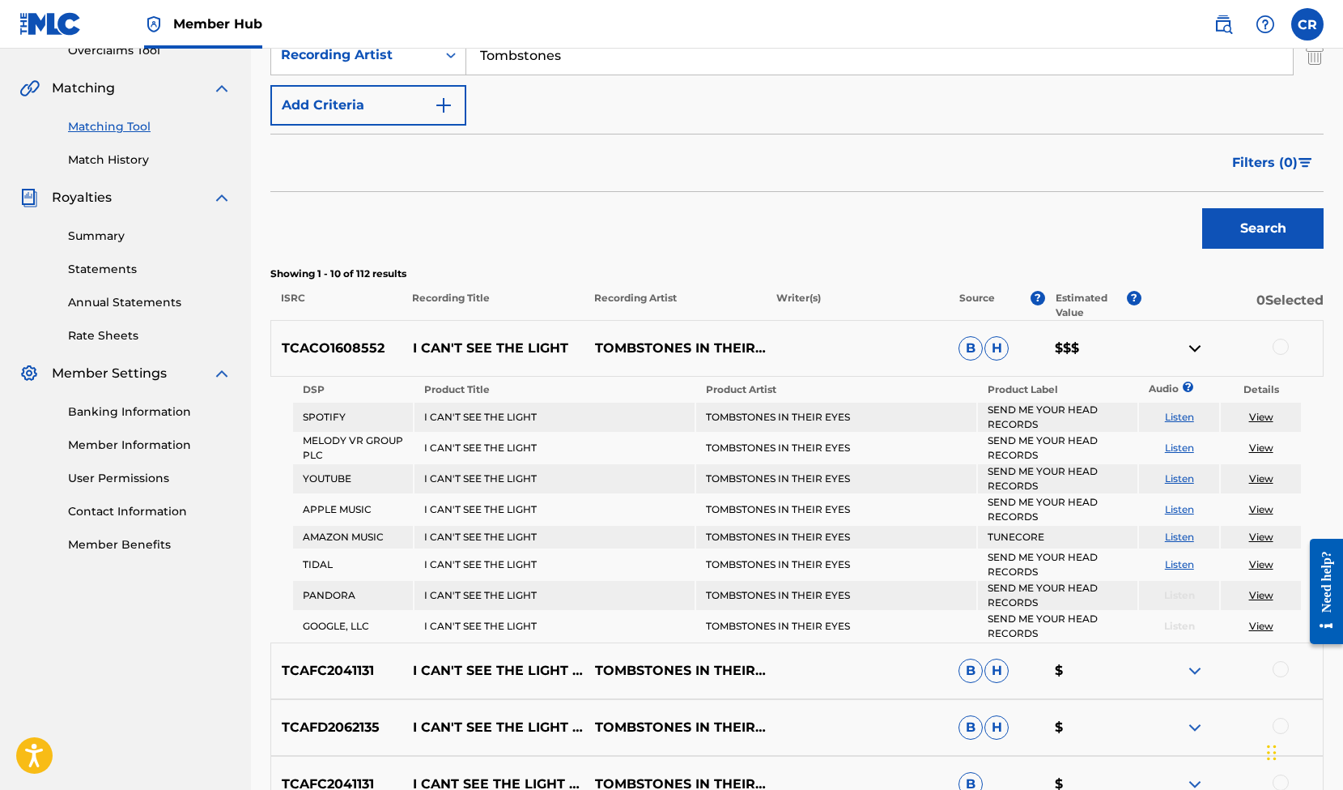
scroll to position [374, 0]
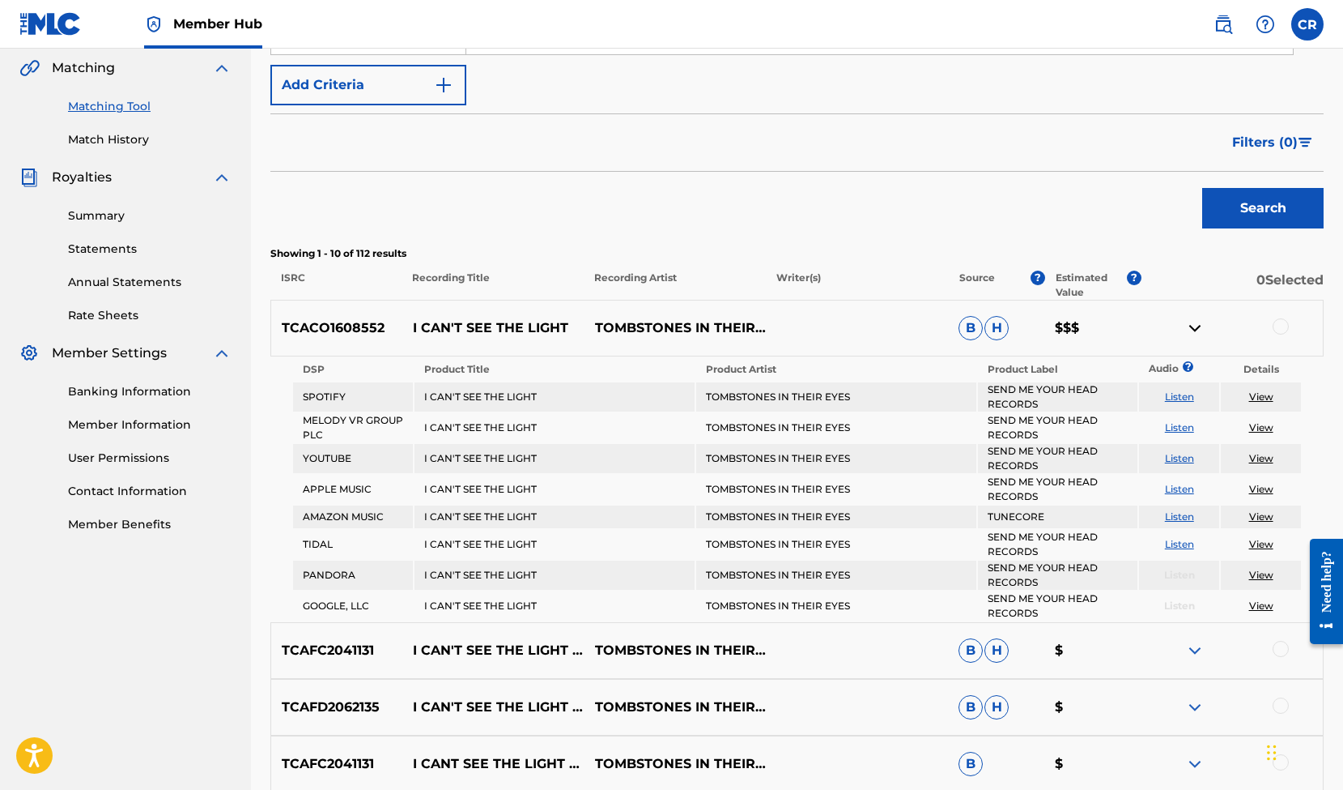
click at [1257, 516] on link "View" at bounding box center [1261, 516] width 24 height 12
click at [386, 326] on p "TCACO1608552" at bounding box center [336, 327] width 130 height 19
drag, startPoint x: 384, startPoint y: 328, endPoint x: 280, endPoint y: 327, distance: 103.7
click at [280, 327] on p "TCACO1608552" at bounding box center [336, 327] width 130 height 19
copy p "TCACO1608552"
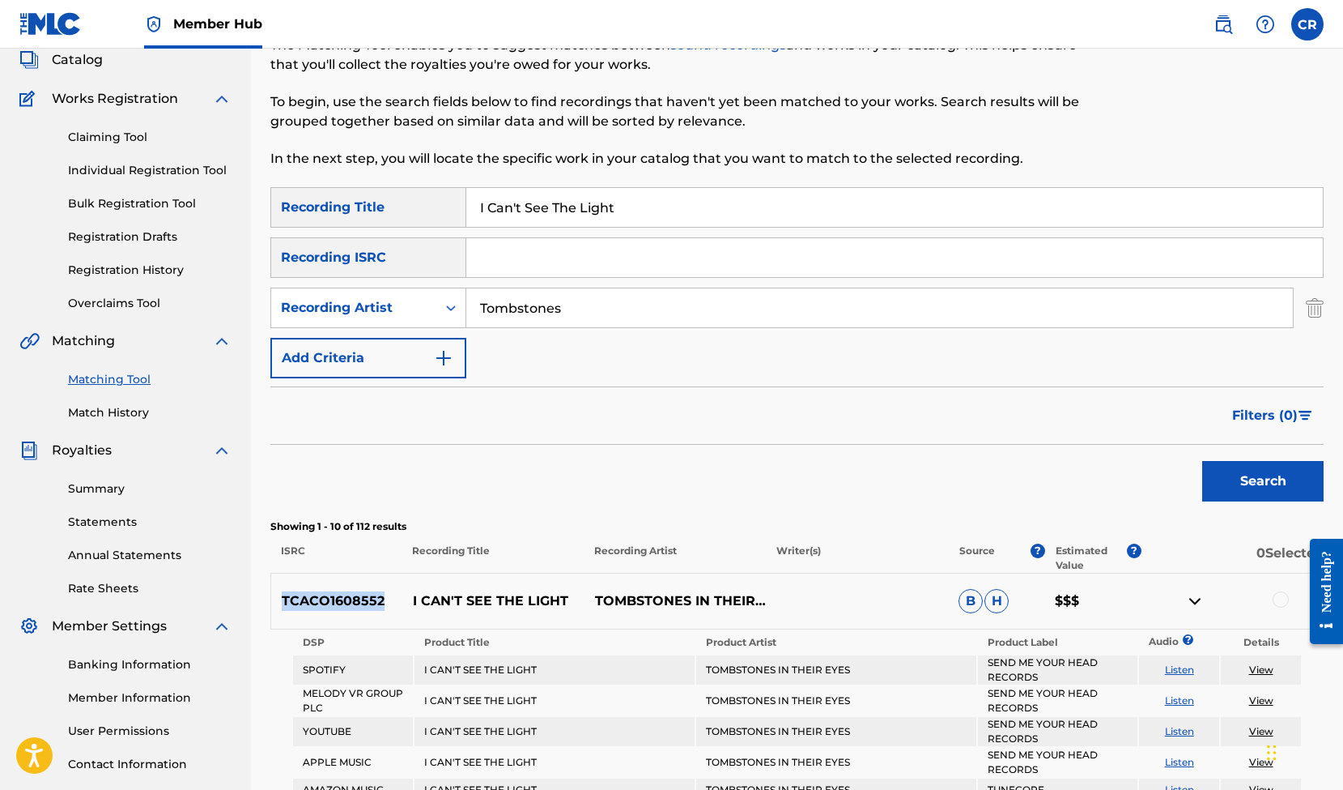
scroll to position [0, 0]
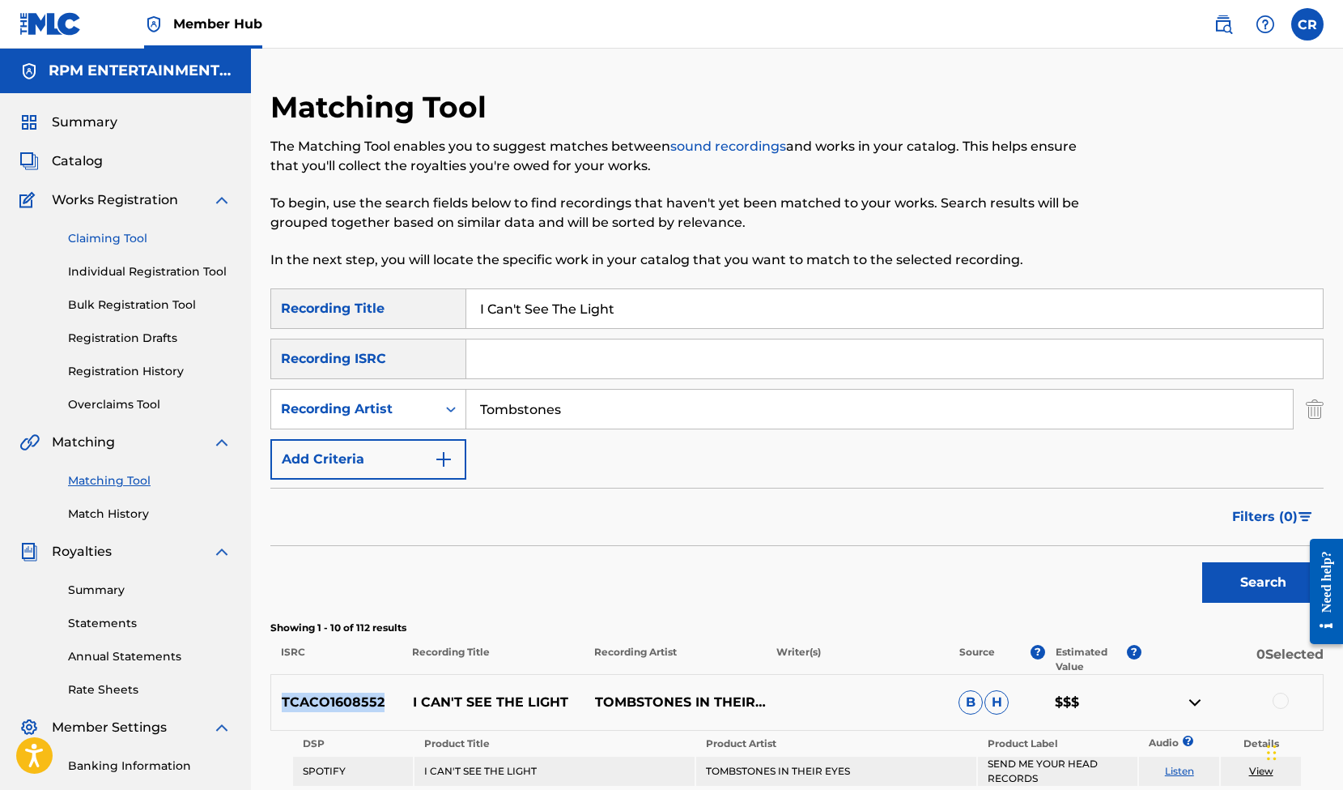
click at [110, 238] on link "Claiming Tool" at bounding box center [150, 238] width 164 height 17
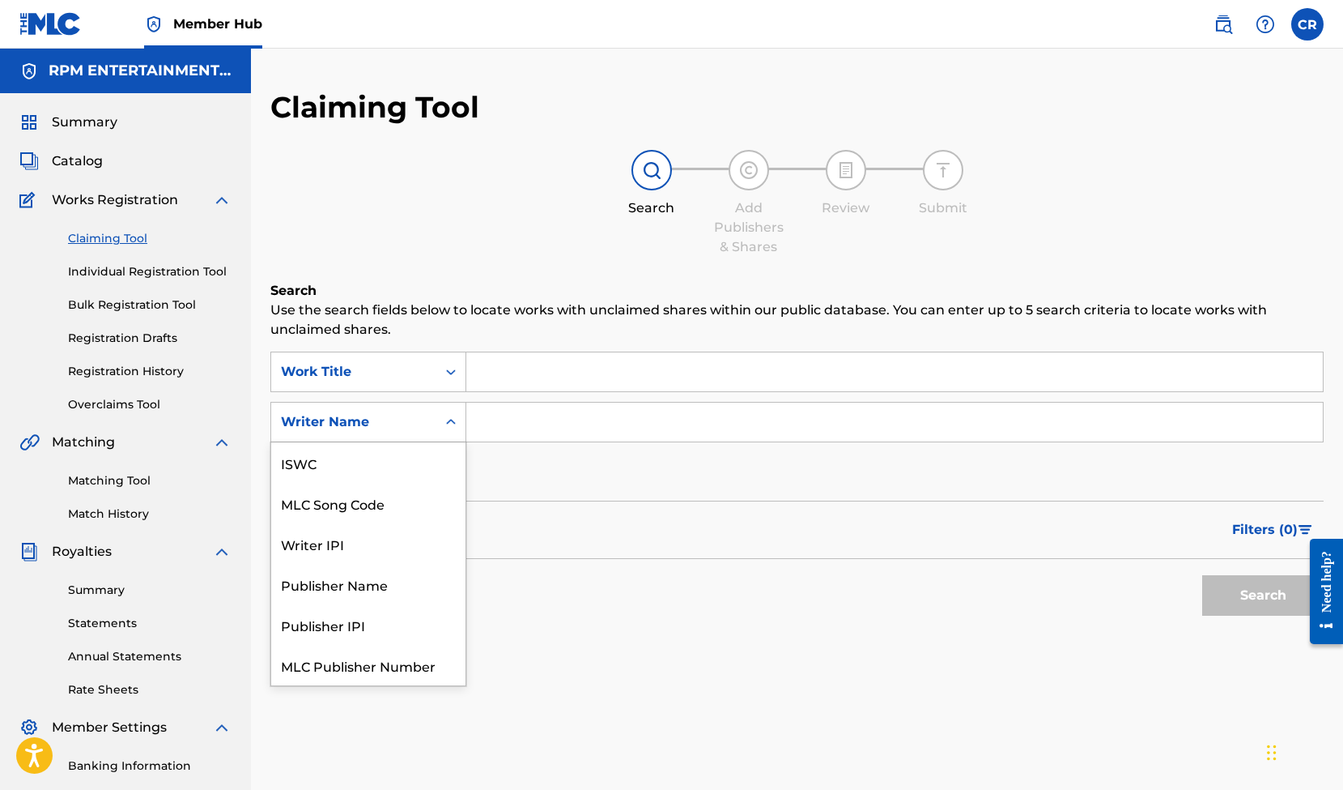
click at [460, 427] on div "Search Form" at bounding box center [450, 421] width 29 height 29
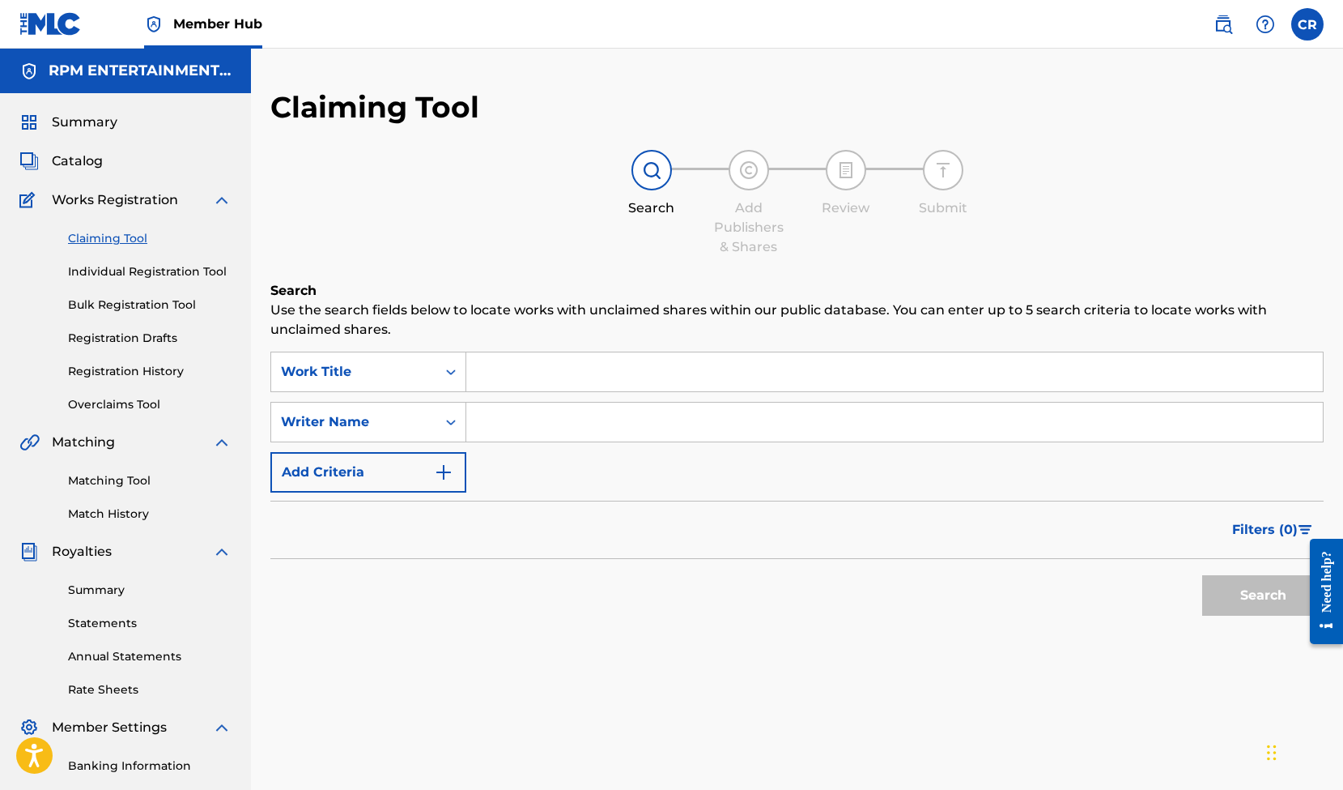
click at [521, 248] on div "Search Add Publishers & Shares Review Submit" at bounding box center [796, 203] width 1053 height 107
click at [96, 477] on link "Matching Tool" at bounding box center [150, 480] width 164 height 17
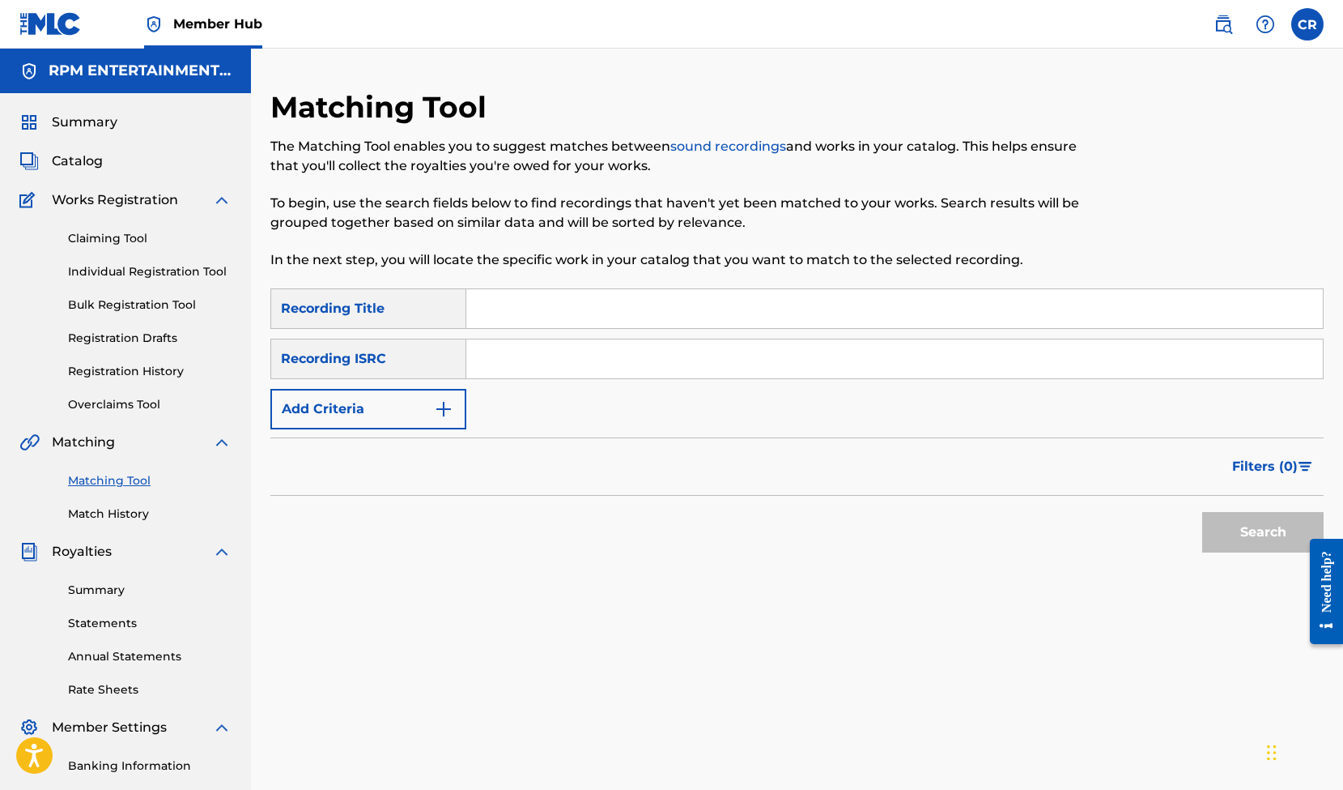
click at [550, 306] on input "Search Form" at bounding box center [894, 308] width 857 height 39
type input "I Can't See The Light"
click at [454, 410] on button "Add Criteria" at bounding box center [368, 409] width 196 height 40
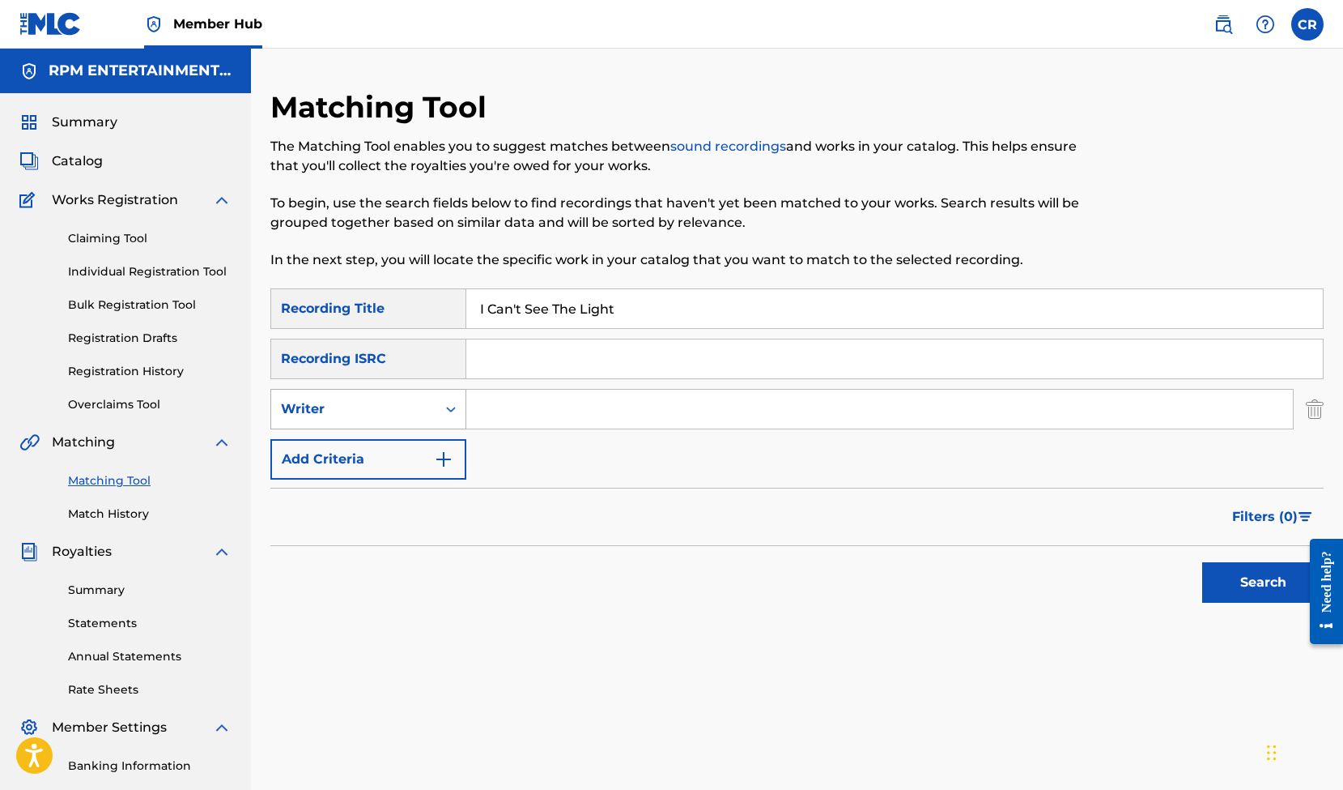
click at [453, 414] on icon "Search Form" at bounding box center [451, 409] width 16 height 16
click at [379, 447] on div "Recording Artist" at bounding box center [368, 449] width 194 height 40
click at [523, 408] on input "Search Form" at bounding box center [879, 408] width 827 height 39
type input "Tombstones"
click at [1248, 589] on button "Search" at bounding box center [1262, 582] width 121 height 40
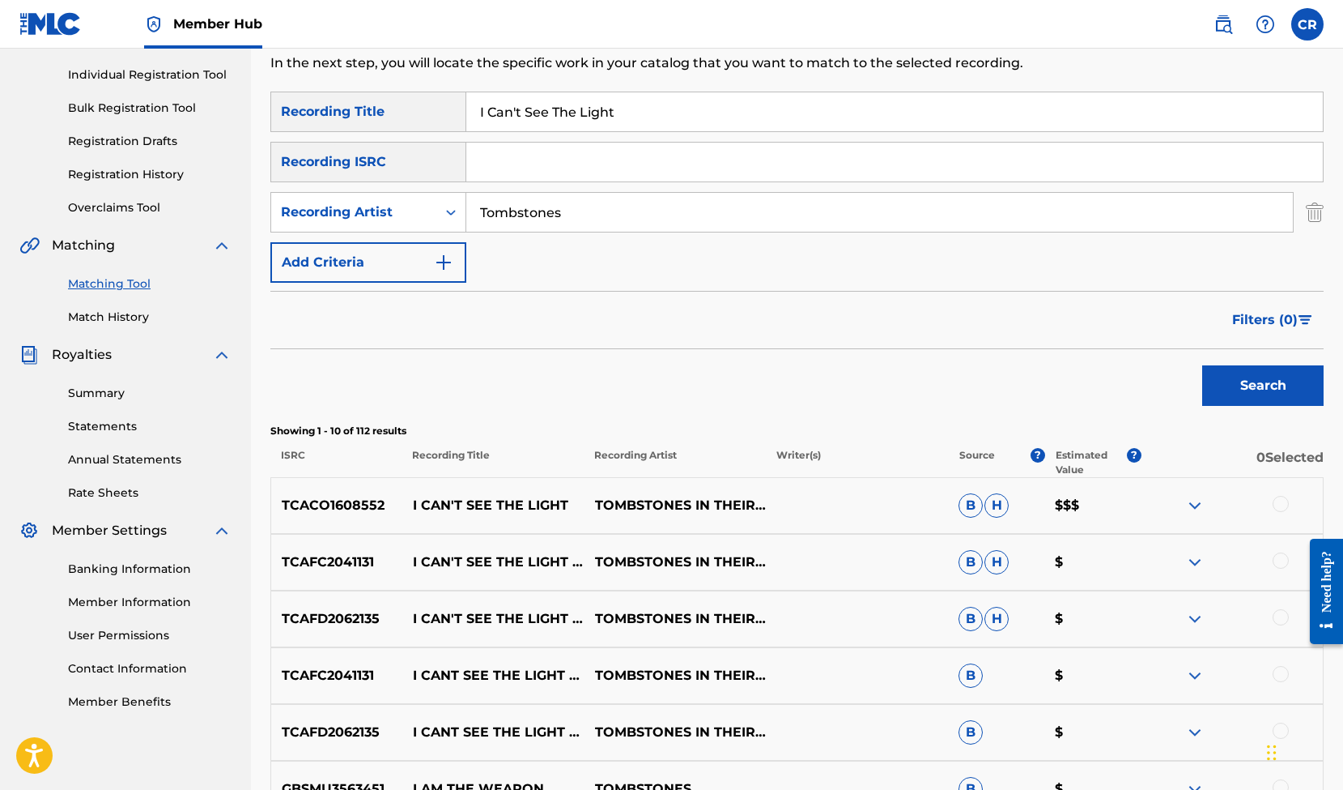
scroll to position [300, 0]
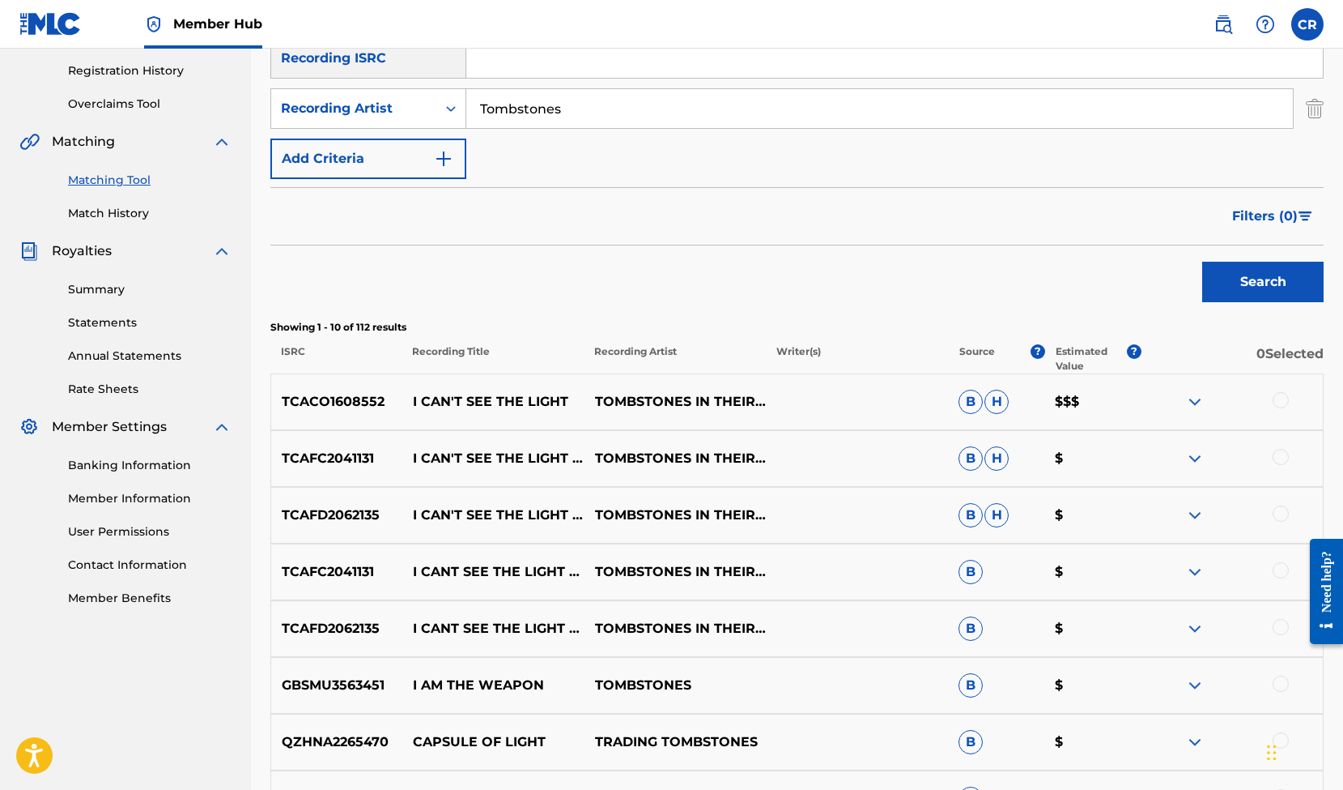
click at [1190, 568] on img at bounding box center [1194, 571] width 19 height 19
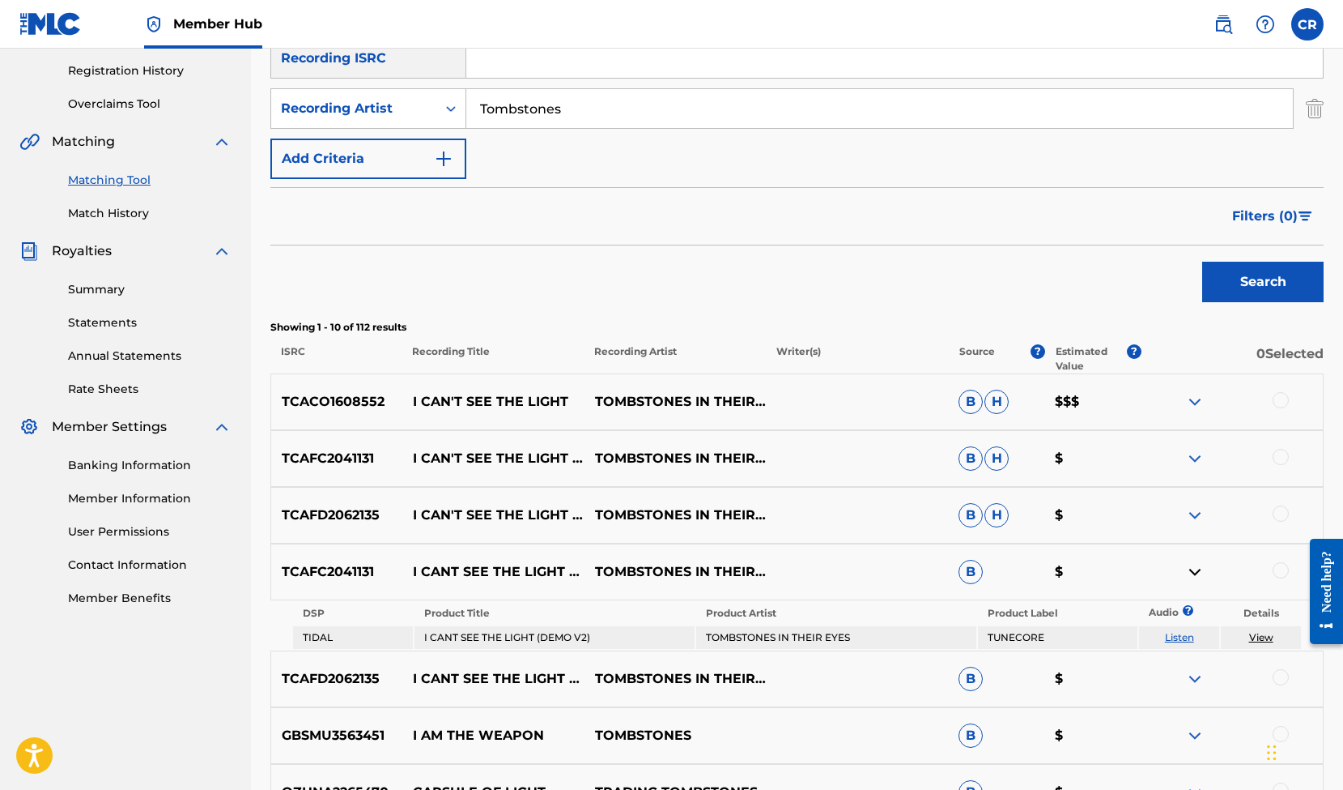
click at [1190, 568] on img at bounding box center [1194, 571] width 19 height 19
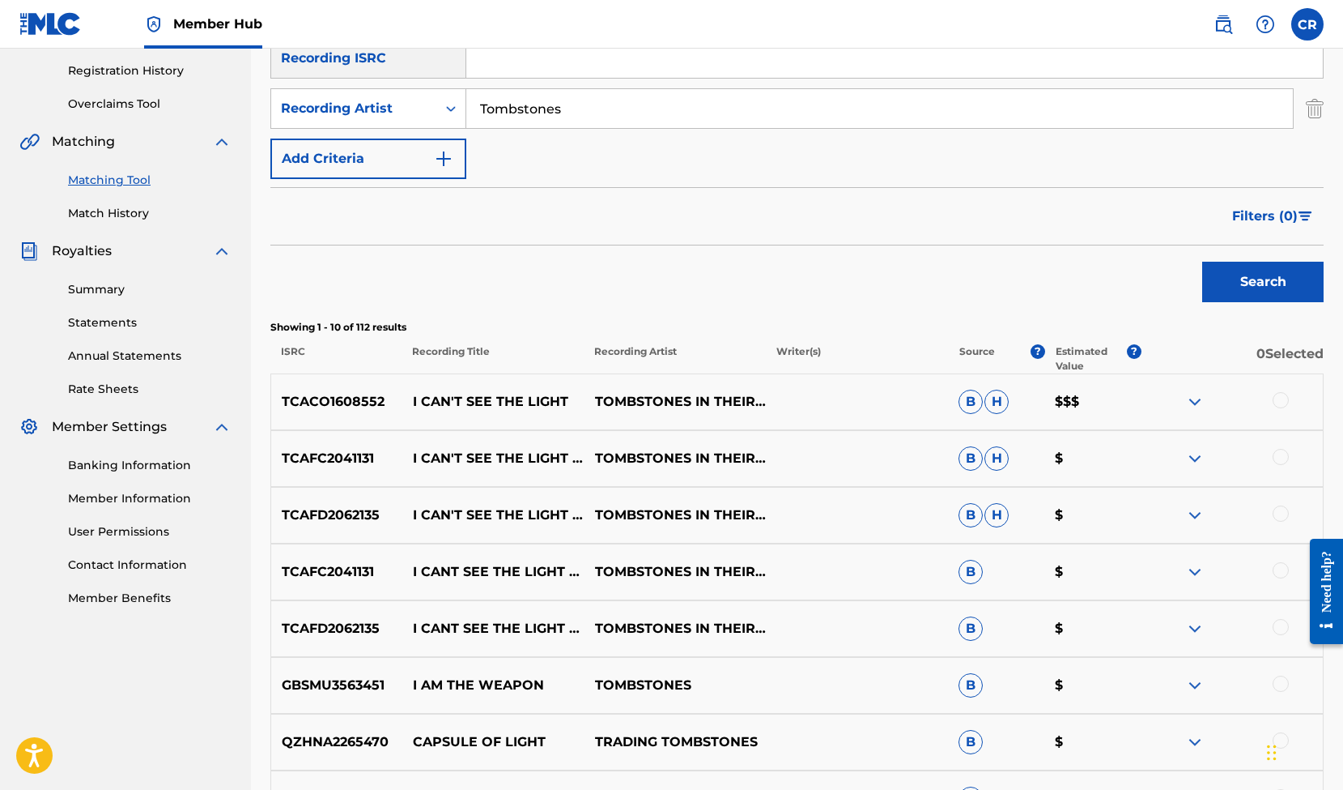
click at [1194, 402] on img at bounding box center [1194, 401] width 19 height 19
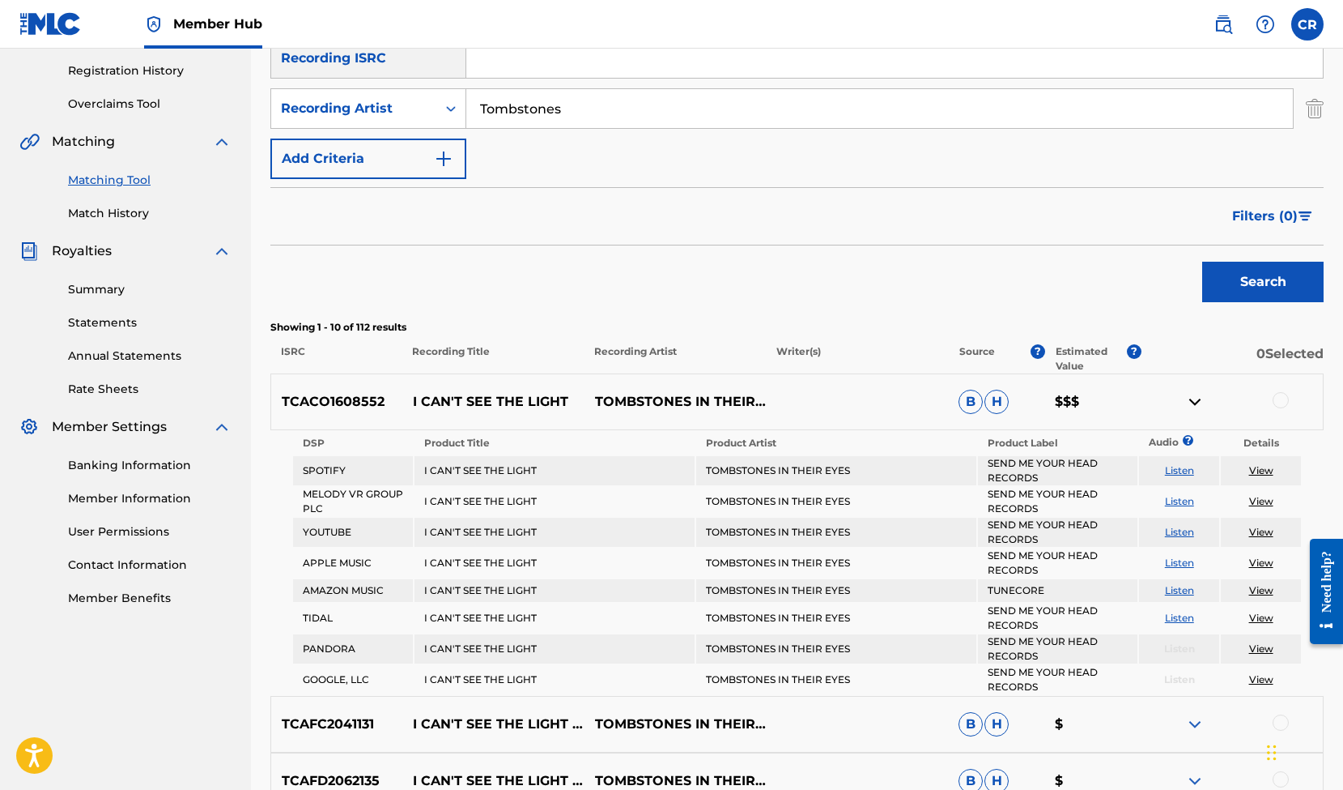
click at [1194, 402] on img at bounding box center [1194, 401] width 19 height 19
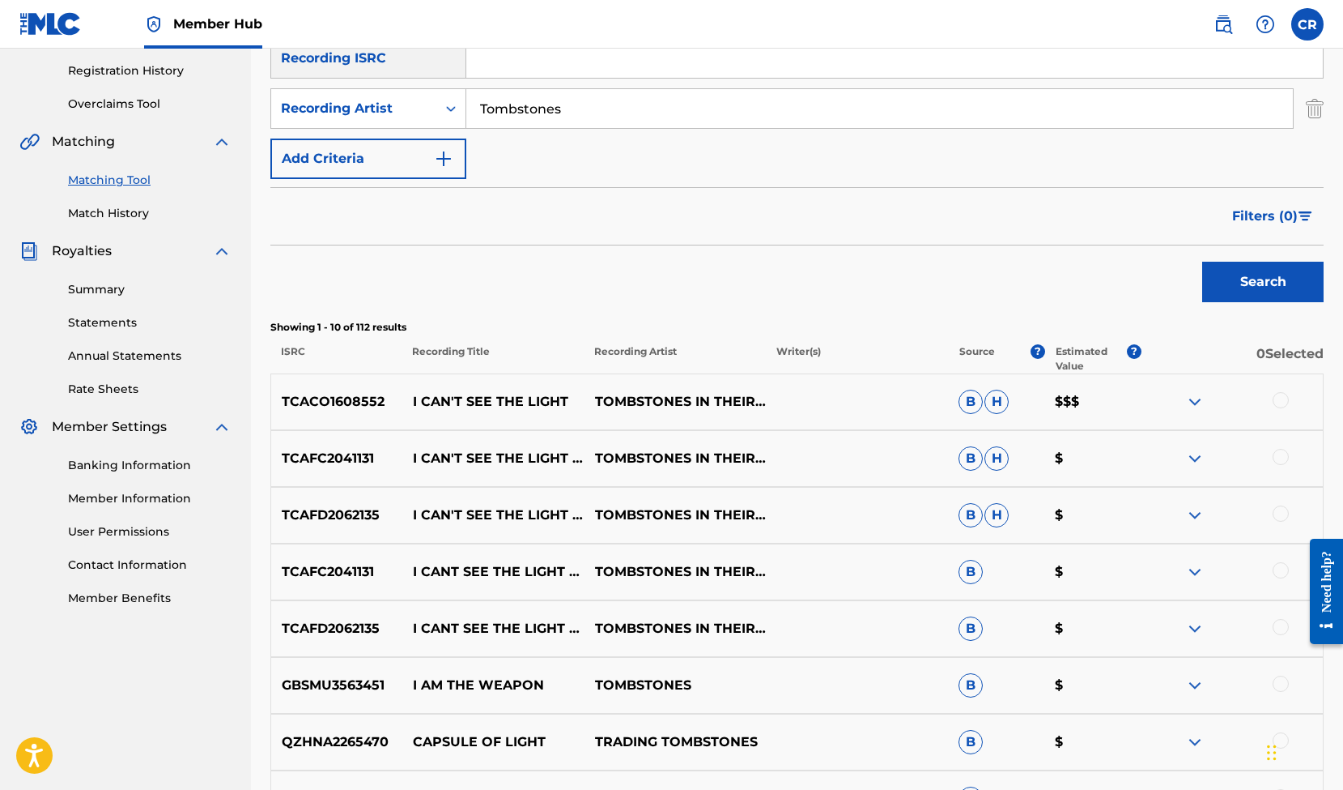
scroll to position [0, 0]
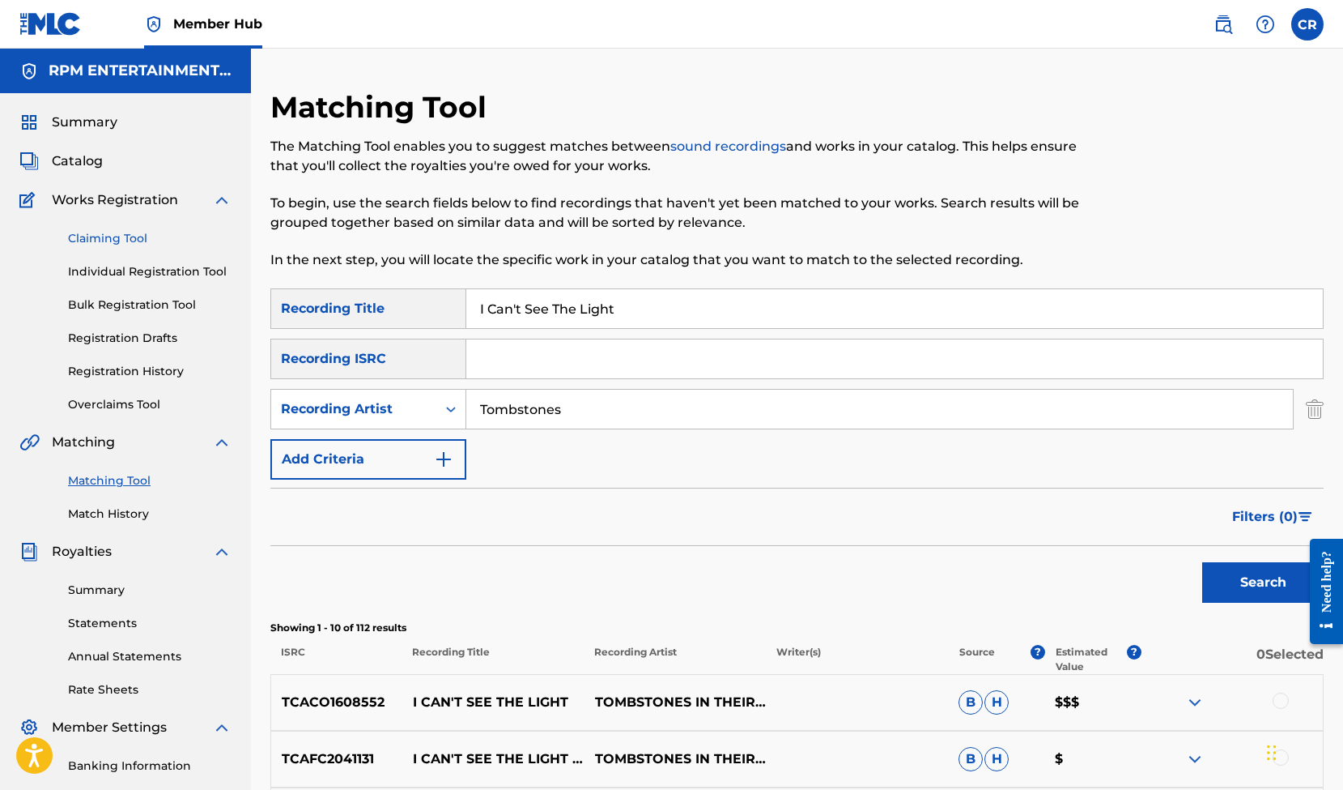
click at [139, 240] on link "Claiming Tool" at bounding box center [150, 238] width 164 height 17
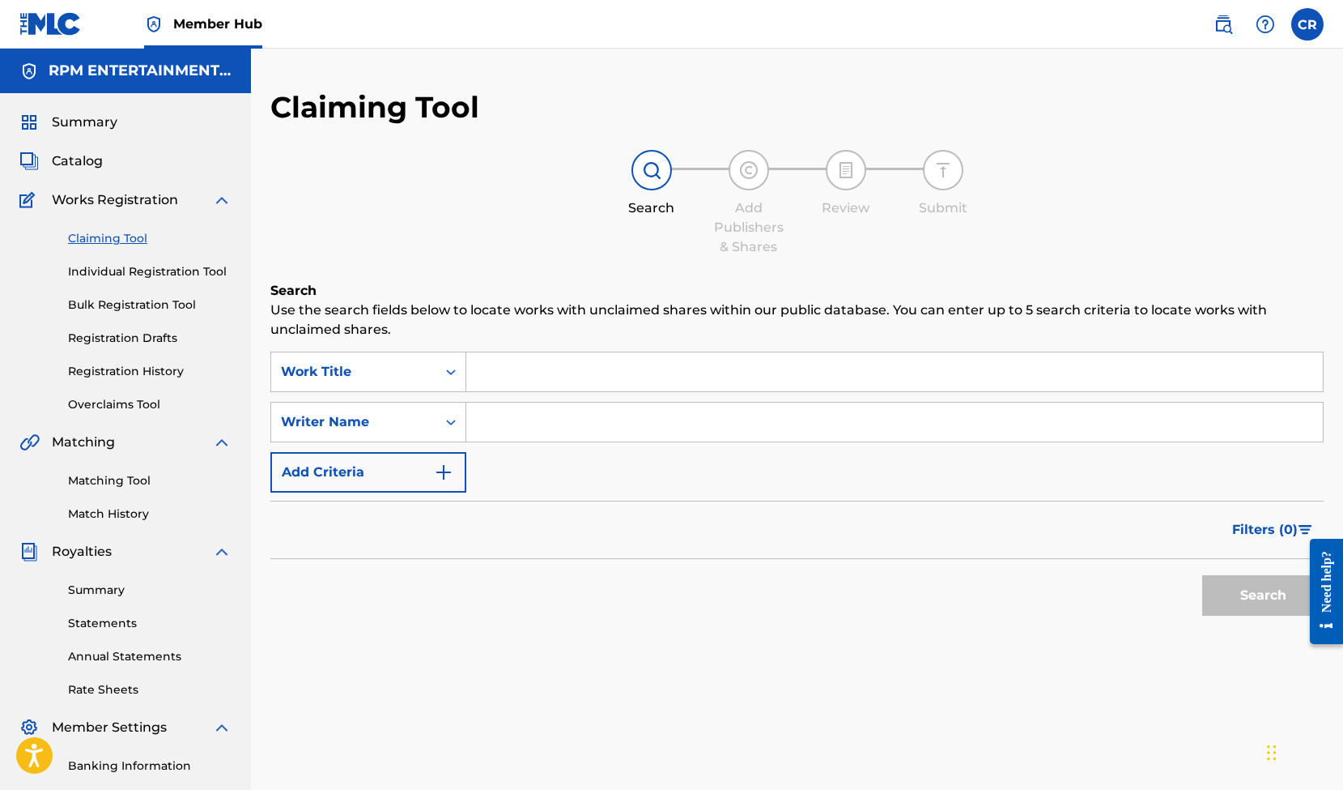
click at [551, 378] on input "Search Form" at bounding box center [894, 371] width 857 height 39
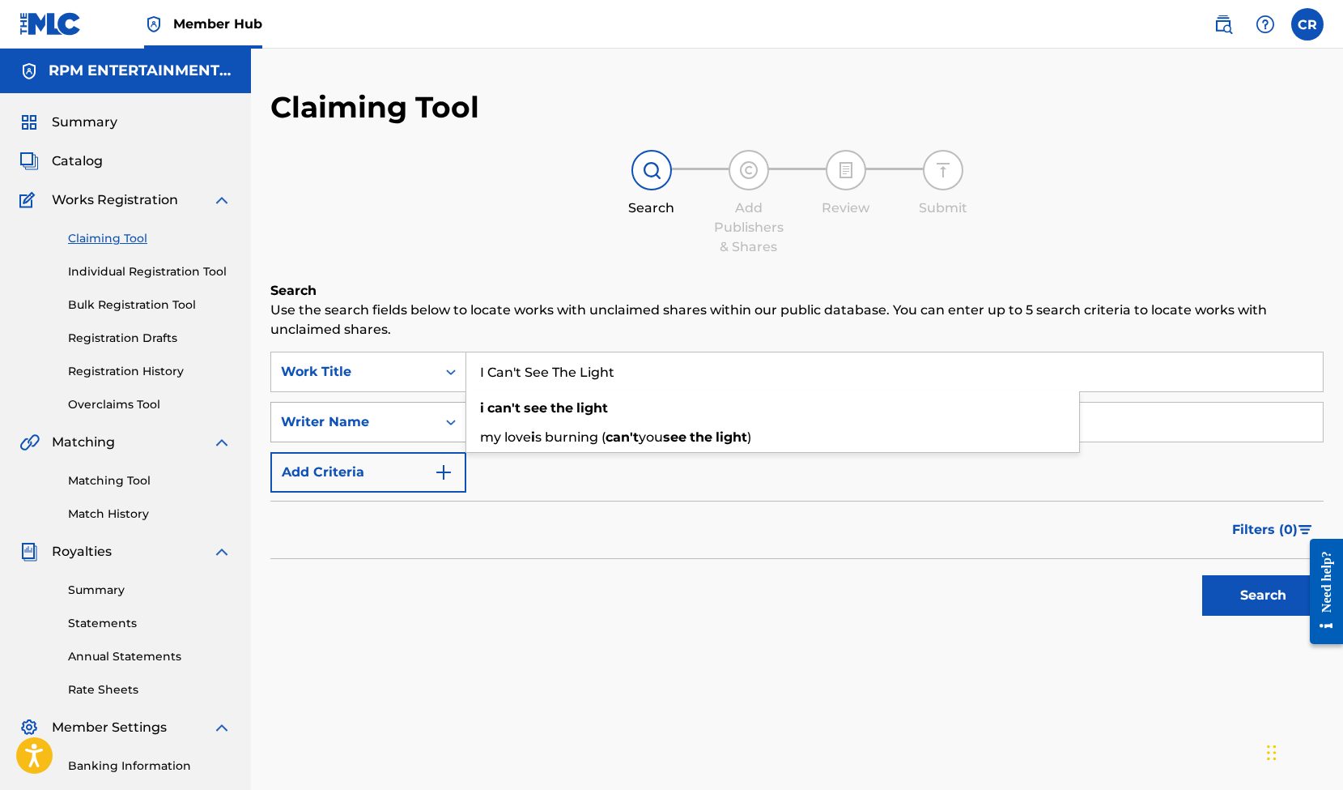
type input "I Can't See The Light"
click at [442, 412] on div "Search Form" at bounding box center [450, 421] width 29 height 29
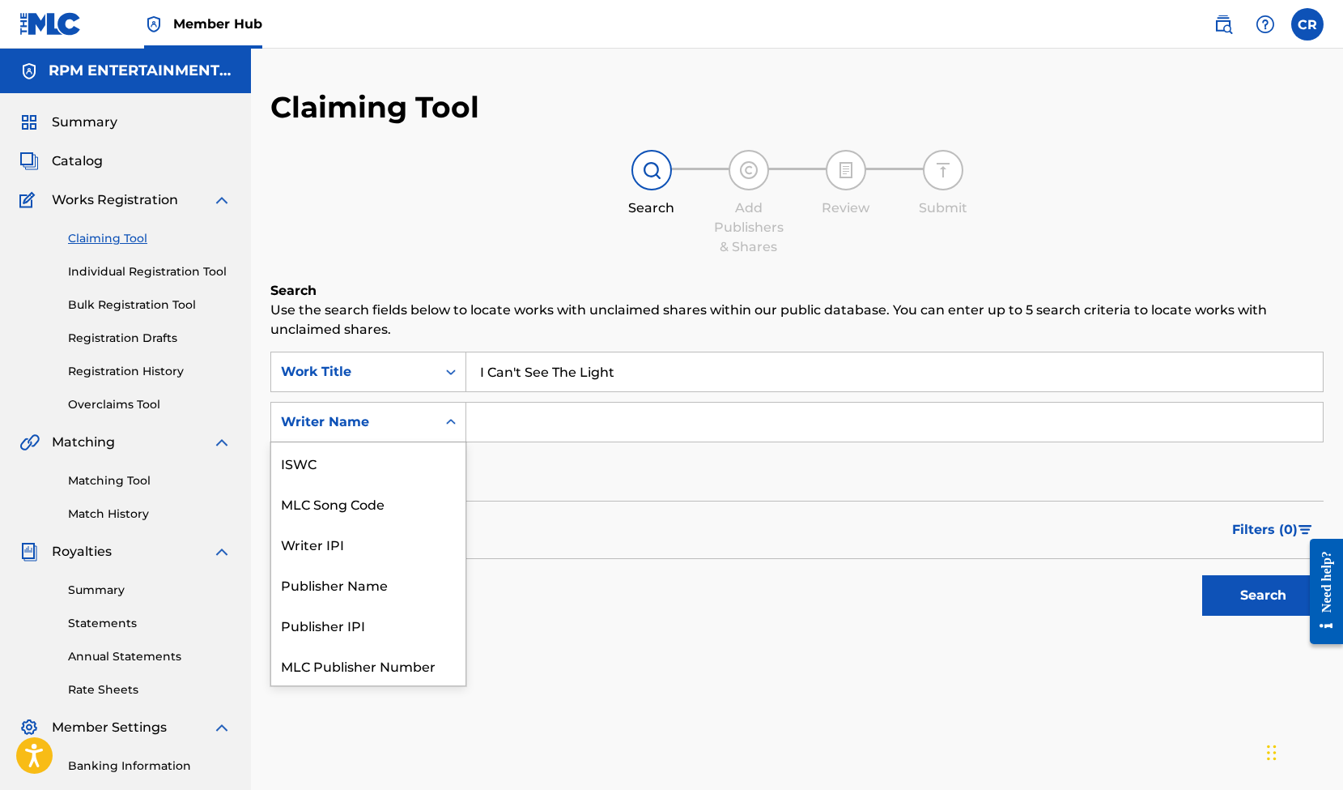
scroll to position [40, 0]
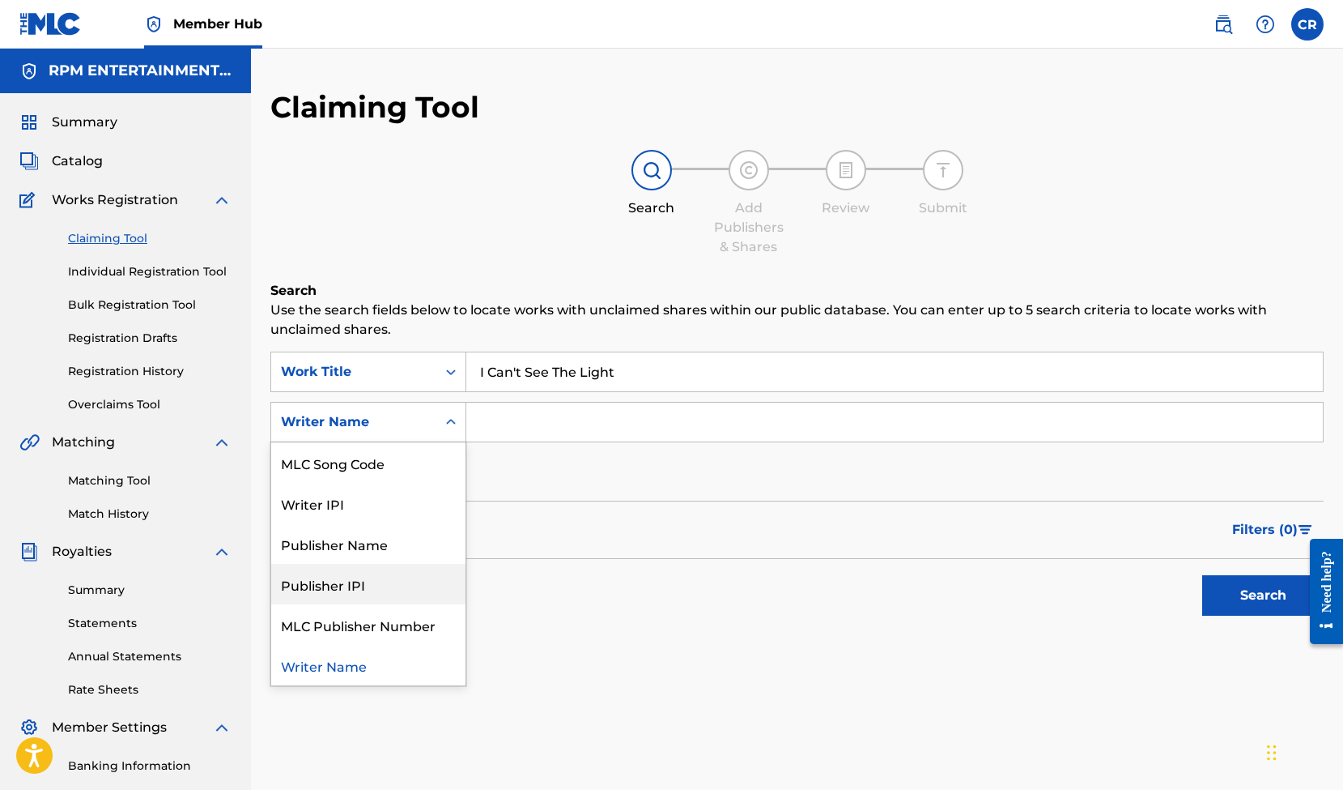
click at [338, 583] on div "Publisher IPI" at bounding box center [368, 584] width 194 height 40
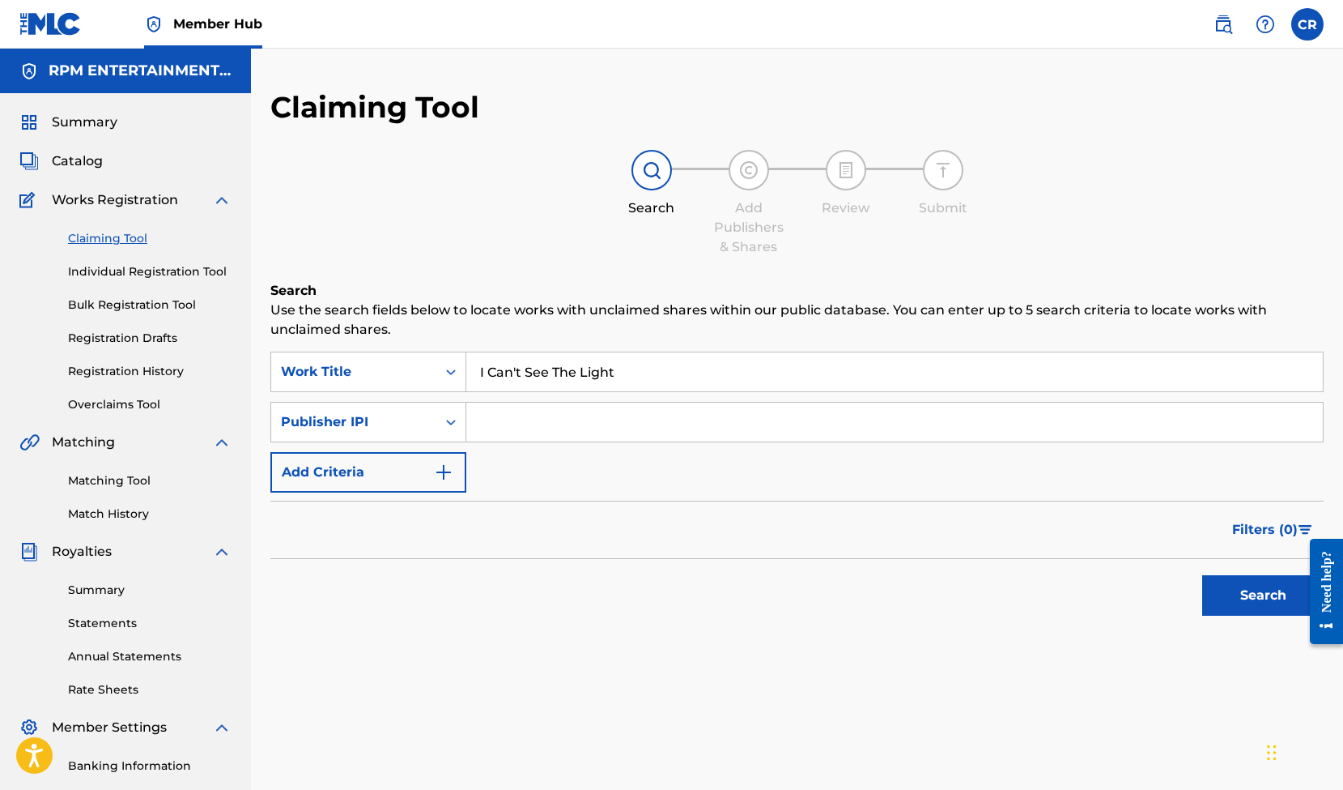
click at [516, 419] on input "Search Form" at bounding box center [894, 421] width 857 height 39
paste input "00752697995"
type input "00752697995"
click at [1267, 600] on button "Search" at bounding box center [1262, 595] width 121 height 40
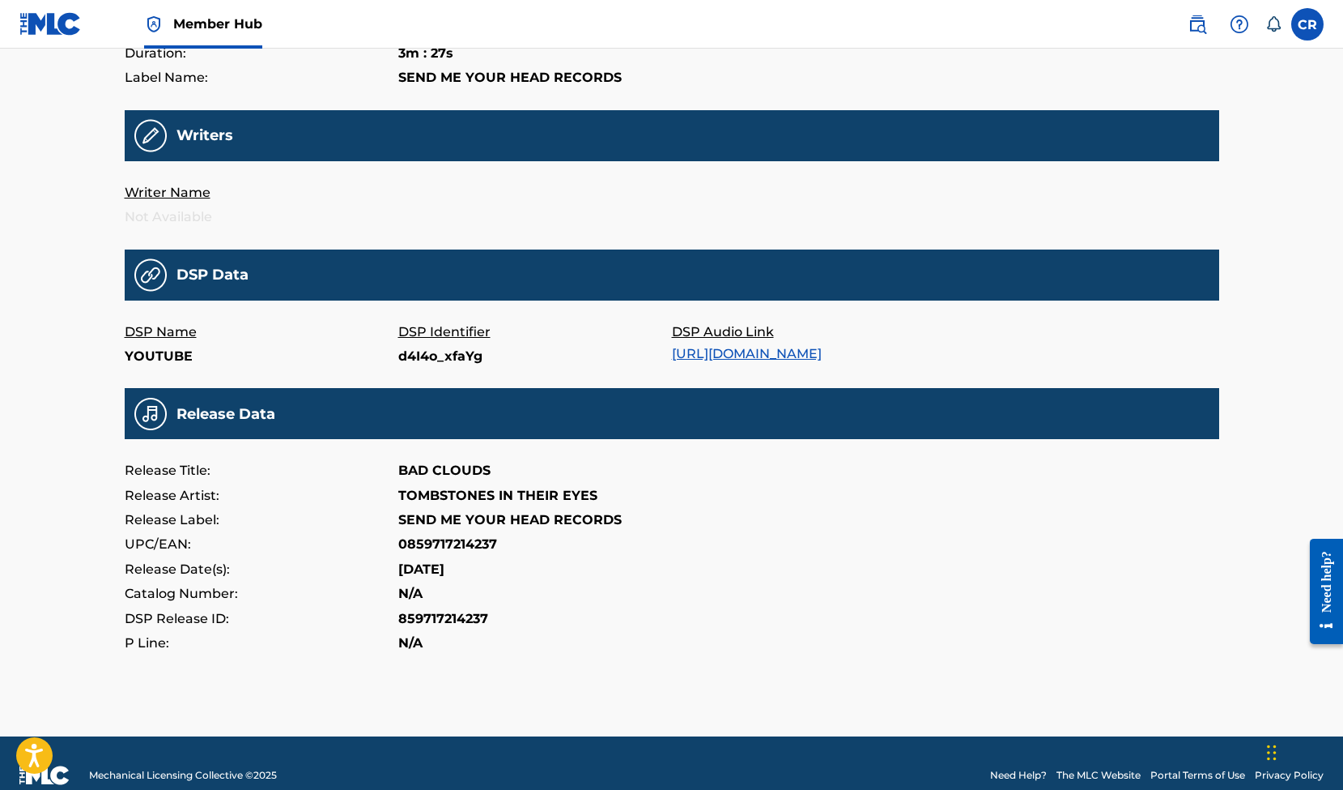
scroll to position [331, 0]
